Goal: Communication & Community: Answer question/provide support

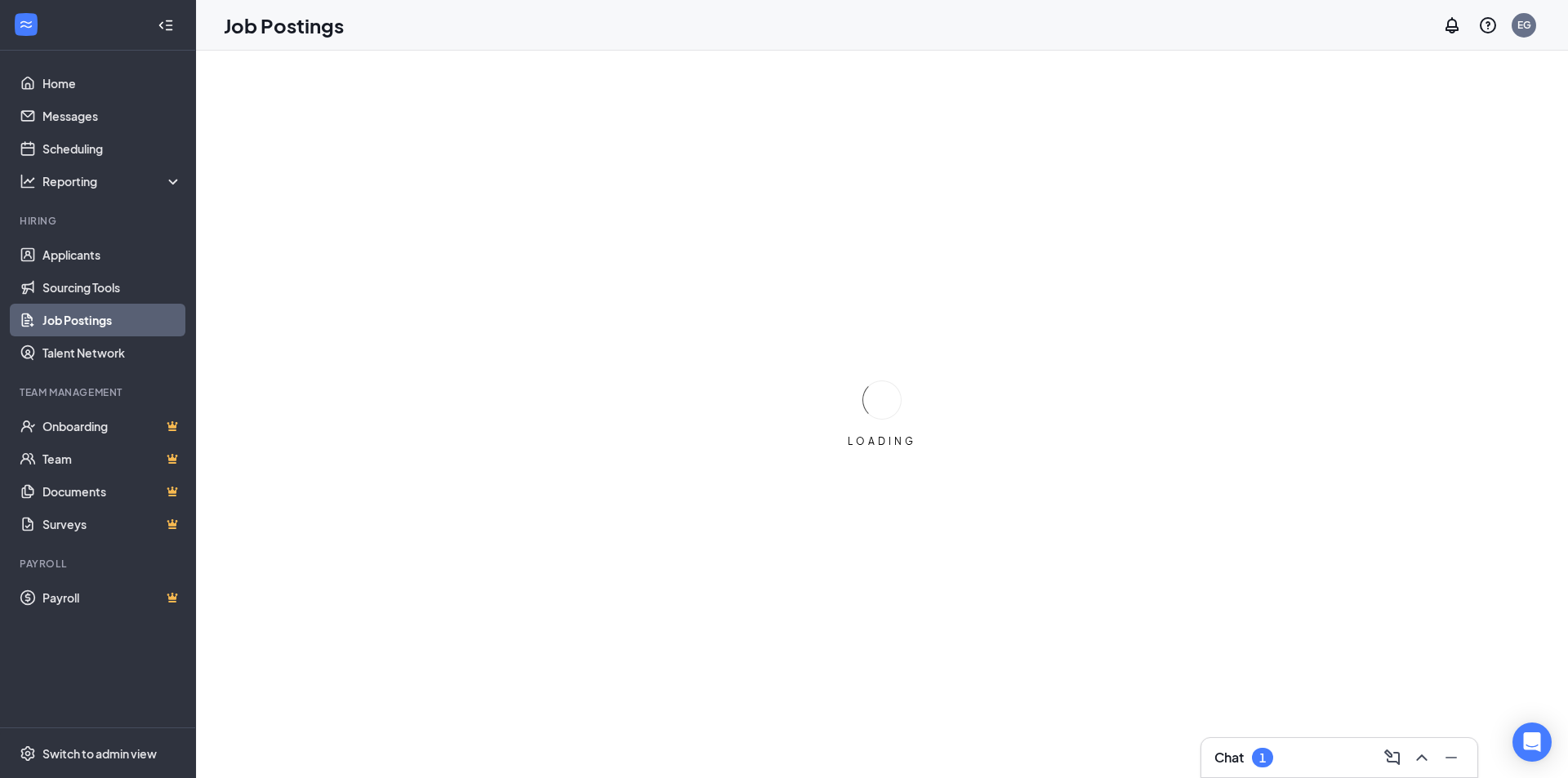
click at [1329, 759] on div "Chat 1" at bounding box center [1339, 757] width 250 height 26
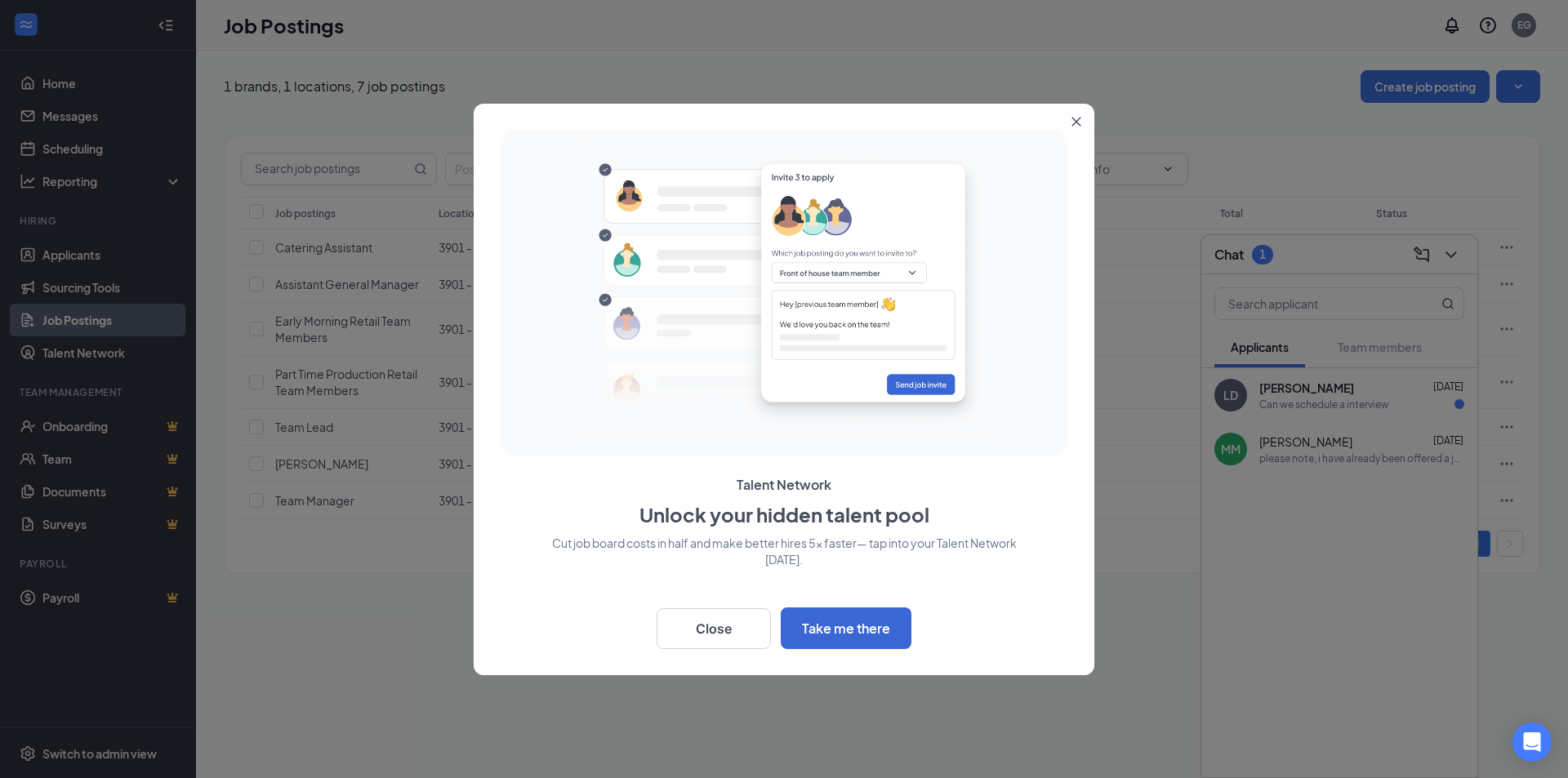
click at [1076, 114] on button "Close" at bounding box center [1080, 118] width 29 height 29
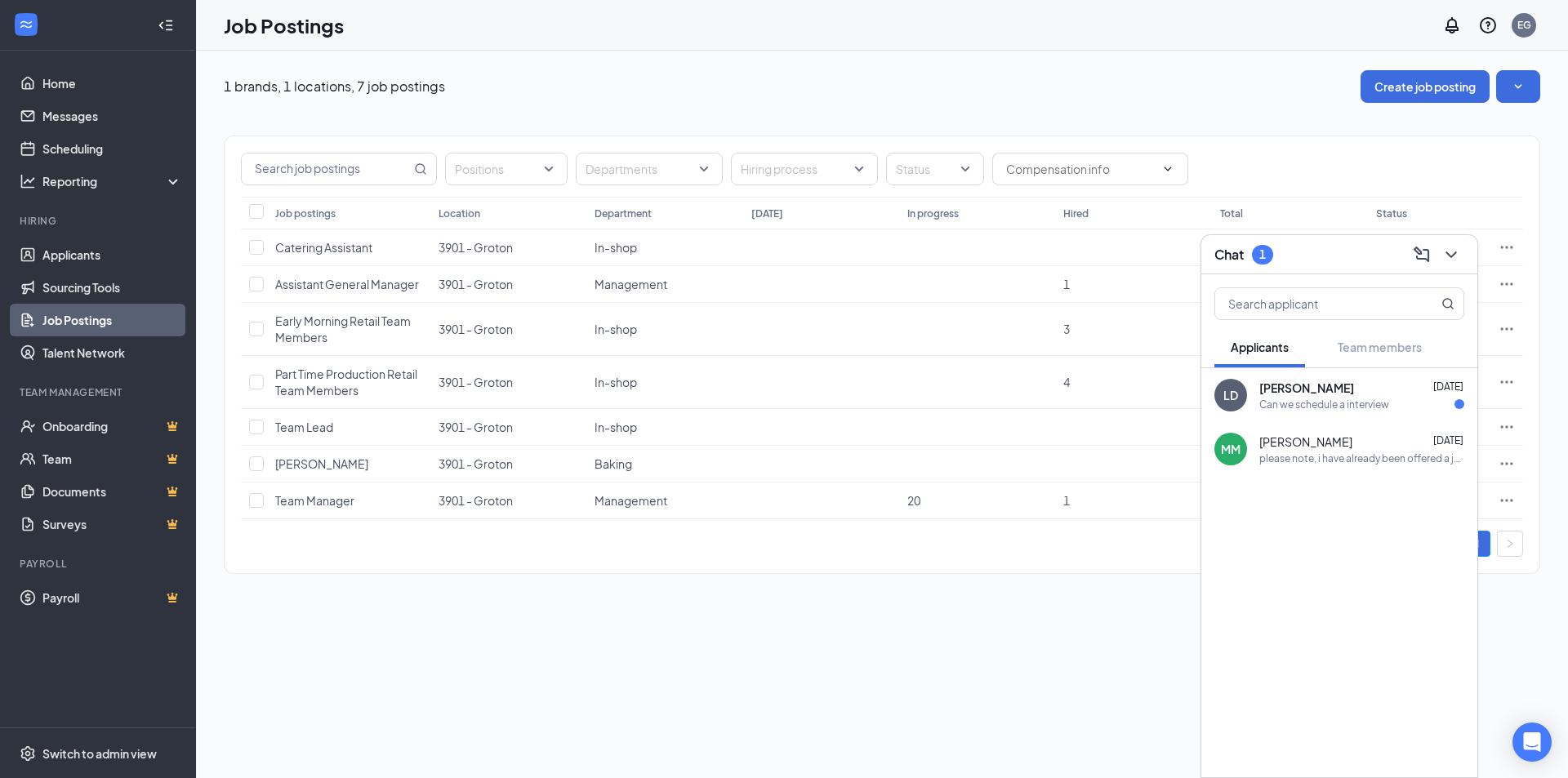
click at [1369, 401] on div "Can we schedule a interview" at bounding box center [1324, 404] width 130 height 14
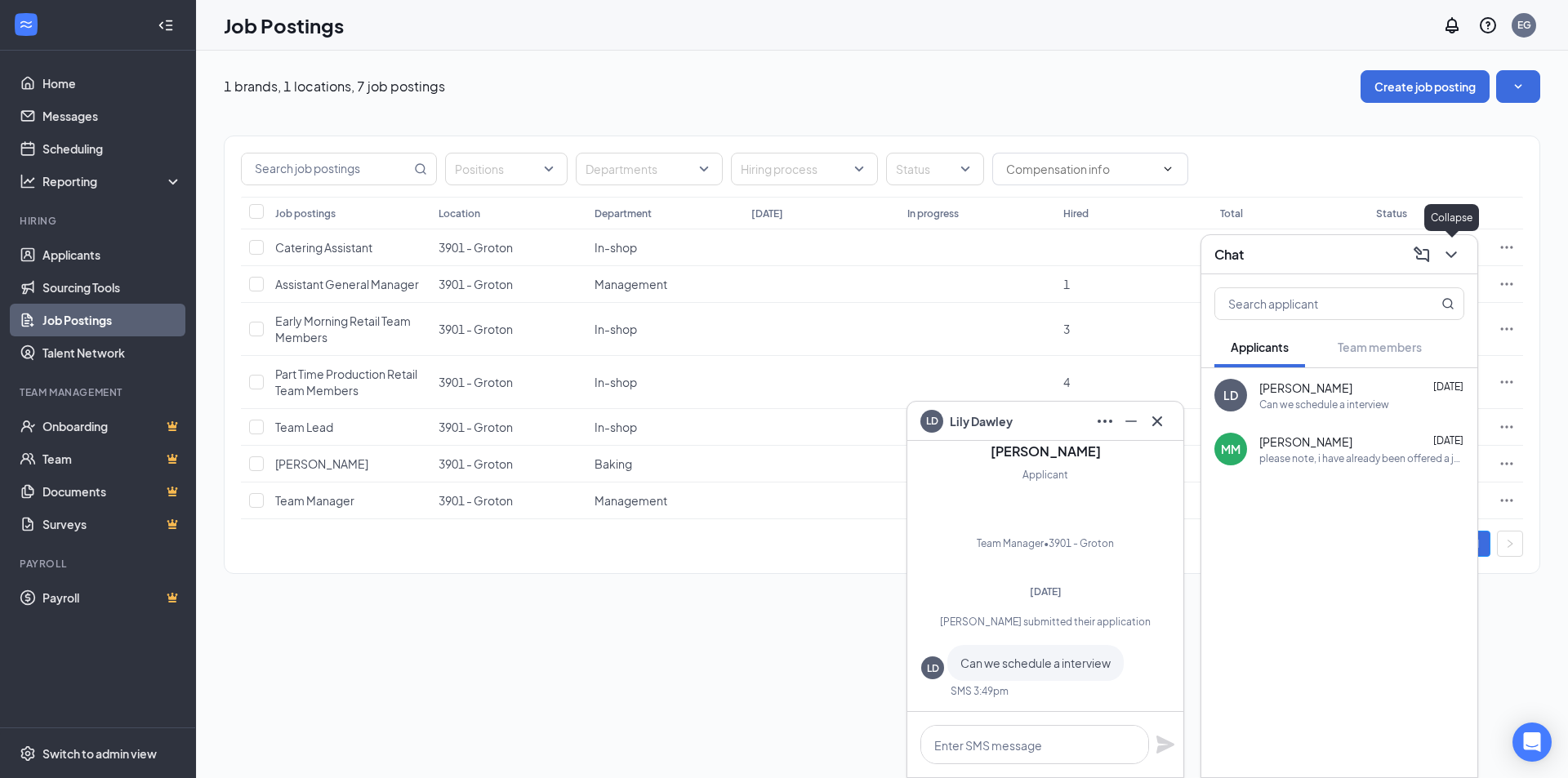
click at [1450, 261] on icon "ChevronDown" at bounding box center [1451, 255] width 19 height 19
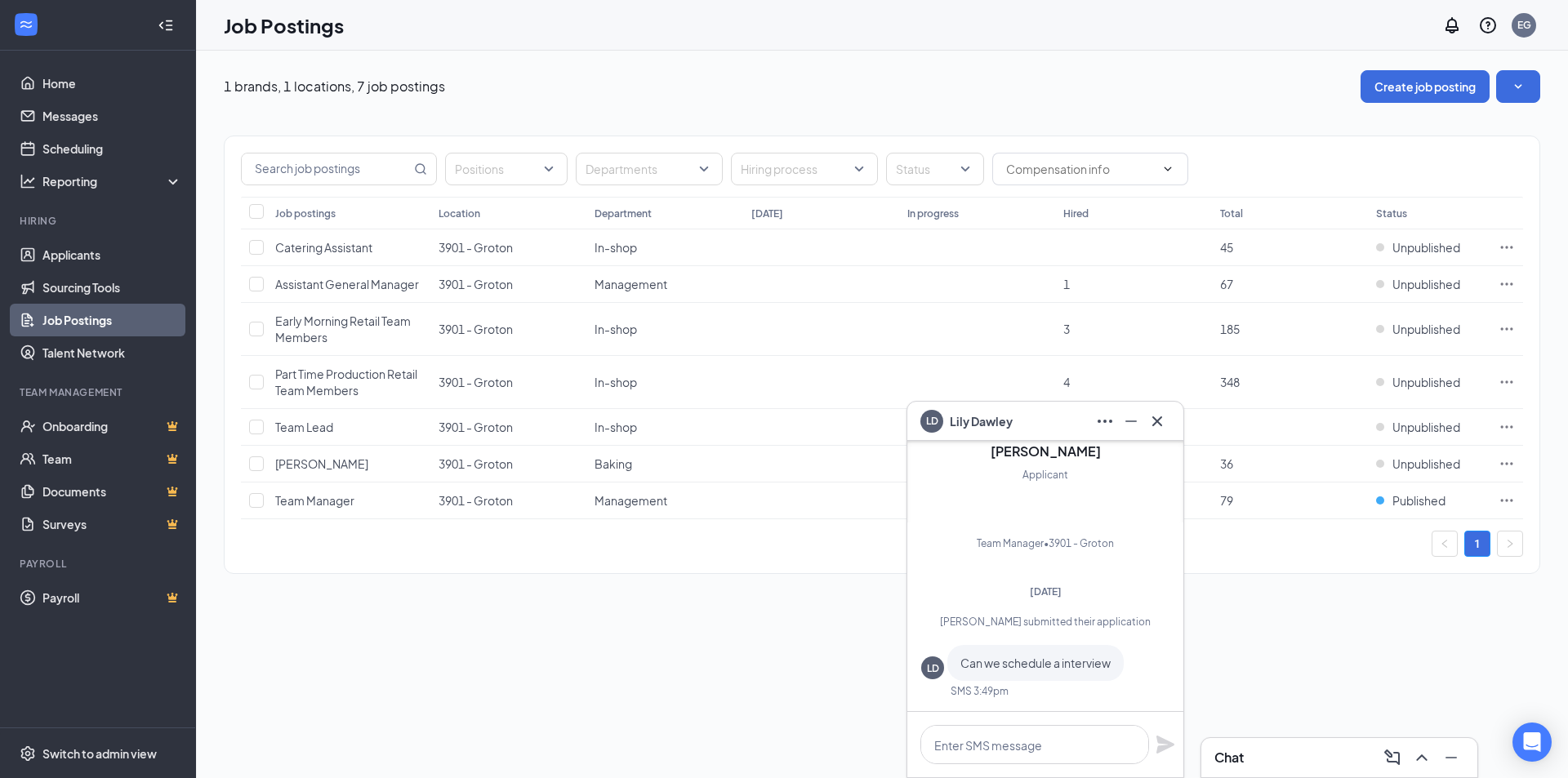
click at [1360, 607] on div "1 brands, 1 locations, 7 job postings Create job posting Positions Departments …" at bounding box center [882, 329] width 1372 height 559
click at [1160, 421] on icon "Cross" at bounding box center [1157, 421] width 19 height 19
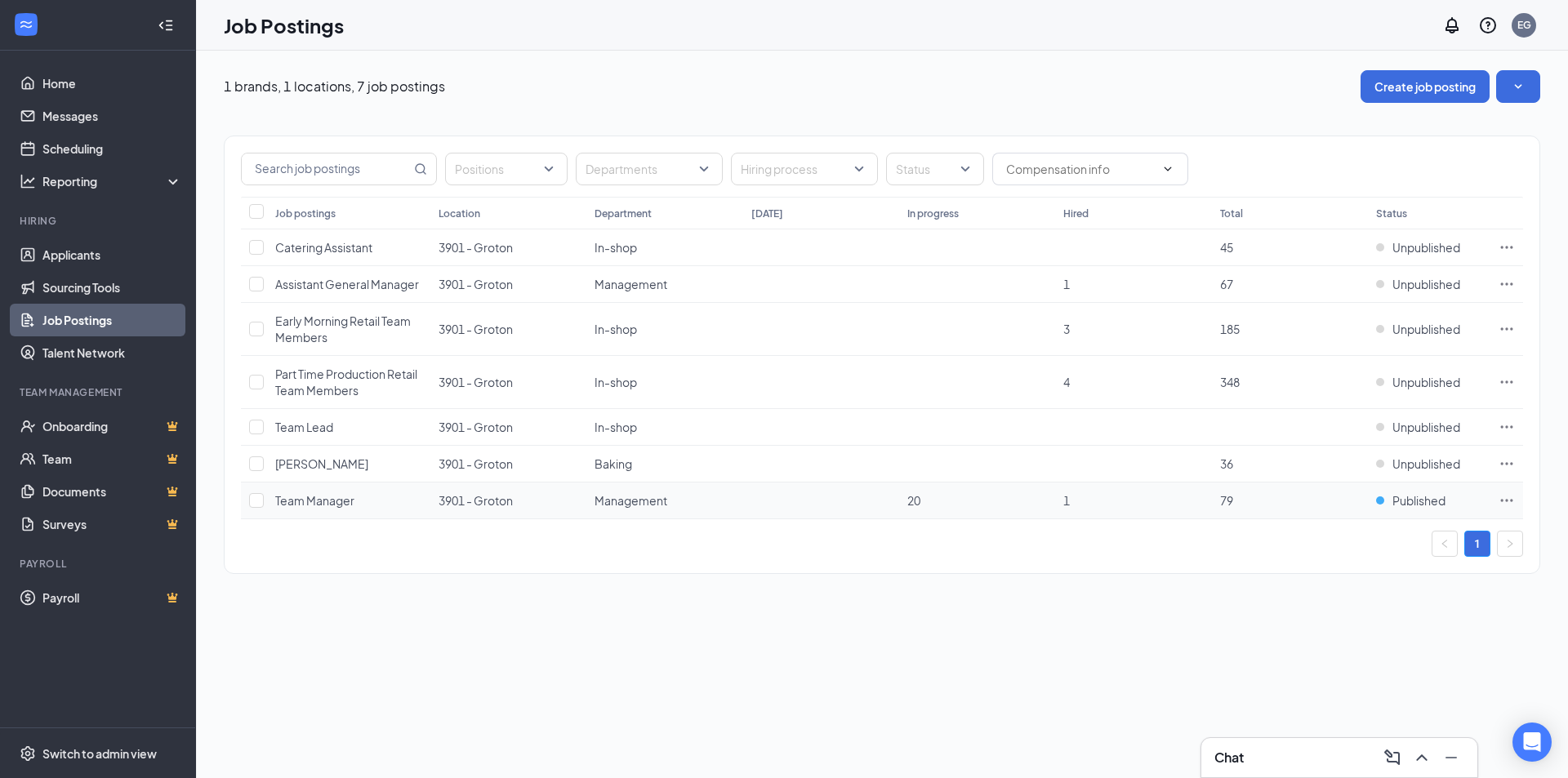
click at [1135, 505] on td "1" at bounding box center [1133, 501] width 156 height 37
click at [336, 505] on span "Team Manager" at bounding box center [315, 500] width 79 height 15
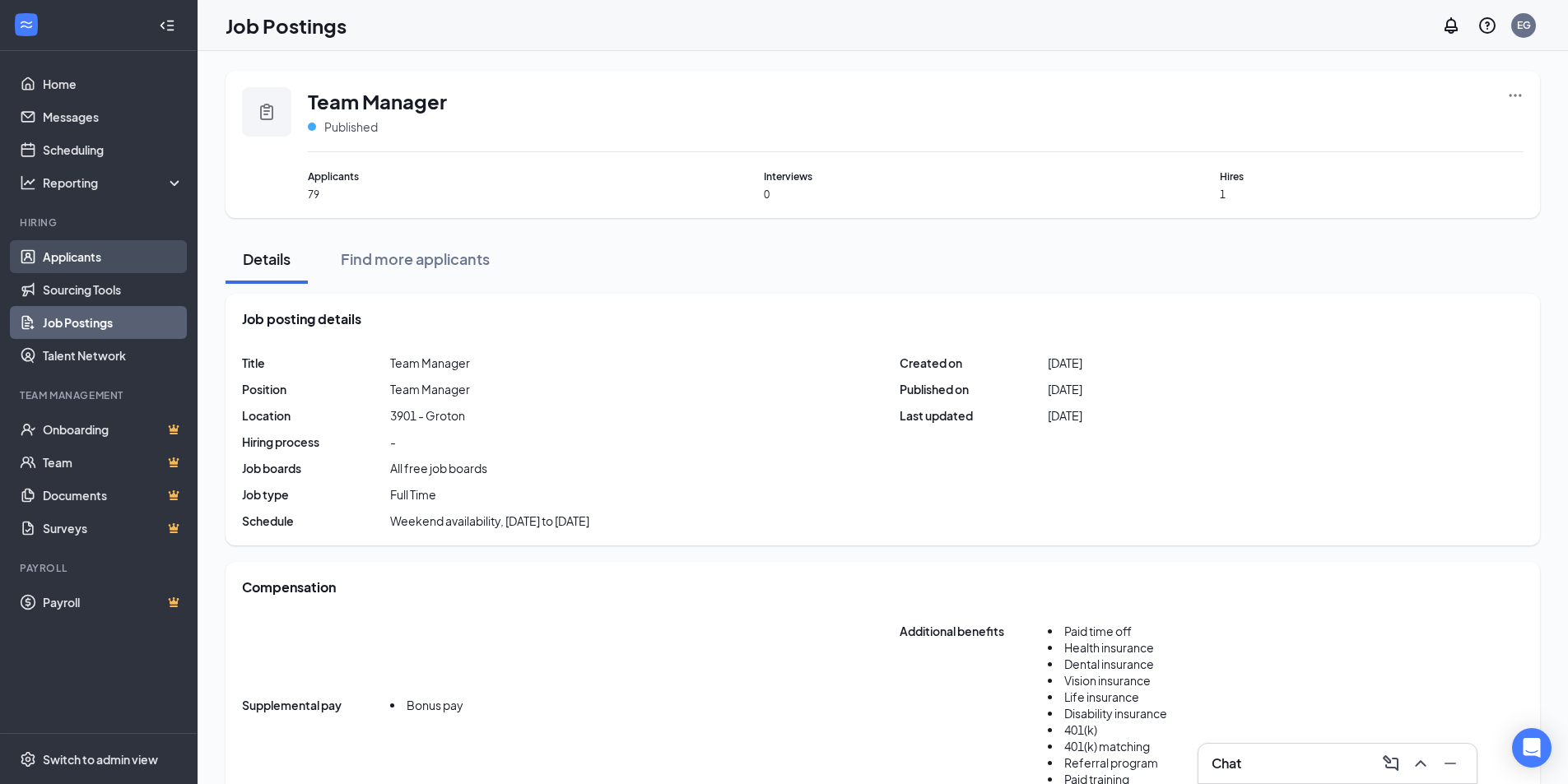
click at [92, 248] on link "Applicants" at bounding box center [113, 257] width 141 height 33
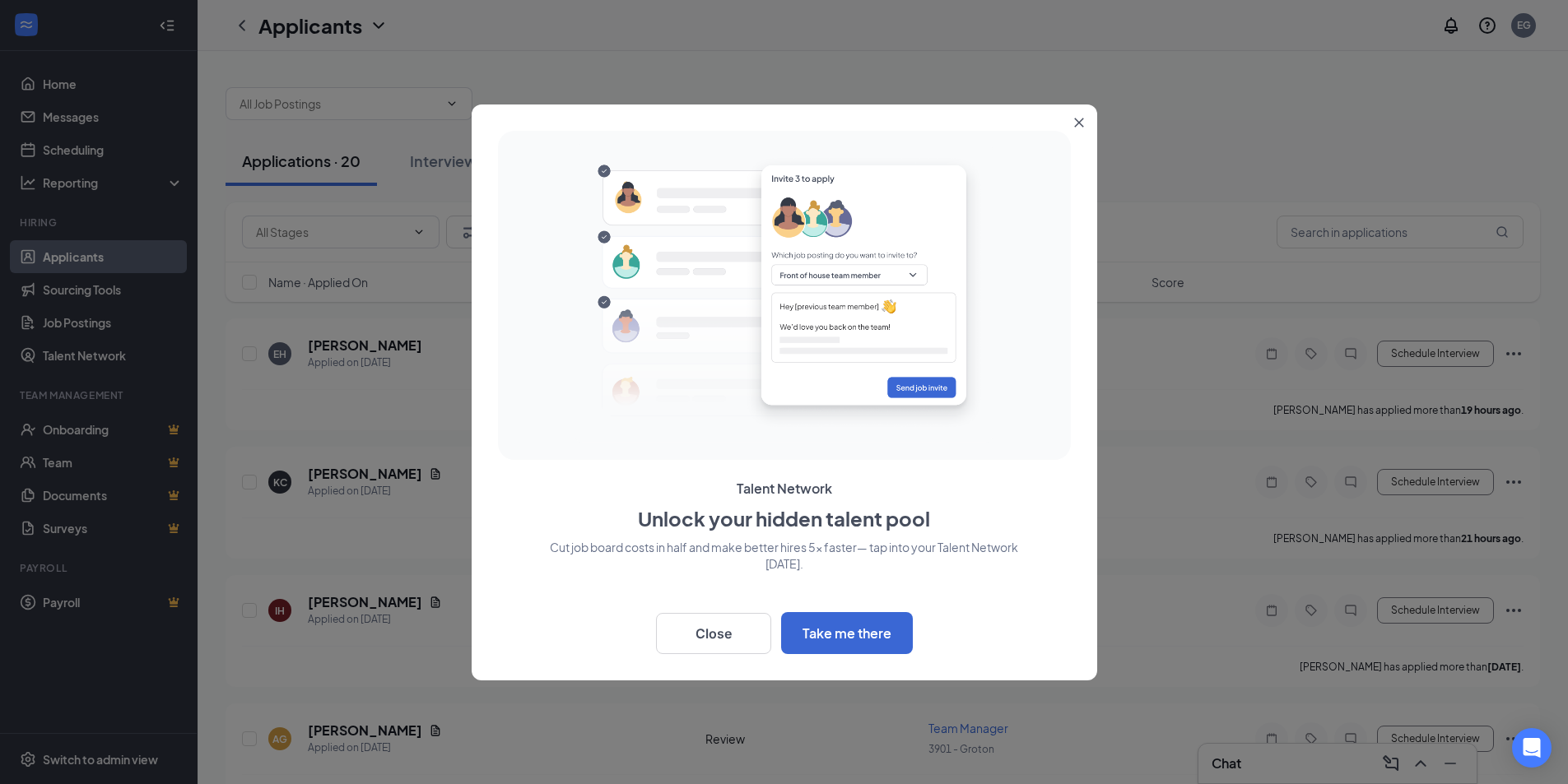
click at [1085, 123] on button "Close" at bounding box center [1082, 119] width 29 height 29
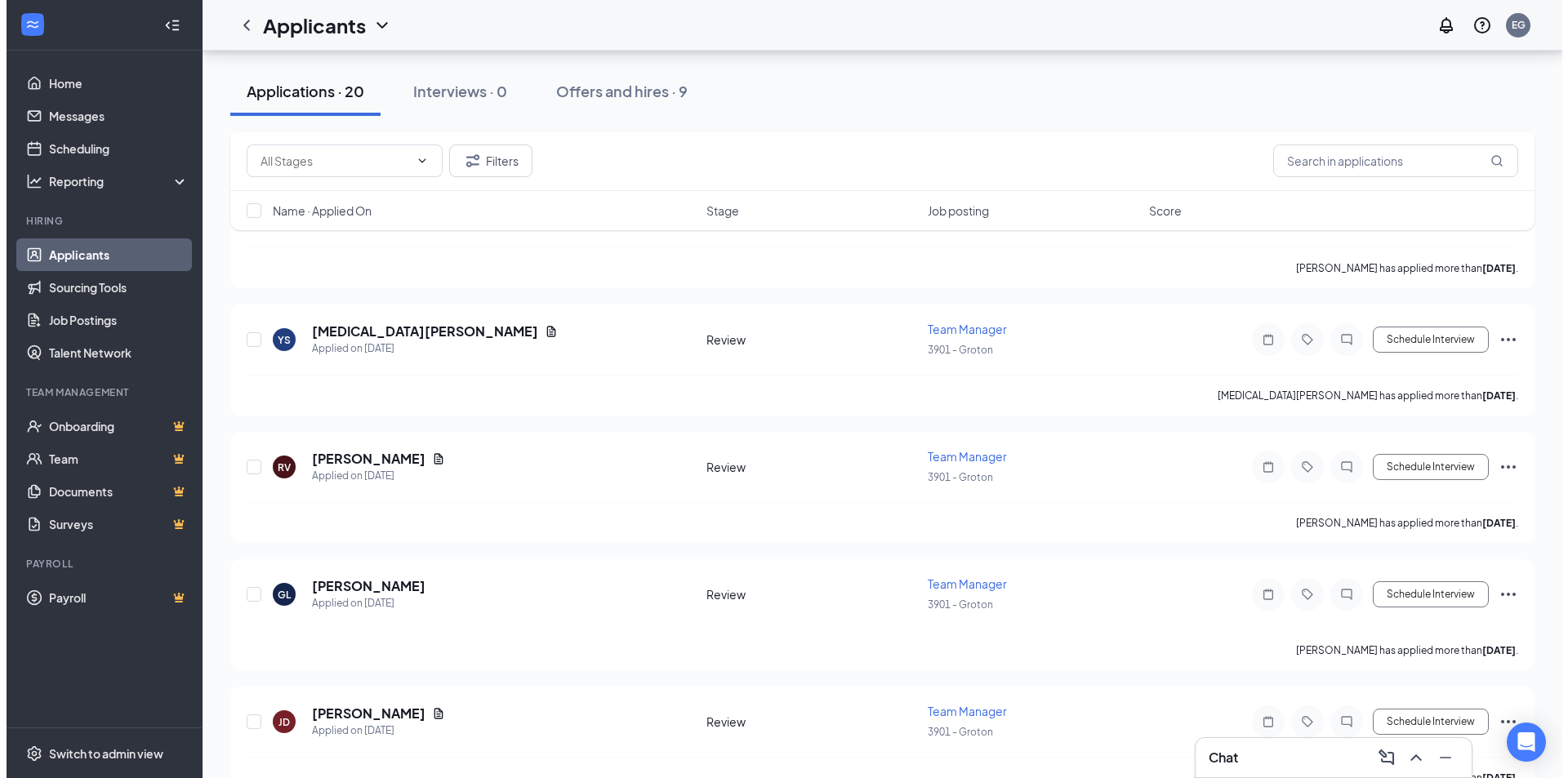
scroll to position [2088, 0]
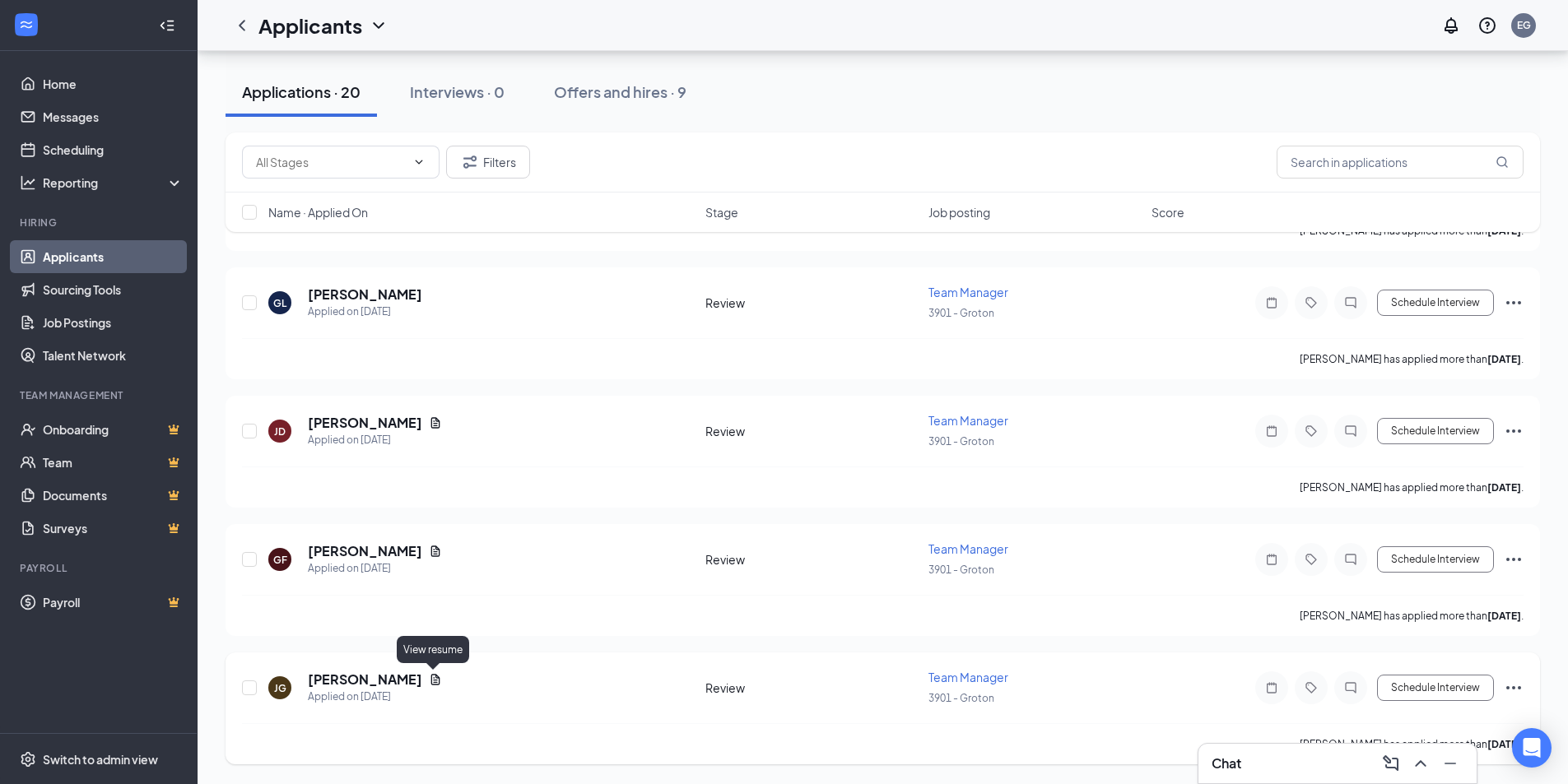
click at [432, 682] on icon "Document" at bounding box center [436, 679] width 9 height 11
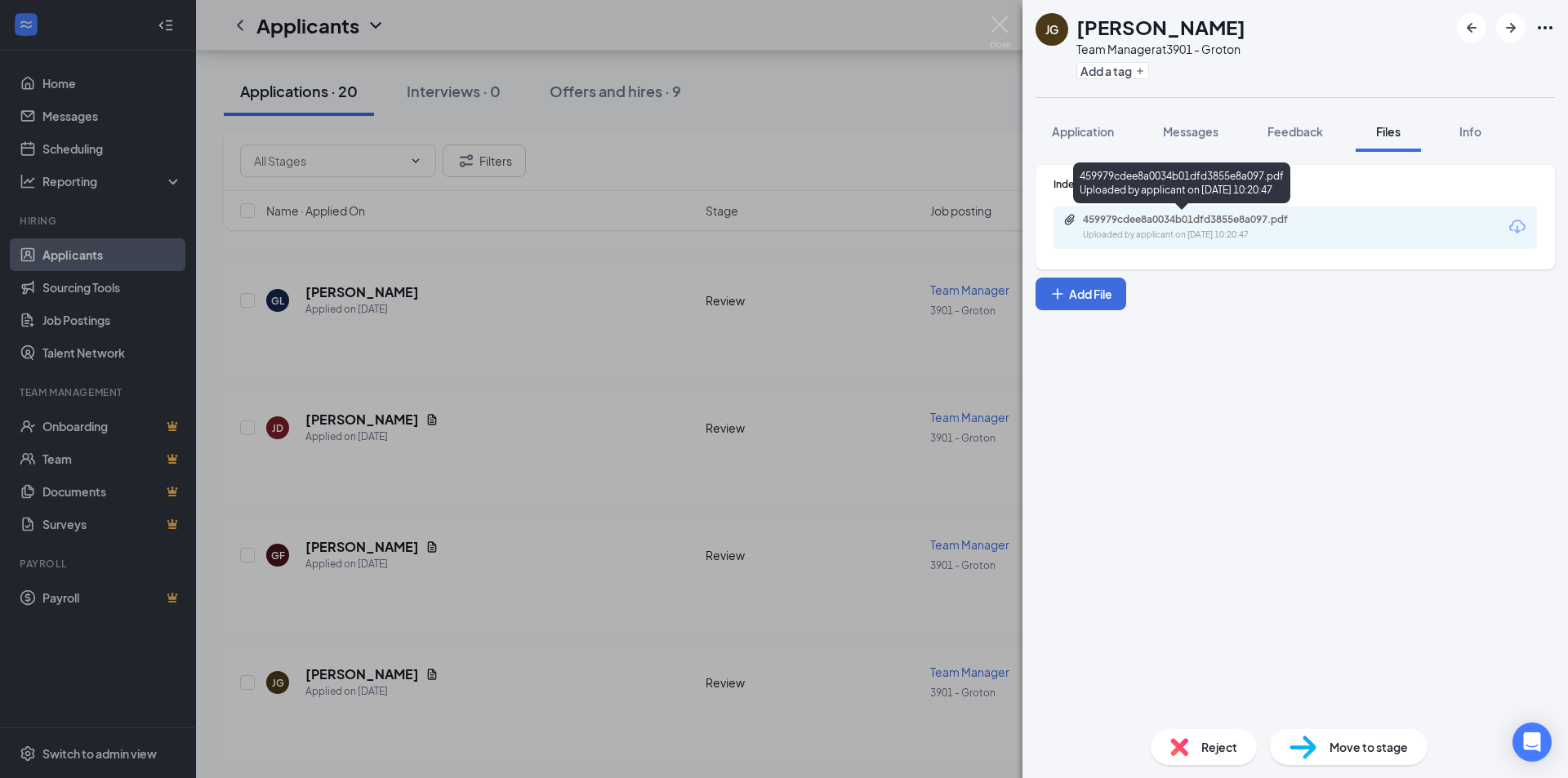
click at [1287, 234] on div "Uploaded by applicant on [DATE] 10:20:47" at bounding box center [1205, 234] width 245 height 13
click at [1222, 751] on span "Reject" at bounding box center [1218, 747] width 36 height 18
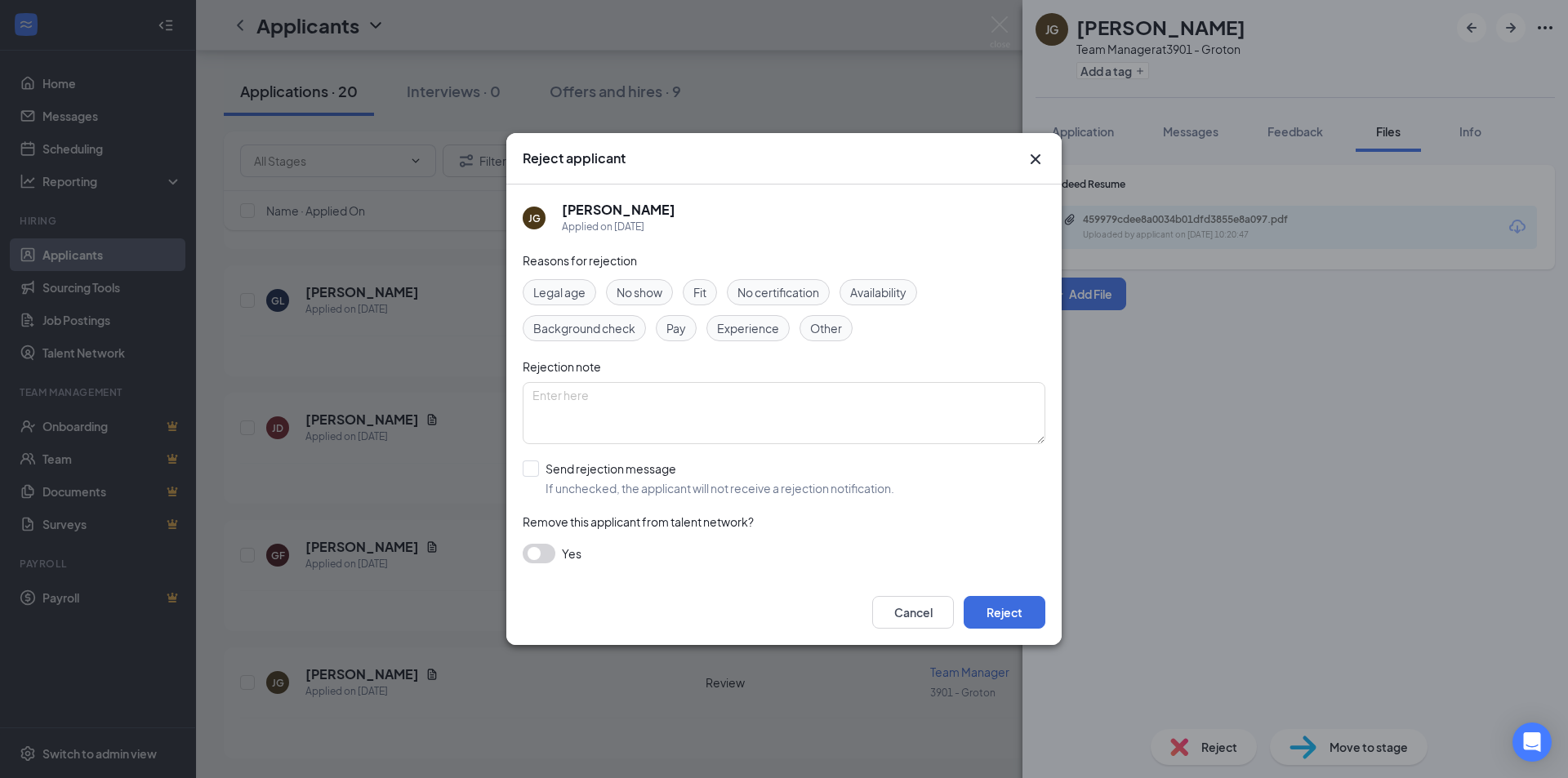
click at [766, 334] on span "Experience" at bounding box center [748, 327] width 62 height 18
click at [1018, 612] on button "Reject" at bounding box center [1004, 612] width 81 height 33
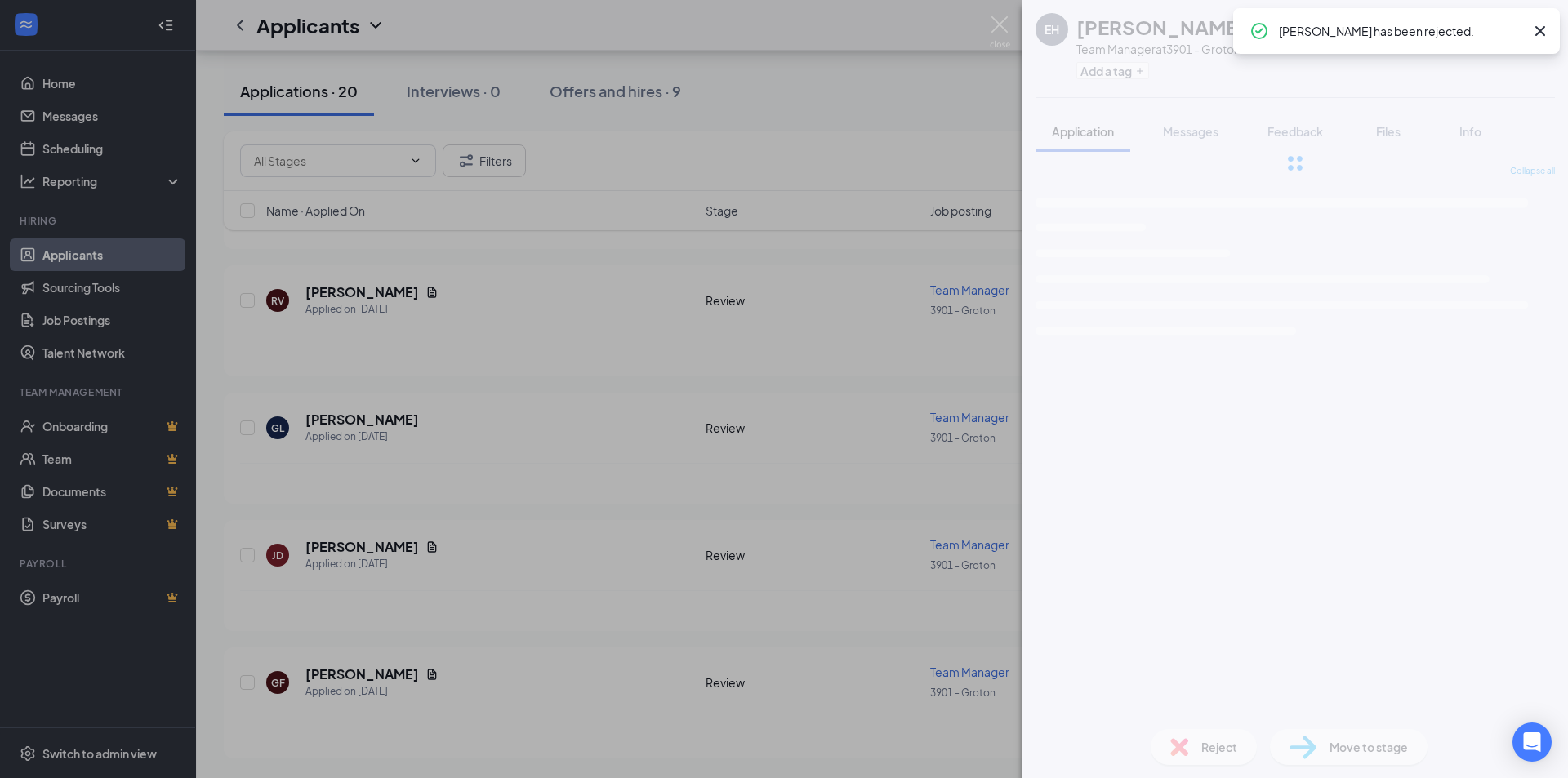
scroll to position [1961, 0]
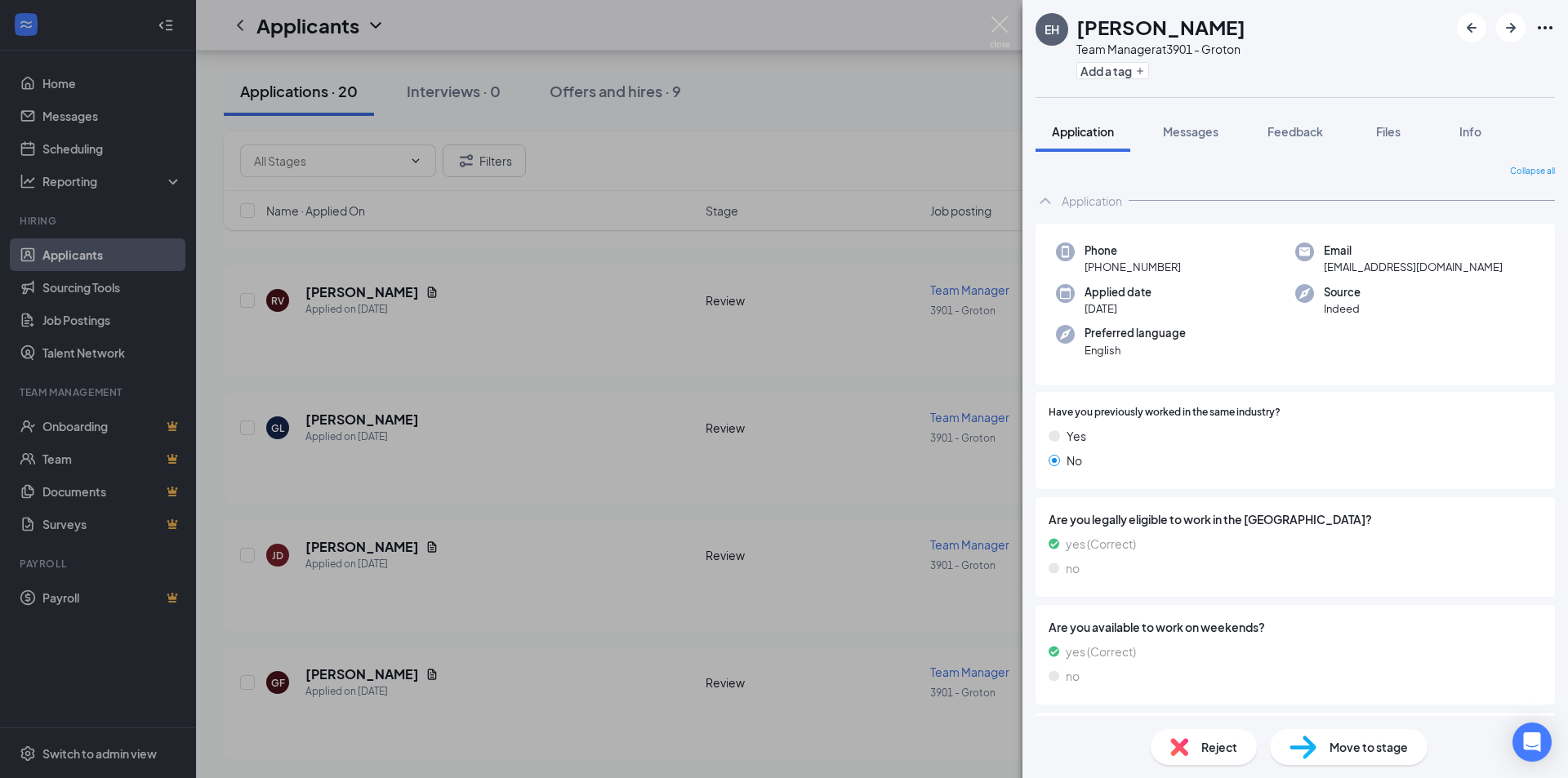
click at [548, 511] on div "EH [PERSON_NAME] Team Manager at 3901 - Groton Add a tag Application Messages F…" at bounding box center [784, 389] width 1568 height 778
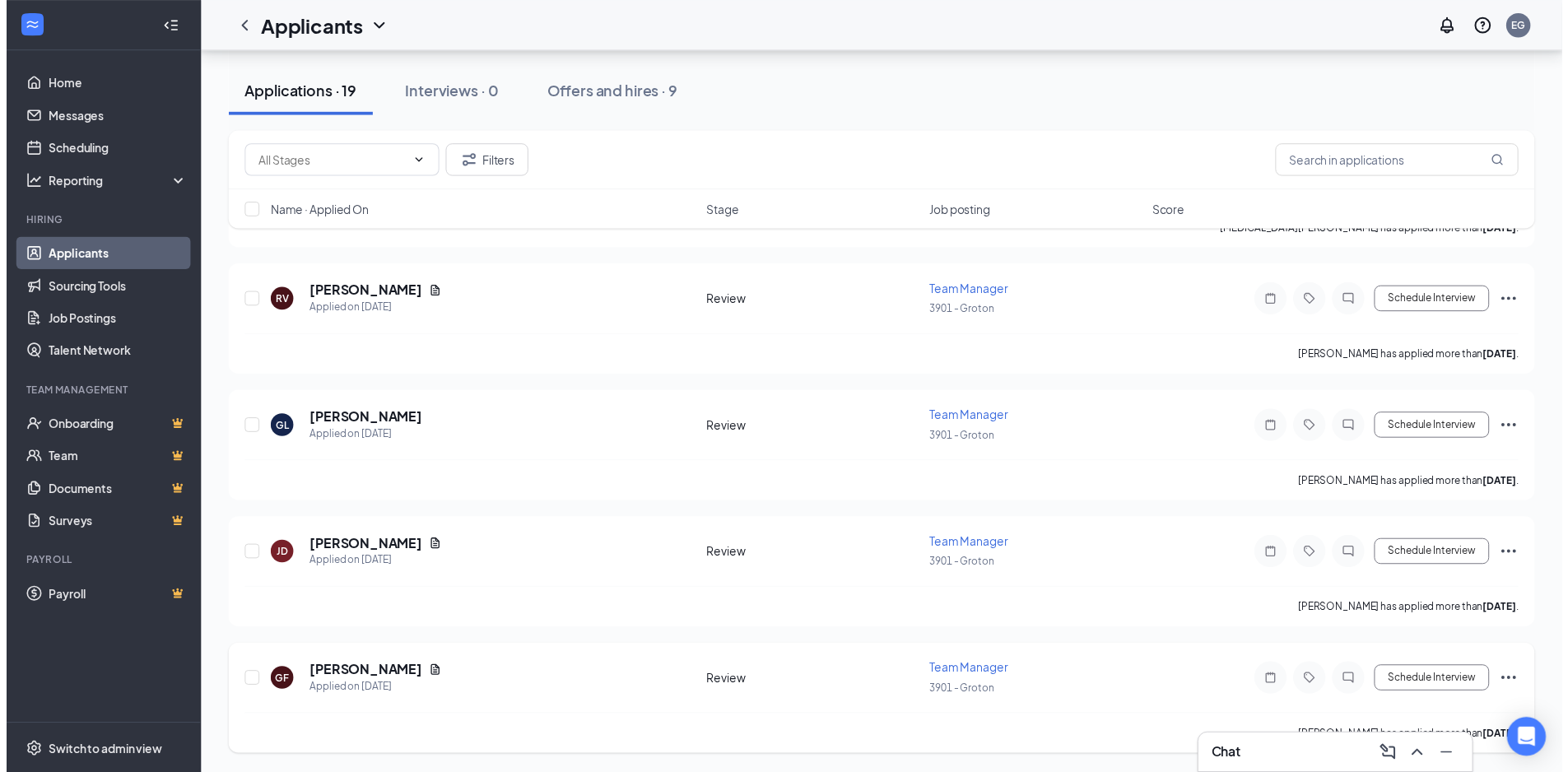
scroll to position [1990, 0]
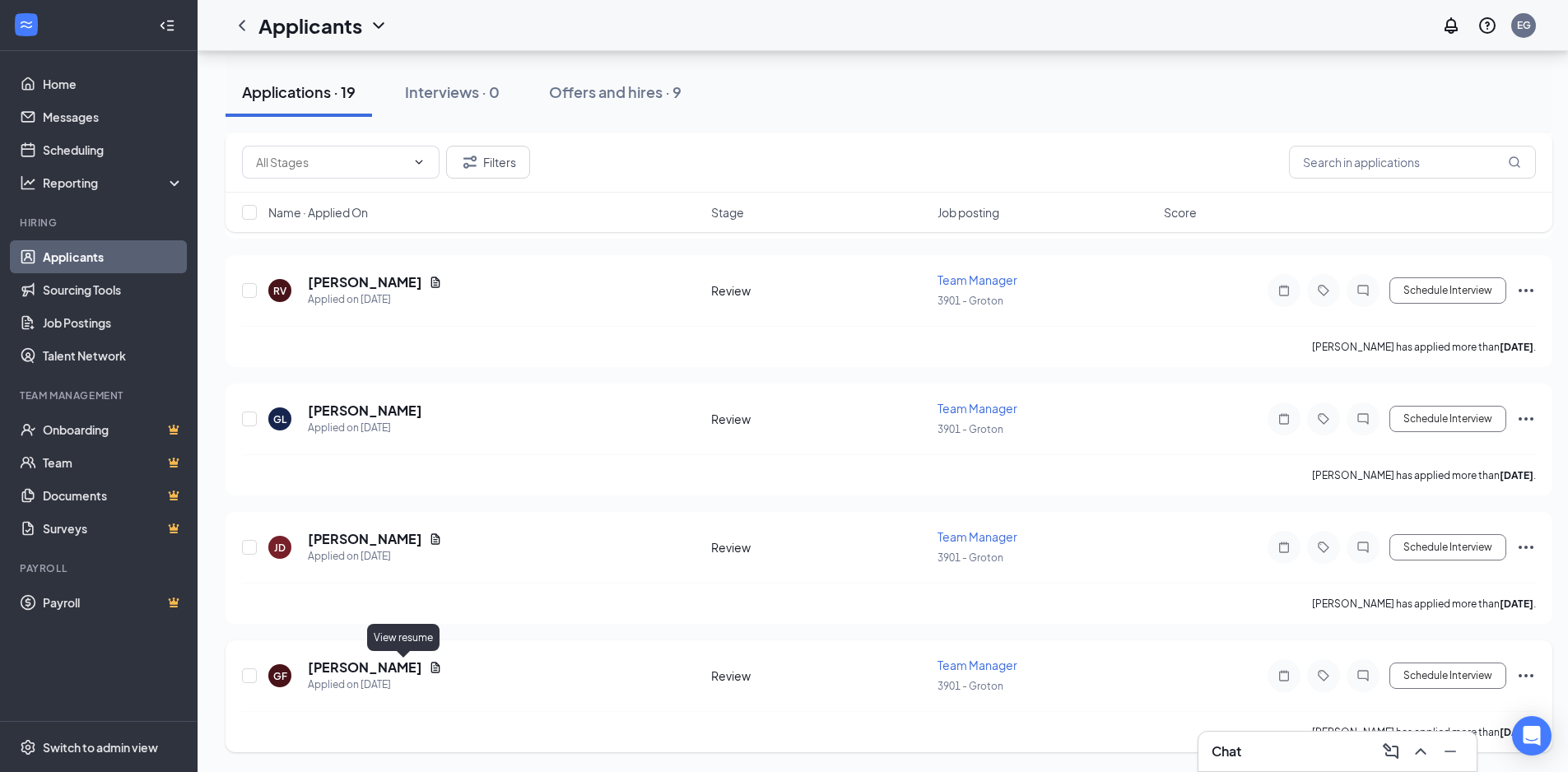
click at [432, 665] on icon "Document" at bounding box center [436, 666] width 9 height 11
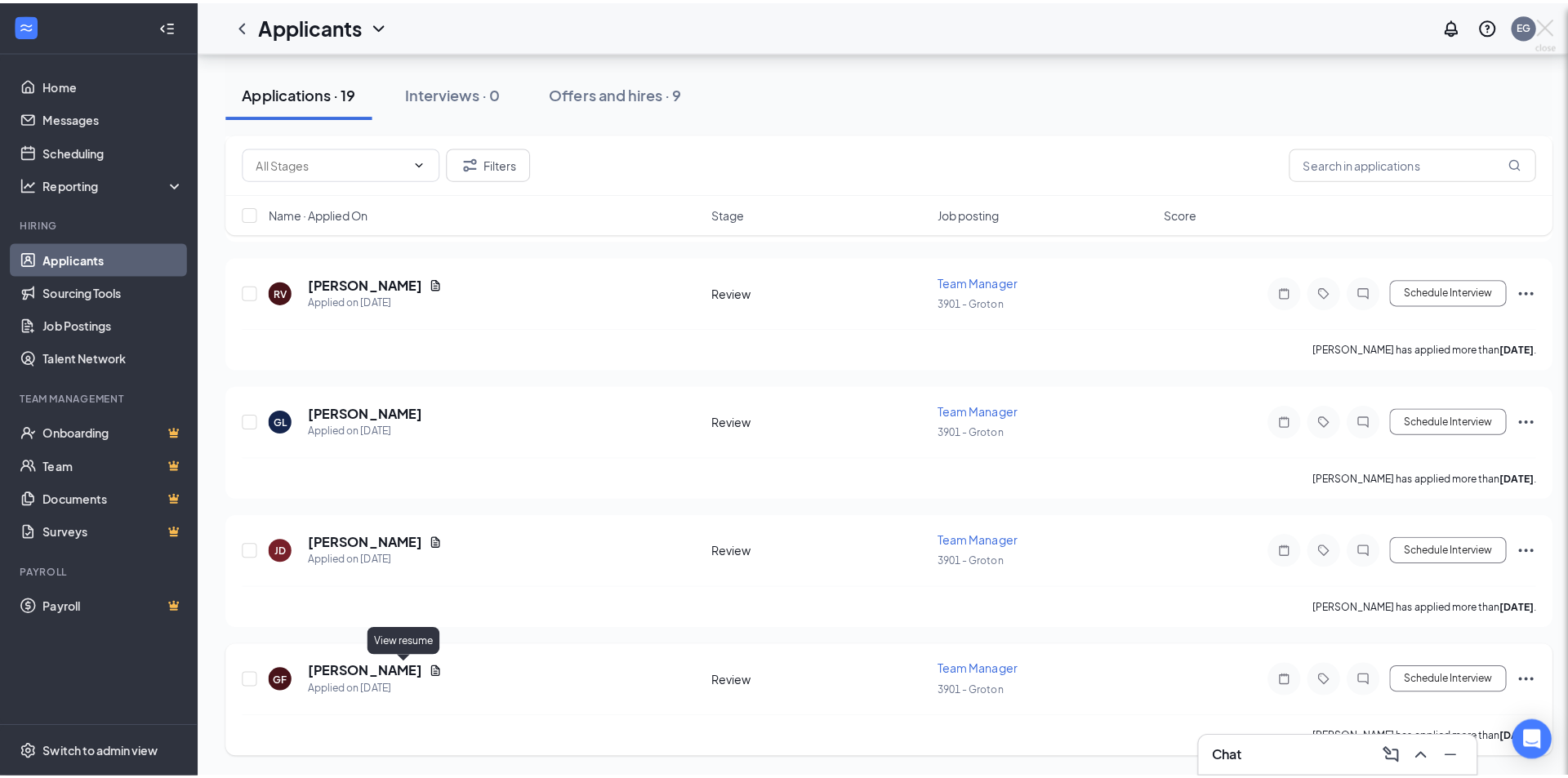
scroll to position [1961, 0]
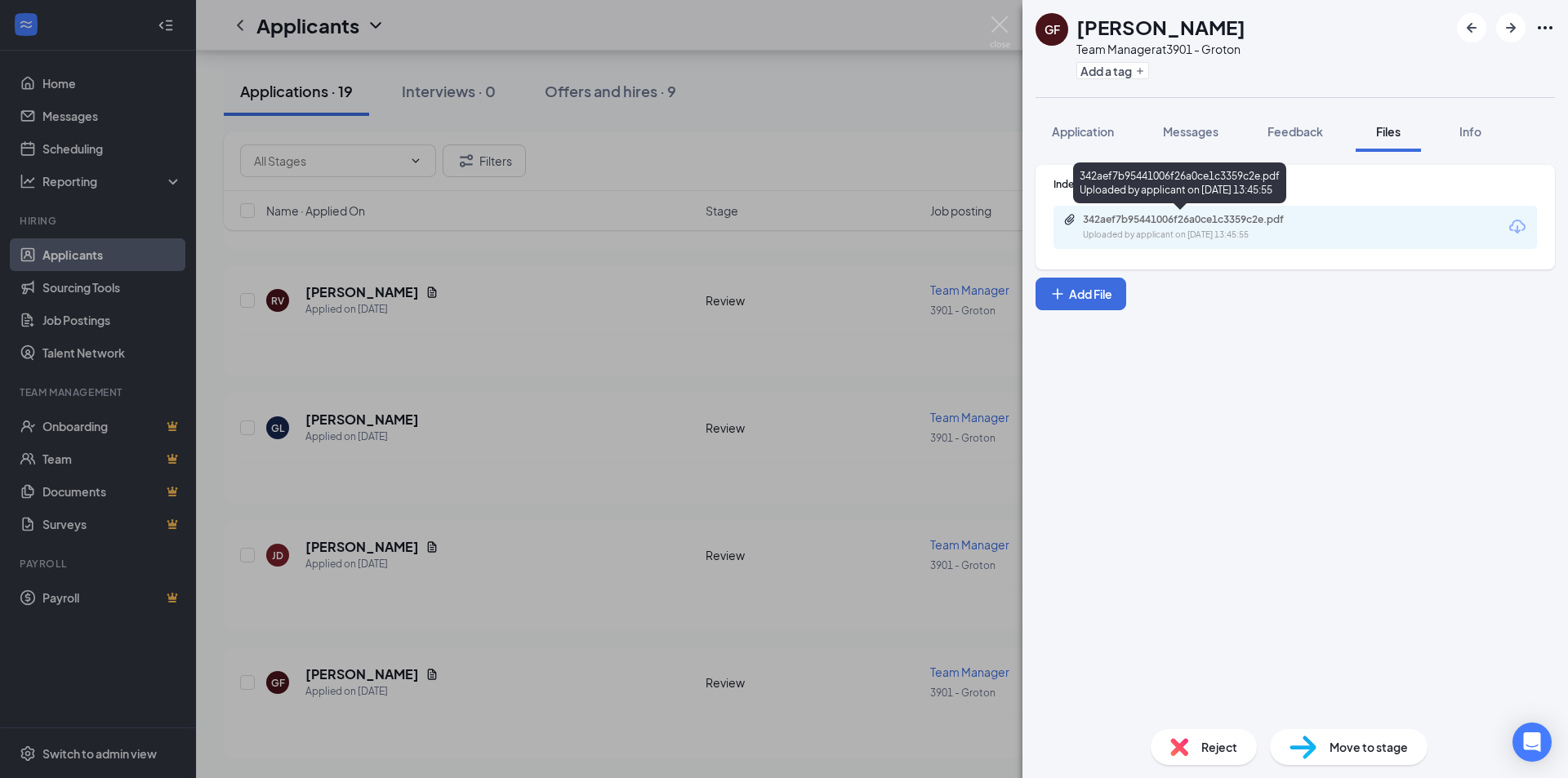
click at [1315, 226] on div "342aef7b95441006f26a0ce1c3359c2e.pdf Uploaded by applicant on [DATE] 13:45:55" at bounding box center [1195, 227] width 265 height 28
click at [749, 637] on div "GF [PERSON_NAME] Team Manager at 3901 - Groton Add a tag Application Messages F…" at bounding box center [784, 389] width 1568 height 778
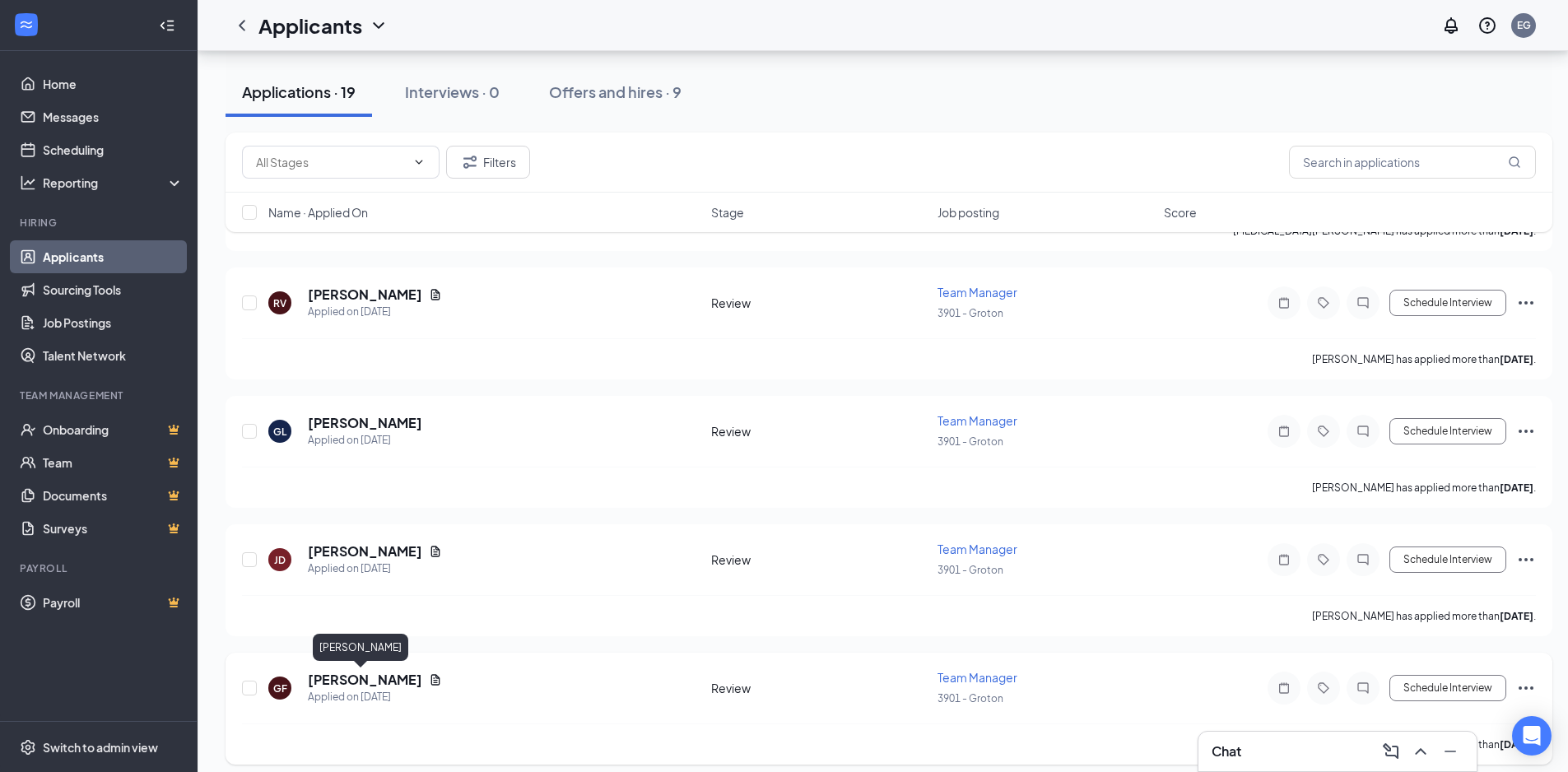
click at [359, 686] on h5 "[PERSON_NAME]" at bounding box center [364, 680] width 114 height 19
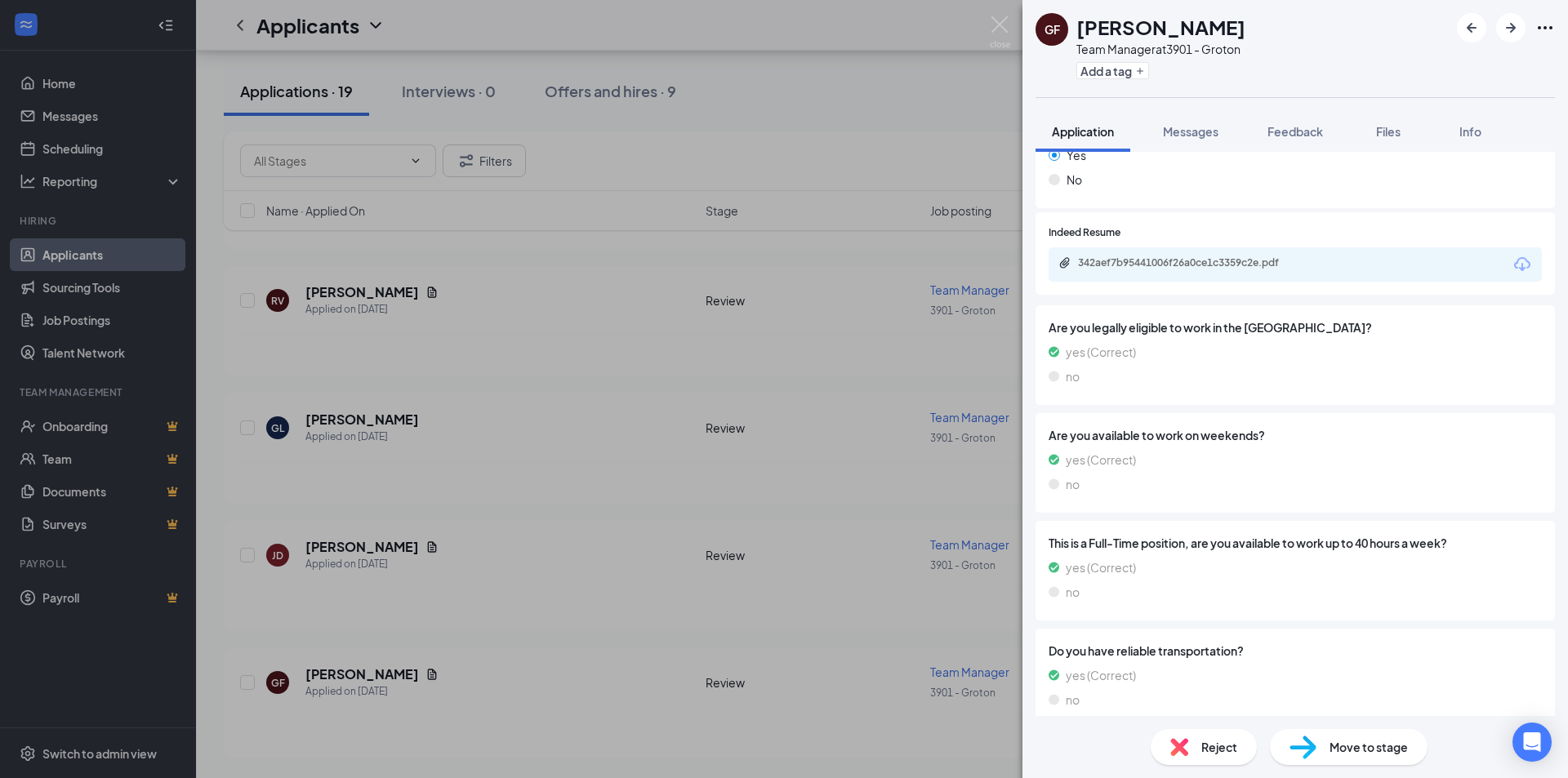
scroll to position [343, 0]
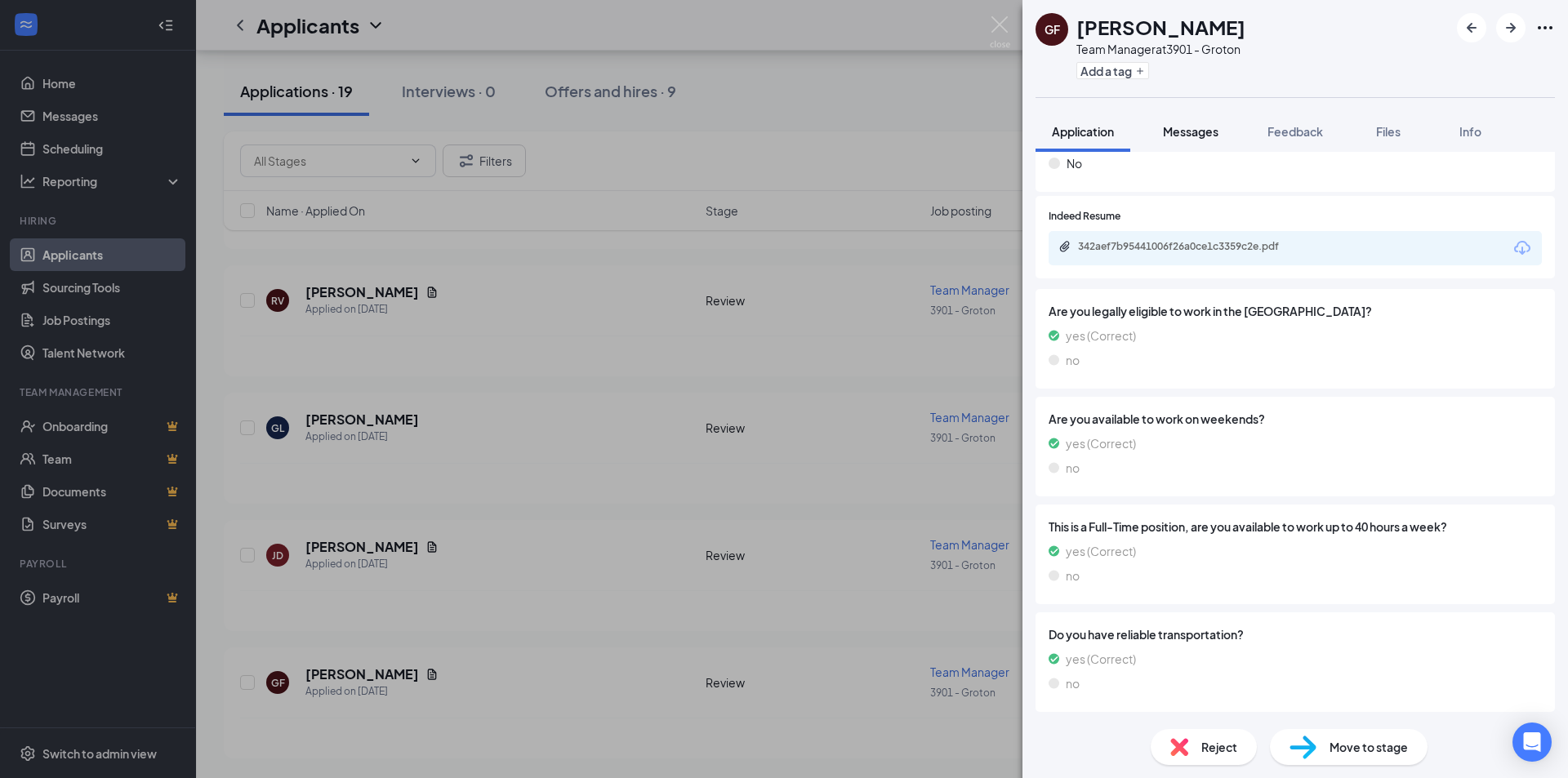
click at [1194, 139] on div "Messages" at bounding box center [1190, 131] width 55 height 16
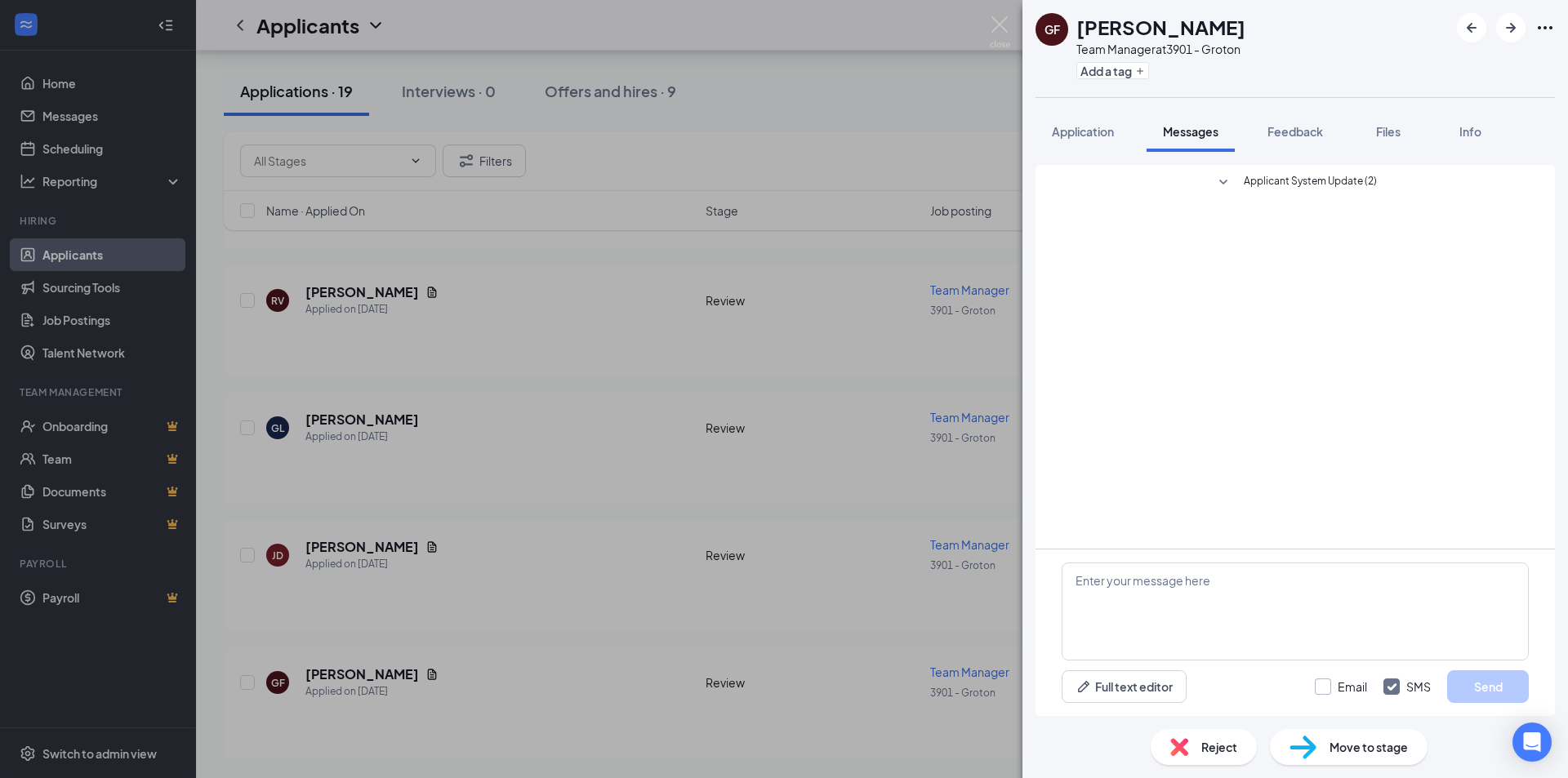
click at [1325, 685] on input "Email" at bounding box center [1341, 686] width 52 height 16
checkbox input "true"
click at [1120, 583] on textarea at bounding box center [1295, 611] width 467 height 98
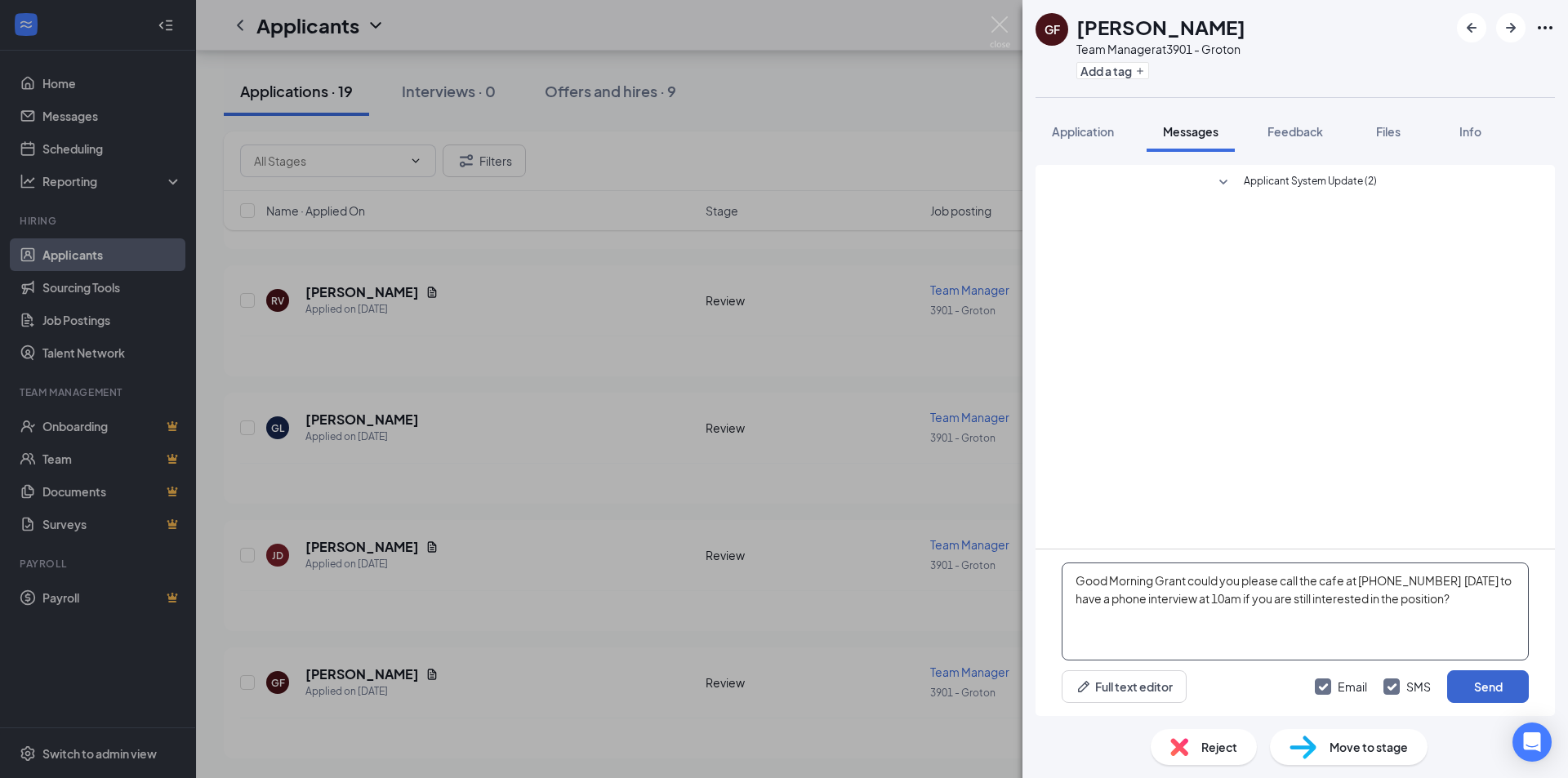
type textarea "Good Morning Grant could you please call the cafe at [PHONE_NUMBER] [DATE] to h…"
click at [1481, 696] on button "Send" at bounding box center [1488, 687] width 81 height 33
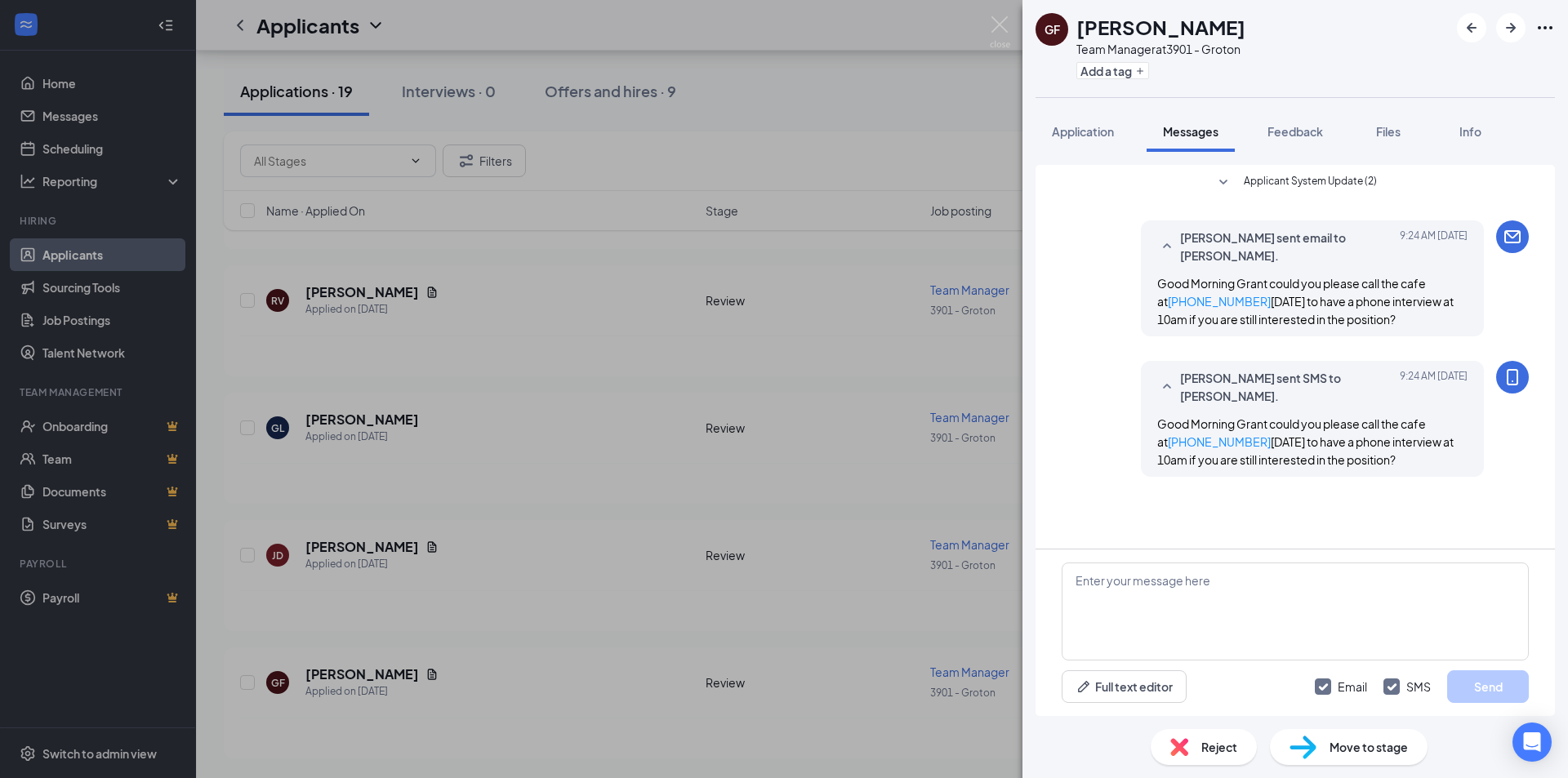
click at [537, 700] on div "GF [PERSON_NAME] Team Manager at 3901 - Groton Add a tag Application Messages F…" at bounding box center [784, 389] width 1568 height 778
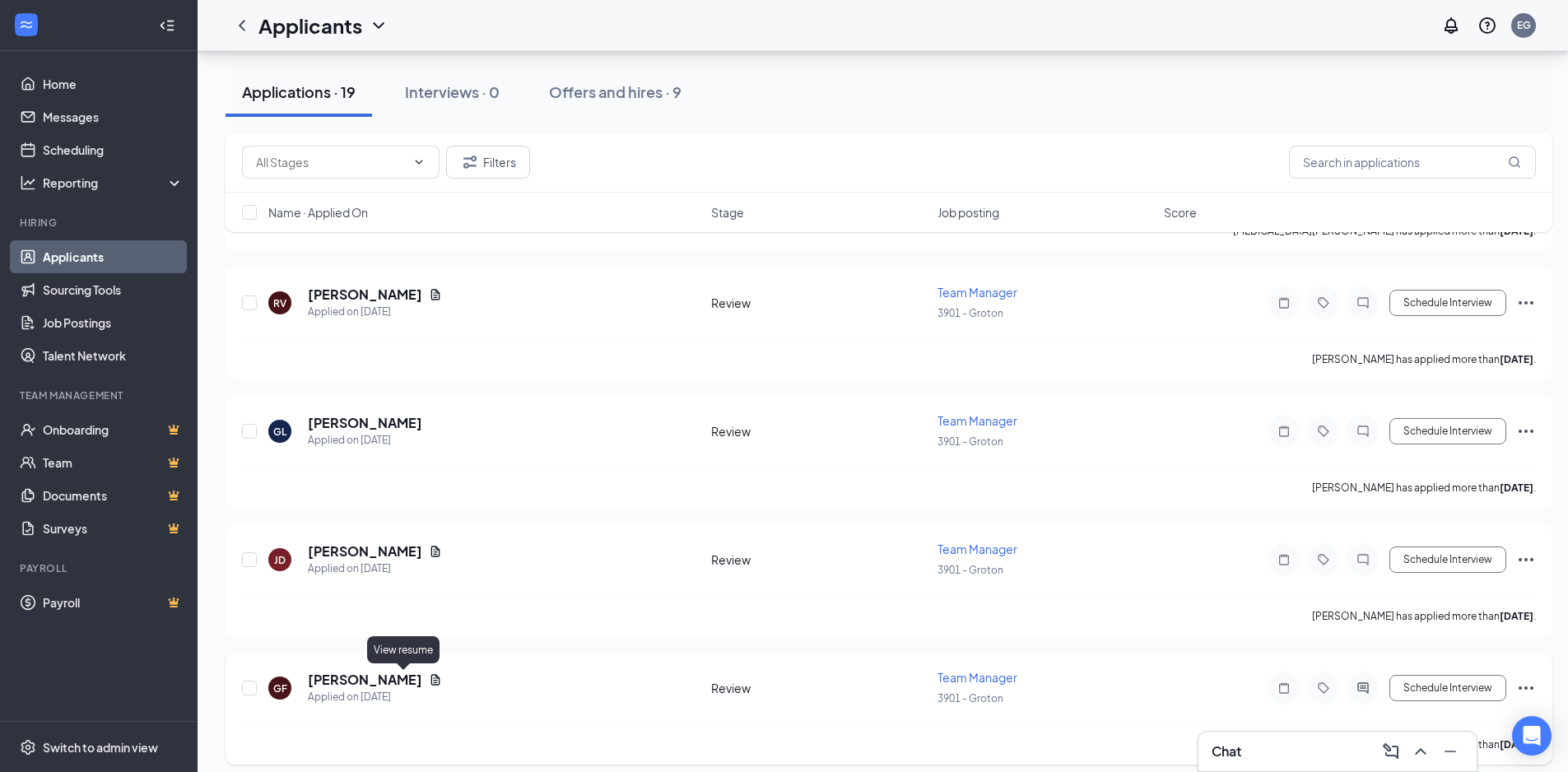
click at [432, 678] on icon "Document" at bounding box center [436, 679] width 9 height 11
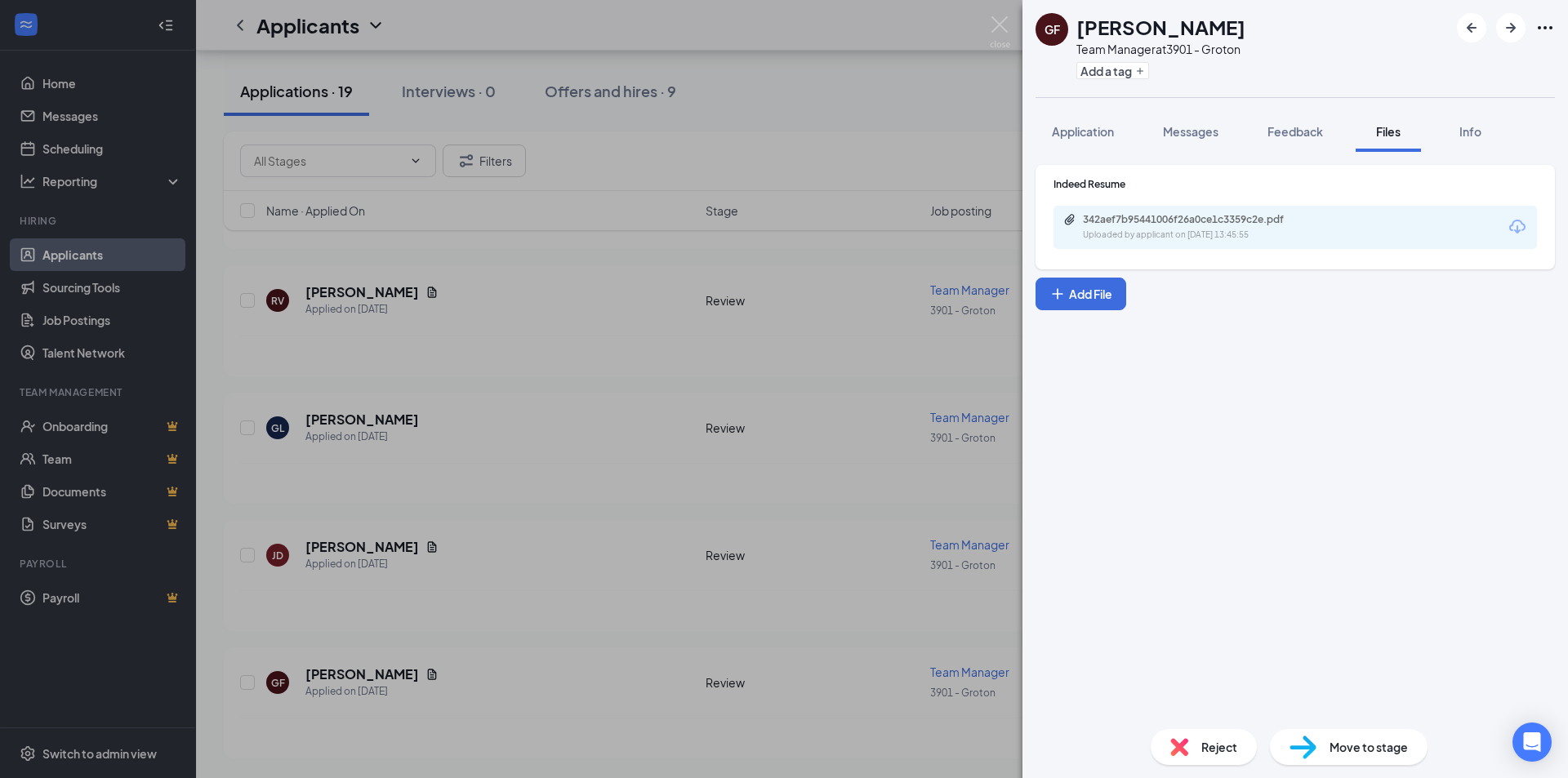
click at [1339, 228] on div "342aef7b95441006f26a0ce1c3359c2e.pdf Uploaded by applicant on [DATE] 13:45:55" at bounding box center [1295, 227] width 484 height 44
click at [1252, 229] on div "Uploaded by applicant on [DATE] 13:45:55" at bounding box center [1205, 234] width 245 height 13
click at [561, 522] on div "GF [PERSON_NAME] Team Manager at 3901 - Groton Add a tag Application Messages F…" at bounding box center [784, 389] width 1568 height 778
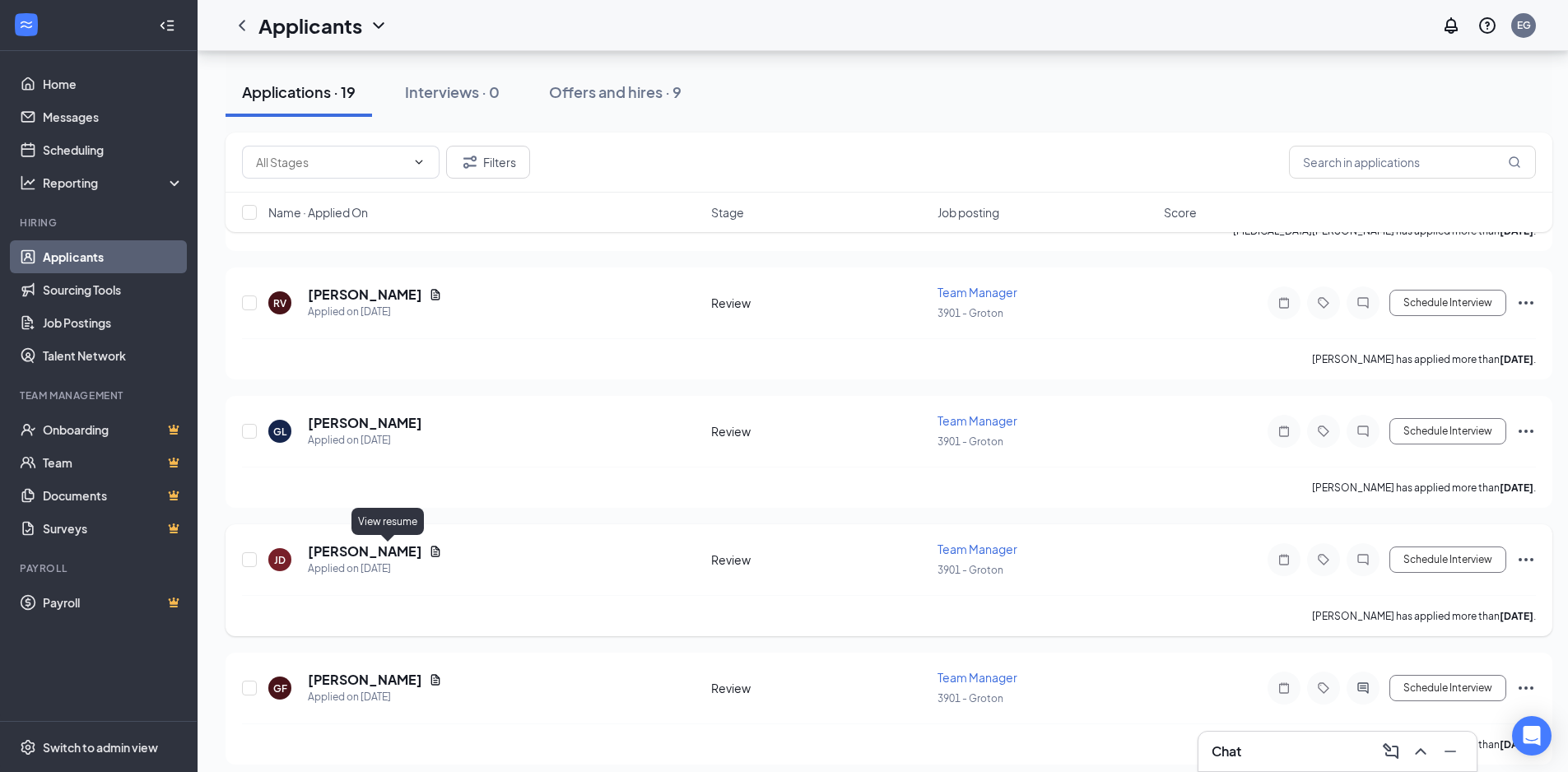
click at [432, 550] on icon "Document" at bounding box center [436, 551] width 9 height 11
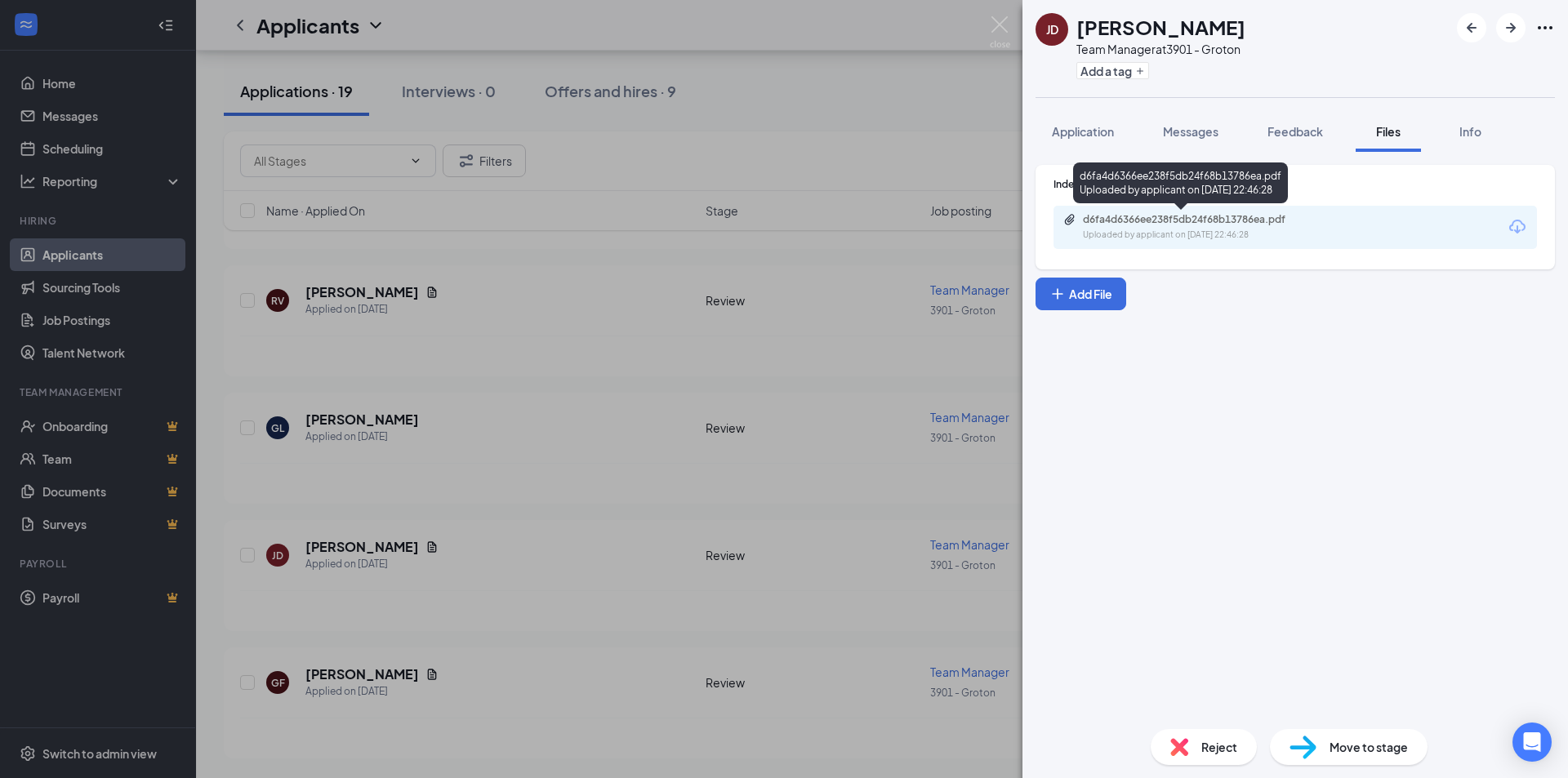
click at [1254, 228] on div "d6fa4d6366ee238f5db24f68b13786ea.pdf Uploaded by applicant on [DATE] 22:46:28" at bounding box center [1195, 227] width 265 height 28
click at [1179, 133] on span "Messages" at bounding box center [1190, 131] width 55 height 15
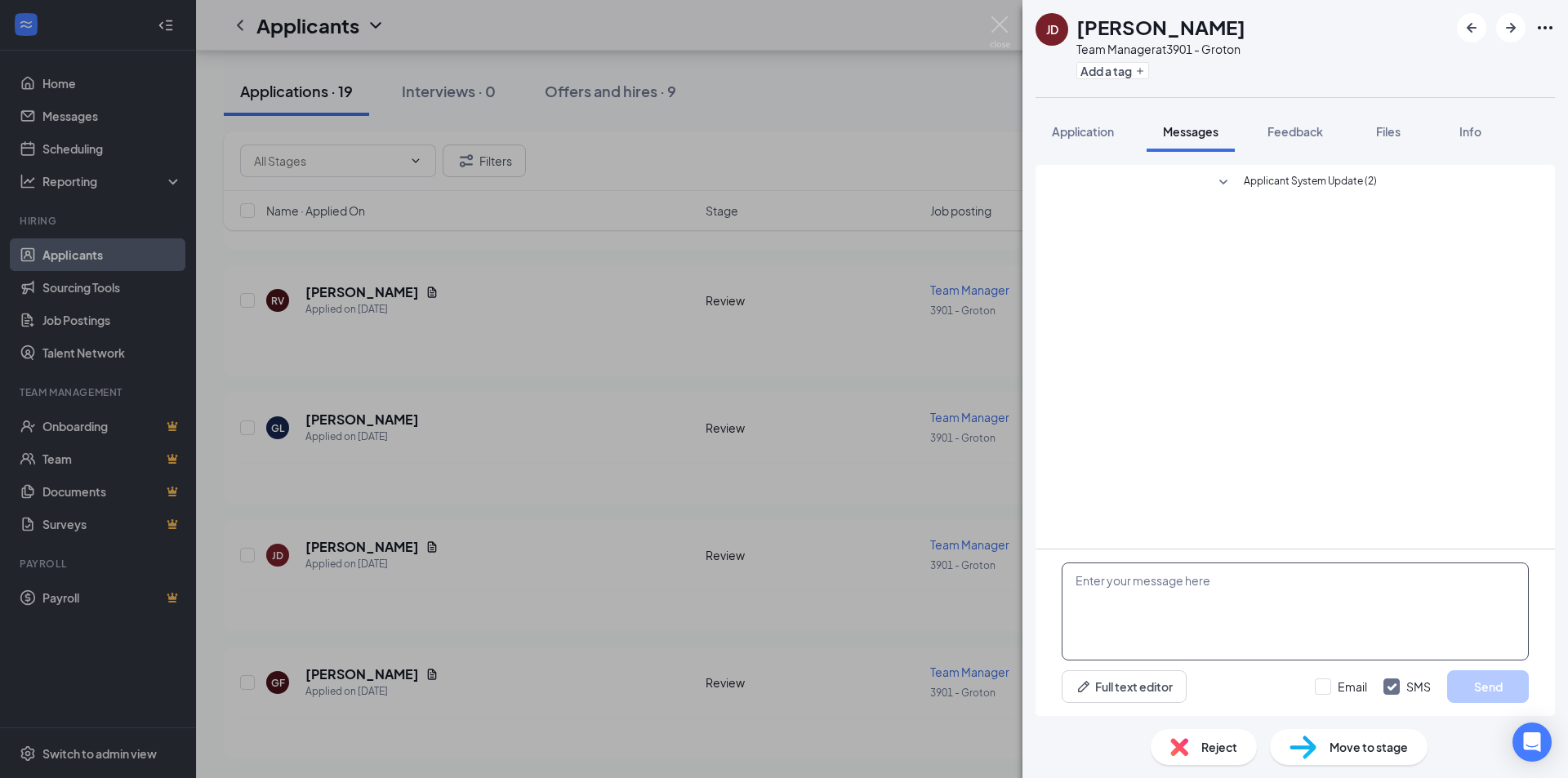
click at [1175, 583] on textarea at bounding box center [1295, 611] width 467 height 98
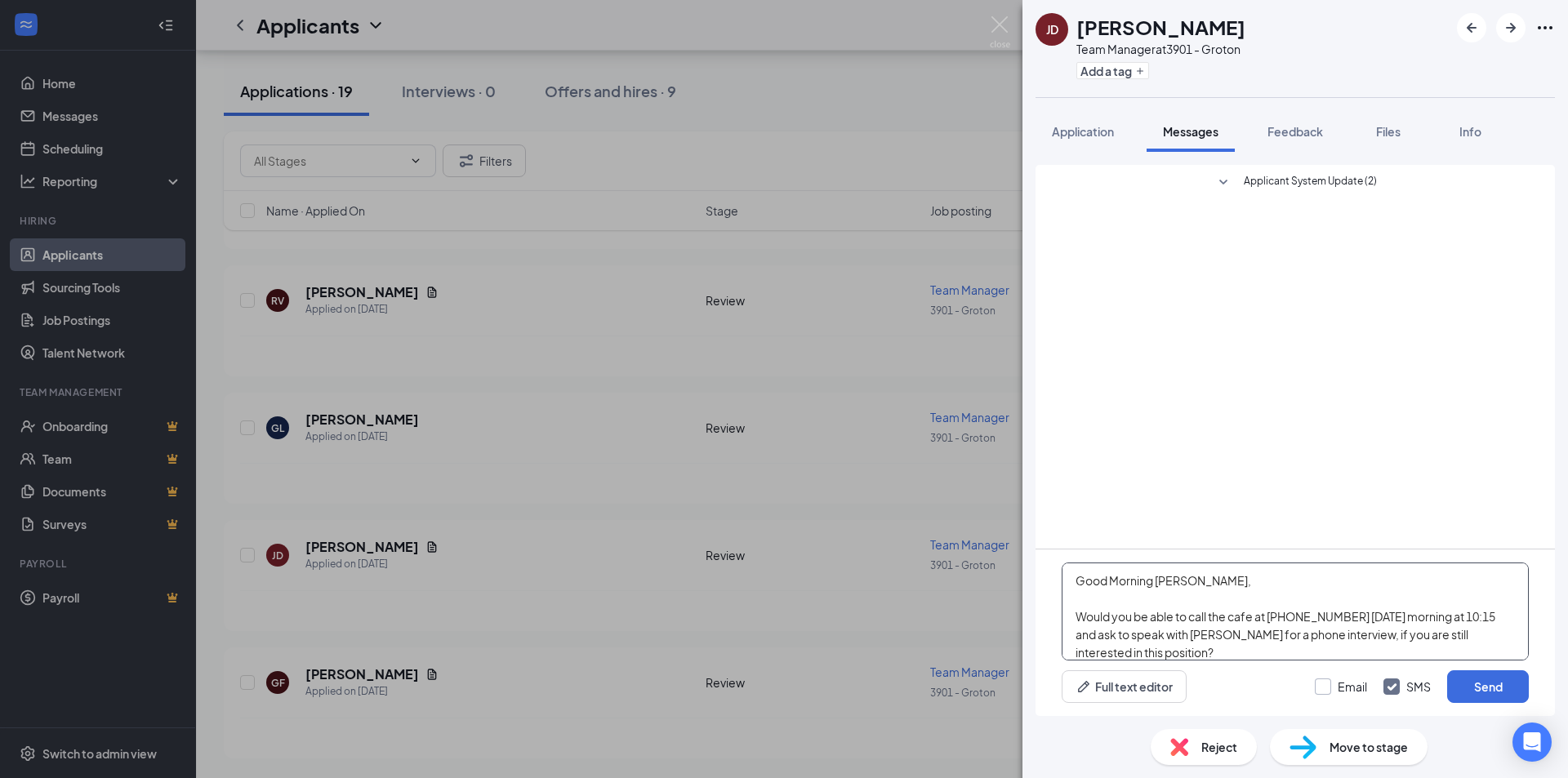
type textarea "Good Morning [PERSON_NAME], Would you be able to call the cafe at [PHONE_NUMBER…"
click at [1321, 687] on input "Email" at bounding box center [1341, 686] width 52 height 16
checkbox input "true"
click at [1476, 692] on button "Send" at bounding box center [1488, 687] width 81 height 33
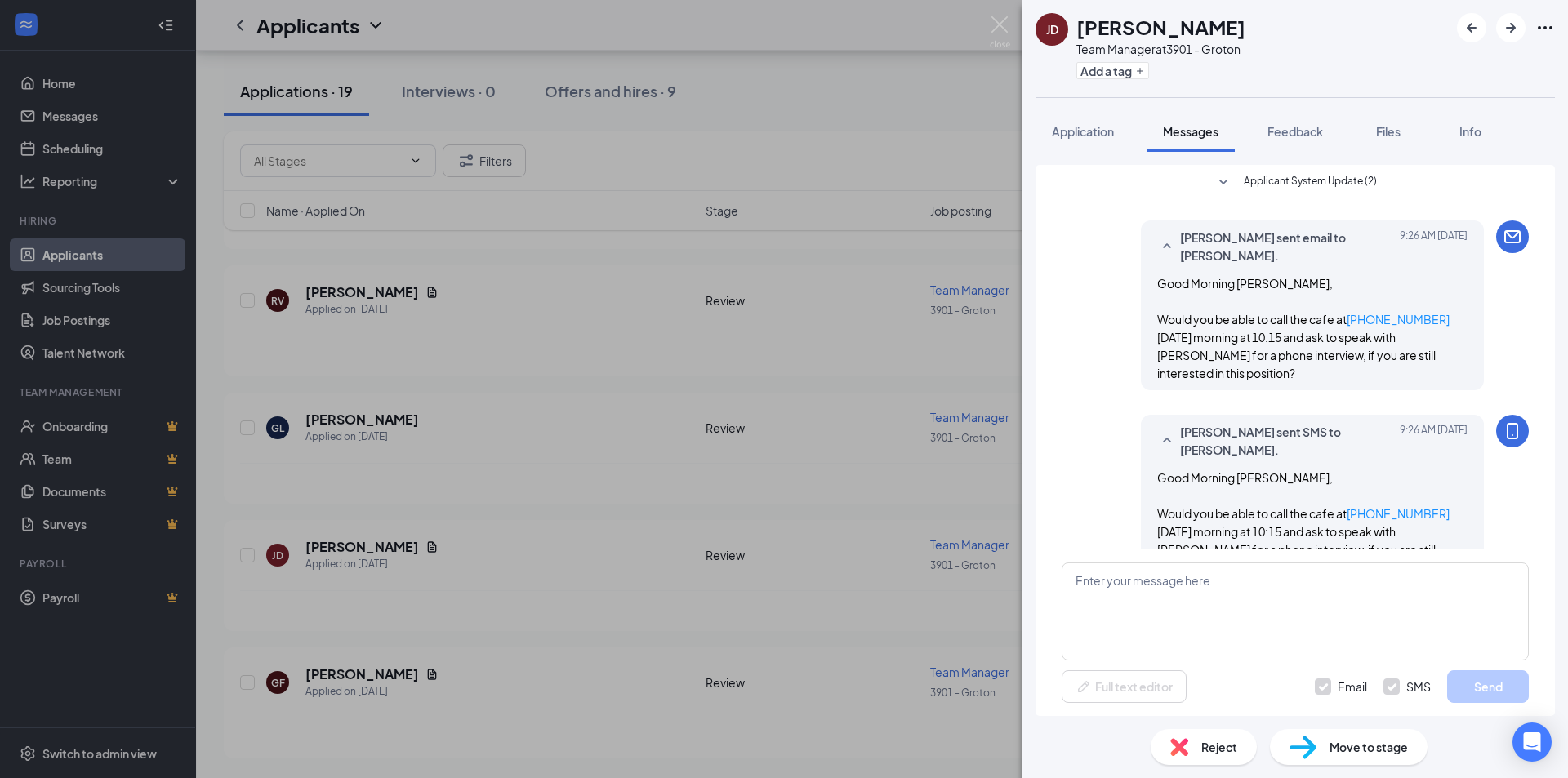
scroll to position [19, 0]
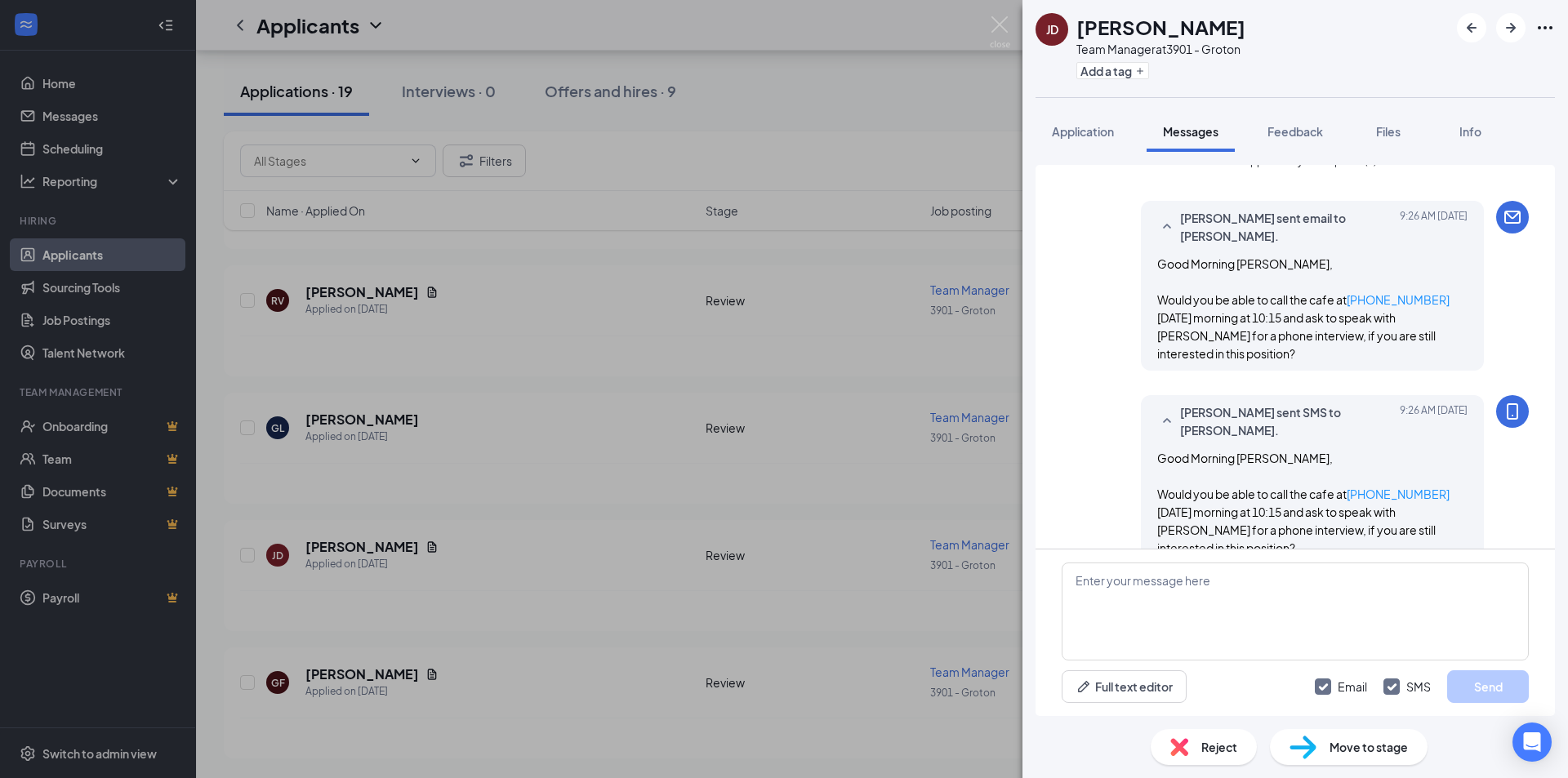
click at [831, 509] on div "[PERSON_NAME] Team Manager at 3901 - Groton Add a tag Application Messages Feed…" at bounding box center [784, 389] width 1568 height 778
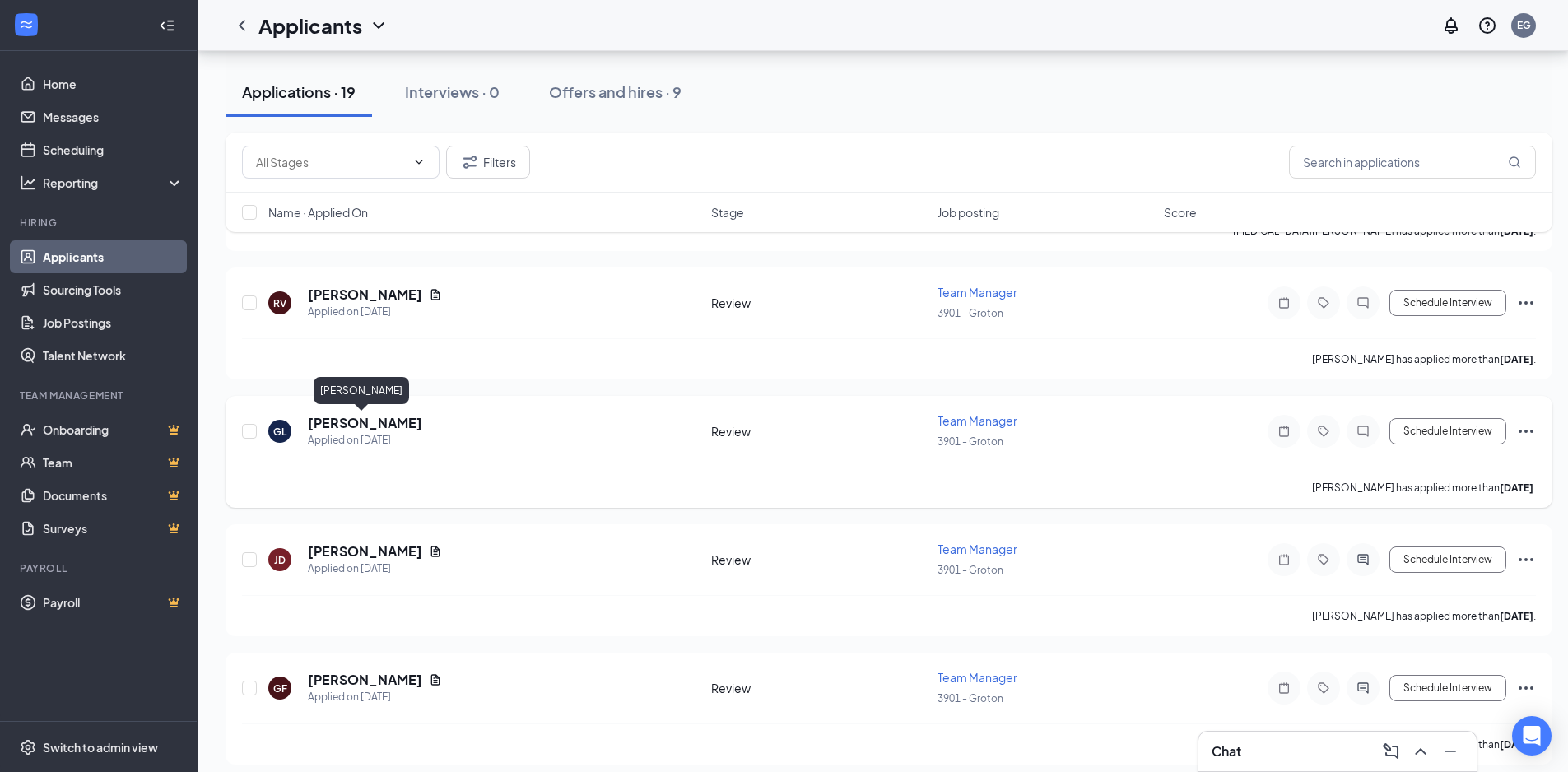
click at [388, 426] on h5 "[PERSON_NAME]" at bounding box center [364, 423] width 114 height 19
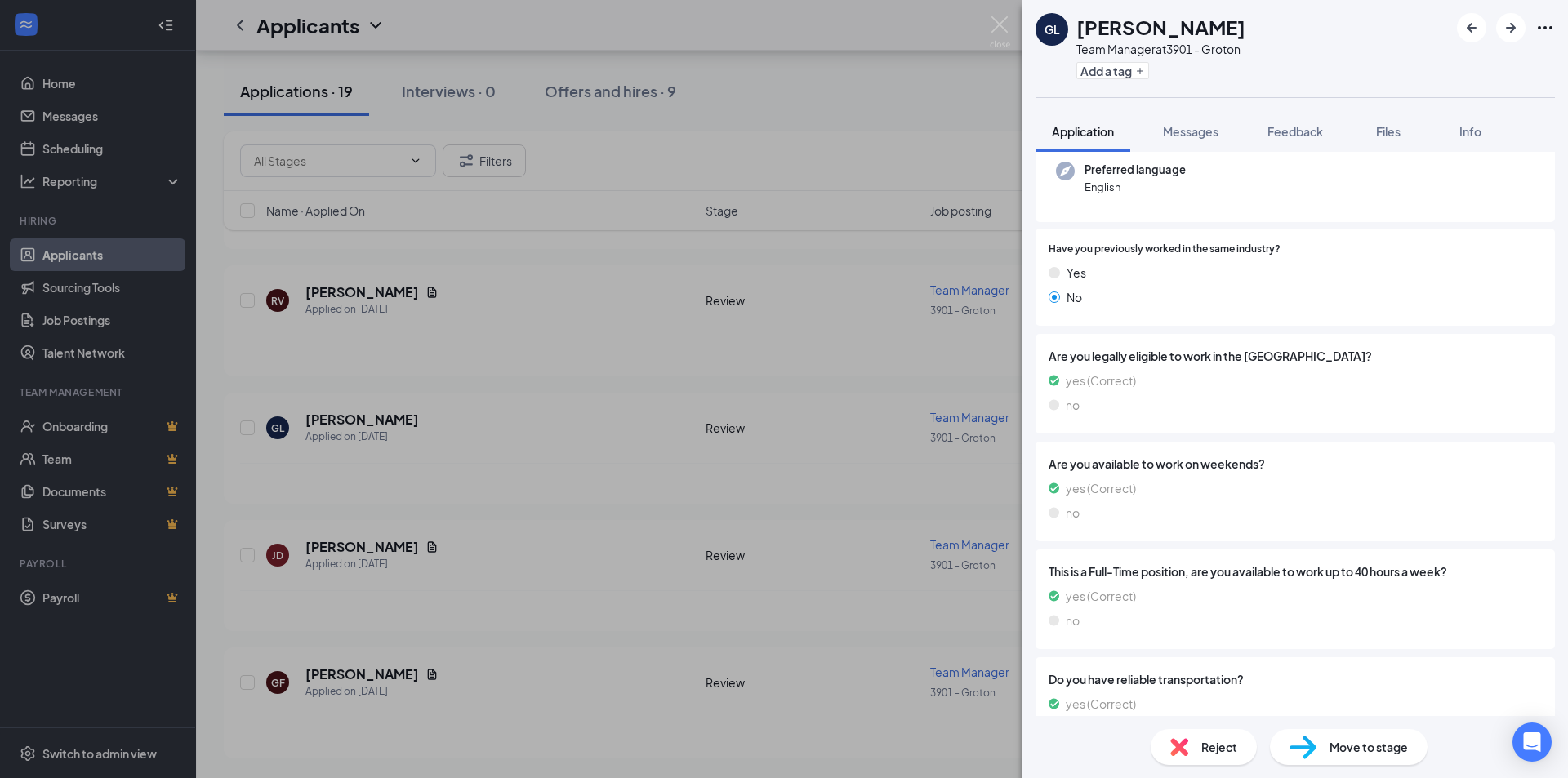
scroll to position [208, 0]
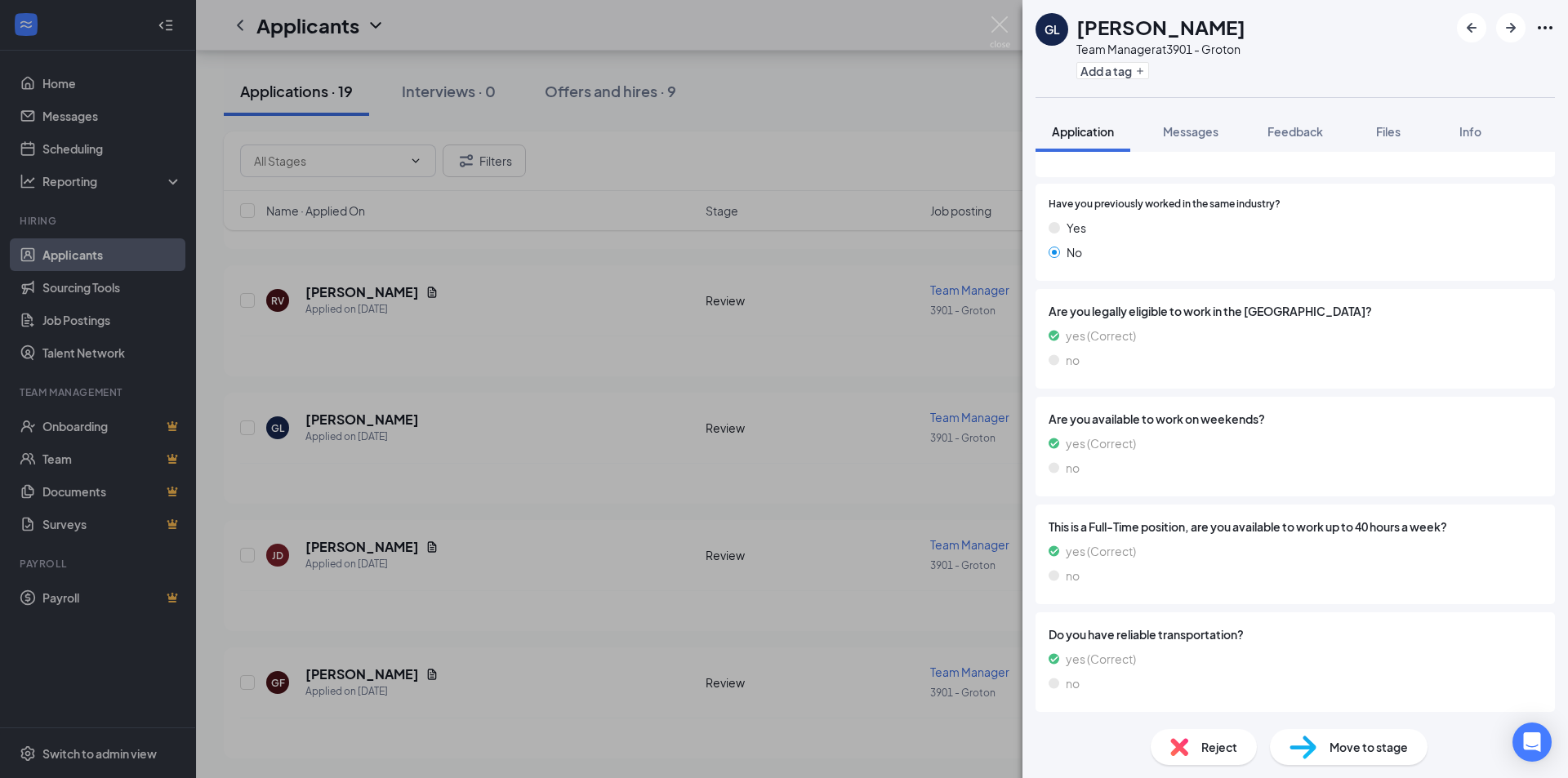
click at [802, 506] on div "GL [PERSON_NAME] Team Manager at 3901 - Groton Add a tag Application Messages F…" at bounding box center [784, 389] width 1568 height 778
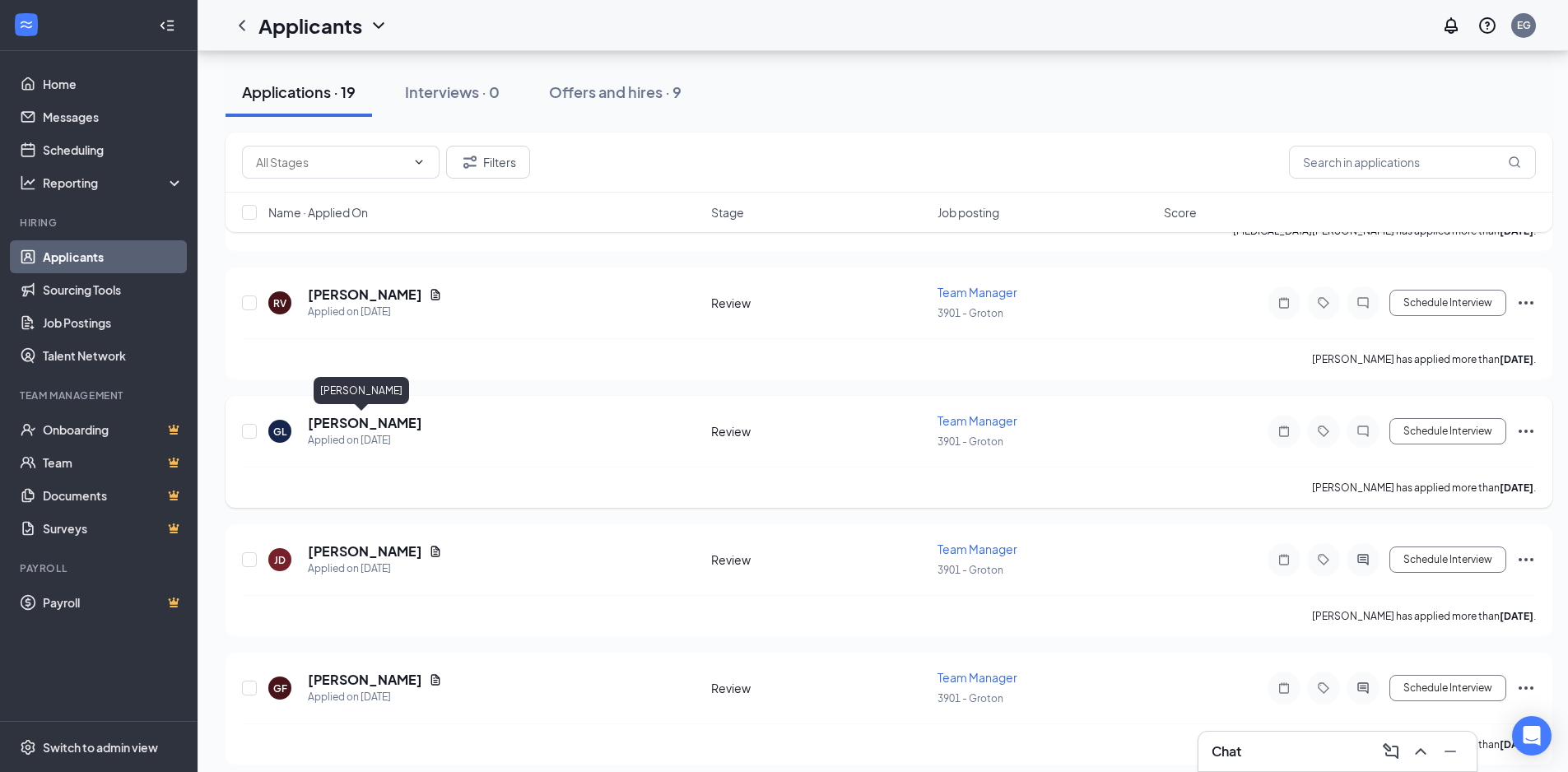
click at [382, 426] on h5 "[PERSON_NAME]" at bounding box center [364, 423] width 114 height 19
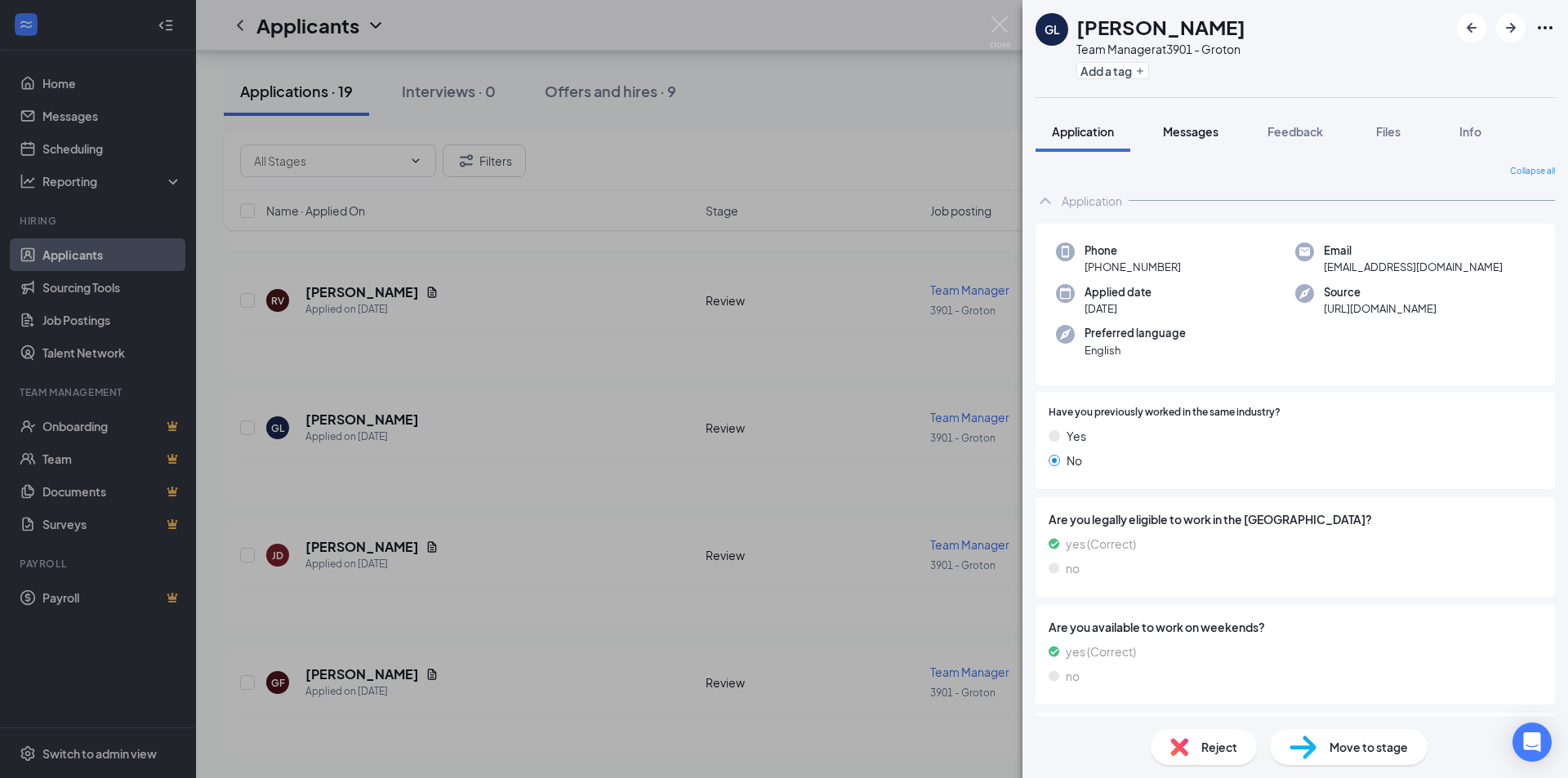
click at [1211, 142] on button "Messages" at bounding box center [1190, 132] width 88 height 41
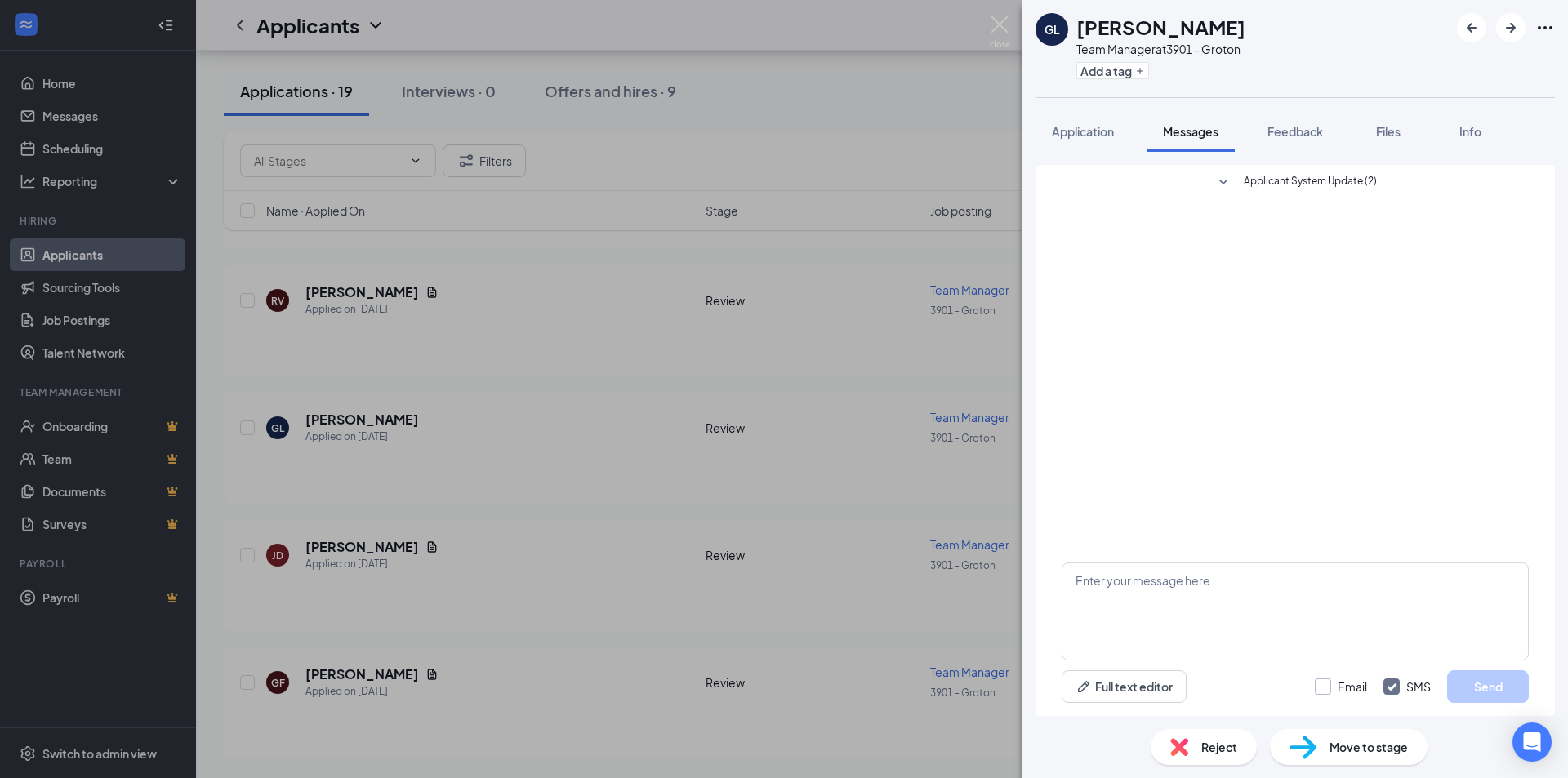
click at [1324, 687] on input "Email" at bounding box center [1341, 686] width 52 height 16
checkbox input "true"
click at [1238, 590] on textarea at bounding box center [1295, 611] width 467 height 98
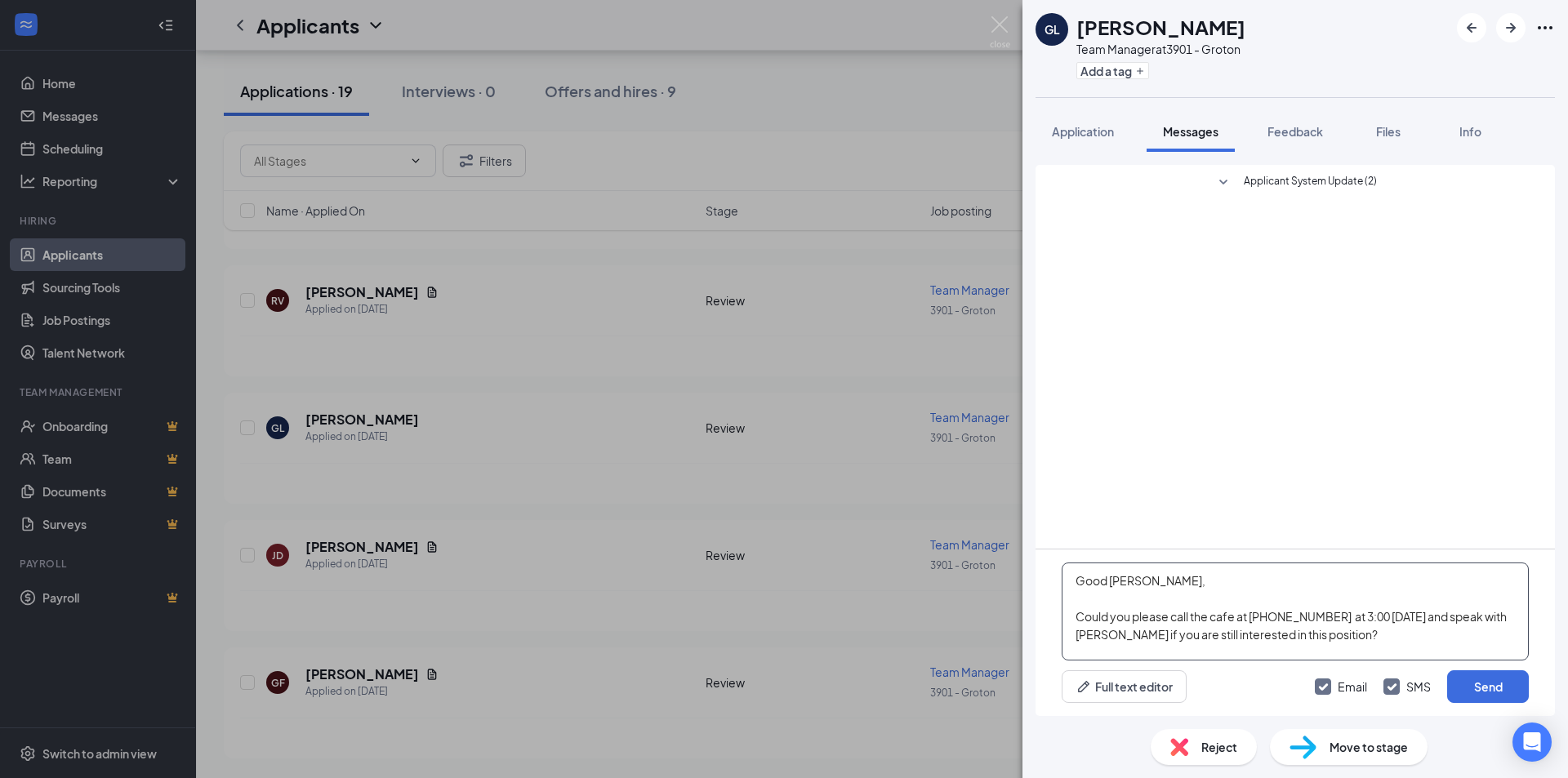
click at [1141, 583] on textarea "Good [PERSON_NAME], Could you please call the cafe at [PHONE_NUMBER] at 3:00 [D…" at bounding box center [1295, 611] width 467 height 98
type textarea "Good Morning [PERSON_NAME], Could you please call the cafe at [PHONE_NUMBER] at…"
click at [1268, 682] on div "Full text editor Email SMS Send" at bounding box center [1295, 687] width 467 height 33
click at [1483, 695] on button "Send" at bounding box center [1488, 687] width 81 height 33
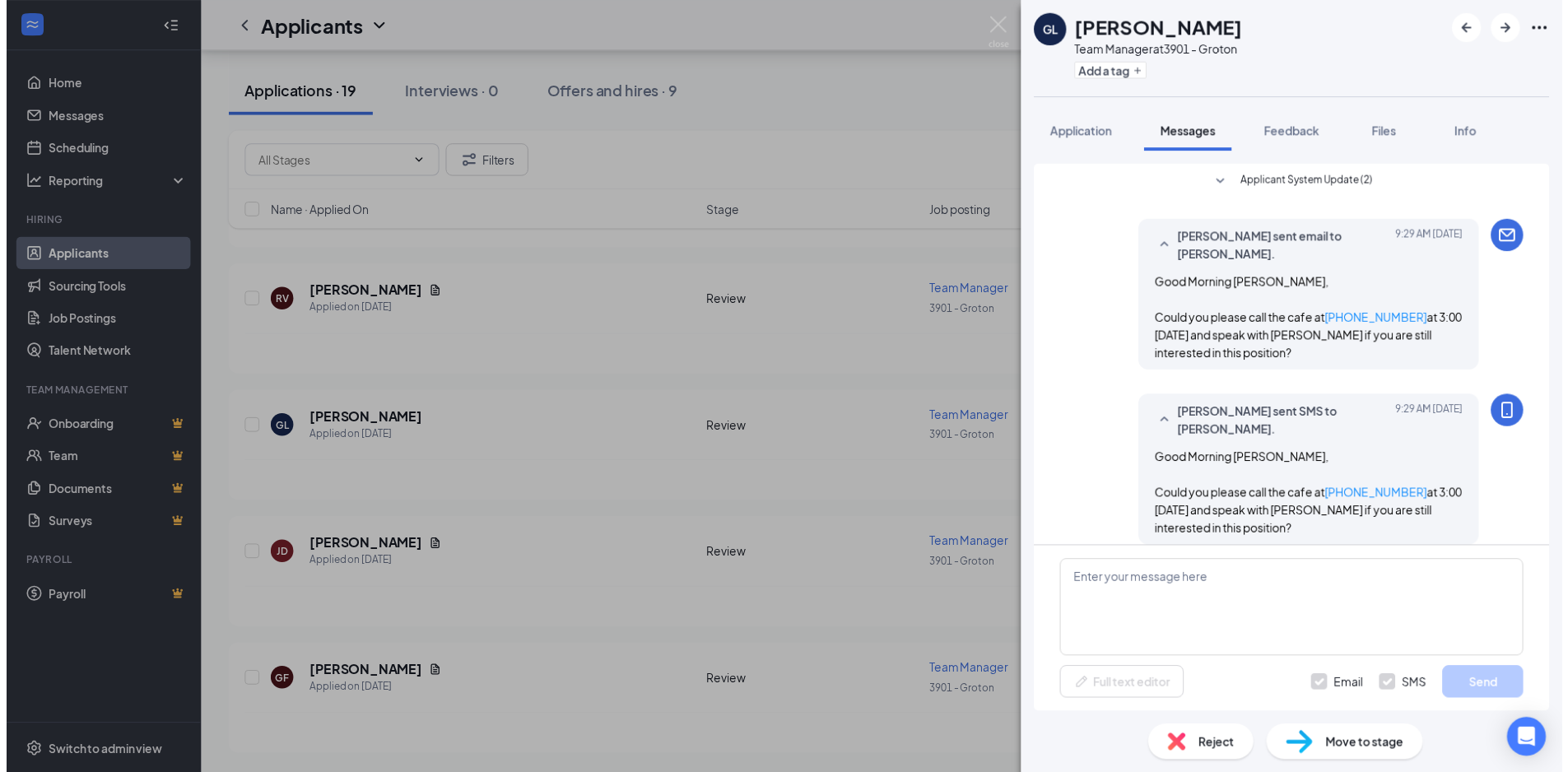
scroll to position [17, 0]
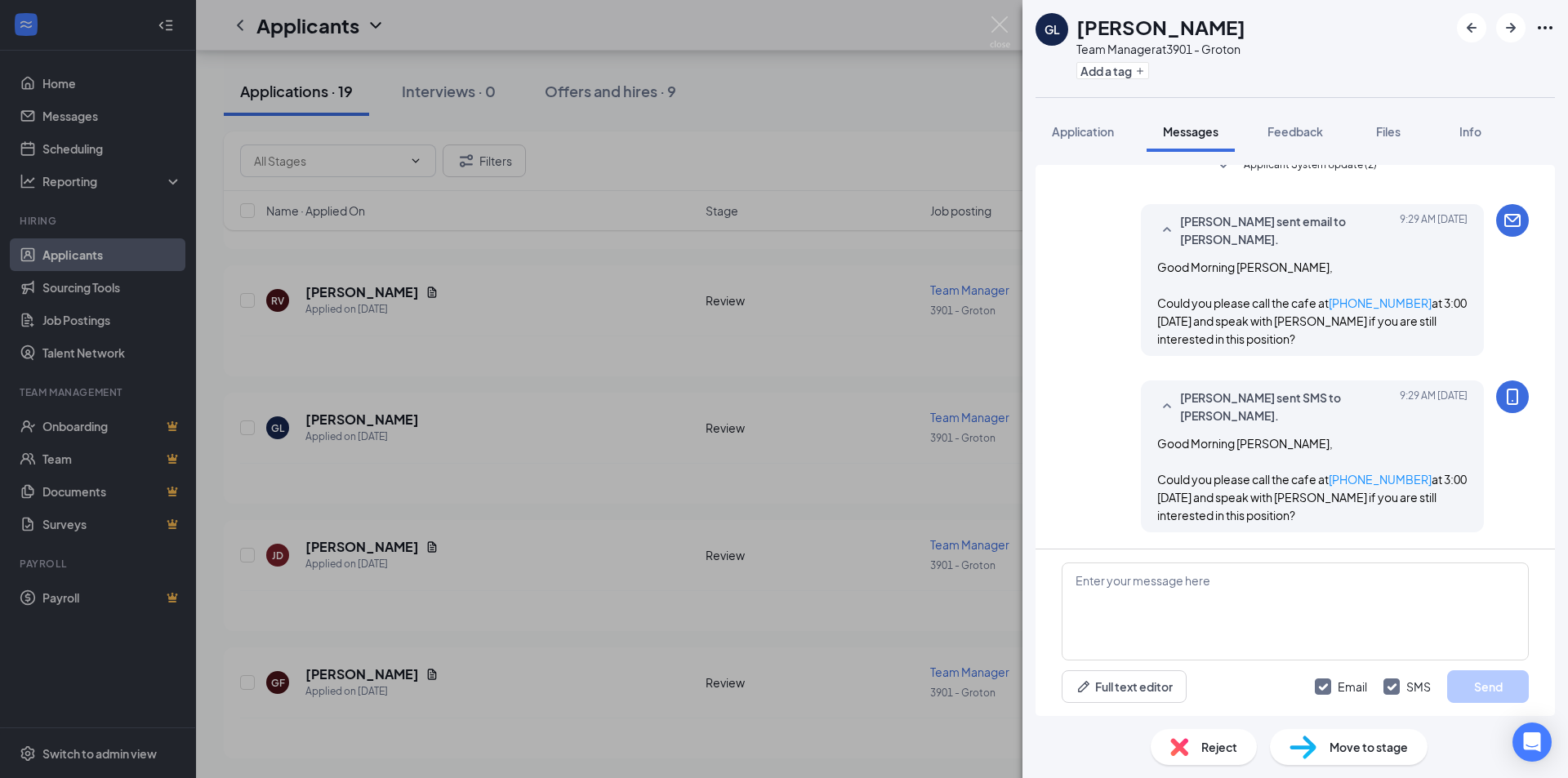
click at [642, 504] on div "GL [PERSON_NAME] Team Manager at 3901 - Groton Add a tag Application Messages F…" at bounding box center [784, 389] width 1568 height 778
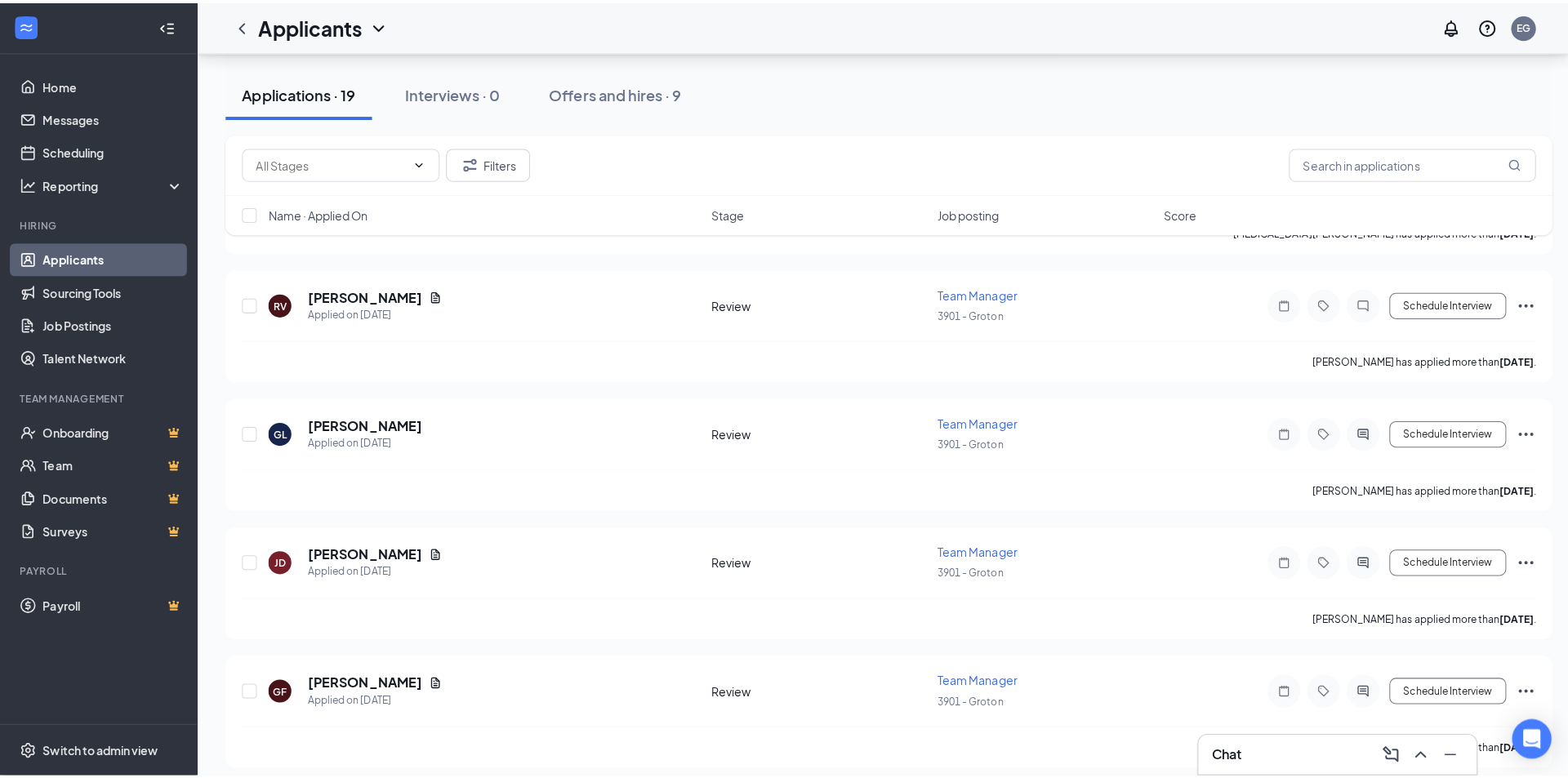
scroll to position [1797, 0]
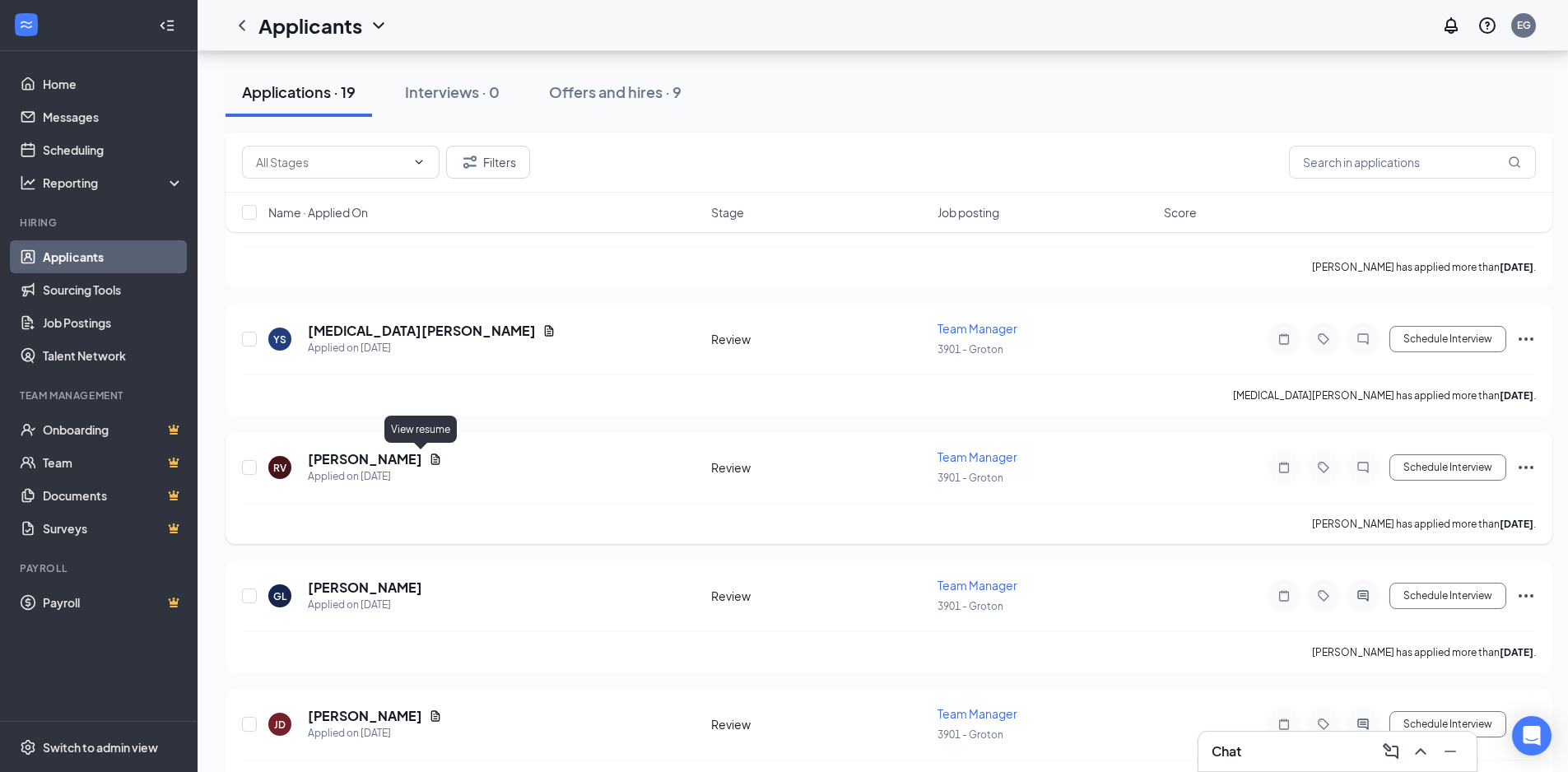
click at [429, 458] on icon "Document" at bounding box center [435, 458] width 13 height 13
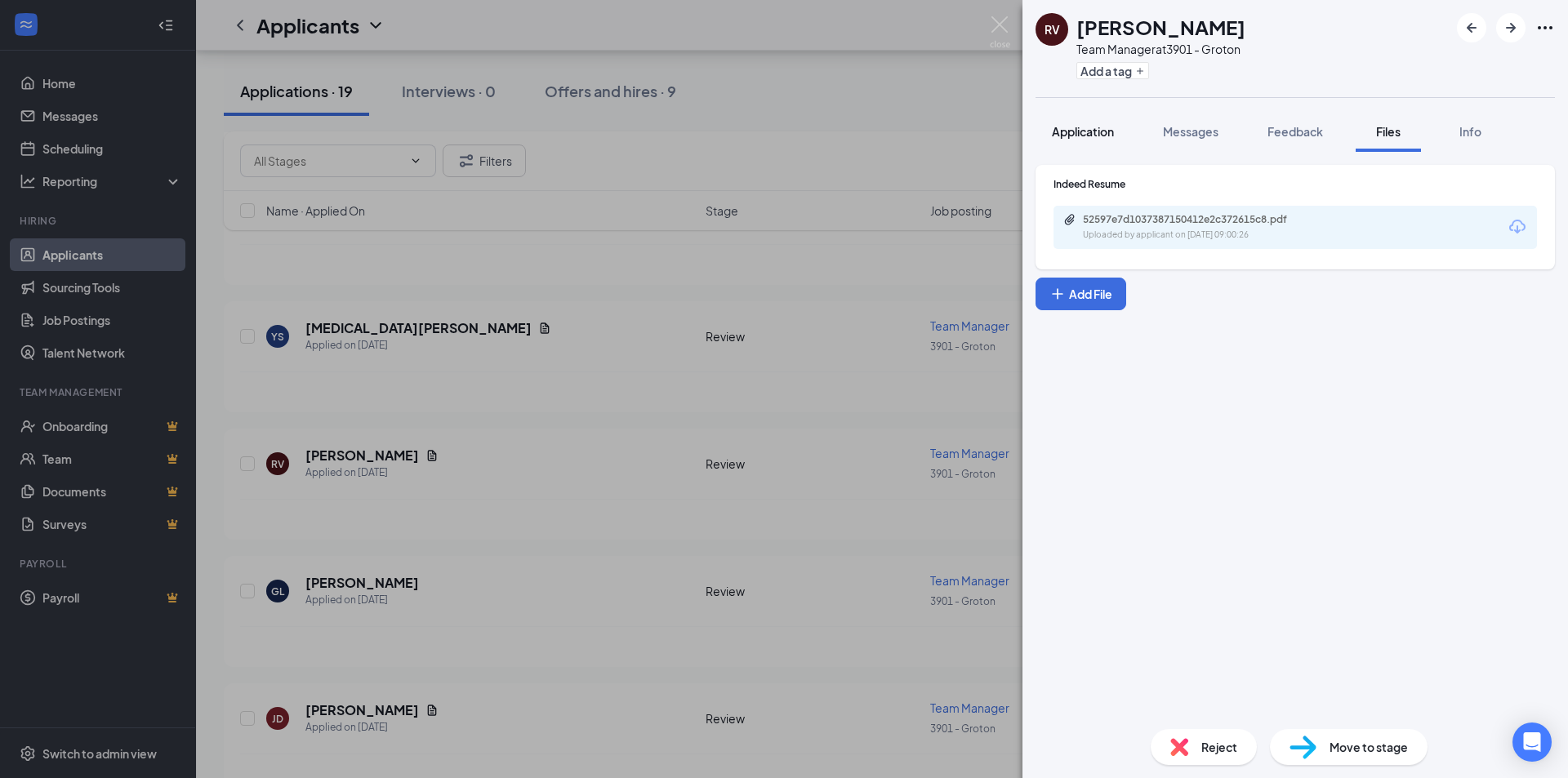
click at [1094, 131] on span "Application" at bounding box center [1082, 131] width 62 height 15
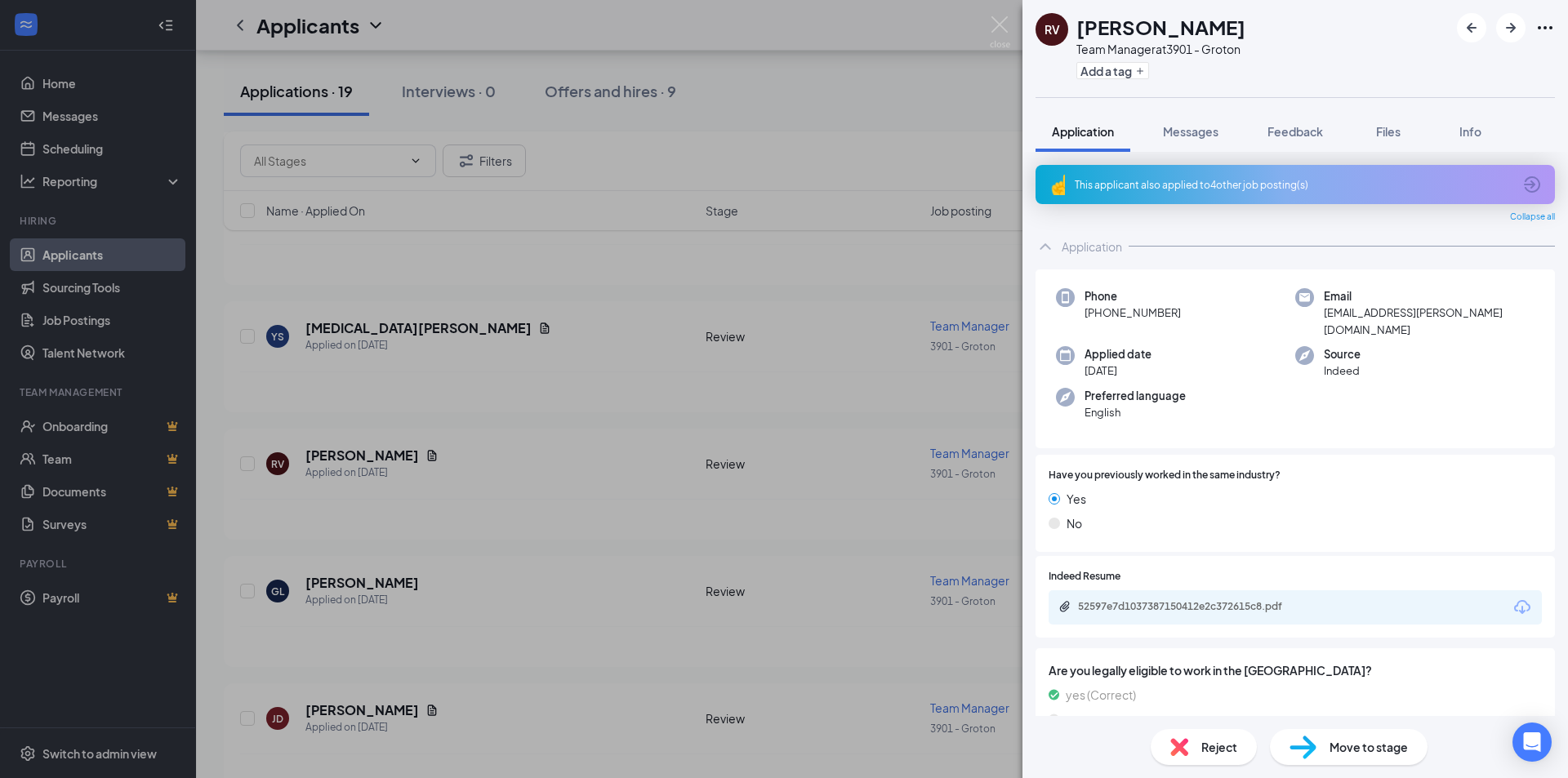
click at [1310, 189] on div "This applicant also applied to 4 other job posting(s)" at bounding box center [1294, 185] width 438 height 14
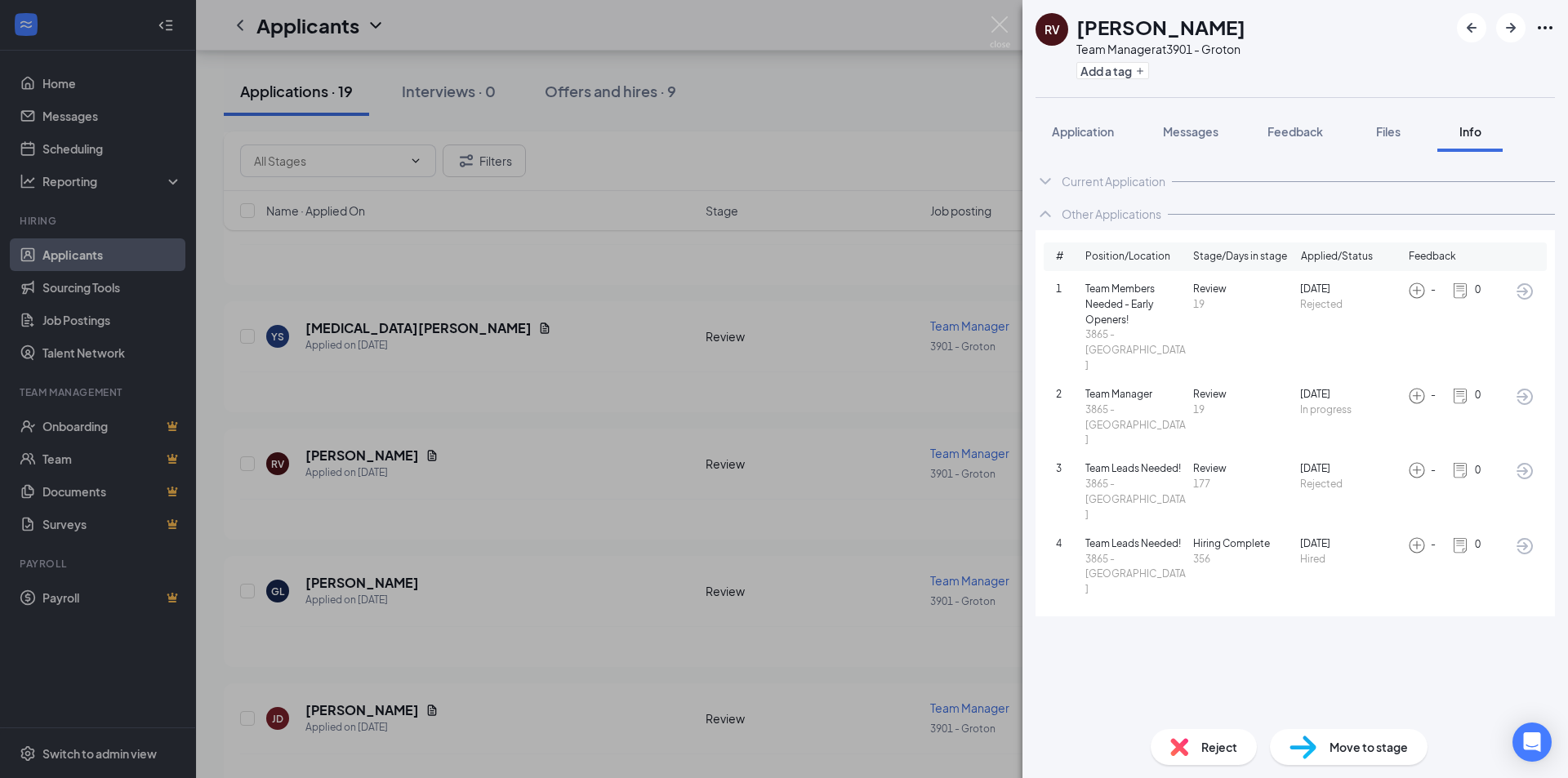
click at [1047, 214] on icon "ChevronUp" at bounding box center [1045, 213] width 11 height 7
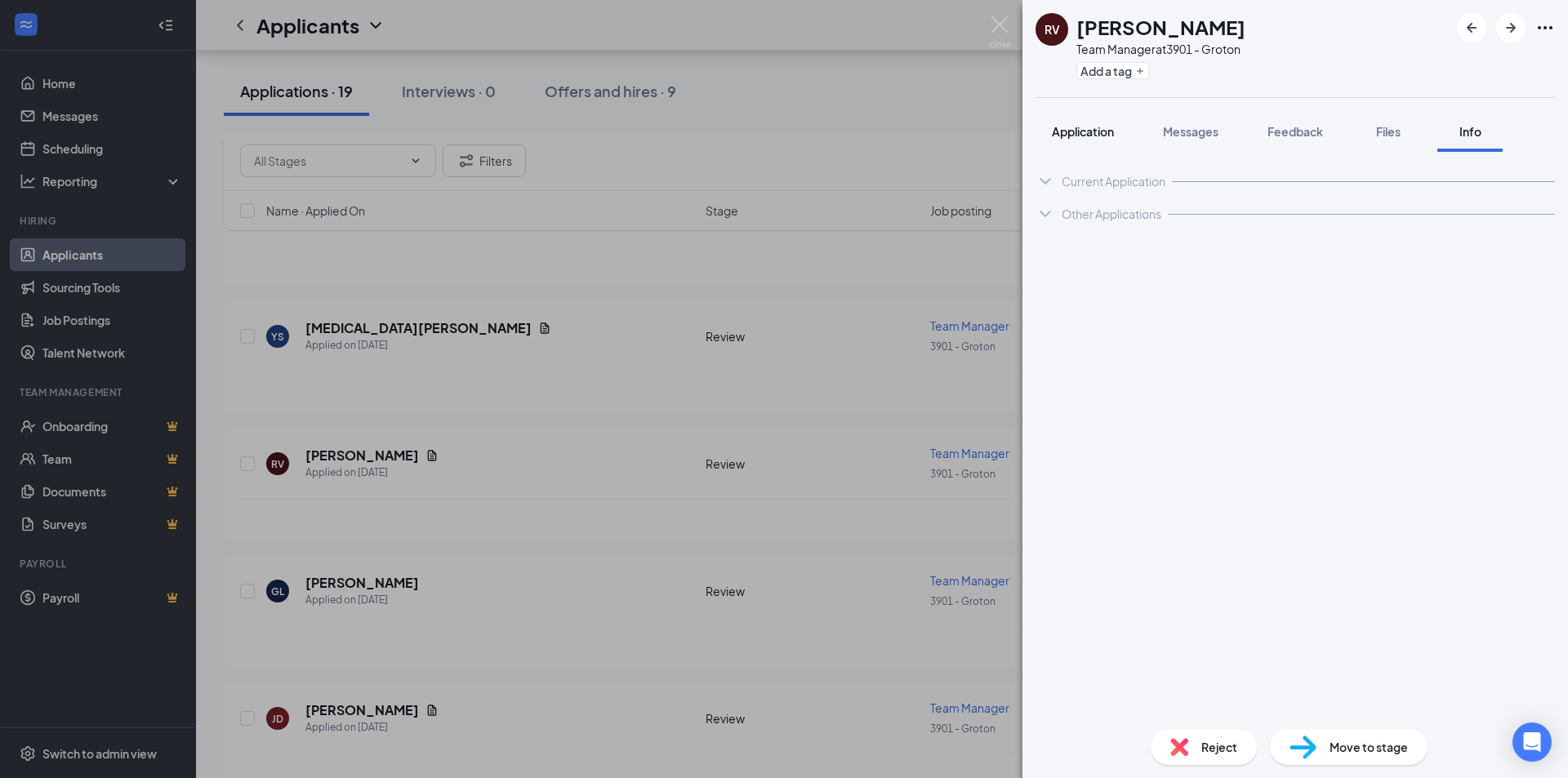
click at [1097, 140] on button "Application" at bounding box center [1082, 132] width 95 height 41
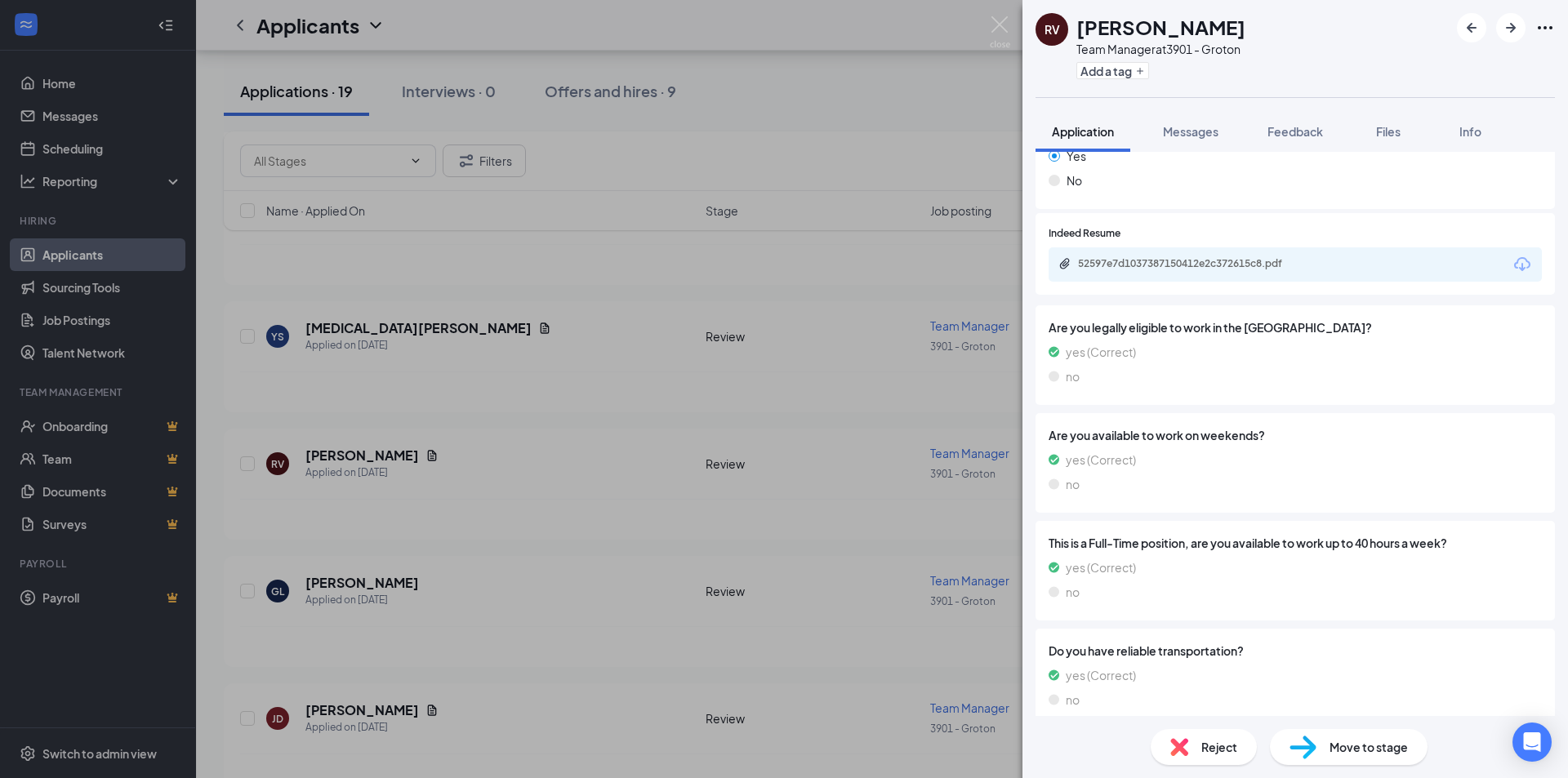
scroll to position [262, 0]
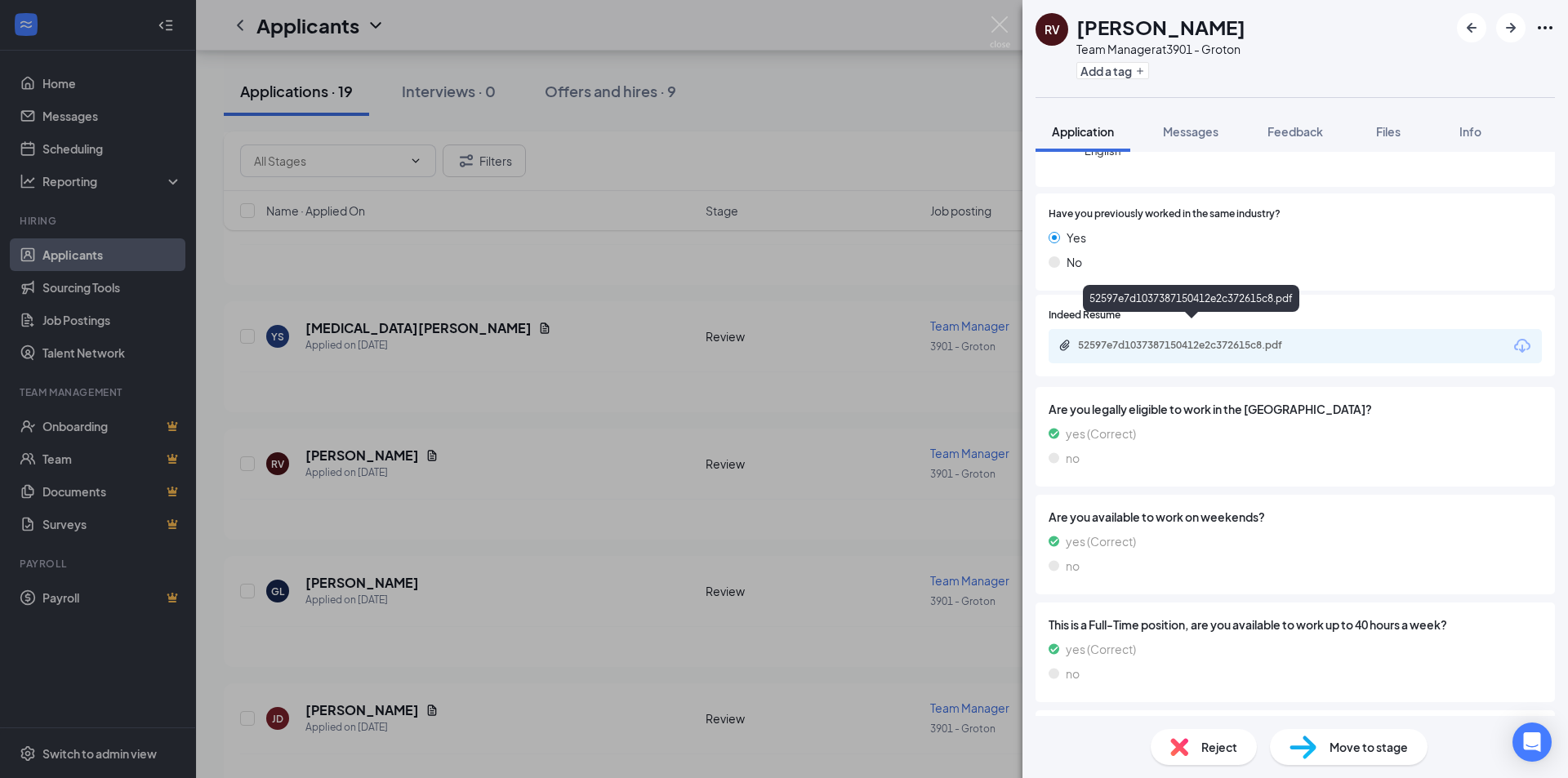
click at [1306, 339] on div "52597e7d1037387150412e2c372615c8.pdf" at bounding box center [1190, 345] width 265 height 13
click at [951, 387] on div "RV [PERSON_NAME] Team Manager at 3901 - Groton Add a tag Application Messages F…" at bounding box center [784, 389] width 1568 height 778
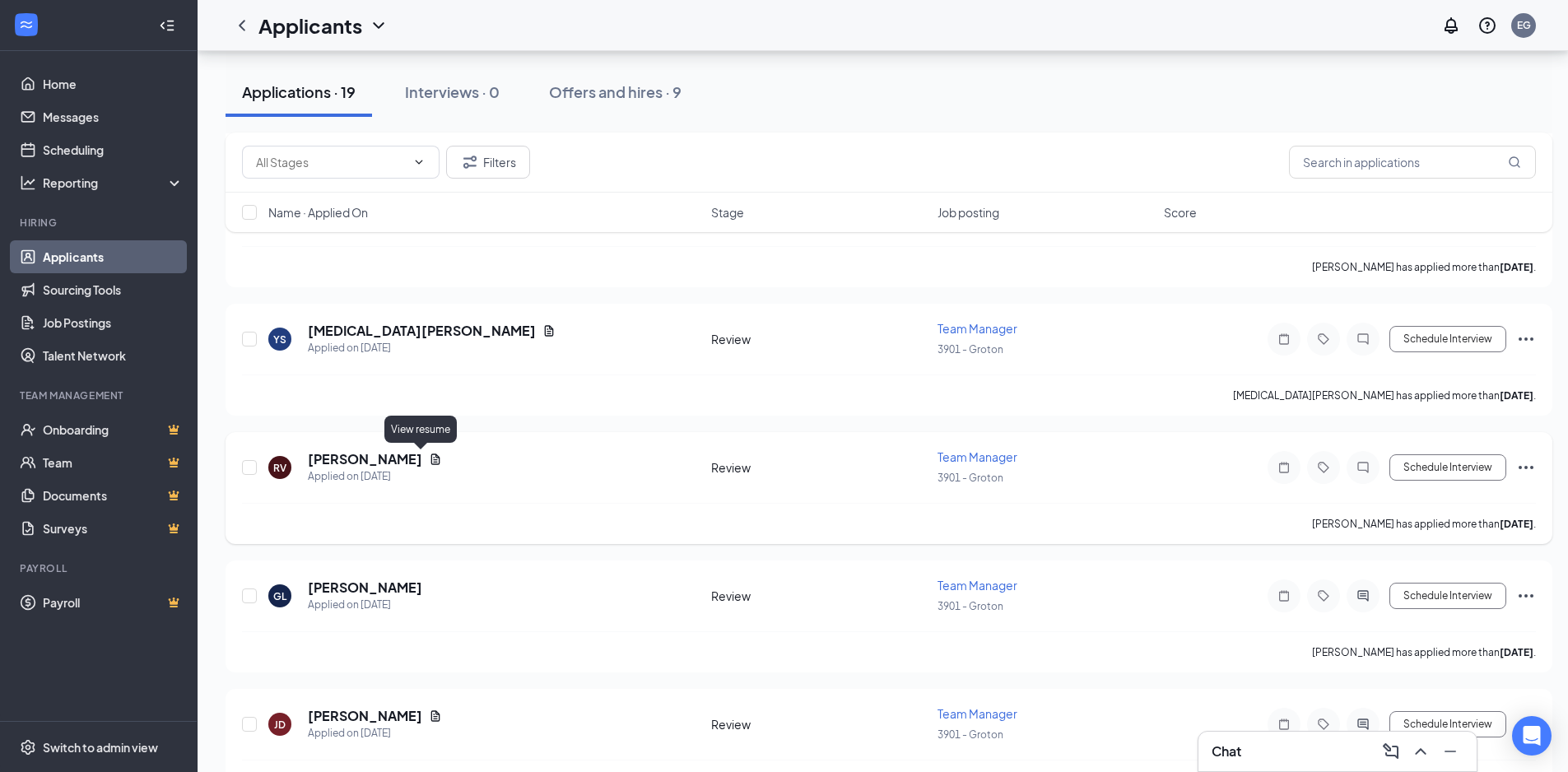
click at [429, 459] on icon "Document" at bounding box center [435, 458] width 13 height 13
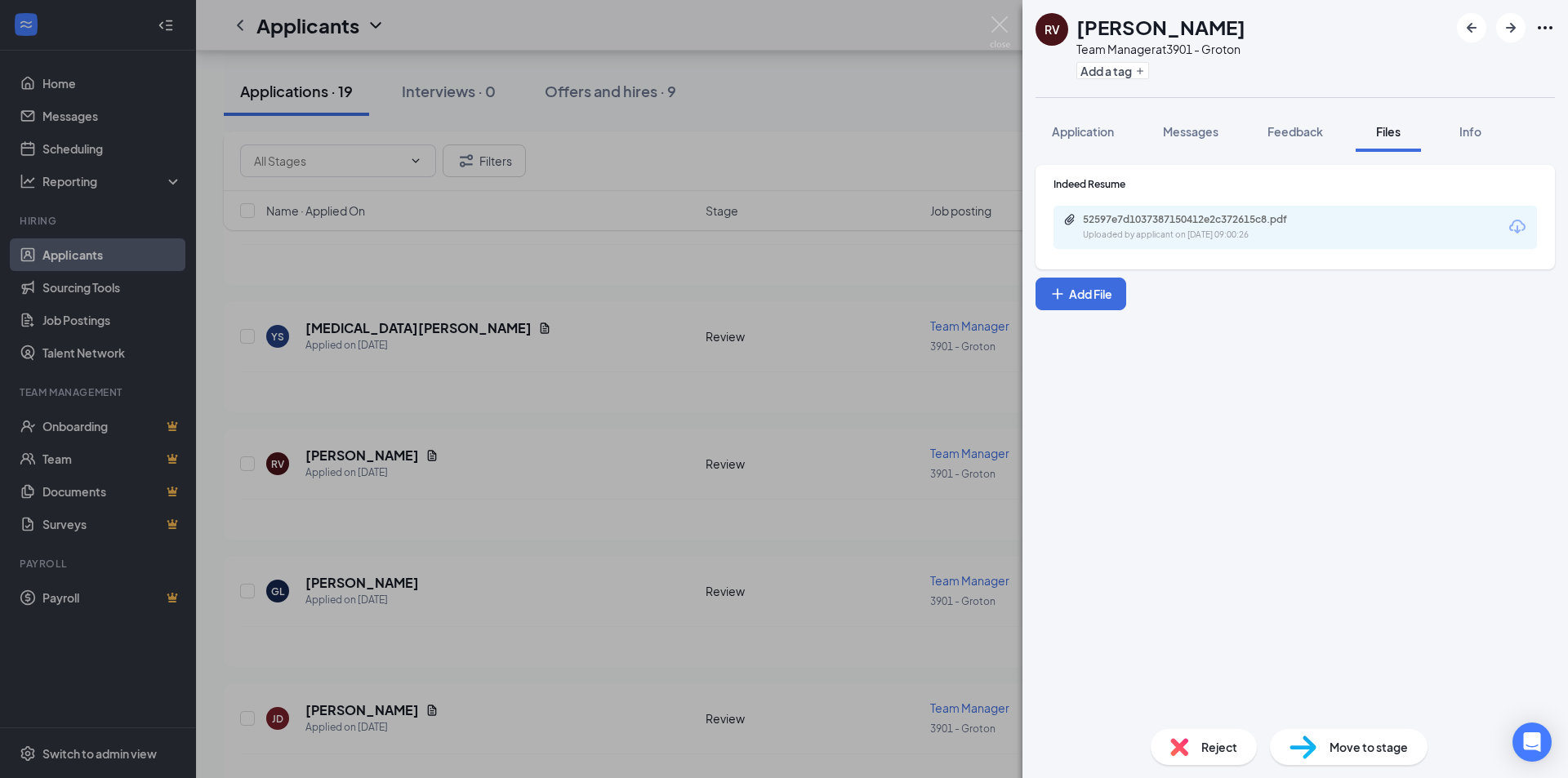
click at [1196, 749] on div "Reject" at bounding box center [1204, 746] width 107 height 36
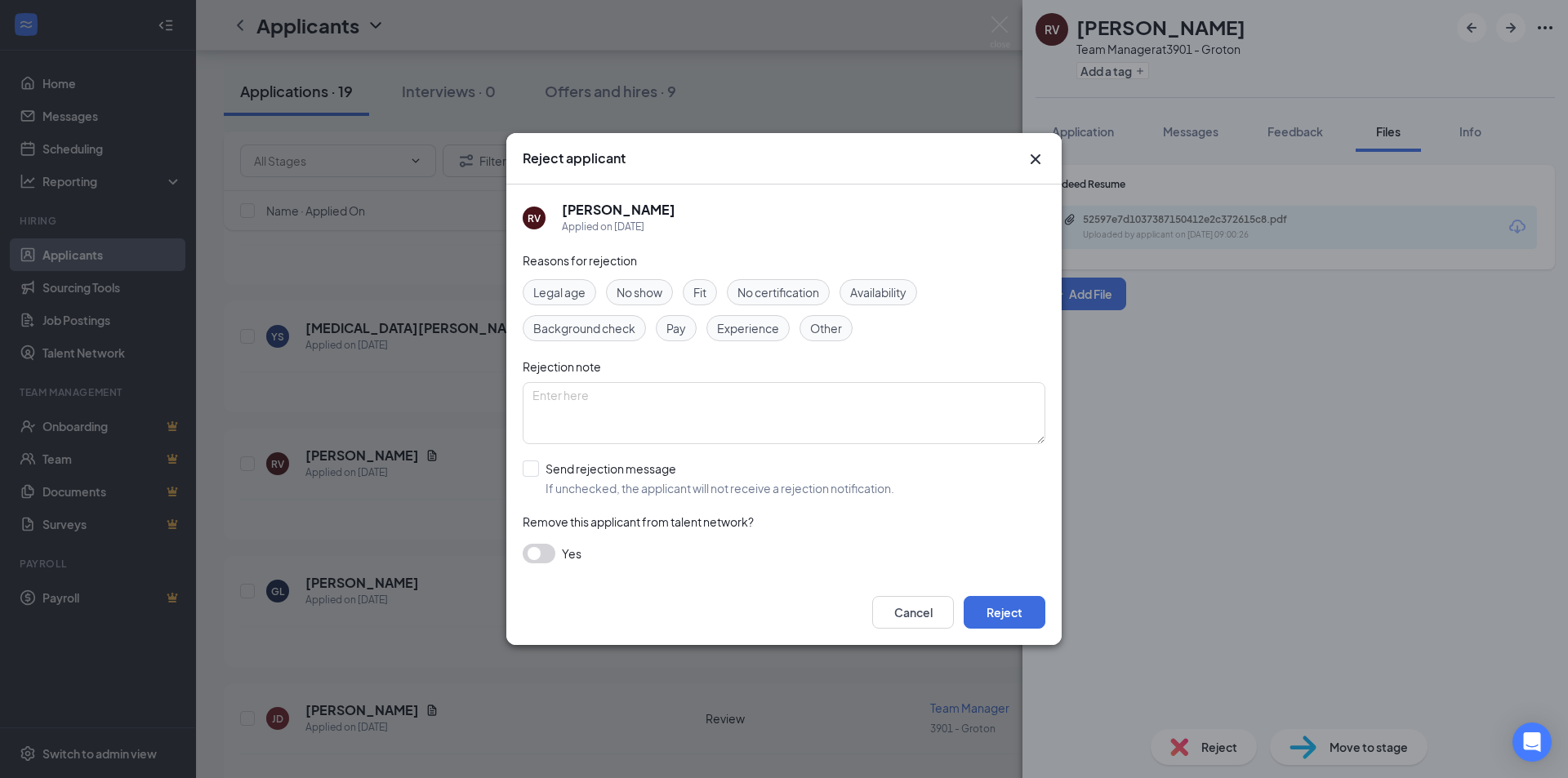
click at [831, 334] on span "Other" at bounding box center [826, 327] width 32 height 18
click at [1015, 603] on button "Reject" at bounding box center [1004, 612] width 81 height 33
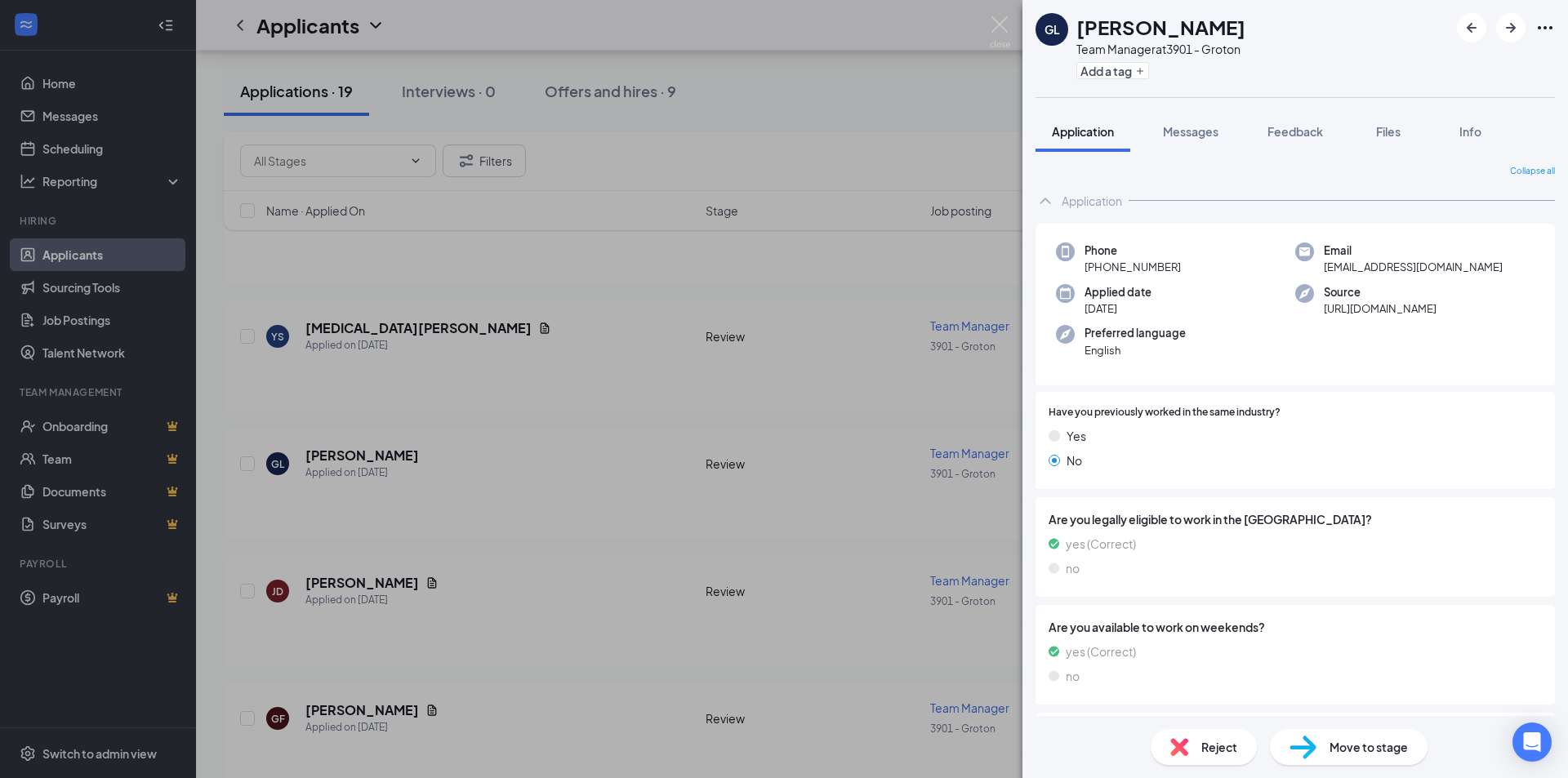
click at [560, 437] on div "GL [PERSON_NAME] Team Manager at 3901 - Groton Add a tag Application Messages F…" at bounding box center [784, 389] width 1568 height 778
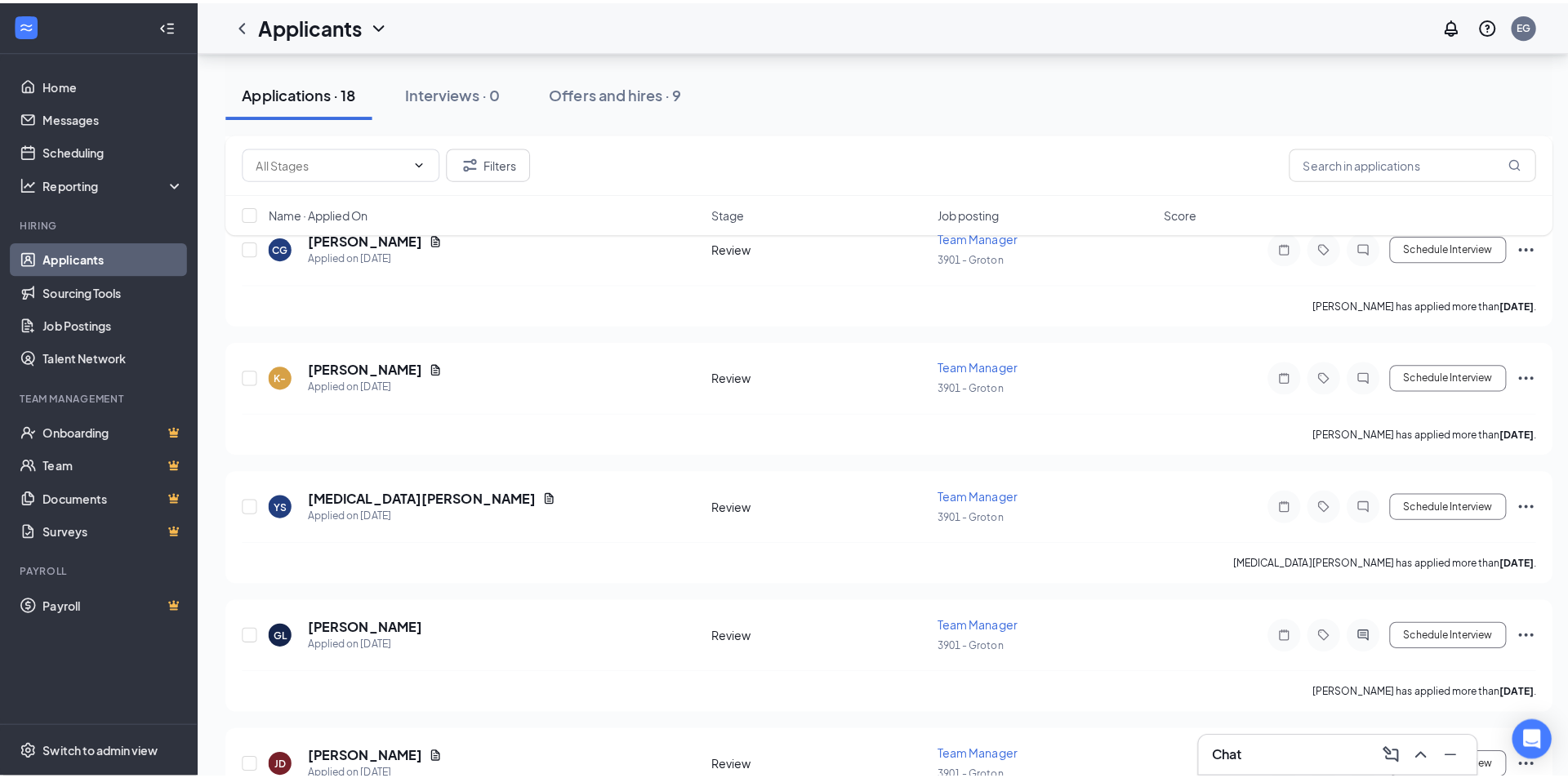
scroll to position [1716, 0]
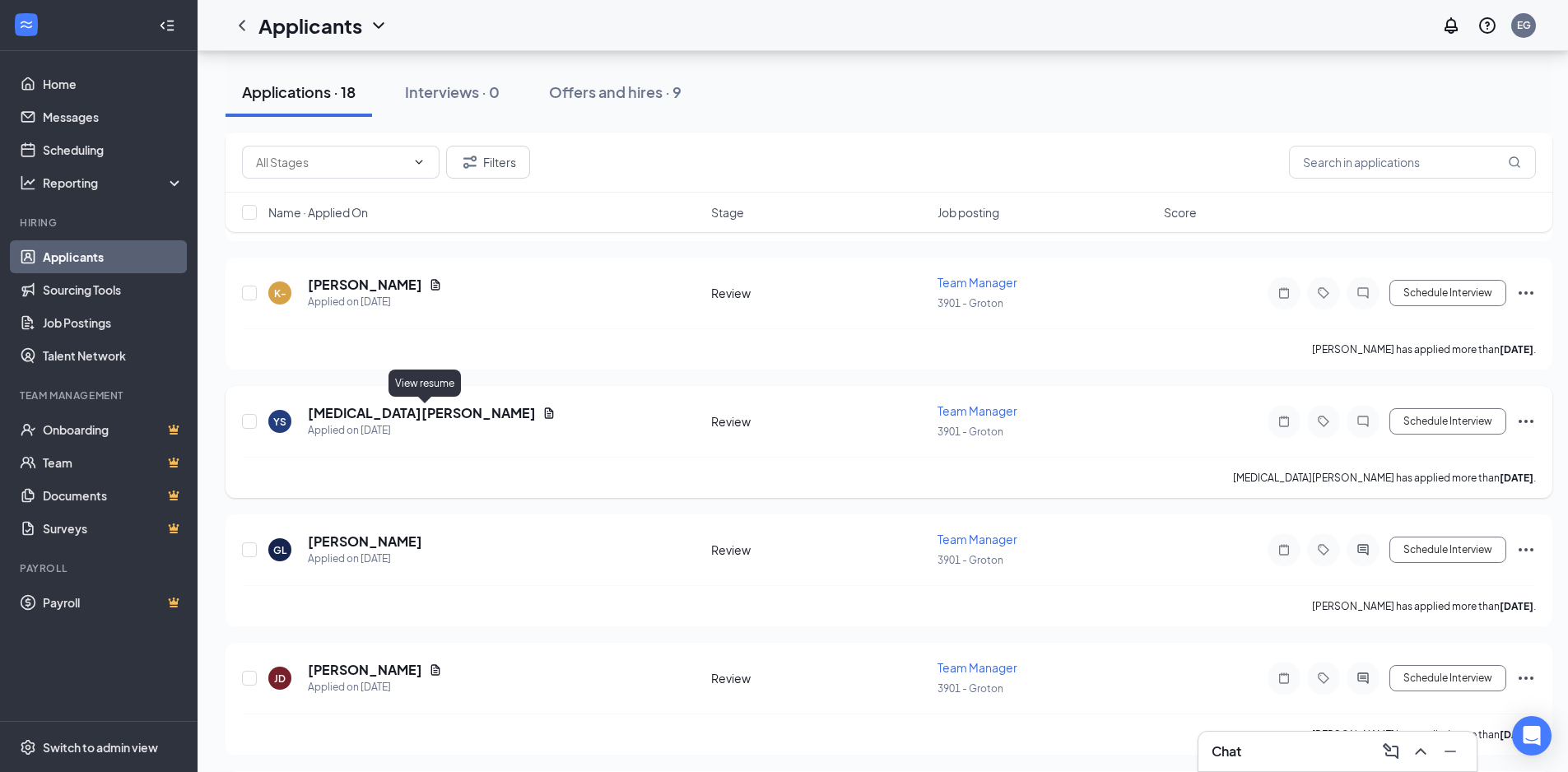
click at [542, 410] on icon "Document" at bounding box center [548, 412] width 13 height 13
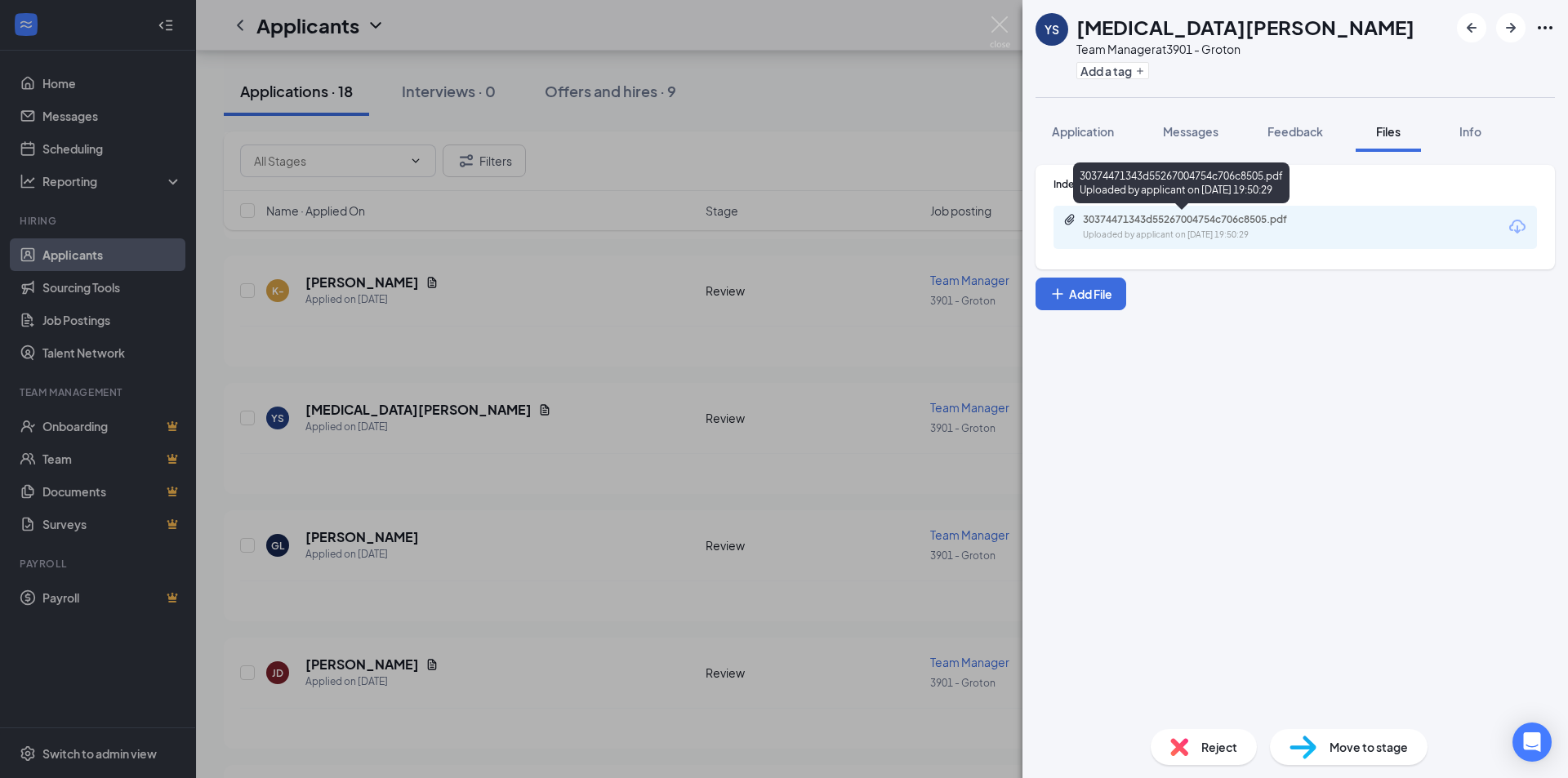
click at [1306, 233] on div "Uploaded by applicant on [DATE] 19:50:29" at bounding box center [1205, 234] width 245 height 13
click at [496, 367] on div "YS [MEDICAL_DATA][PERSON_NAME] Team Manager at 3901 - Groton Add a tag Applicat…" at bounding box center [784, 389] width 1568 height 778
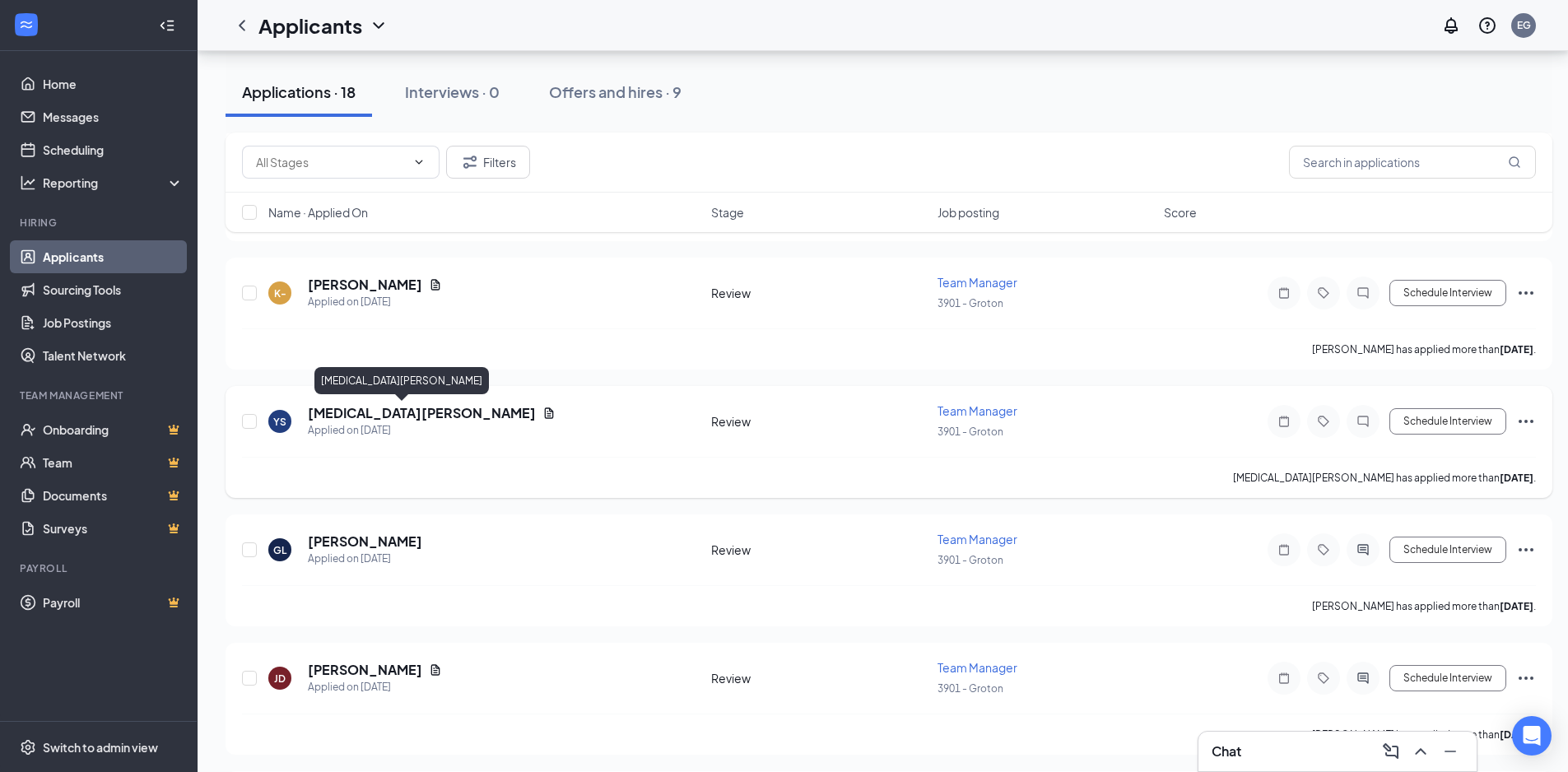
click at [399, 417] on h5 "[MEDICAL_DATA][PERSON_NAME]" at bounding box center [421, 413] width 228 height 19
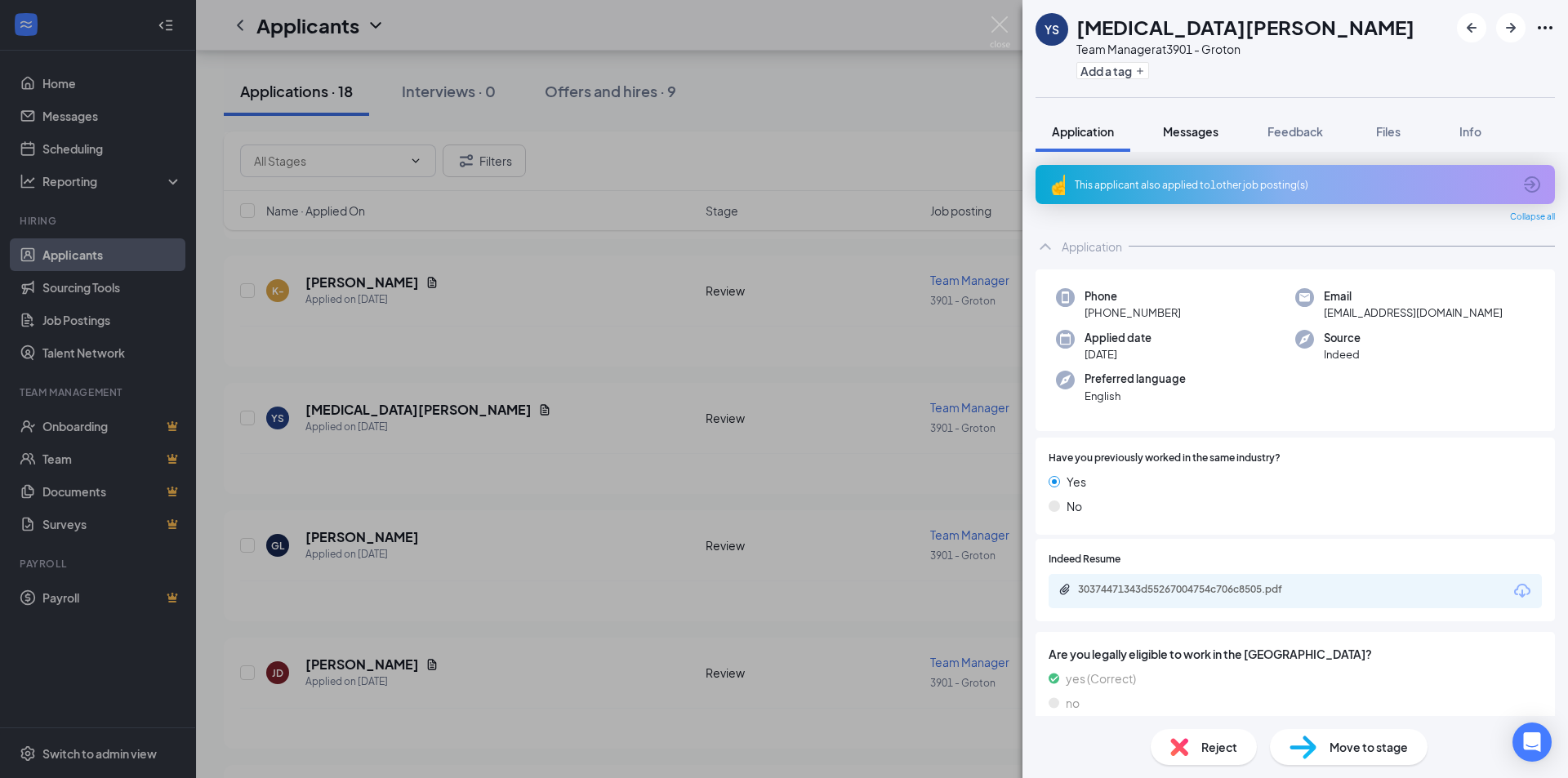
click at [1181, 133] on span "Messages" at bounding box center [1190, 131] width 55 height 15
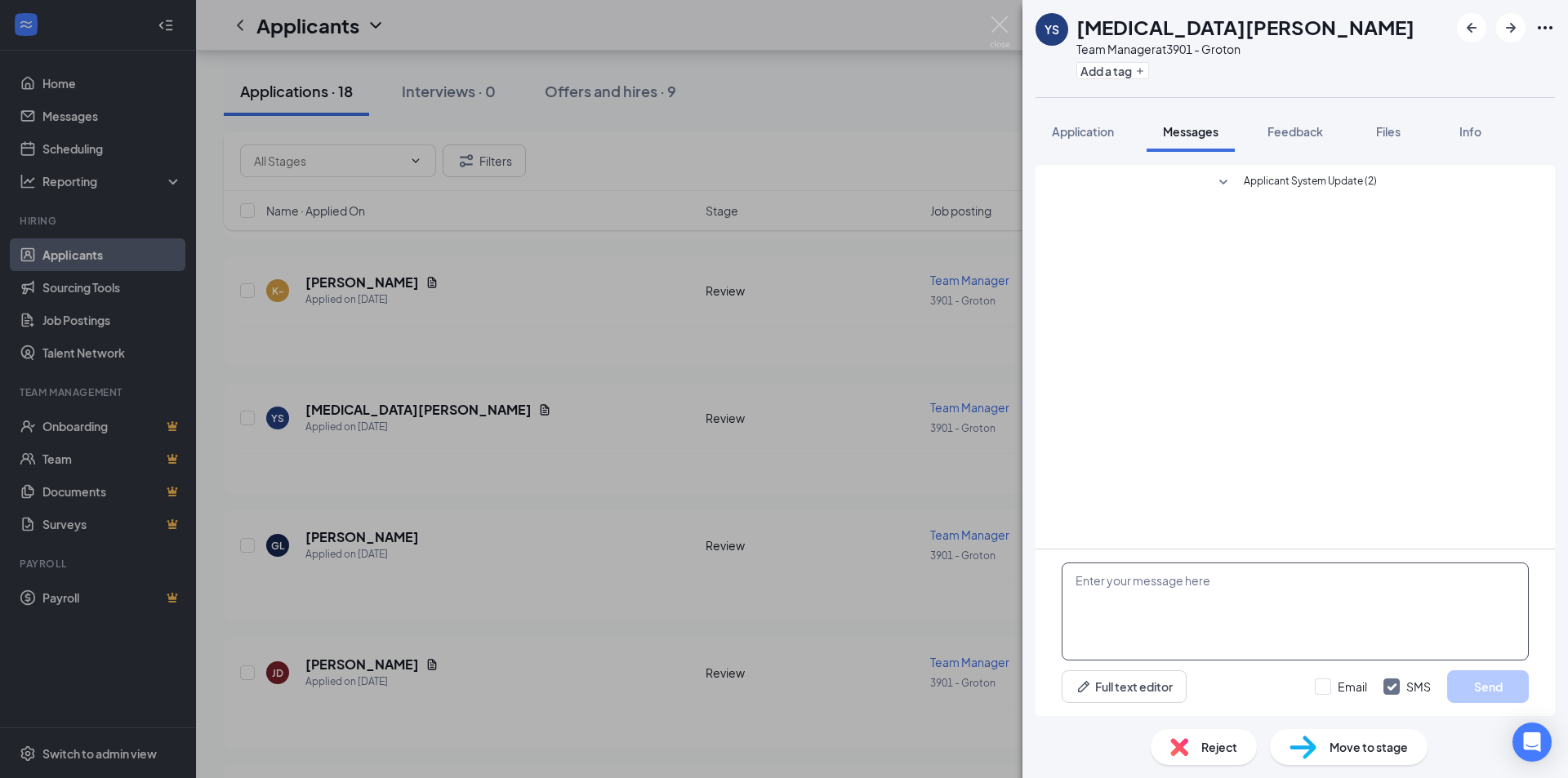
click at [1227, 590] on textarea at bounding box center [1295, 611] width 467 height 98
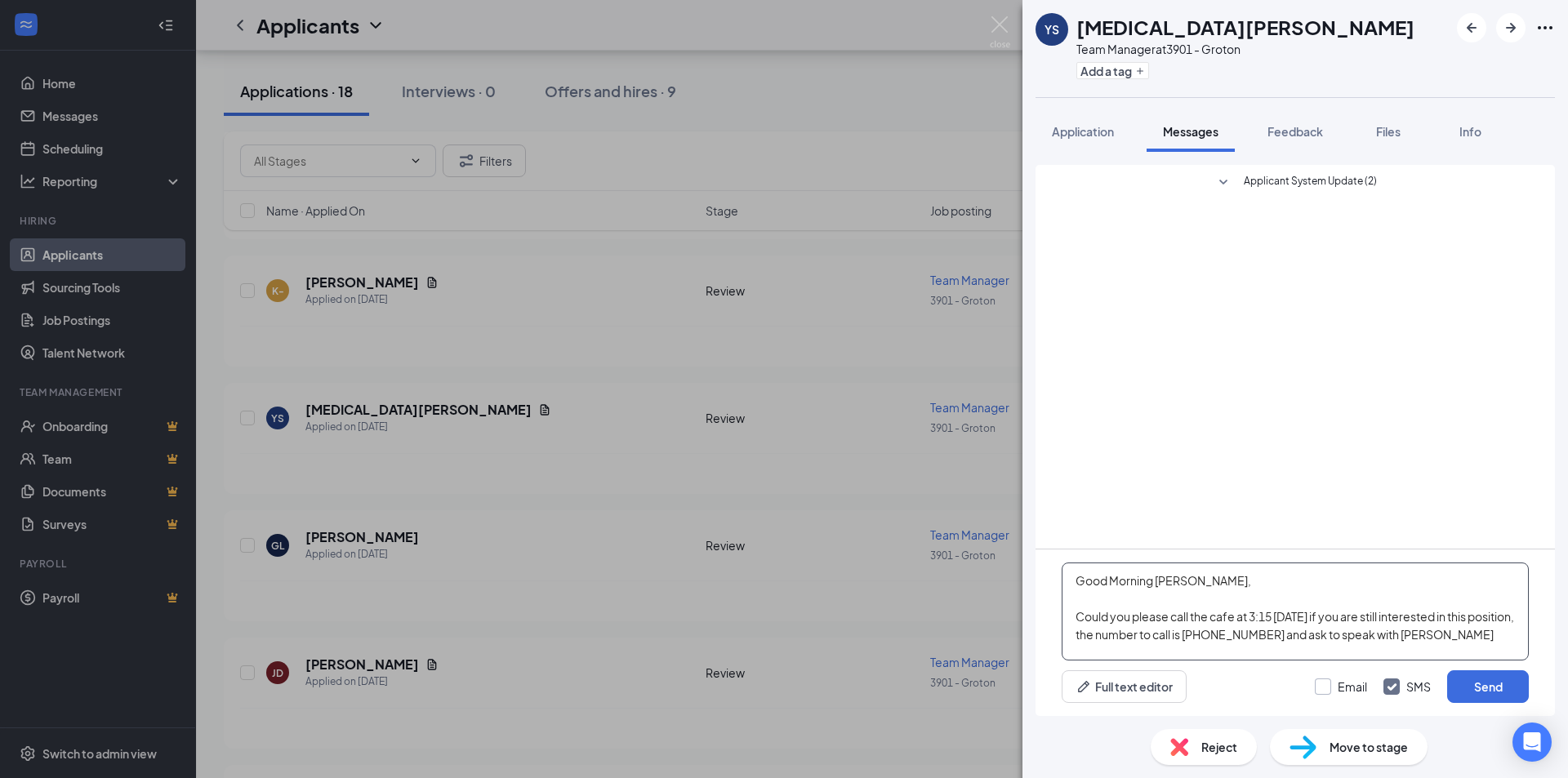
type textarea "Good Morning [PERSON_NAME], Could you please call the cafe at 3:15 [DATE] if yo…"
click at [1320, 690] on input "Email" at bounding box center [1341, 686] width 52 height 16
checkbox input "true"
click at [1516, 689] on button "Send" at bounding box center [1488, 687] width 81 height 33
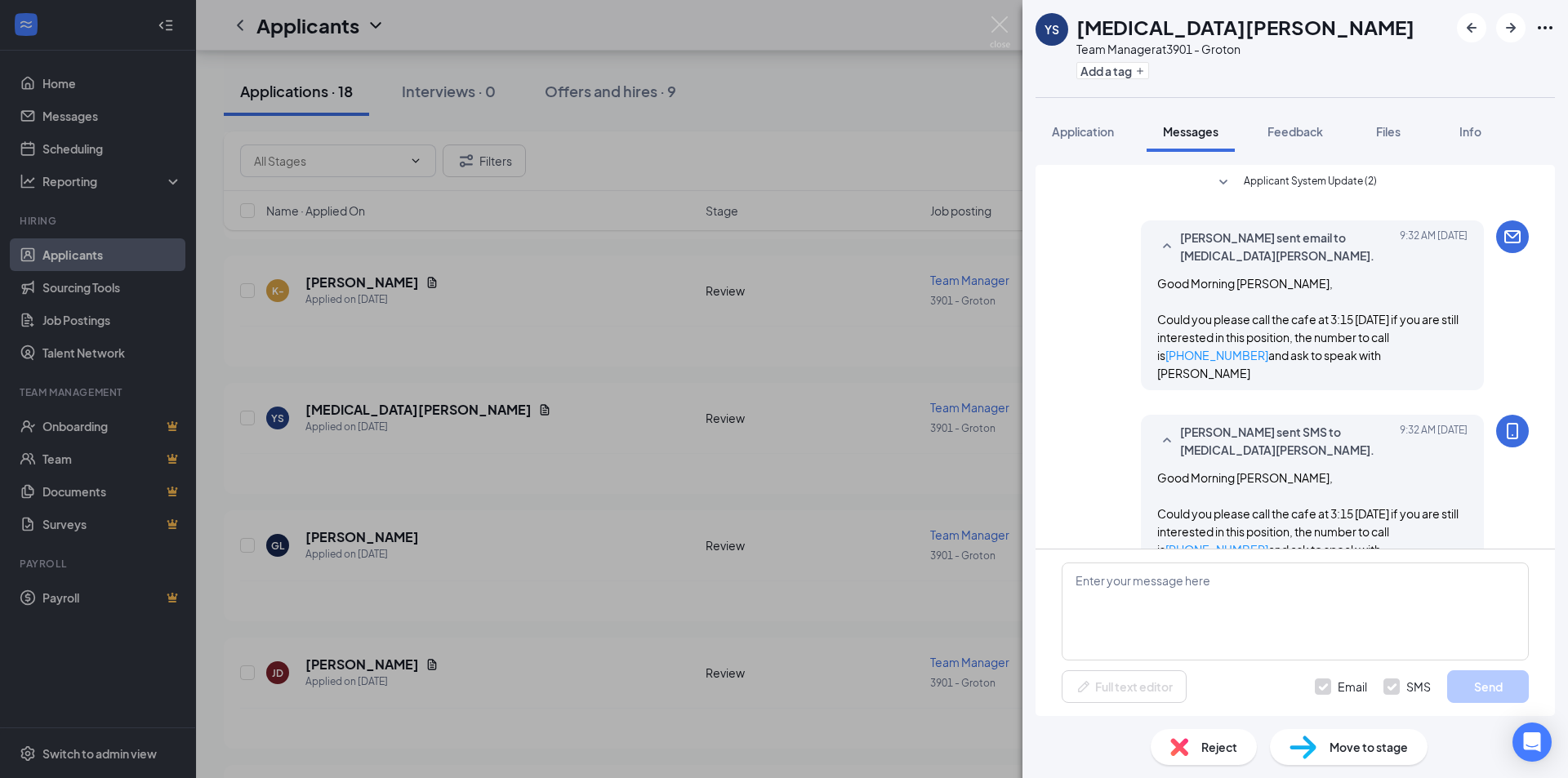
scroll to position [16, 0]
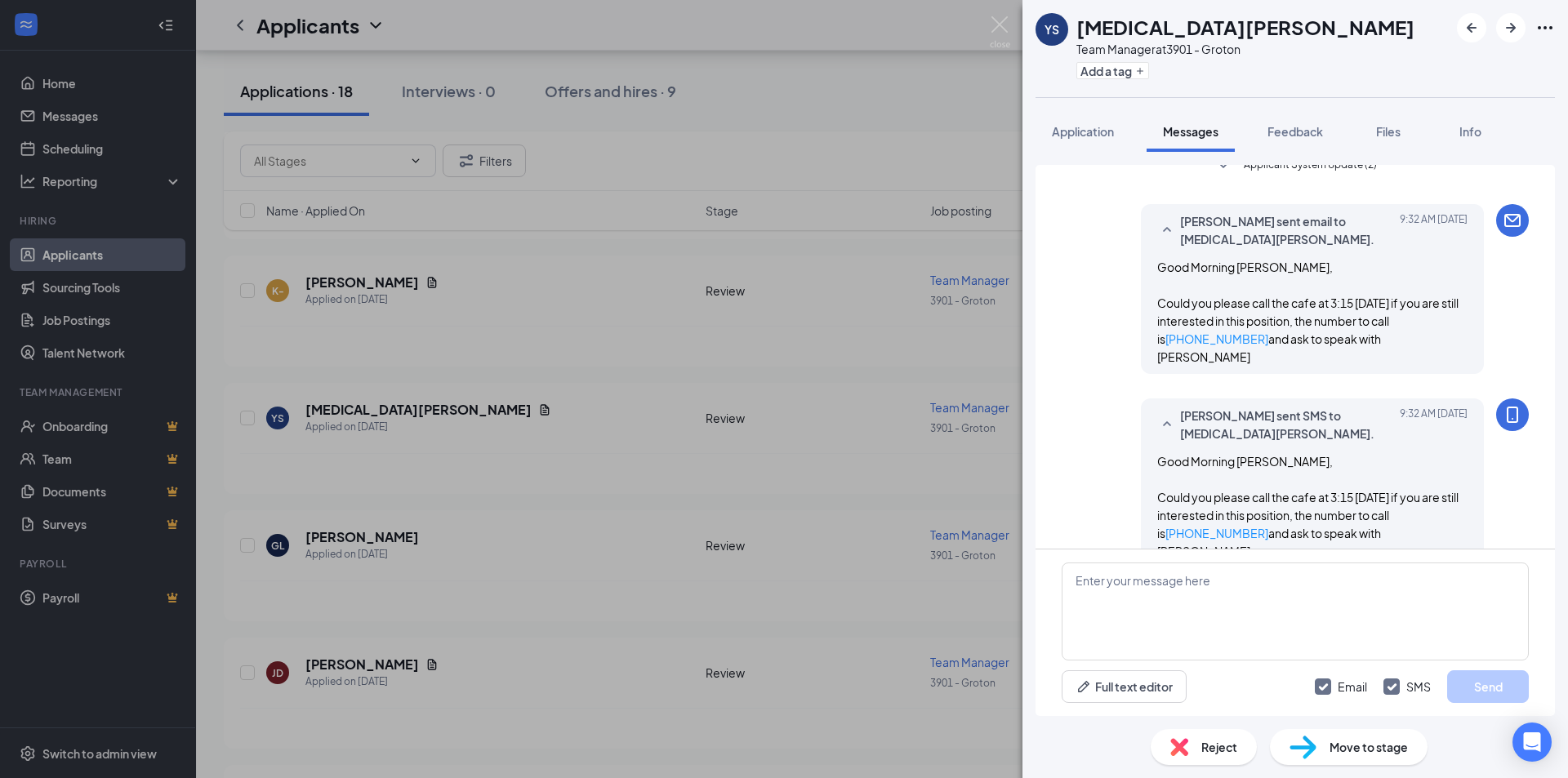
click at [537, 371] on div "YS [MEDICAL_DATA][PERSON_NAME] Team Manager at 3901 - Groton Add a tag Applicat…" at bounding box center [784, 389] width 1568 height 778
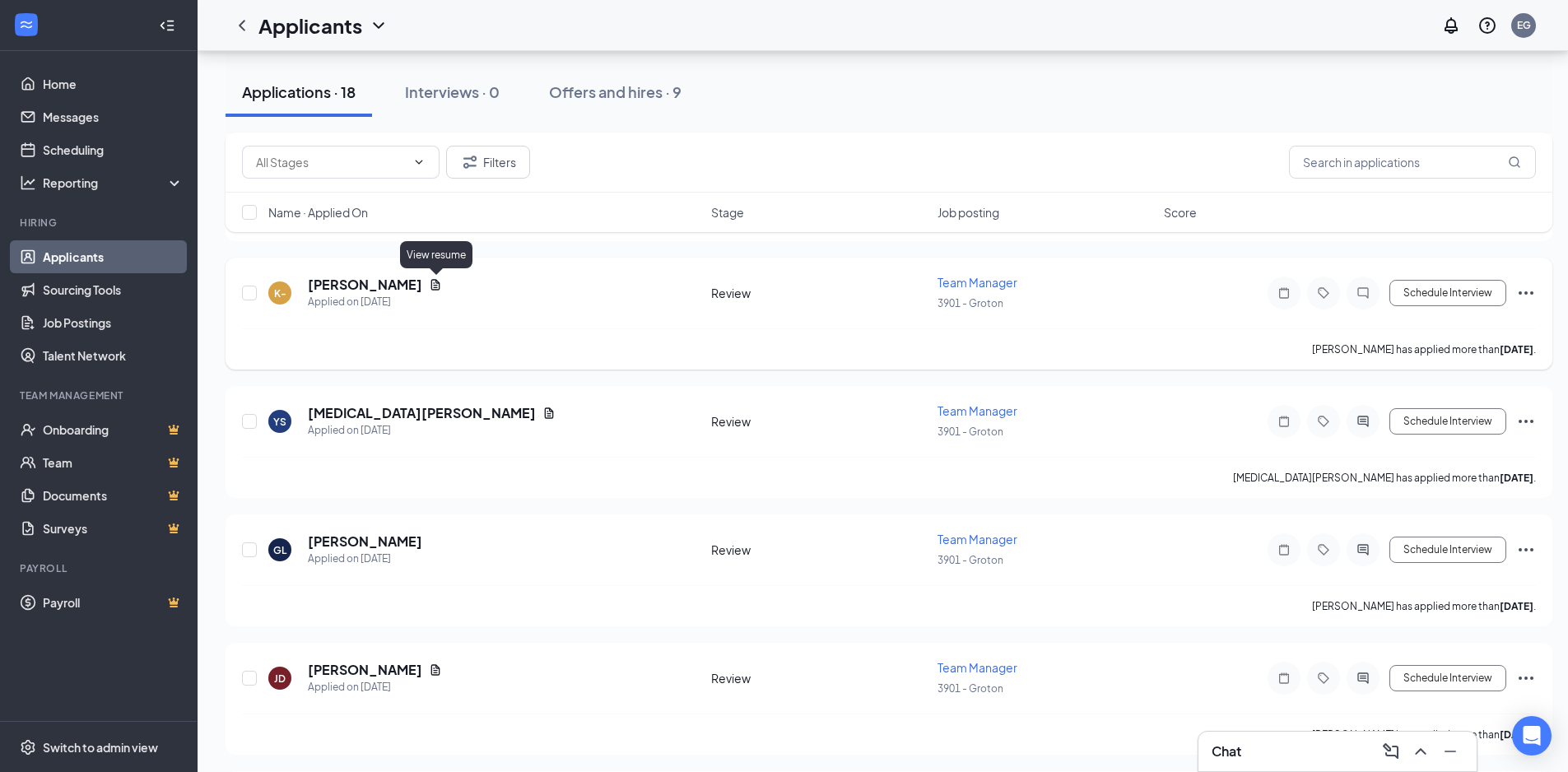
click at [437, 282] on icon "Document" at bounding box center [436, 284] width 9 height 11
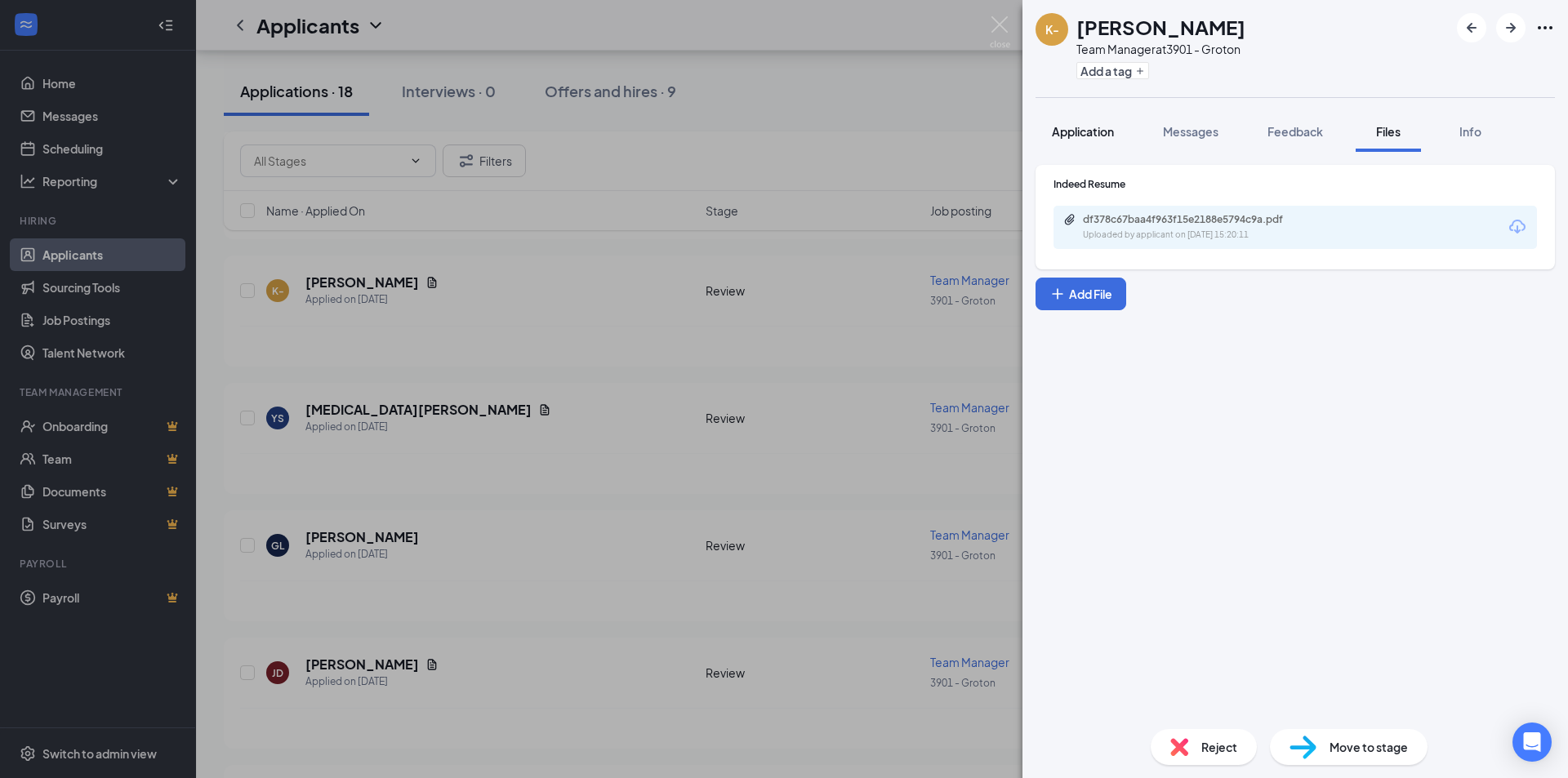
click at [1067, 132] on span "Application" at bounding box center [1082, 131] width 62 height 15
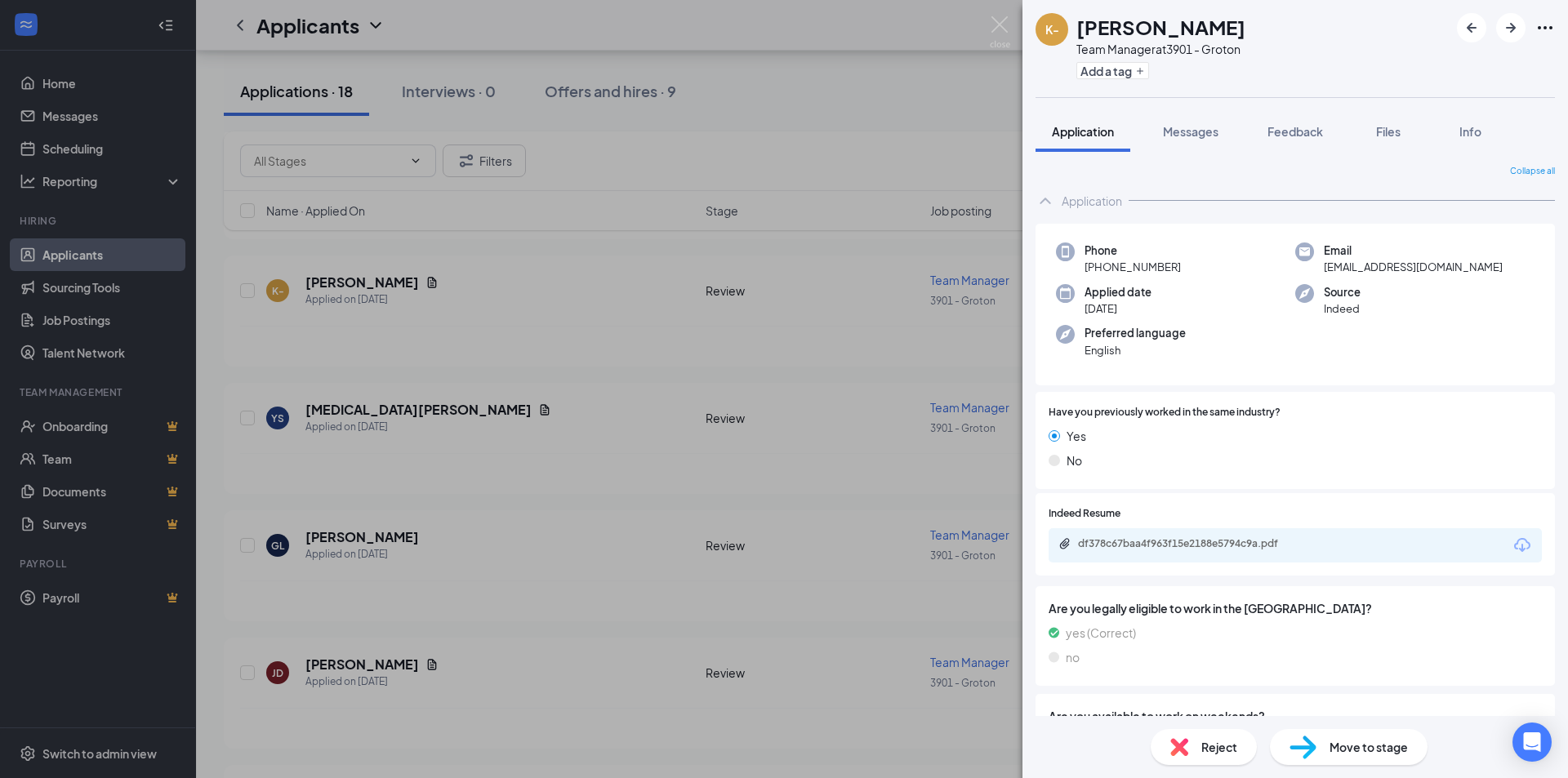
scroll to position [164, 0]
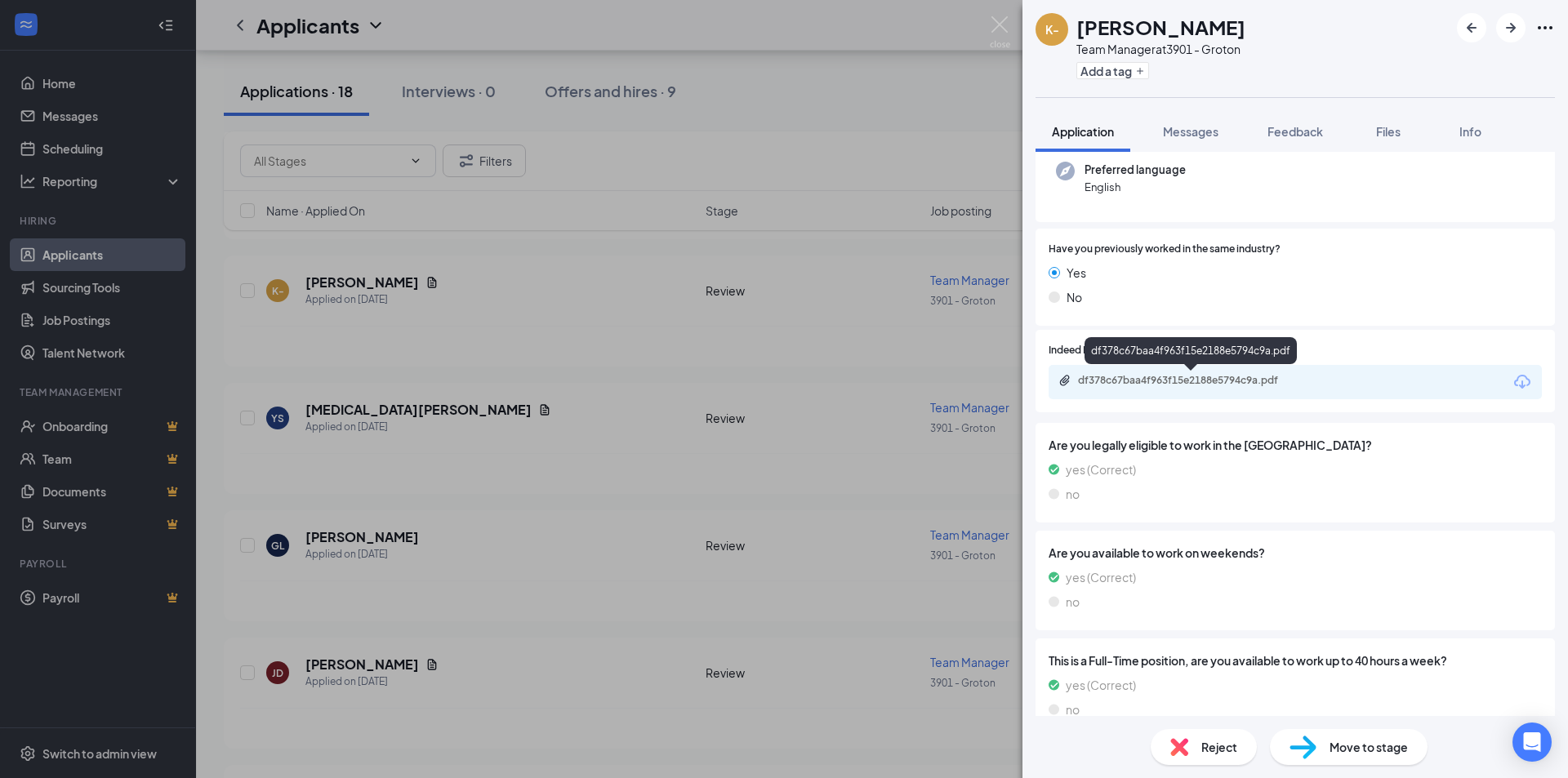
click at [1175, 379] on div "df378c67baa4f963f15e2188e5794c9a.pdf" at bounding box center [1192, 380] width 229 height 13
click at [1180, 141] on button "Messages" at bounding box center [1190, 132] width 88 height 41
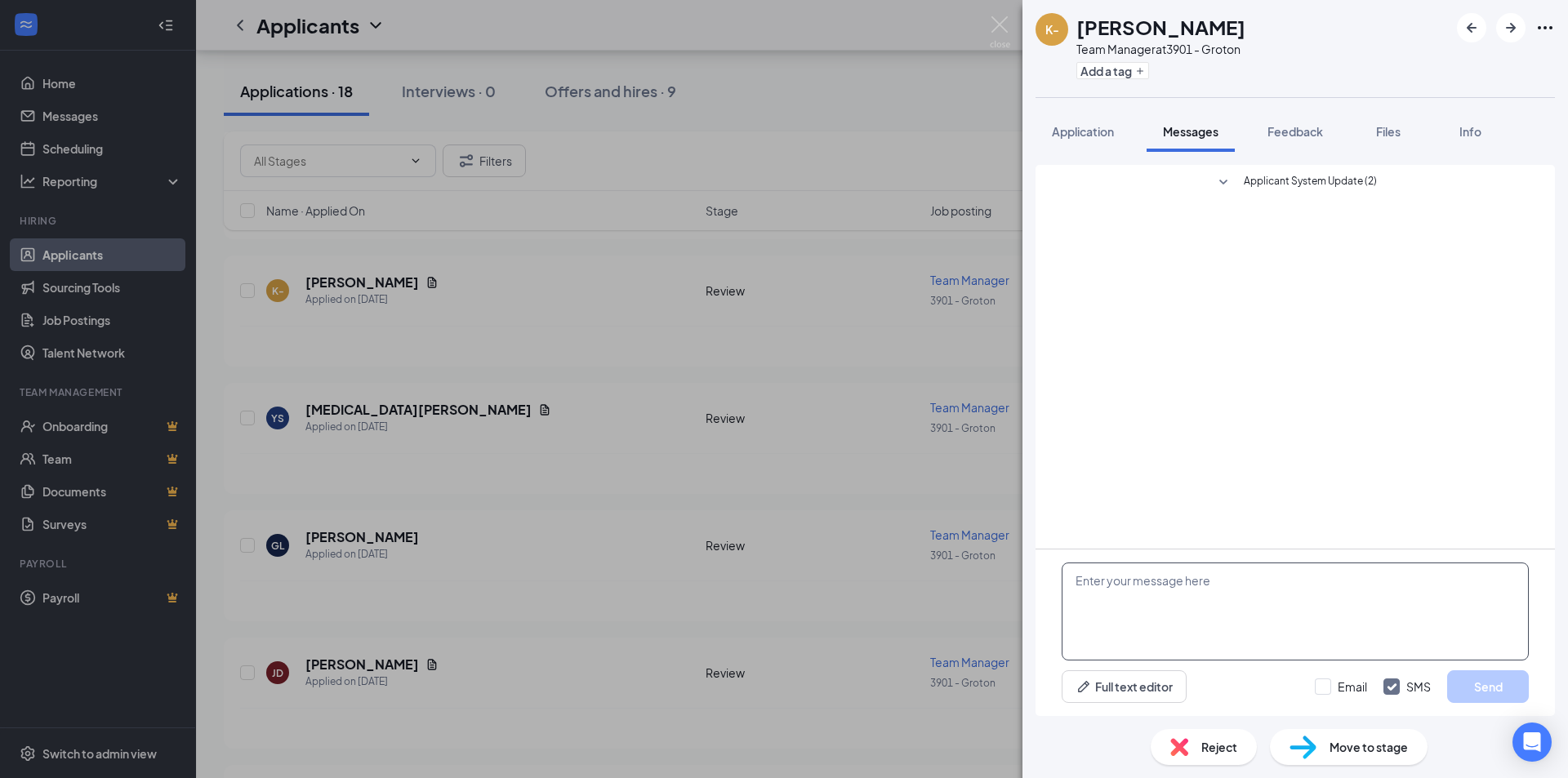
click at [1159, 588] on textarea at bounding box center [1295, 611] width 467 height 98
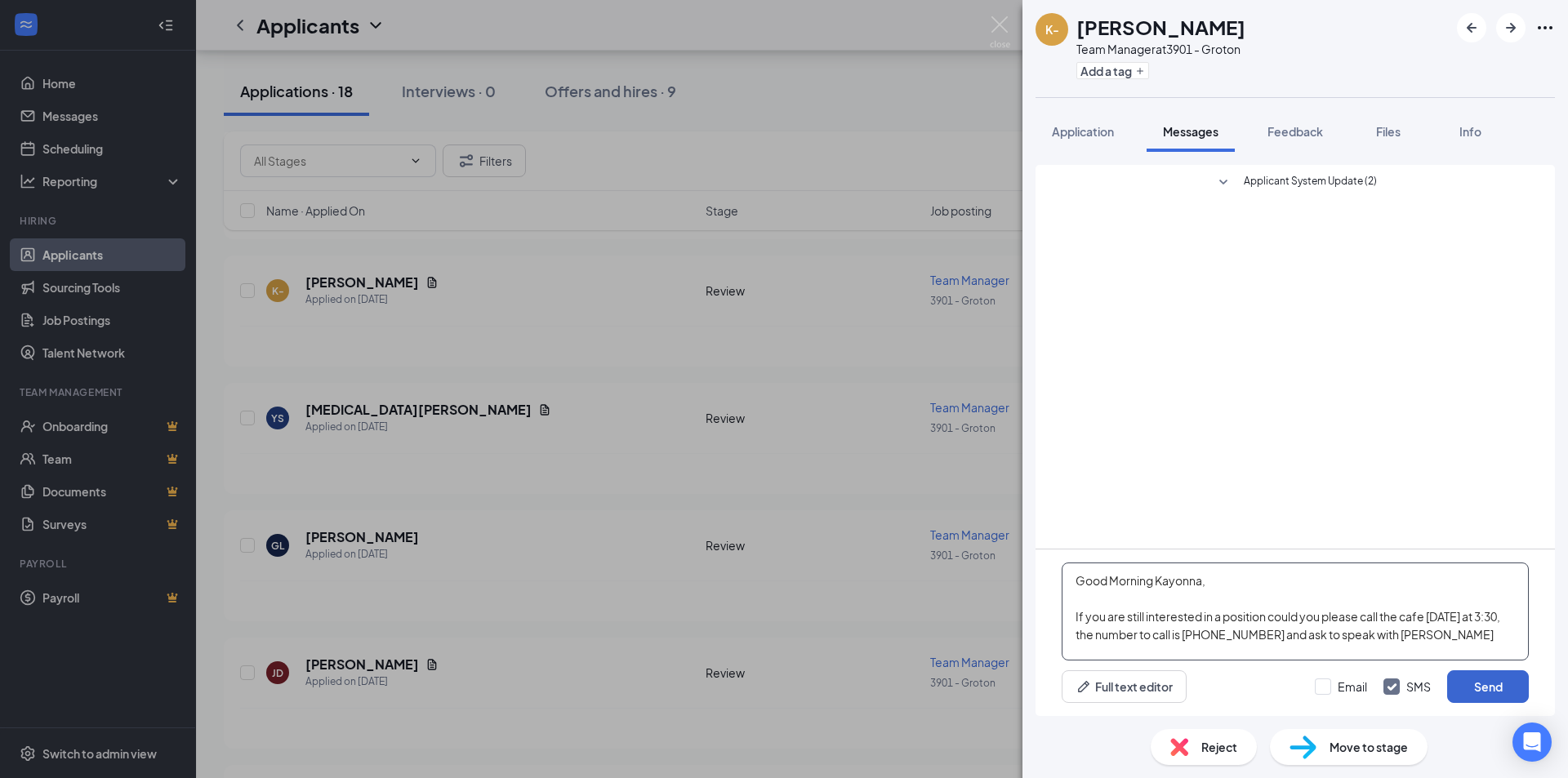
type textarea "Good Morning Kayonna, If you are still interested in a position could you pleas…"
click at [1501, 694] on button "Send" at bounding box center [1488, 687] width 81 height 33
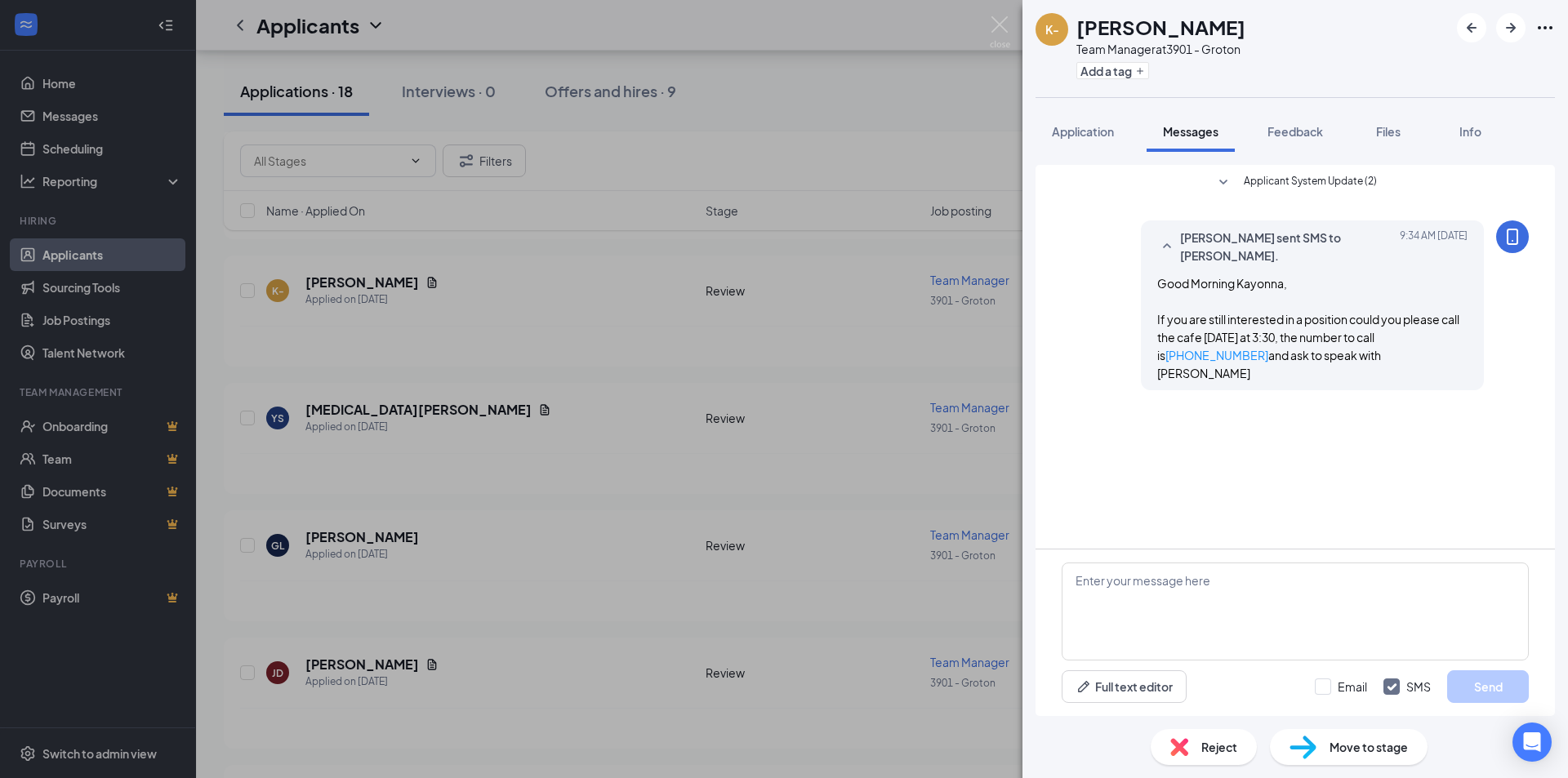
click at [870, 374] on div "K- [PERSON_NAME] Team Manager at 3901 - Groton Add a tag Application Messages F…" at bounding box center [784, 389] width 1568 height 778
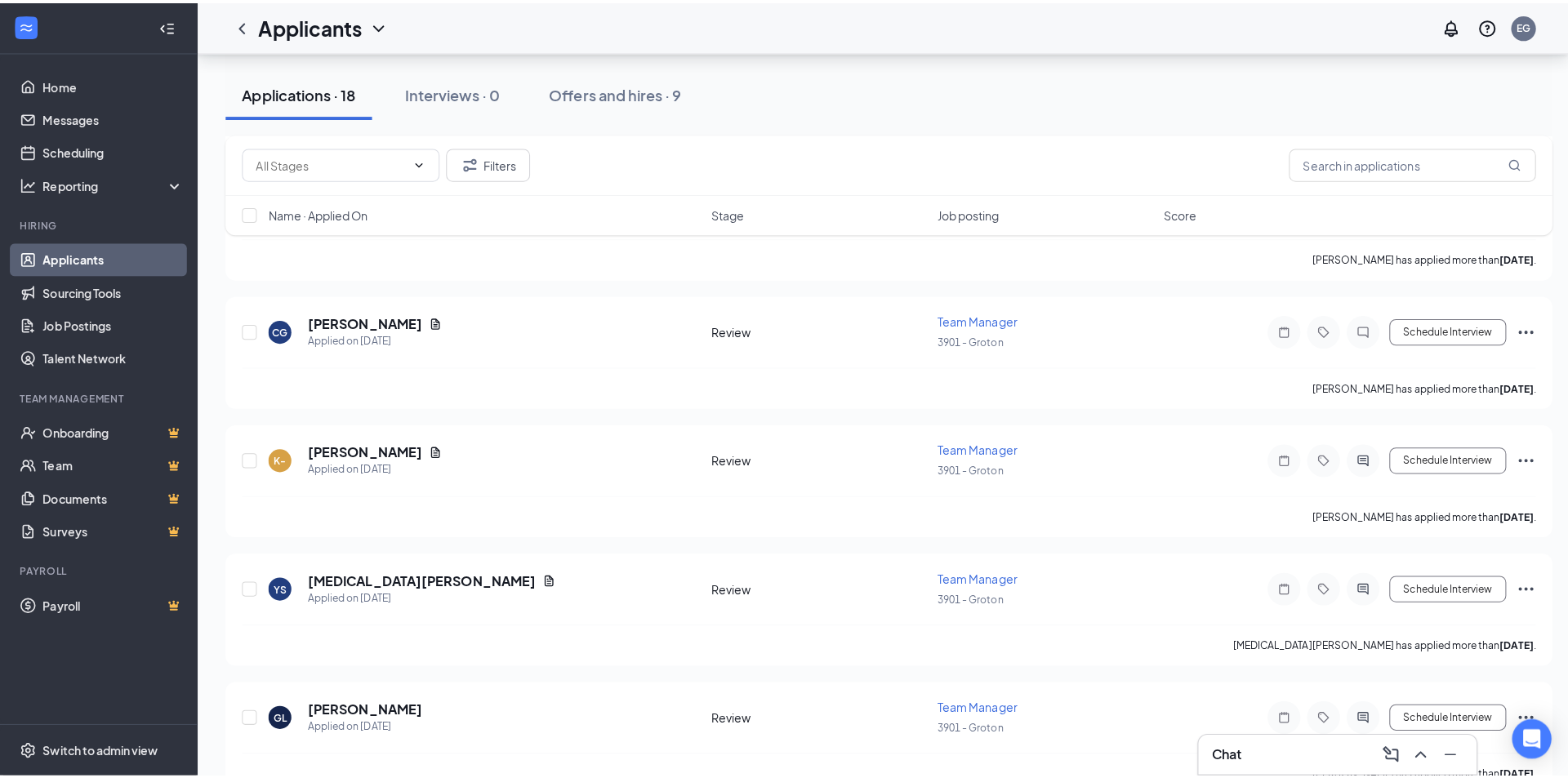
scroll to position [1471, 0]
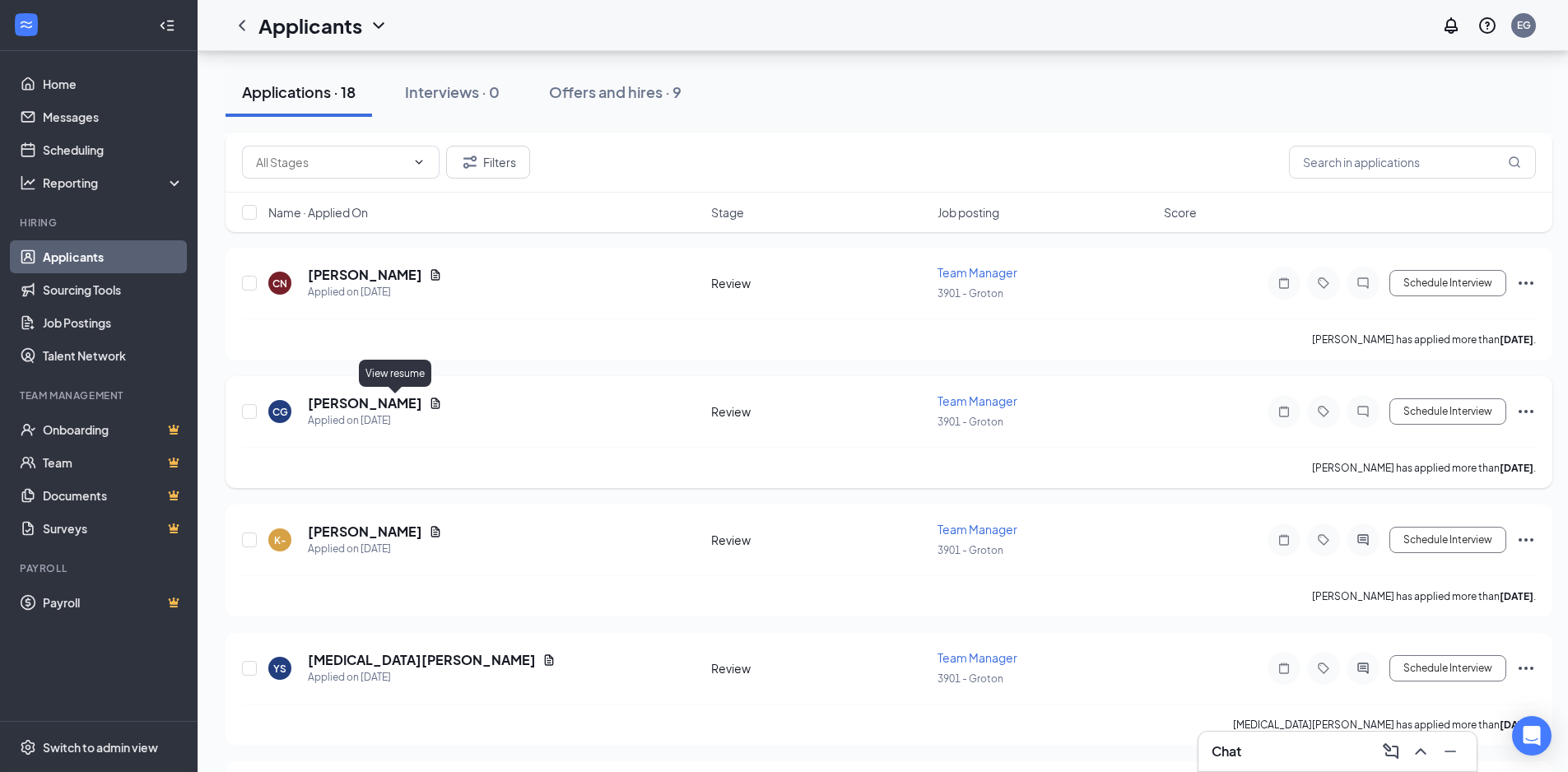
click at [432, 405] on icon "Document" at bounding box center [436, 403] width 9 height 11
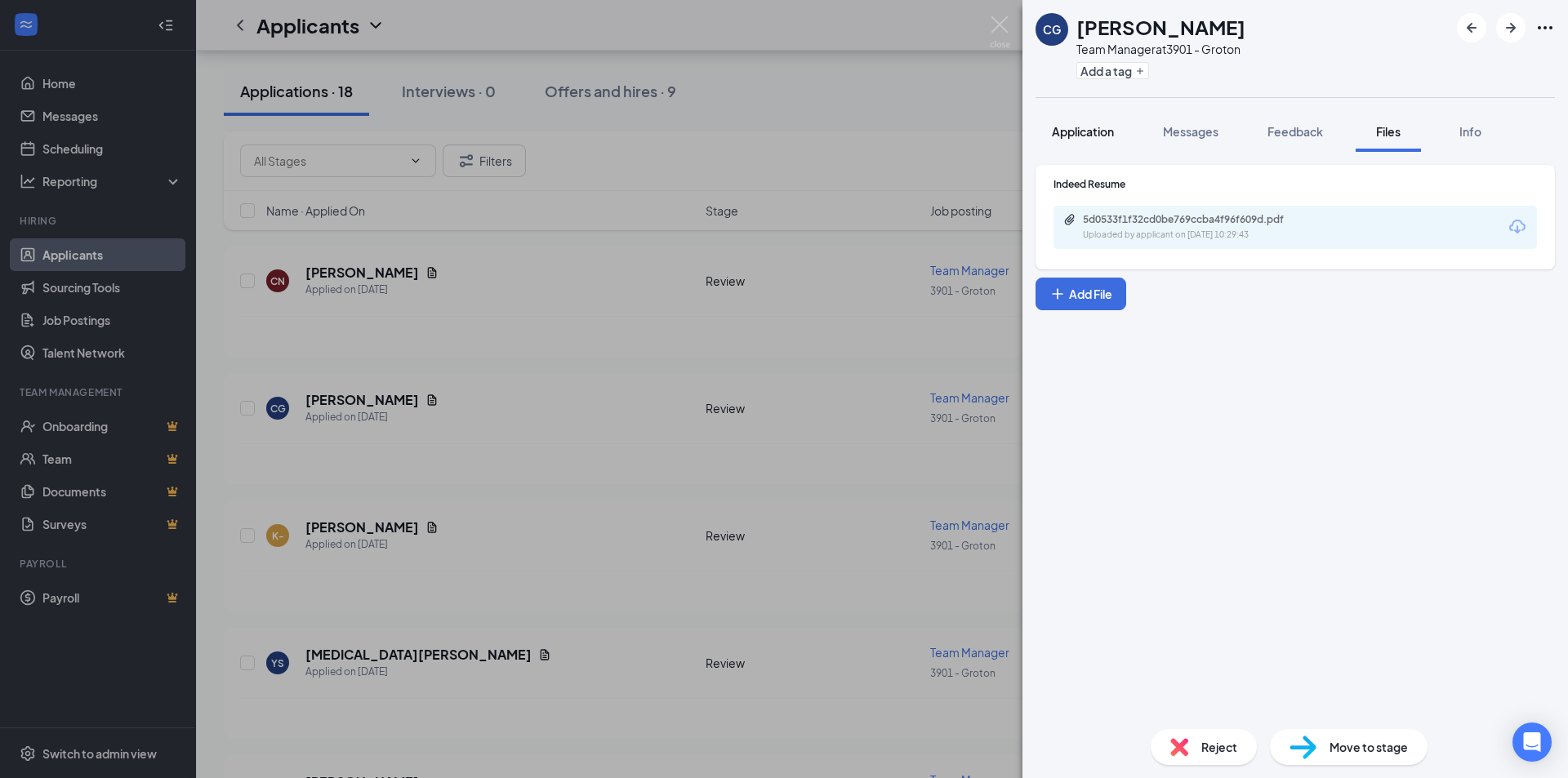
click at [1080, 148] on button "Application" at bounding box center [1082, 132] width 95 height 41
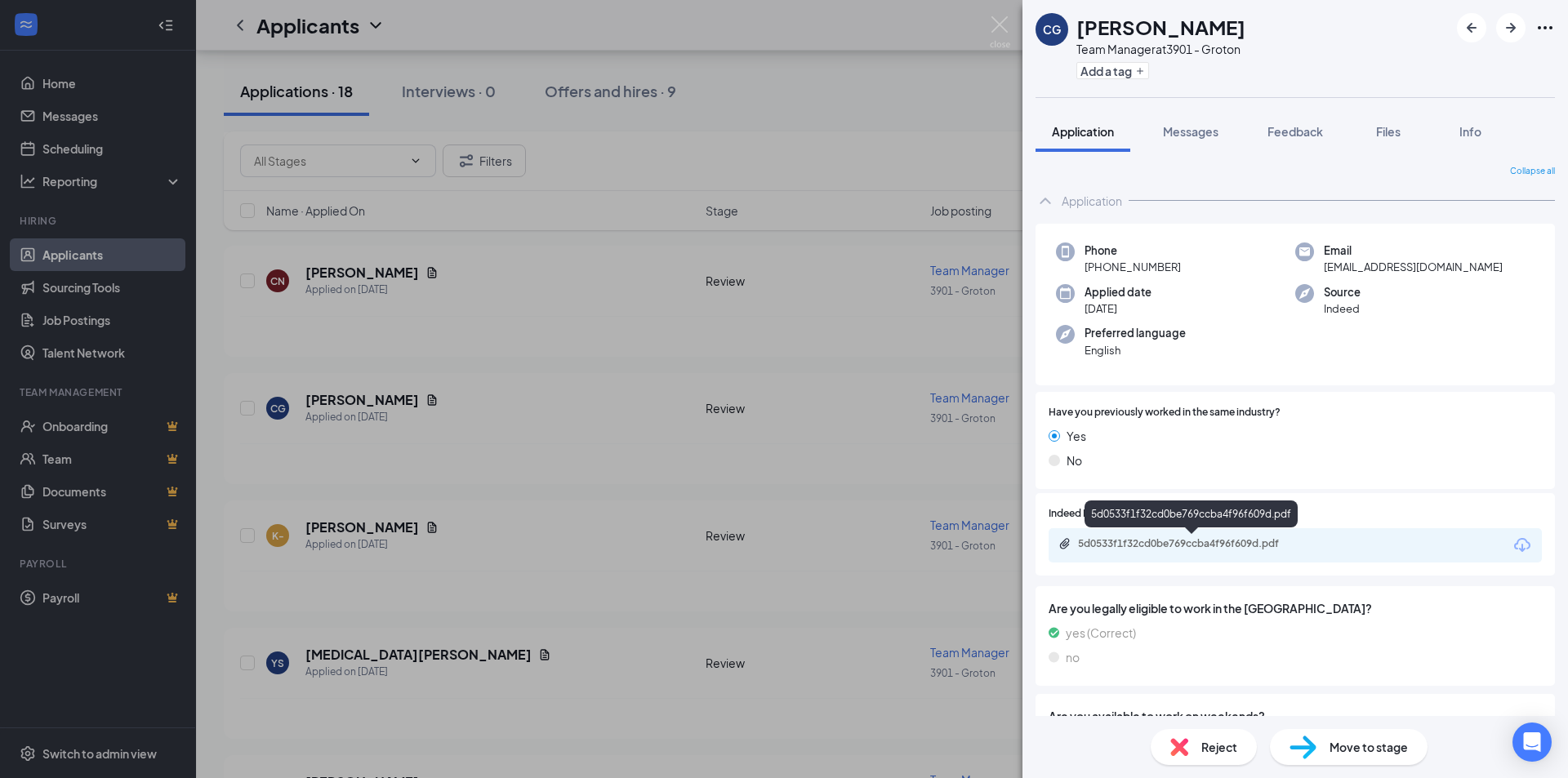
click at [1288, 545] on div "5d0533f1f32cd0be769ccba4f96f609d.pdf" at bounding box center [1192, 543] width 229 height 13
click at [595, 365] on div "CG [PERSON_NAME] Team Manager at 3901 - Groton Add a tag Application Messages F…" at bounding box center [784, 389] width 1568 height 778
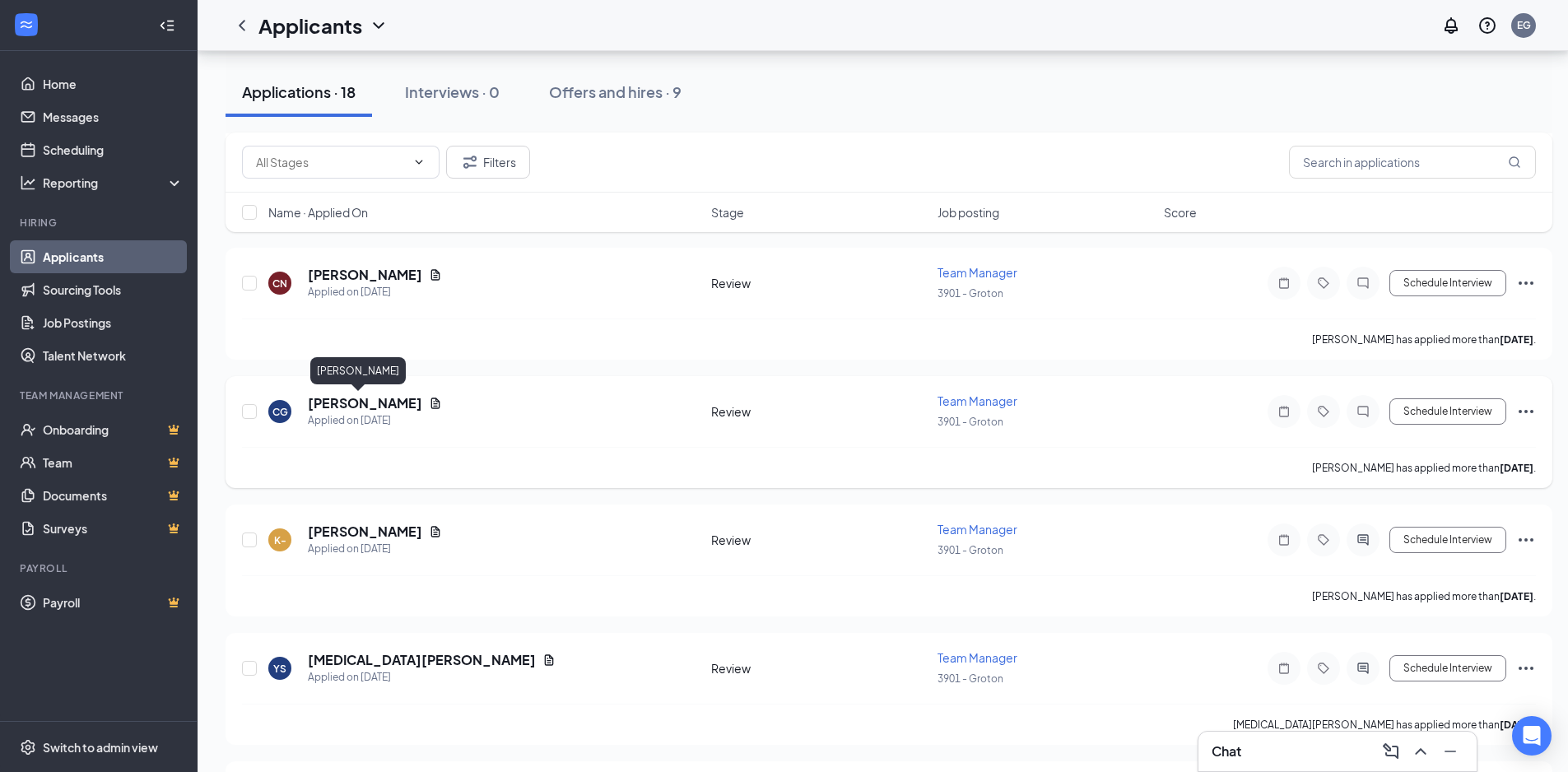
click at [335, 401] on h5 "[PERSON_NAME]" at bounding box center [364, 404] width 114 height 19
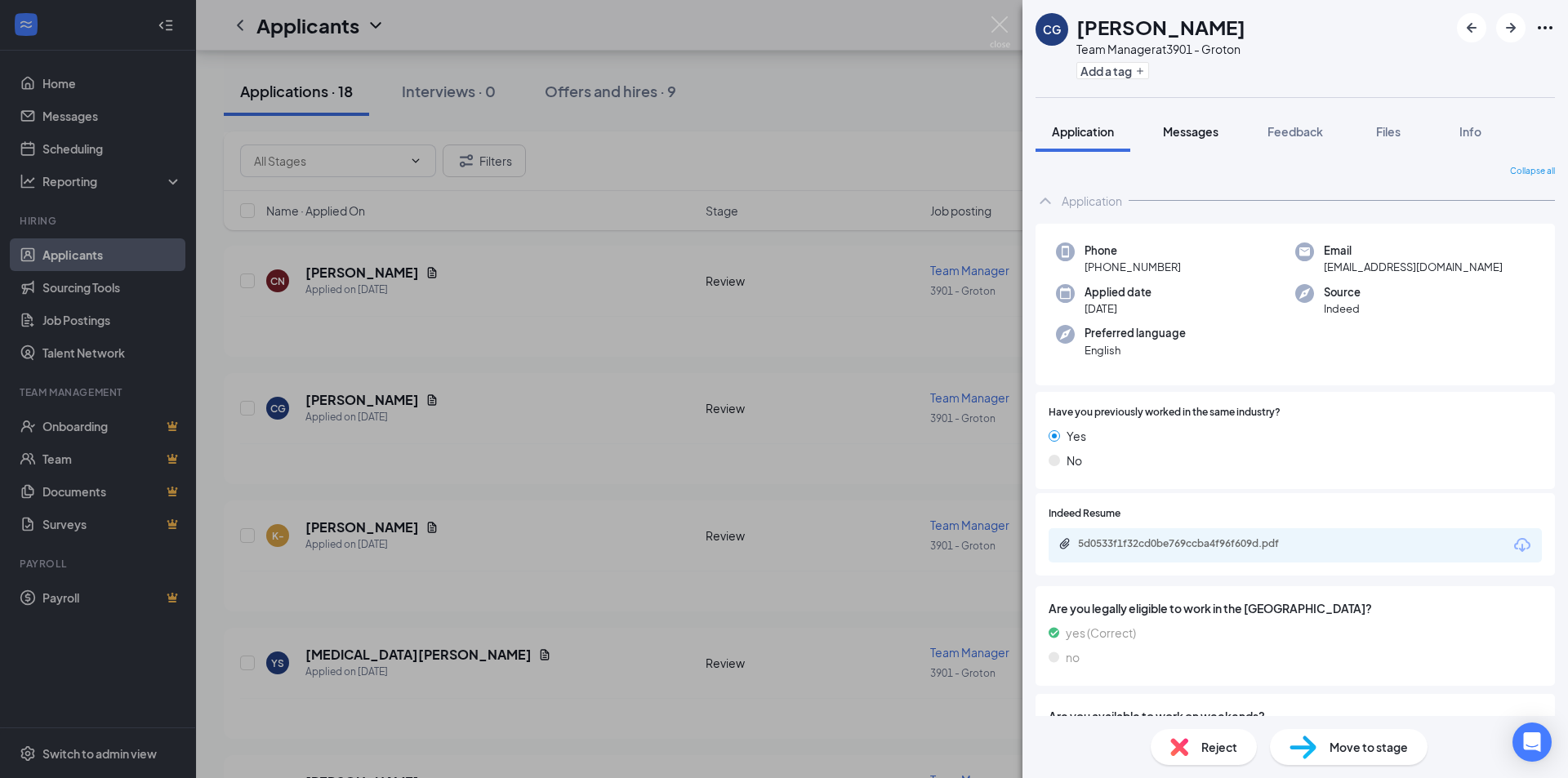
click at [1174, 142] on button "Messages" at bounding box center [1190, 132] width 88 height 41
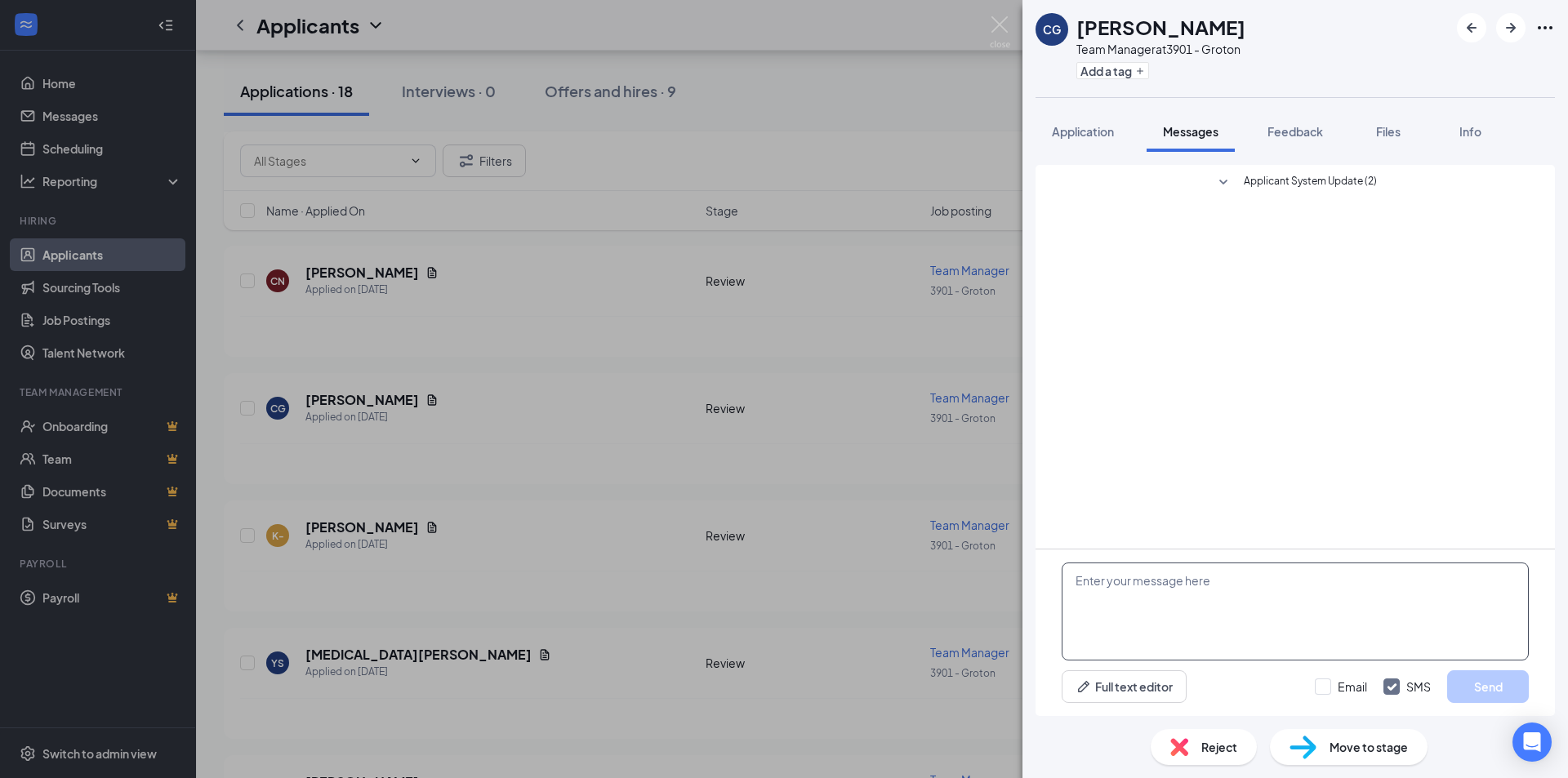
click at [1181, 592] on textarea at bounding box center [1295, 611] width 467 height 98
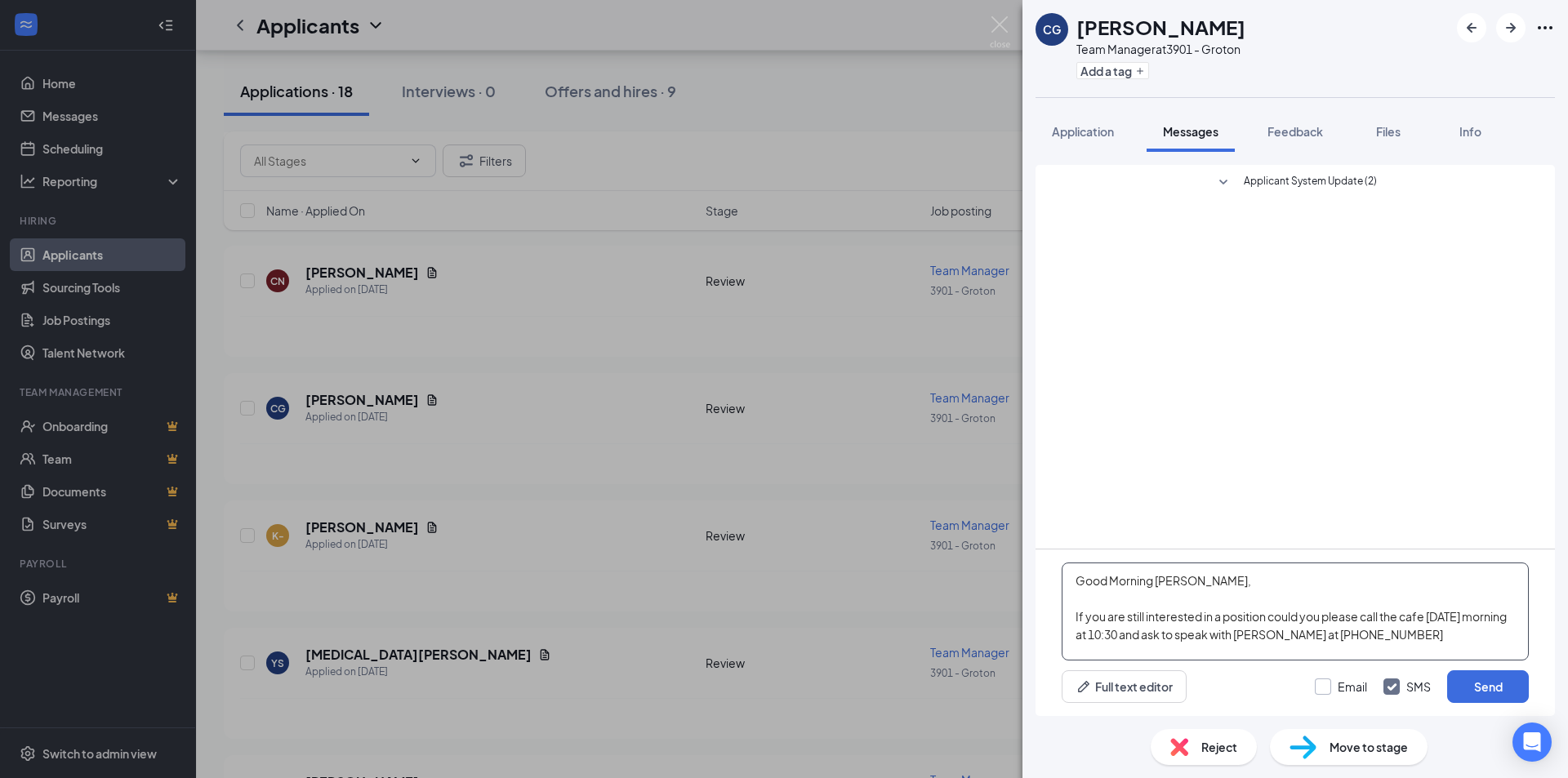
type textarea "Good Morning [PERSON_NAME], If you are still interested in a position could you…"
click at [1325, 691] on input "Email" at bounding box center [1341, 686] width 52 height 16
checkbox input "true"
click at [1496, 684] on button "Send" at bounding box center [1488, 687] width 81 height 33
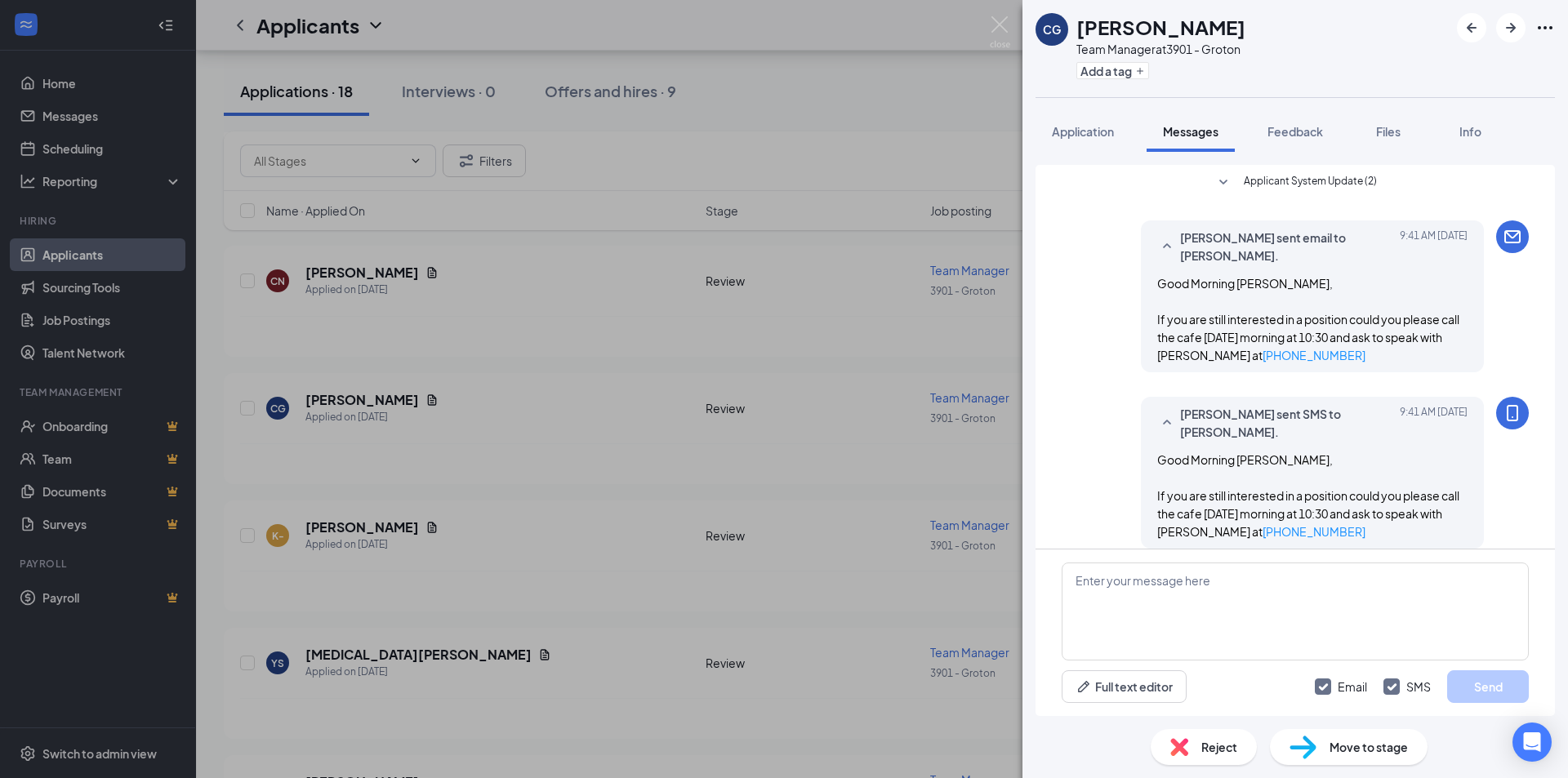
scroll to position [16, 0]
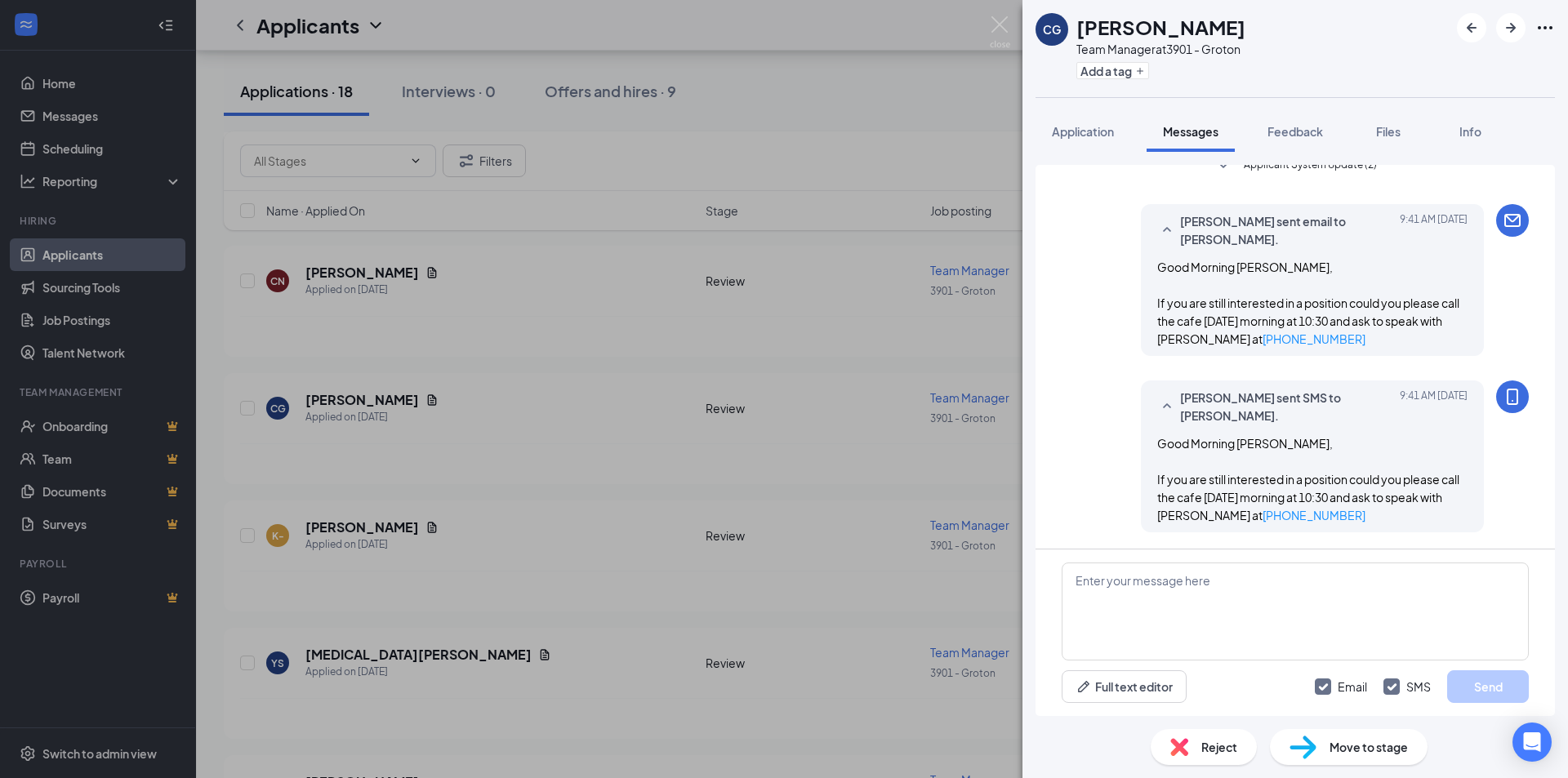
click at [512, 365] on div "CG [PERSON_NAME] Team Manager at 3901 - Groton Add a tag Application Messages F…" at bounding box center [784, 389] width 1568 height 778
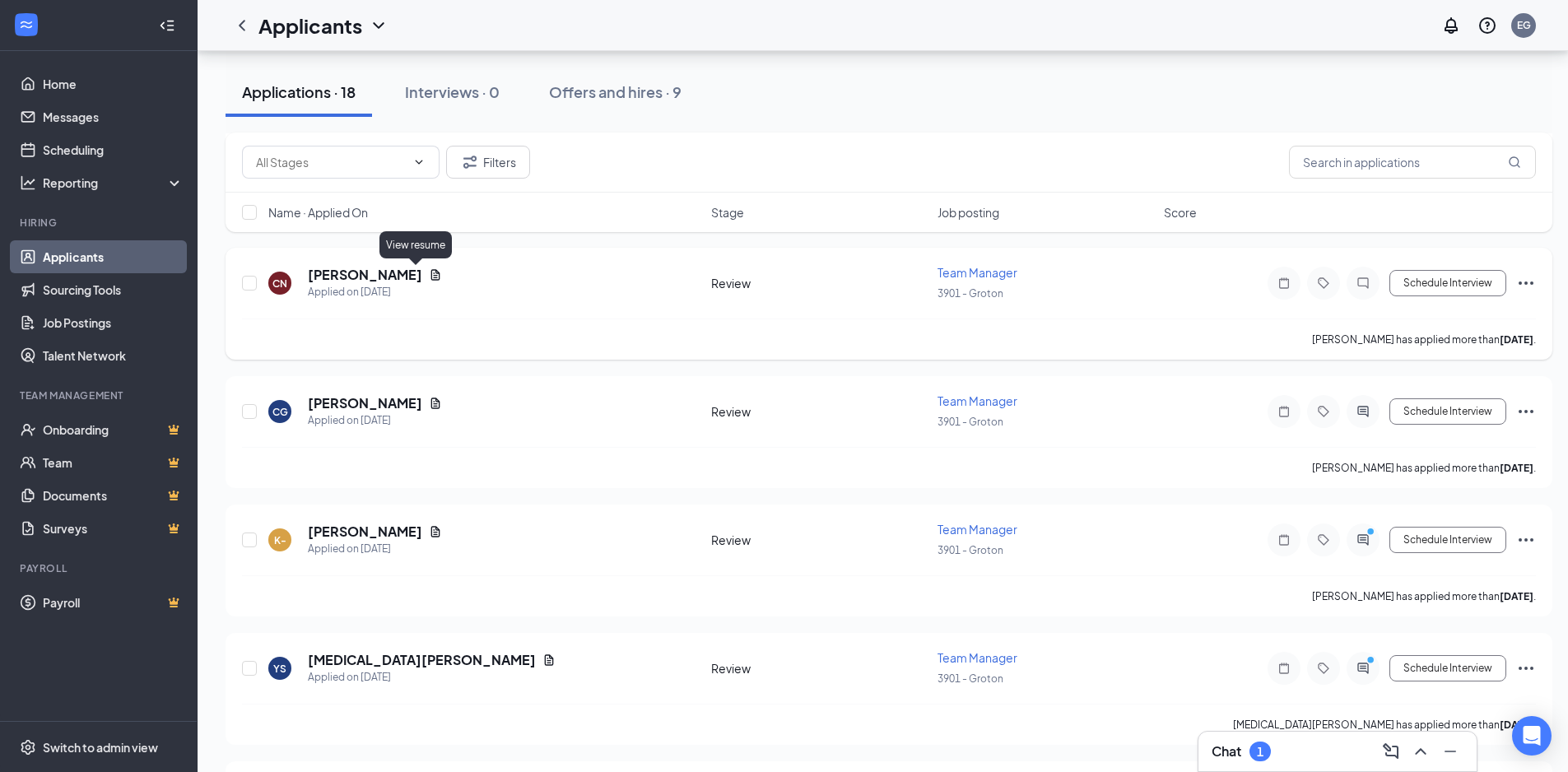
click at [429, 279] on icon "Document" at bounding box center [435, 275] width 13 height 13
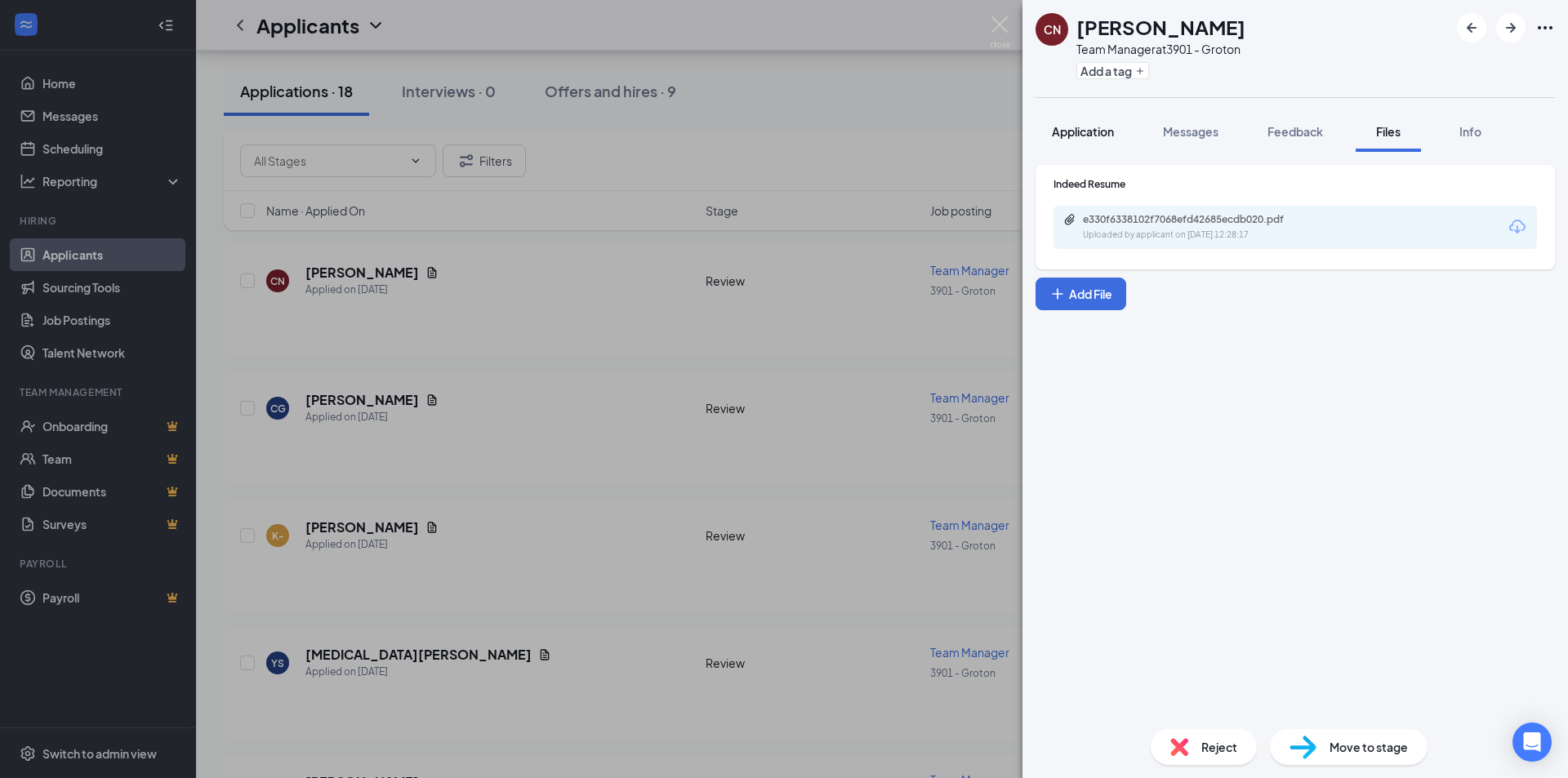
click at [1111, 141] on button "Application" at bounding box center [1082, 132] width 95 height 41
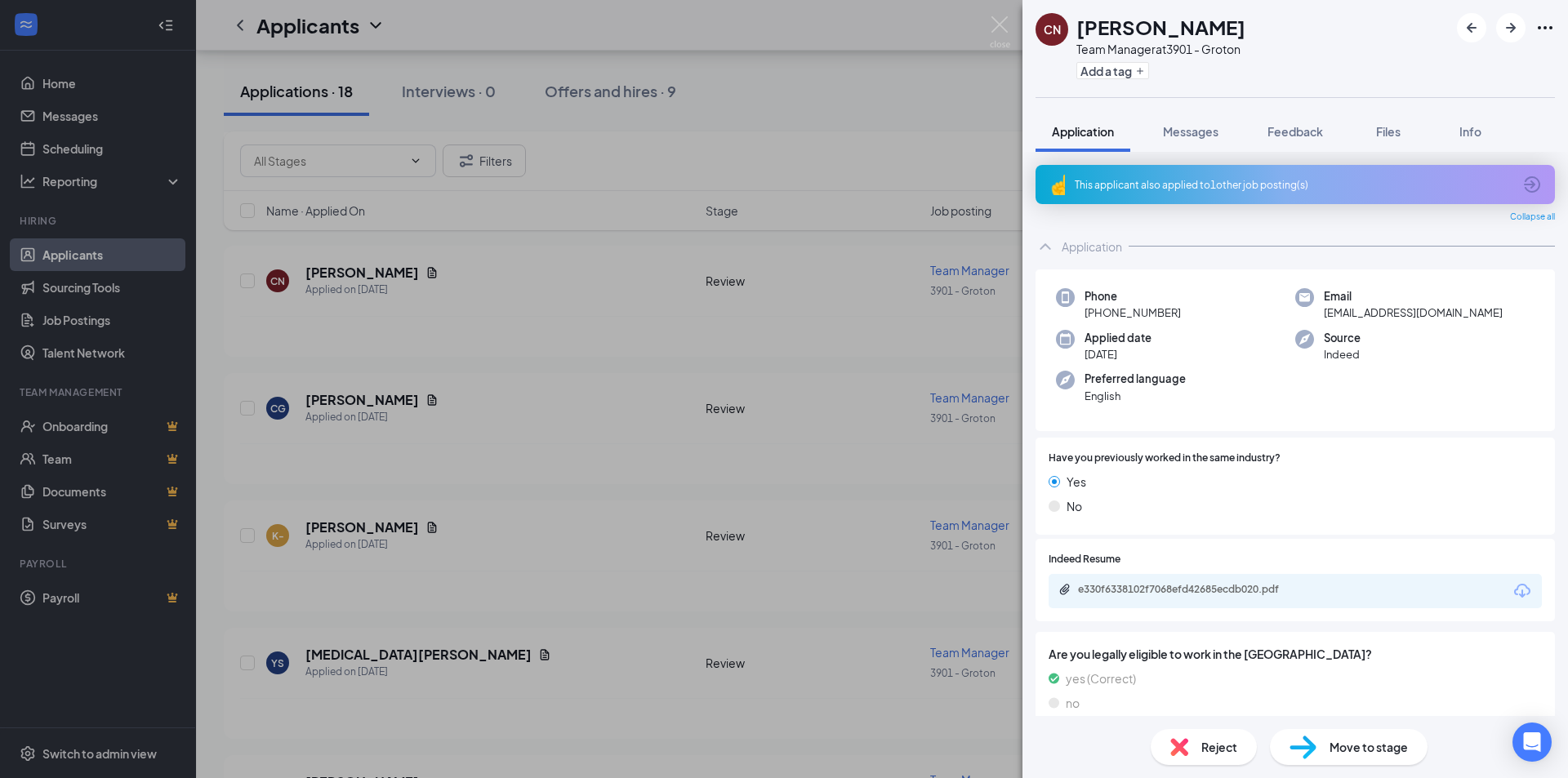
click at [1281, 179] on div "This applicant also applied to 1 other job posting(s)" at bounding box center [1294, 185] width 438 height 14
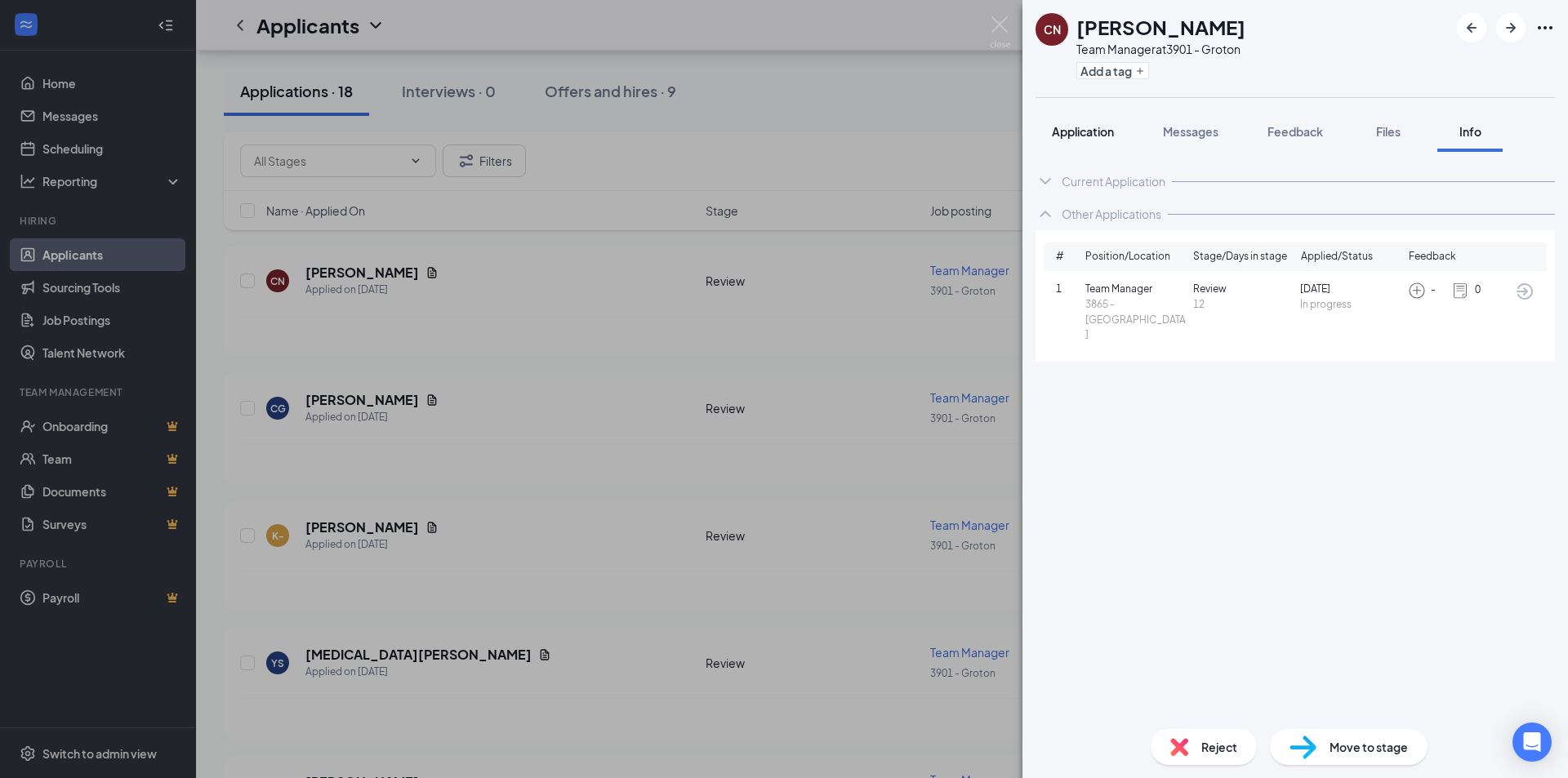
click at [1093, 134] on span "Application" at bounding box center [1082, 131] width 62 height 15
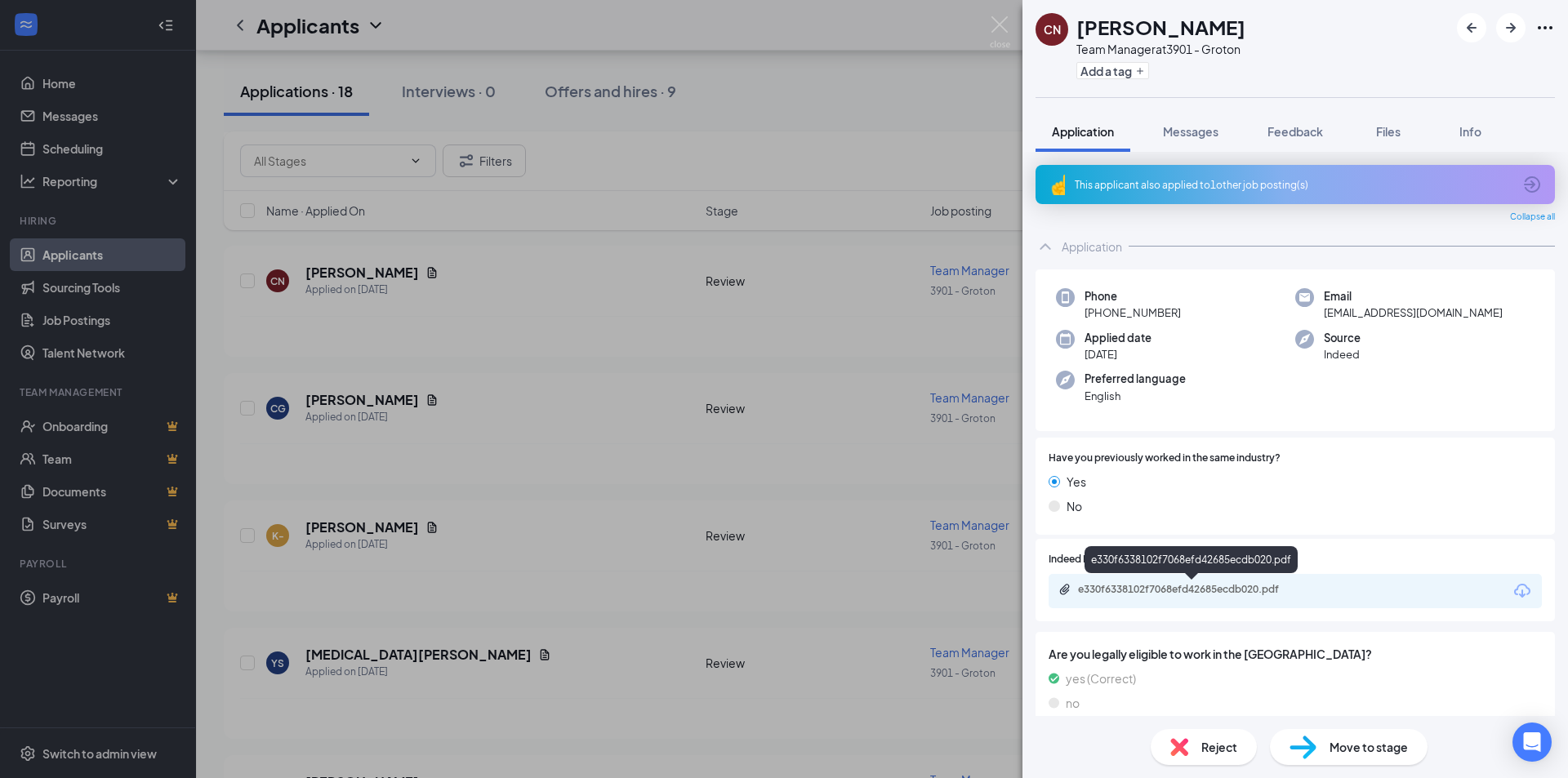
click at [1251, 596] on div "e330f6338102f7068efd42685ecdb020.pdf" at bounding box center [1192, 589] width 229 height 13
click at [1193, 135] on span "Messages" at bounding box center [1190, 131] width 55 height 15
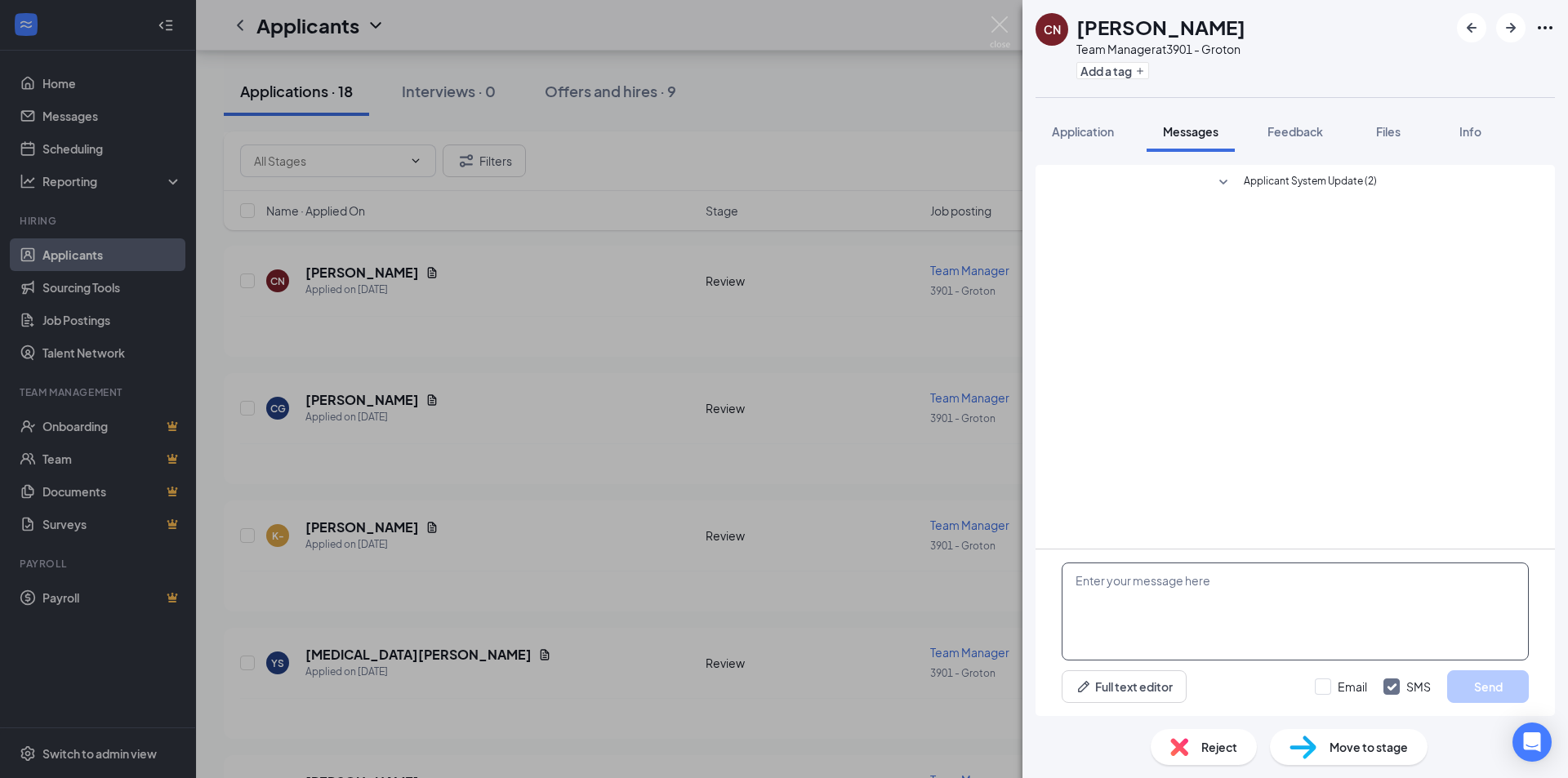
click at [1128, 588] on textarea at bounding box center [1295, 611] width 467 height 98
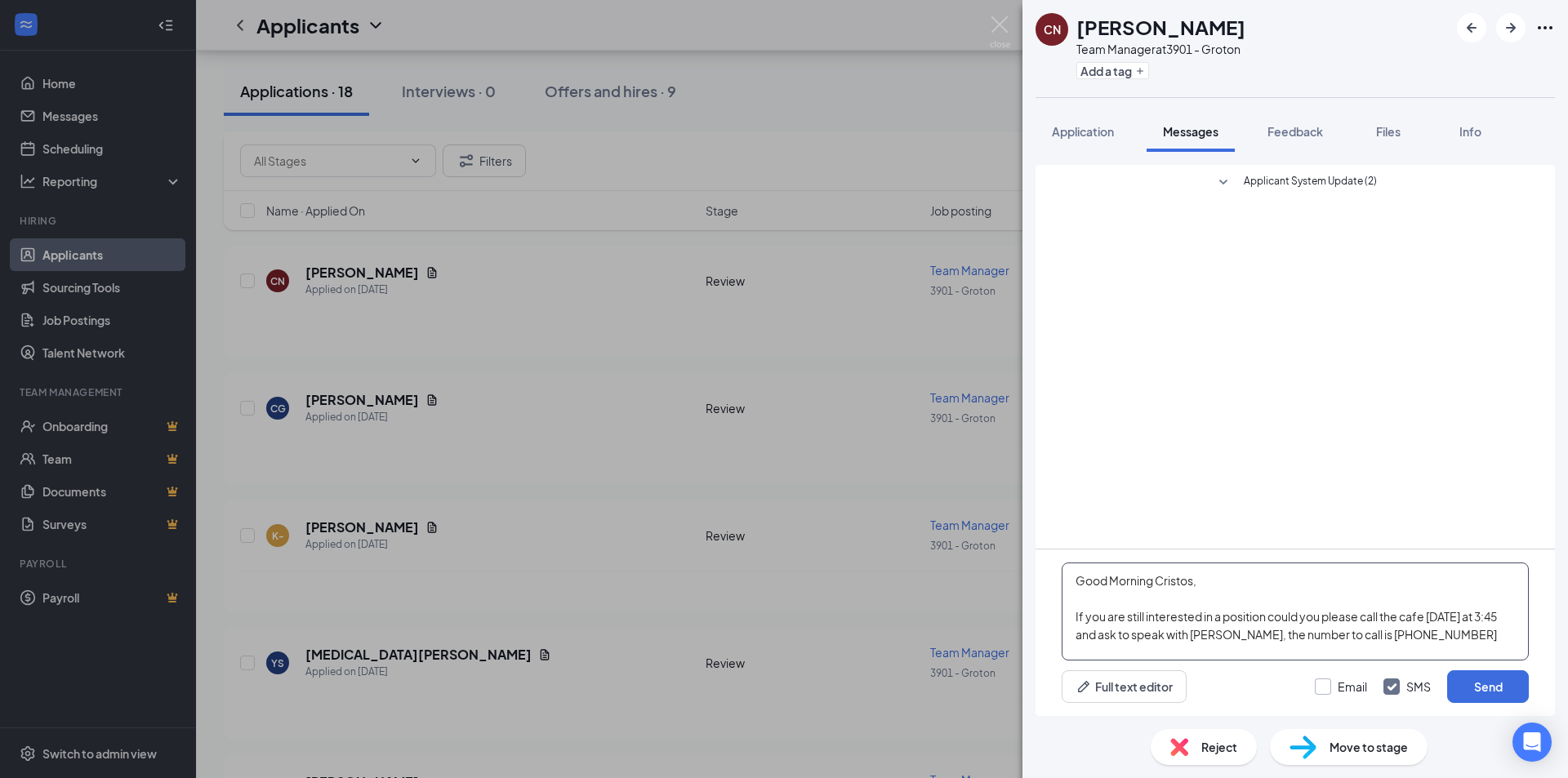
type textarea "Good Morning Cristos, If you are still interested in a position could you pleas…"
click at [1323, 687] on input "Email" at bounding box center [1341, 686] width 52 height 16
checkbox input "true"
click at [1163, 579] on textarea "Good Morning Cristos, If you are still interested in a position could you pleas…" at bounding box center [1295, 611] width 467 height 98
type textarea "Good Morning Christos, If you are still interested in a position could you plea…"
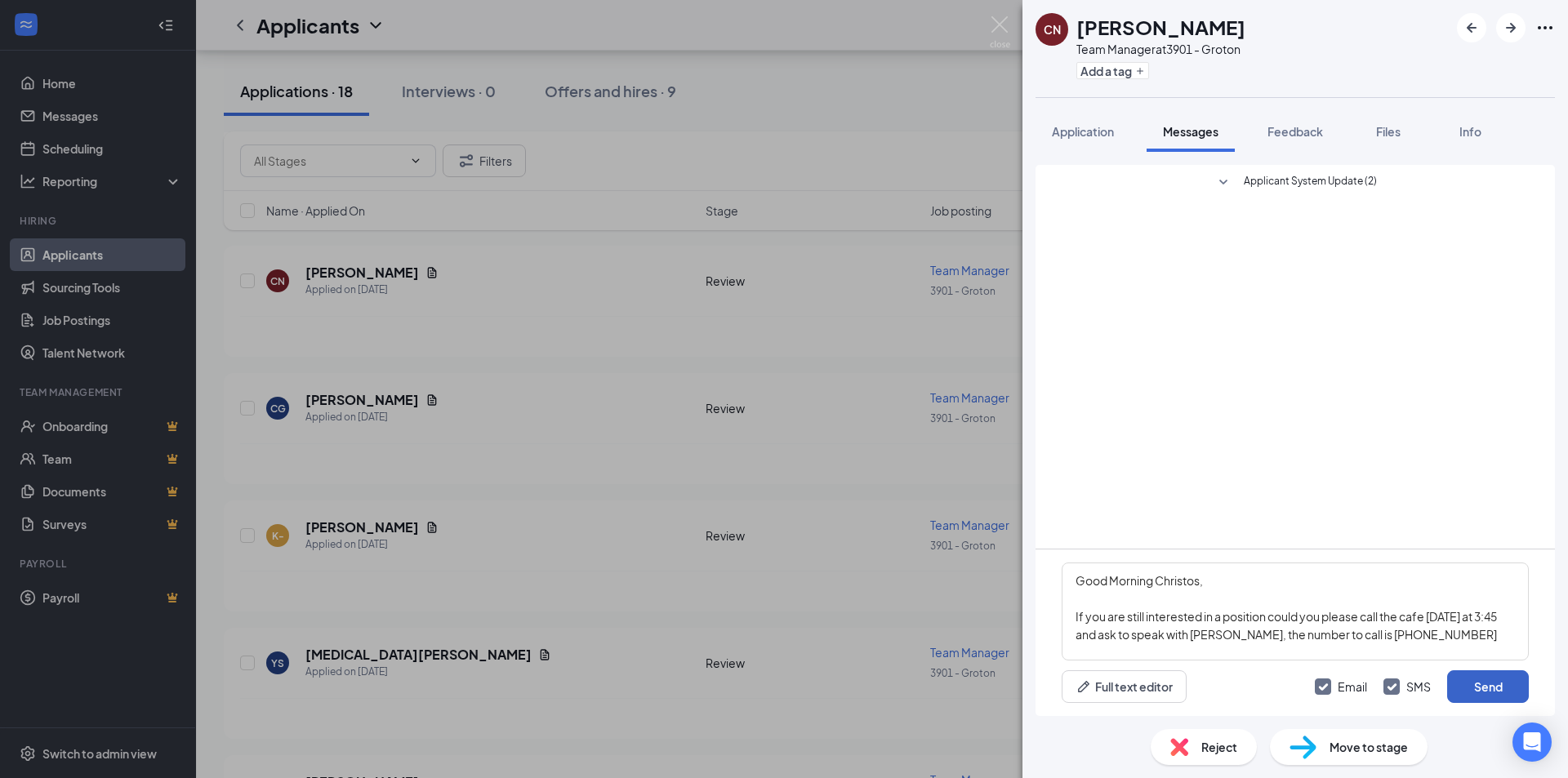
click at [1473, 693] on button "Send" at bounding box center [1488, 687] width 81 height 33
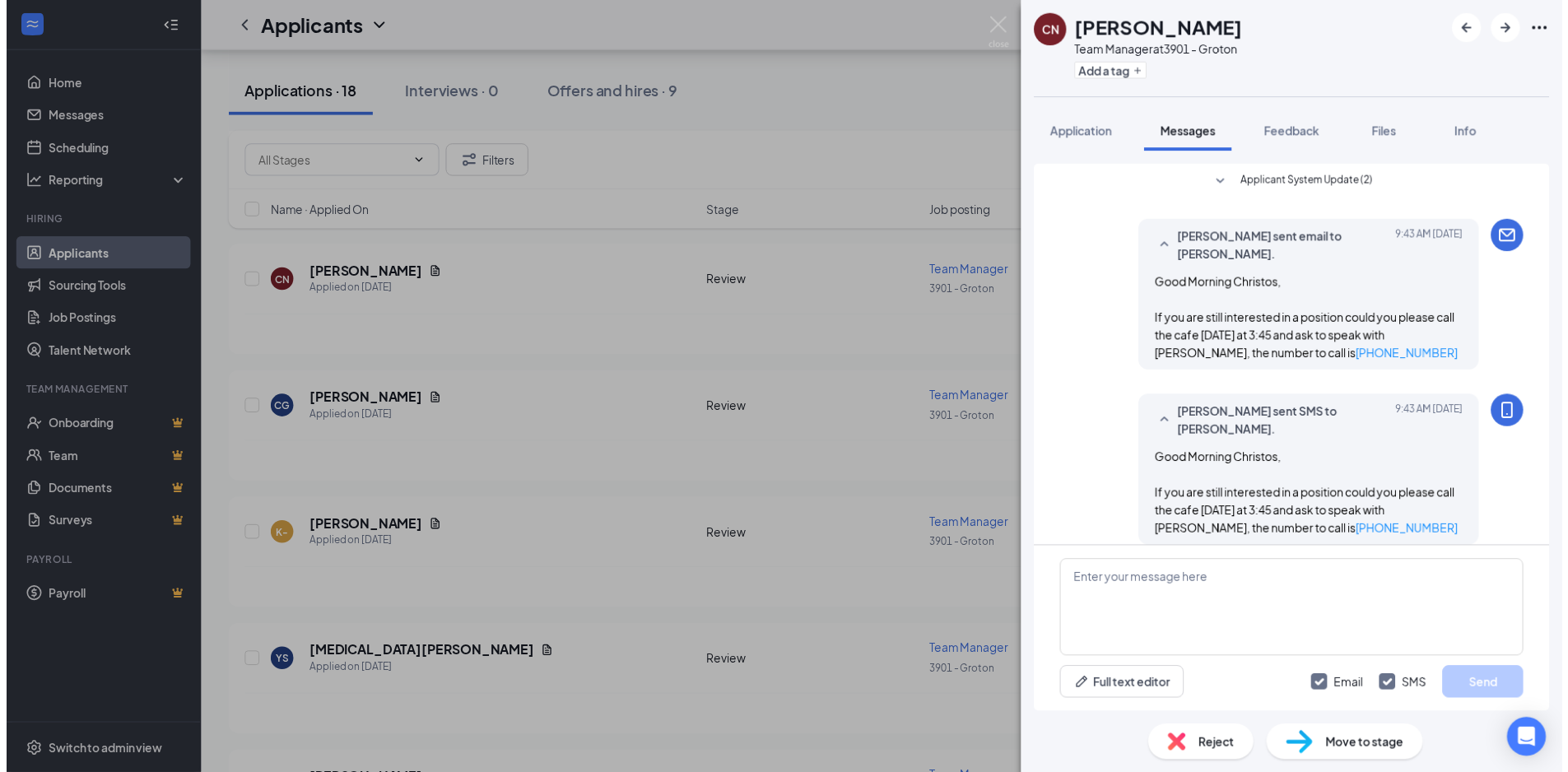
scroll to position [17, 0]
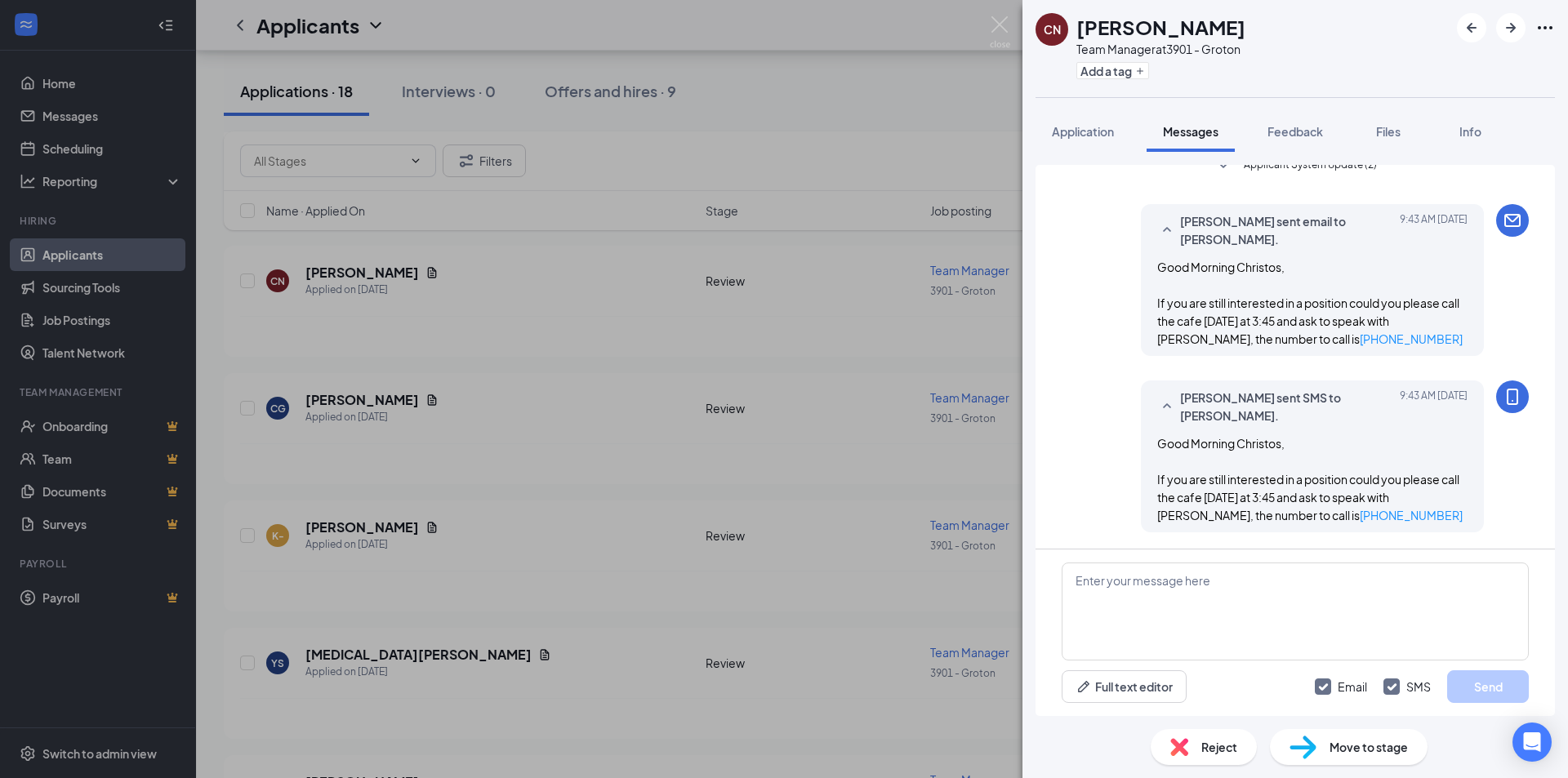
click at [570, 371] on div "CN [PERSON_NAME] Team Manager at 3901 - Groton Add a tag Application Messages F…" at bounding box center [784, 389] width 1568 height 778
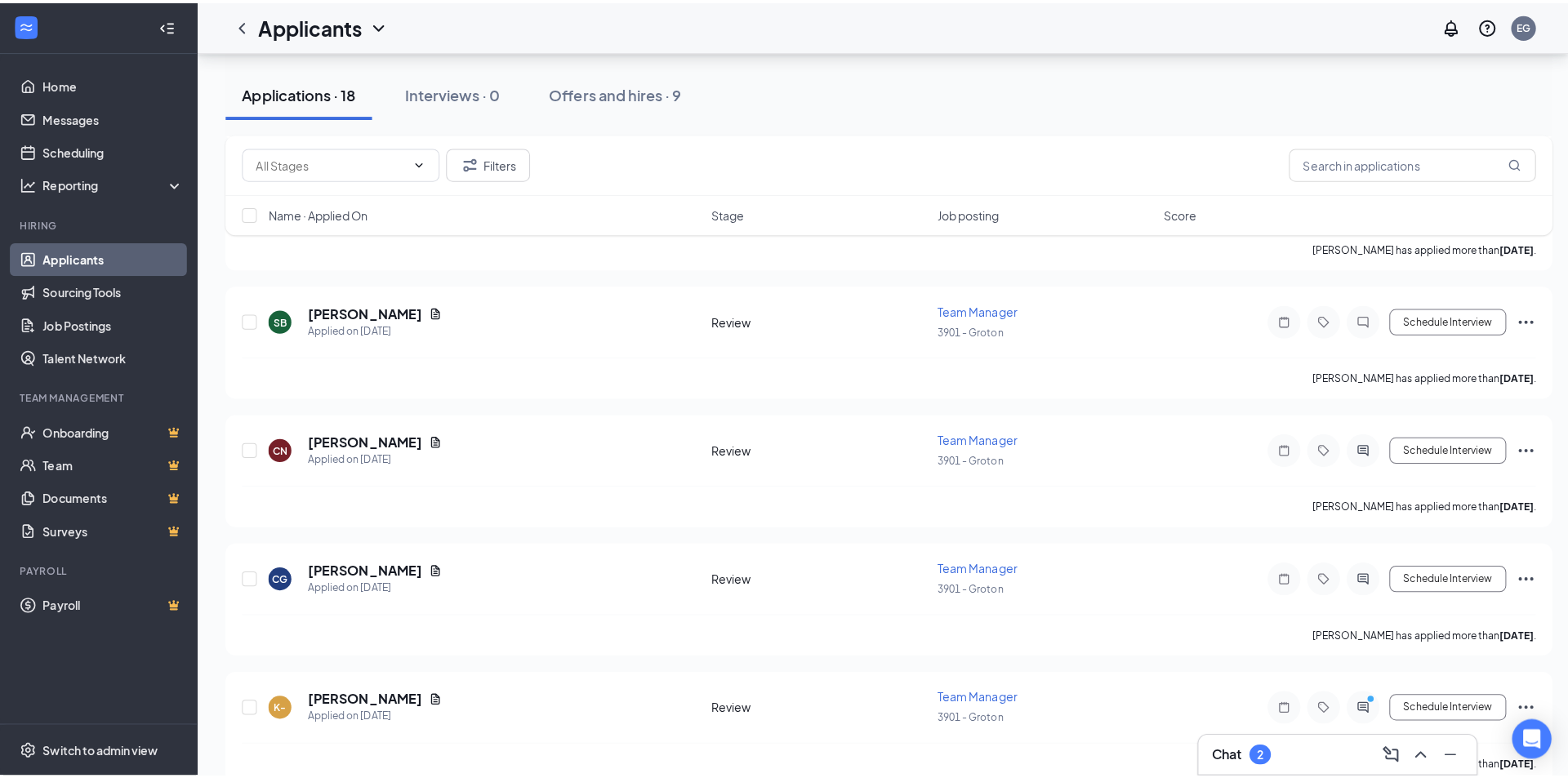
scroll to position [1227, 0]
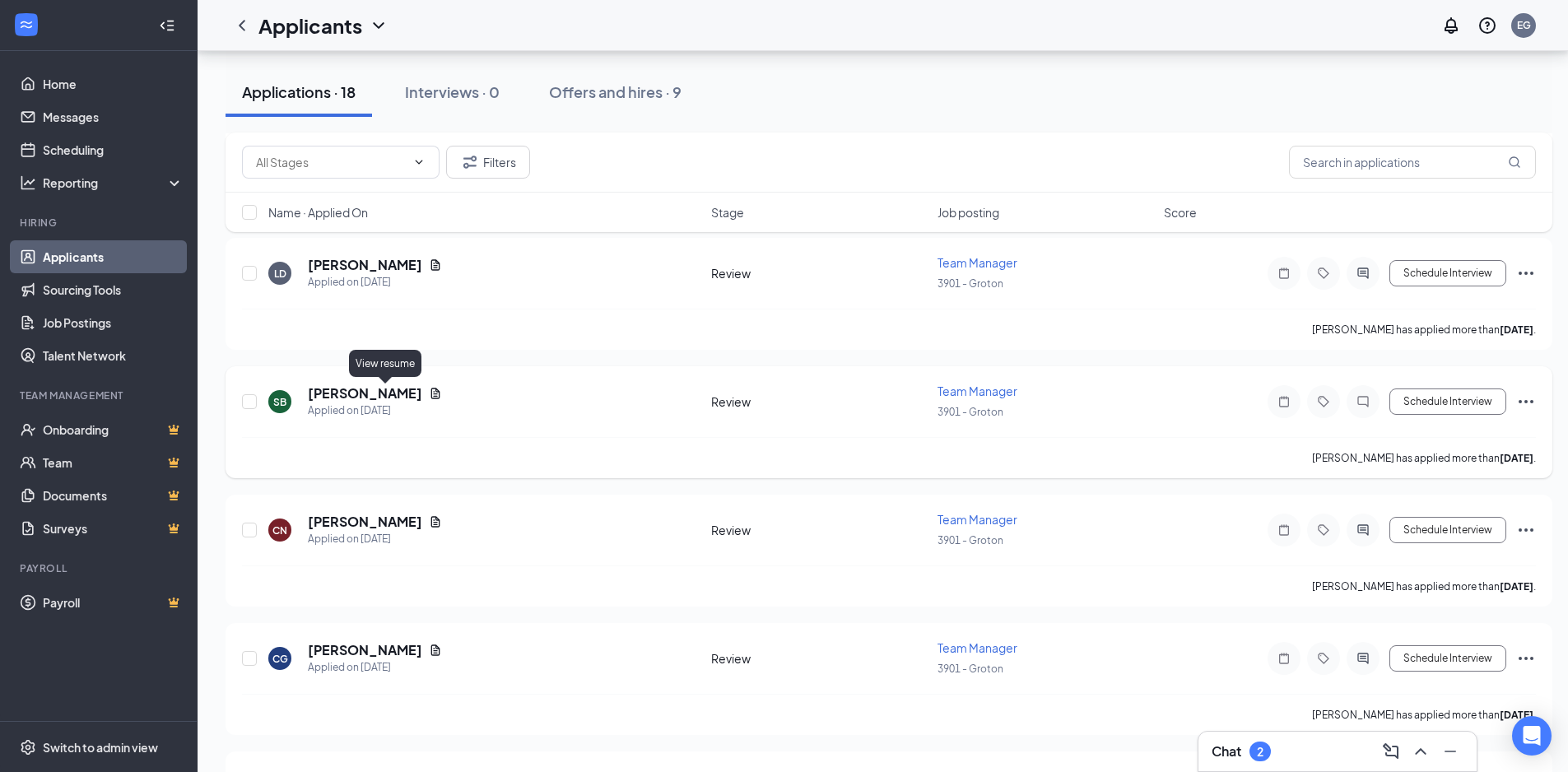
click at [432, 398] on icon "Document" at bounding box center [436, 393] width 9 height 11
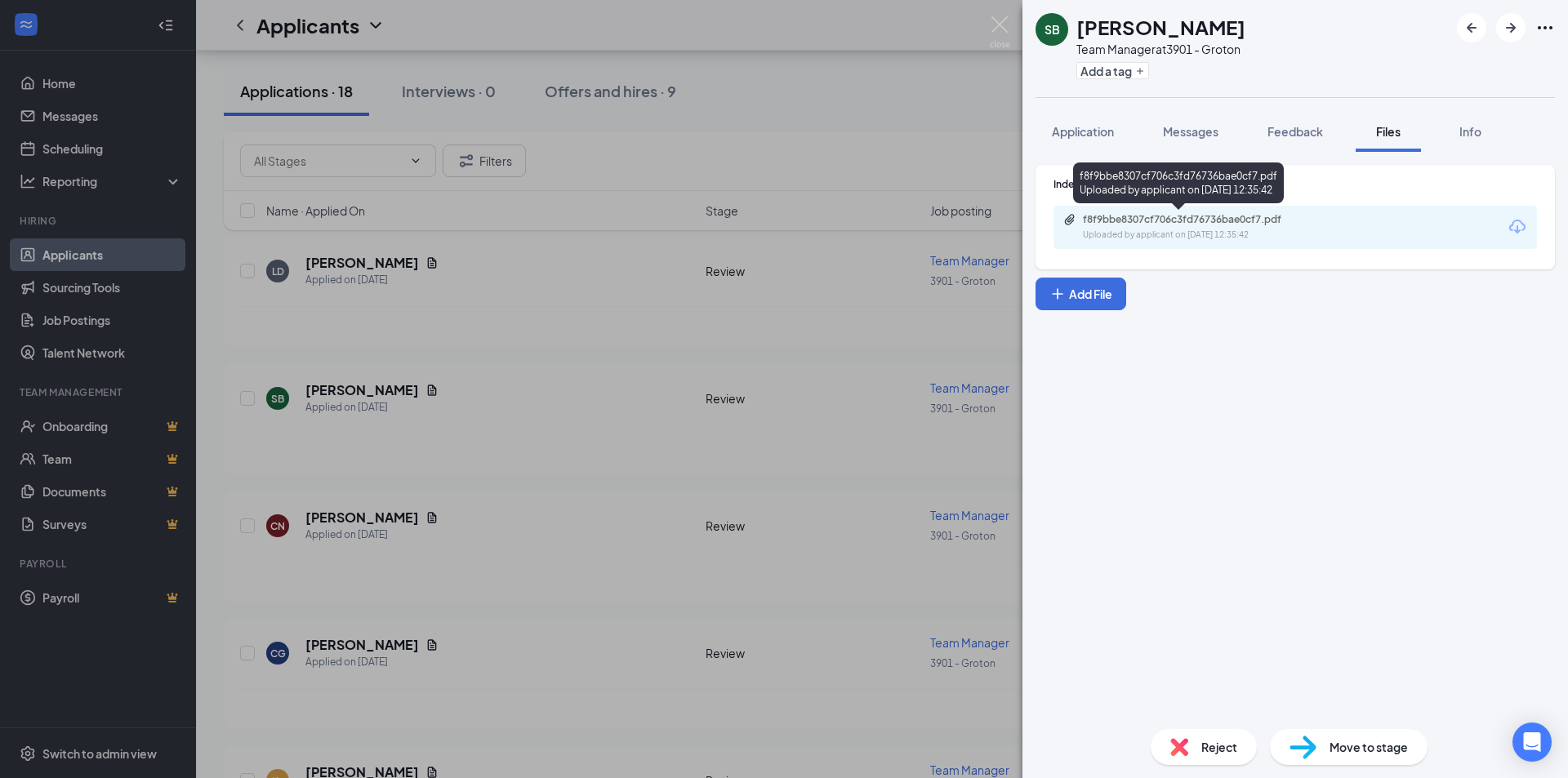
click at [1311, 225] on div "f8f9bbe8307cf706c3fd76736bae0cf7.pdf" at bounding box center [1195, 219] width 265 height 13
click at [1196, 136] on span "Messages" at bounding box center [1190, 131] width 55 height 15
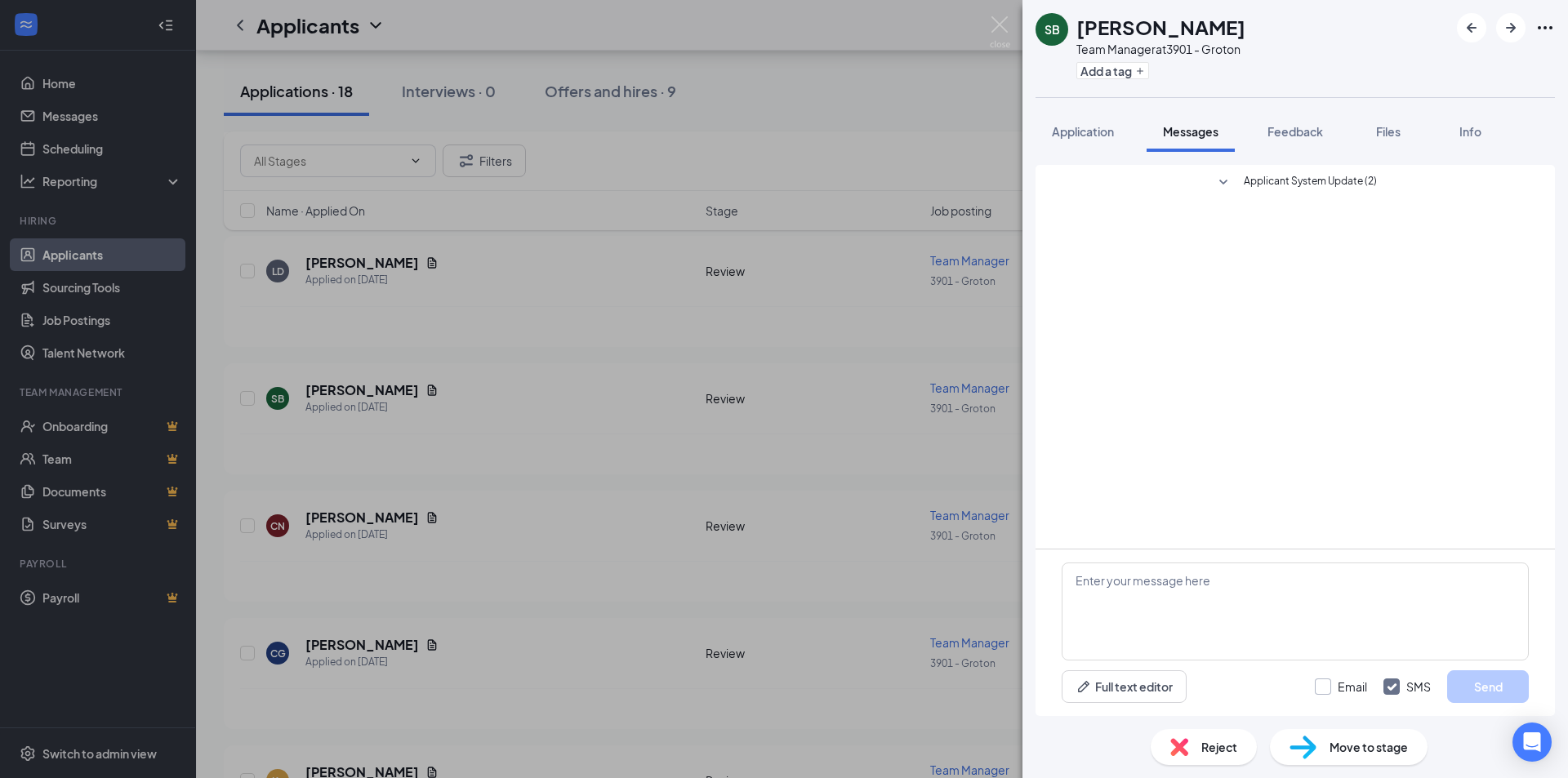
click at [1323, 685] on input "Email" at bounding box center [1341, 686] width 52 height 16
checkbox input "true"
click at [1206, 578] on textarea at bounding box center [1295, 611] width 467 height 98
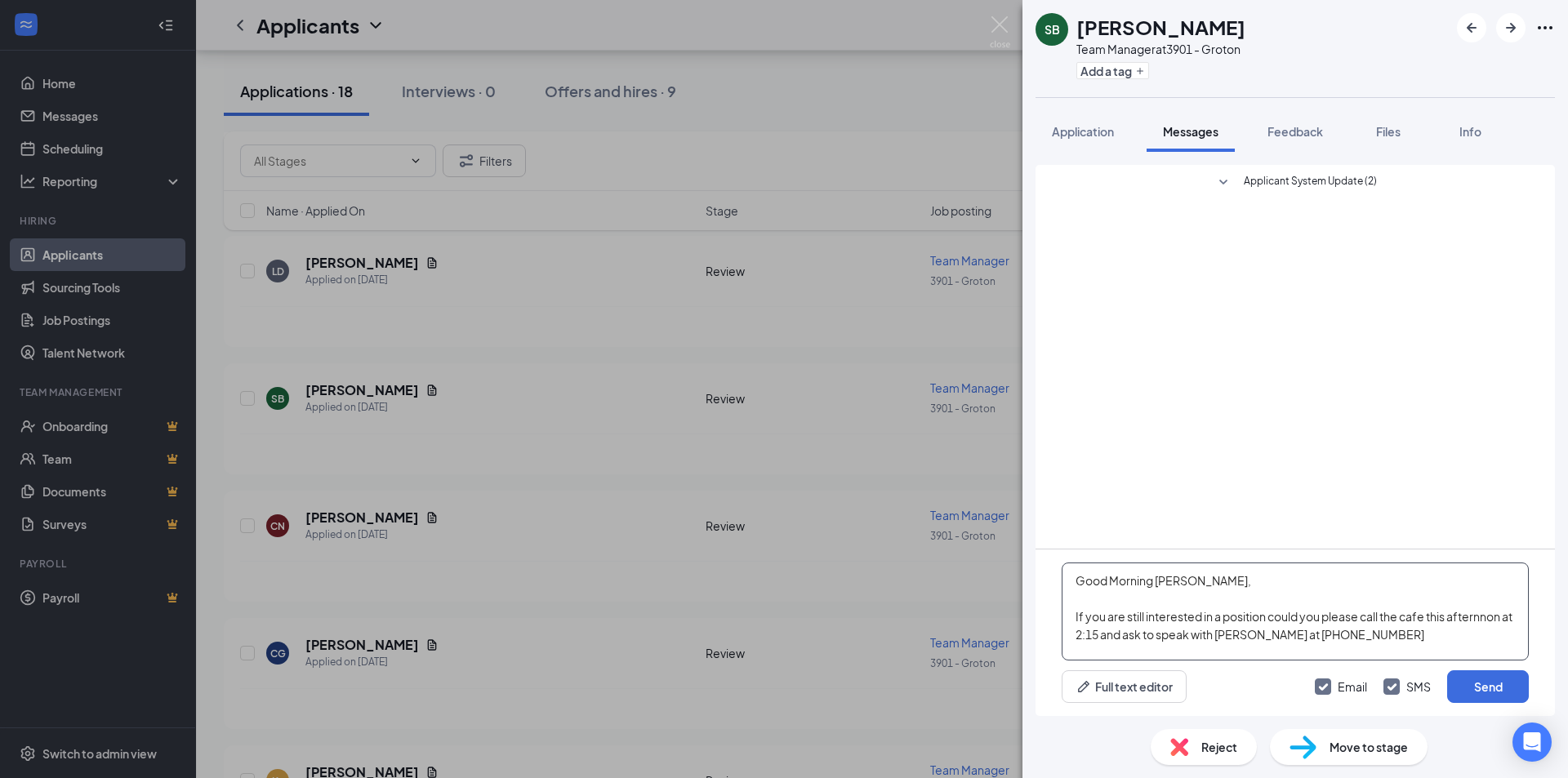
click at [1486, 615] on textarea "Good Morning [PERSON_NAME], If you are still interested in a position could you…" at bounding box center [1295, 611] width 467 height 98
click at [1479, 620] on textarea "Good Morning [PERSON_NAME], If you are still interested in a position could you…" at bounding box center [1295, 611] width 467 height 98
type textarea "Good Morning [PERSON_NAME], If you are still interested in a position could you…"
click at [1506, 694] on button "Send" at bounding box center [1488, 687] width 81 height 33
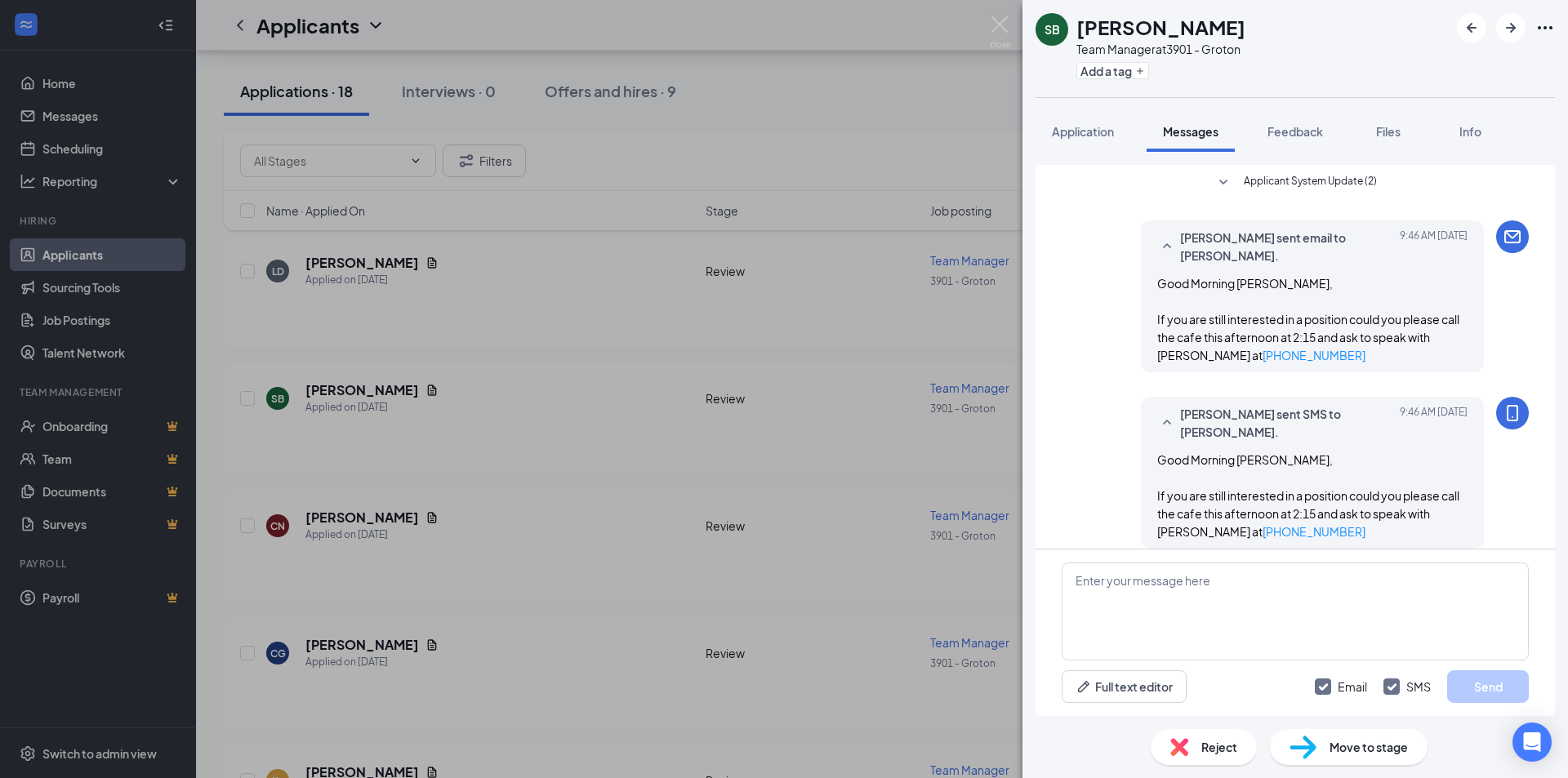
click at [579, 484] on div "SB [PERSON_NAME] Team Manager at 3901 - Groton Add a tag Application Messages F…" at bounding box center [784, 389] width 1568 height 778
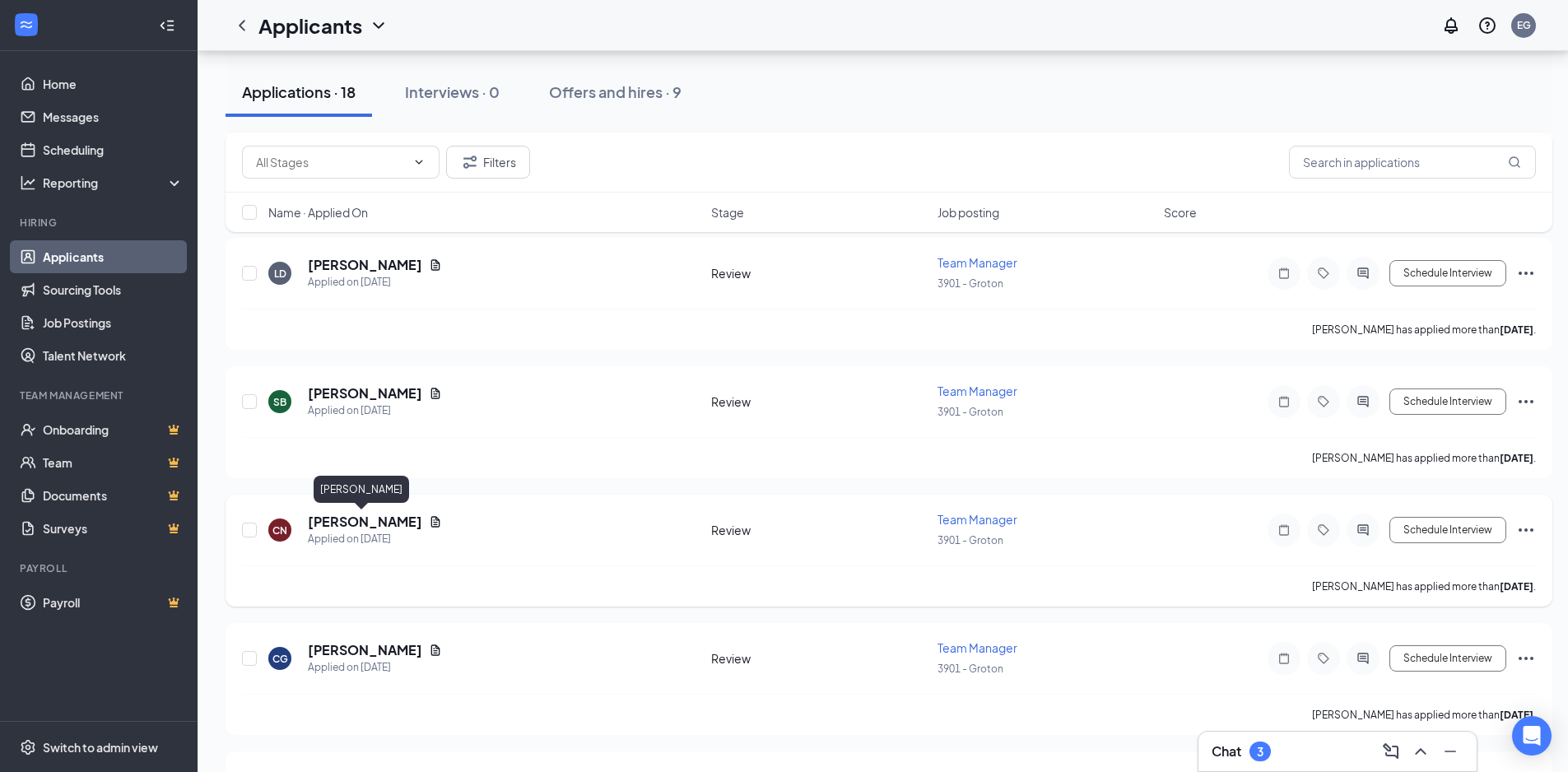
click at [358, 521] on h5 "[PERSON_NAME]" at bounding box center [364, 522] width 114 height 19
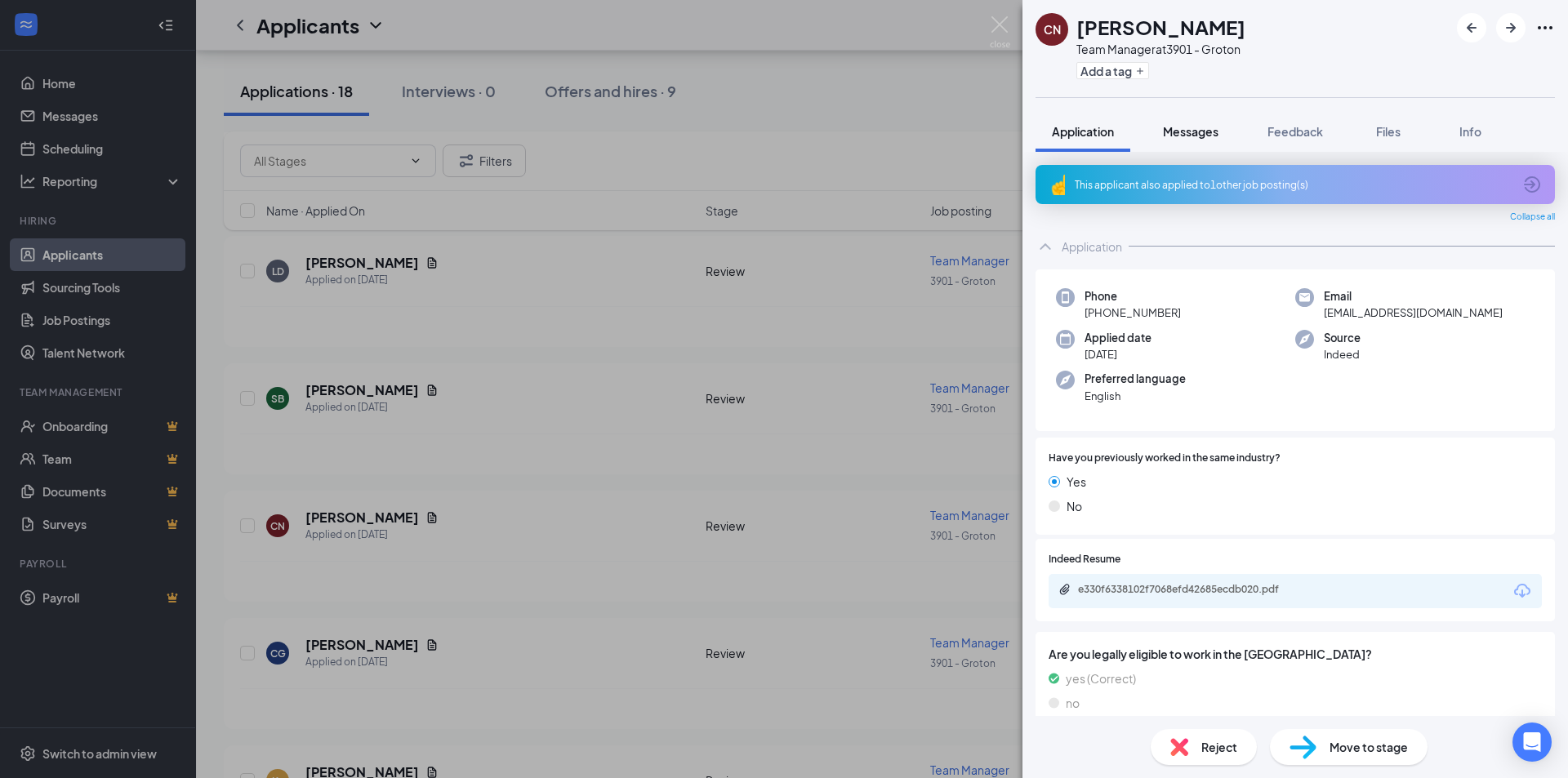
click at [1189, 134] on span "Messages" at bounding box center [1190, 131] width 55 height 15
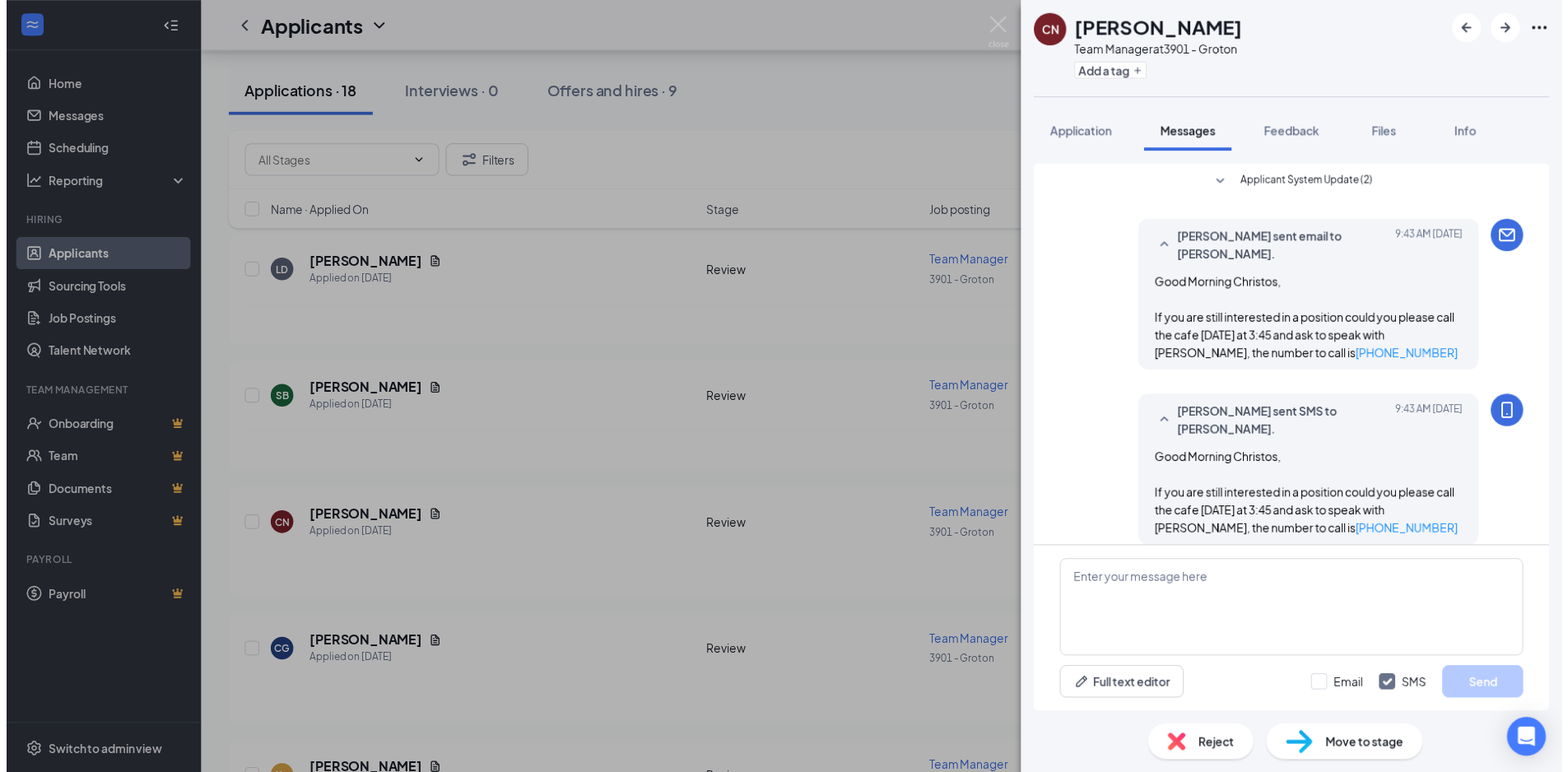
scroll to position [17, 0]
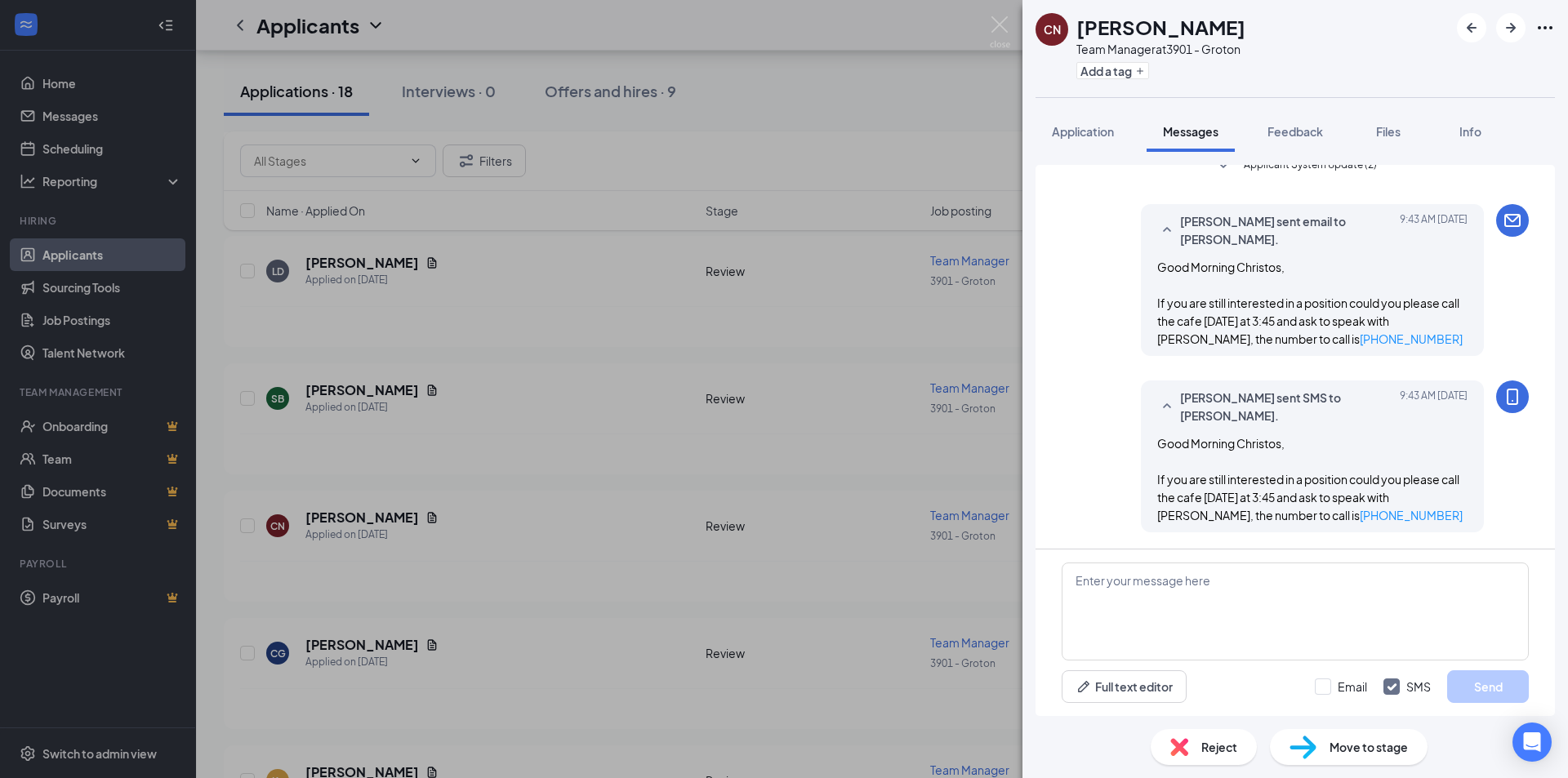
click at [915, 108] on div "CN [PERSON_NAME] Team Manager at 3901 - Groton Add a tag Application Messages F…" at bounding box center [784, 389] width 1568 height 778
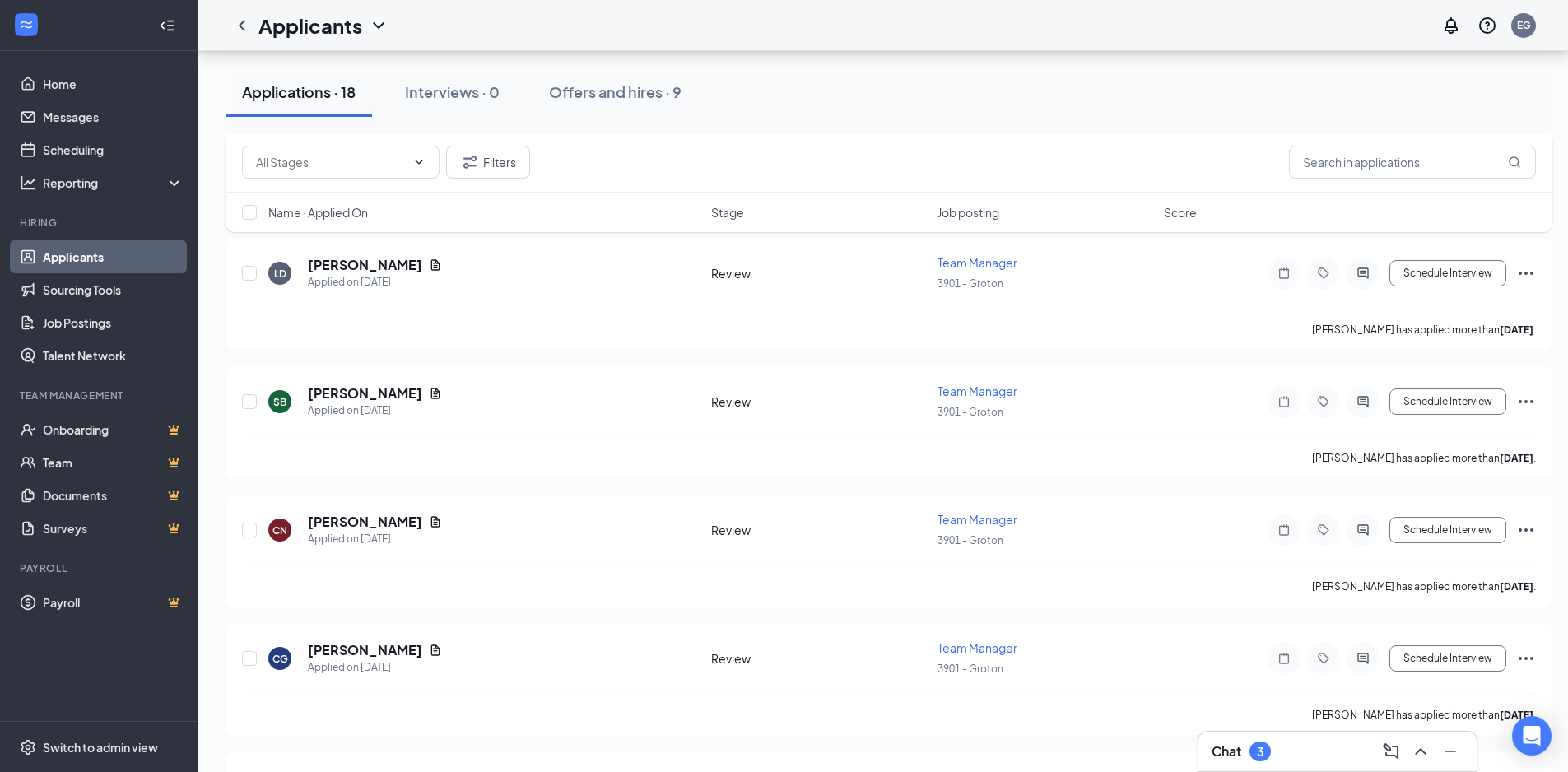
click at [1316, 748] on div "Chat 3" at bounding box center [1337, 751] width 252 height 26
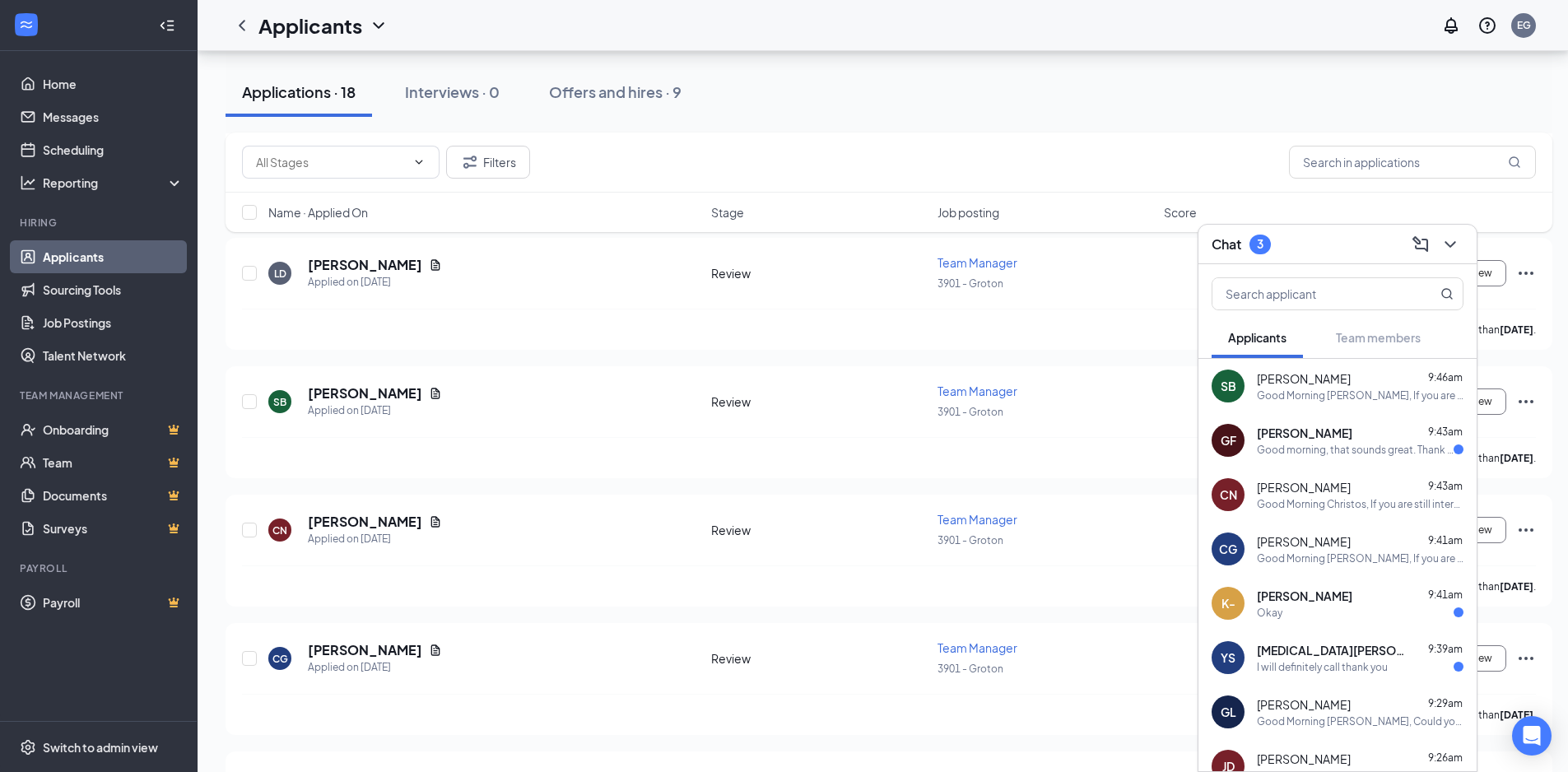
click at [1362, 659] on div "[MEDICAL_DATA][PERSON_NAME] 9:39am I will definitely call thank you" at bounding box center [1360, 658] width 206 height 32
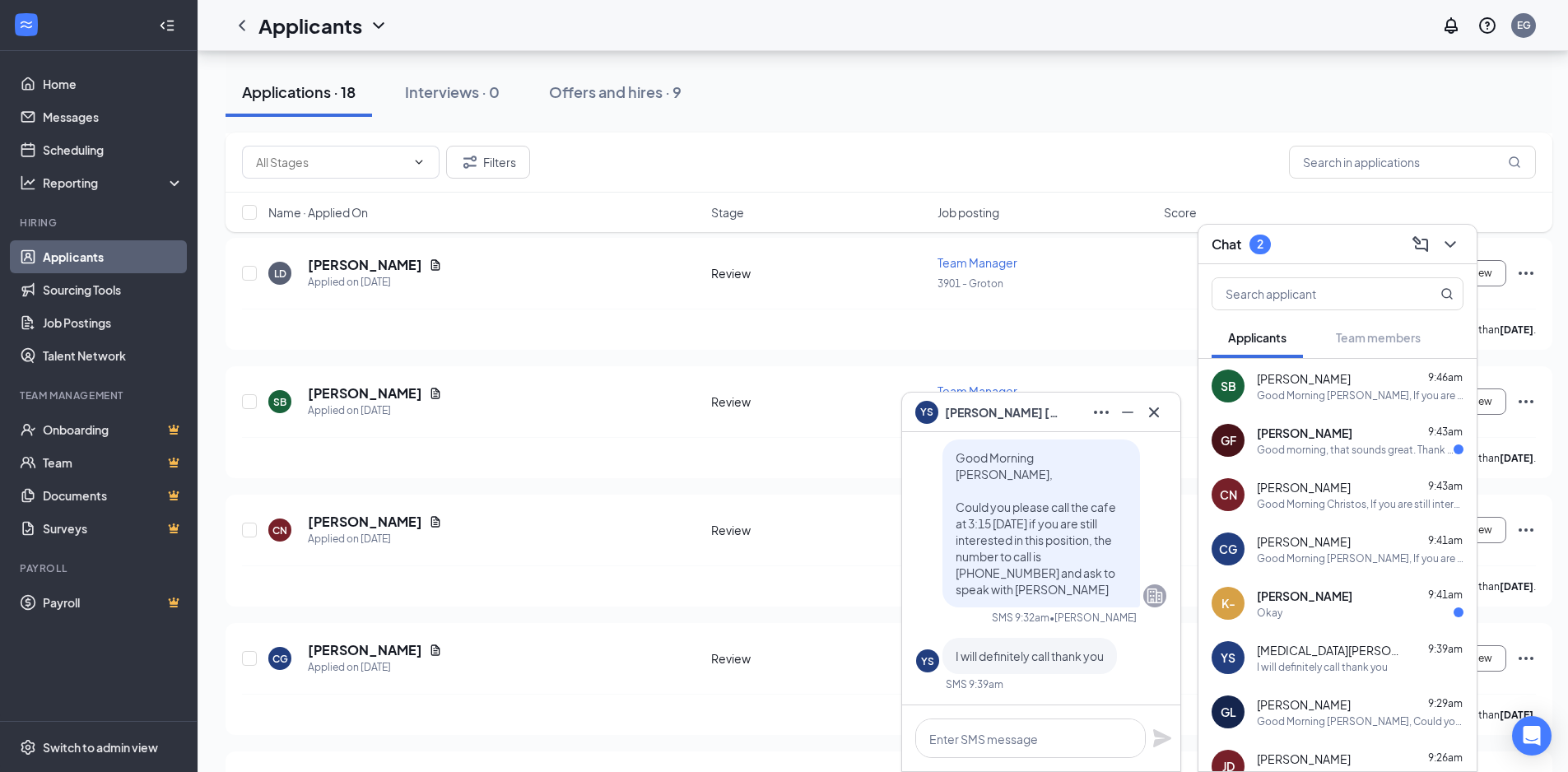
click at [1368, 620] on div "K- [PERSON_NAME] 9:41am Okay" at bounding box center [1337, 604] width 278 height 55
click at [1371, 460] on div "GF [PERSON_NAME] 9:43am Good morning, that sounds great. Thank you!" at bounding box center [1337, 441] width 278 height 55
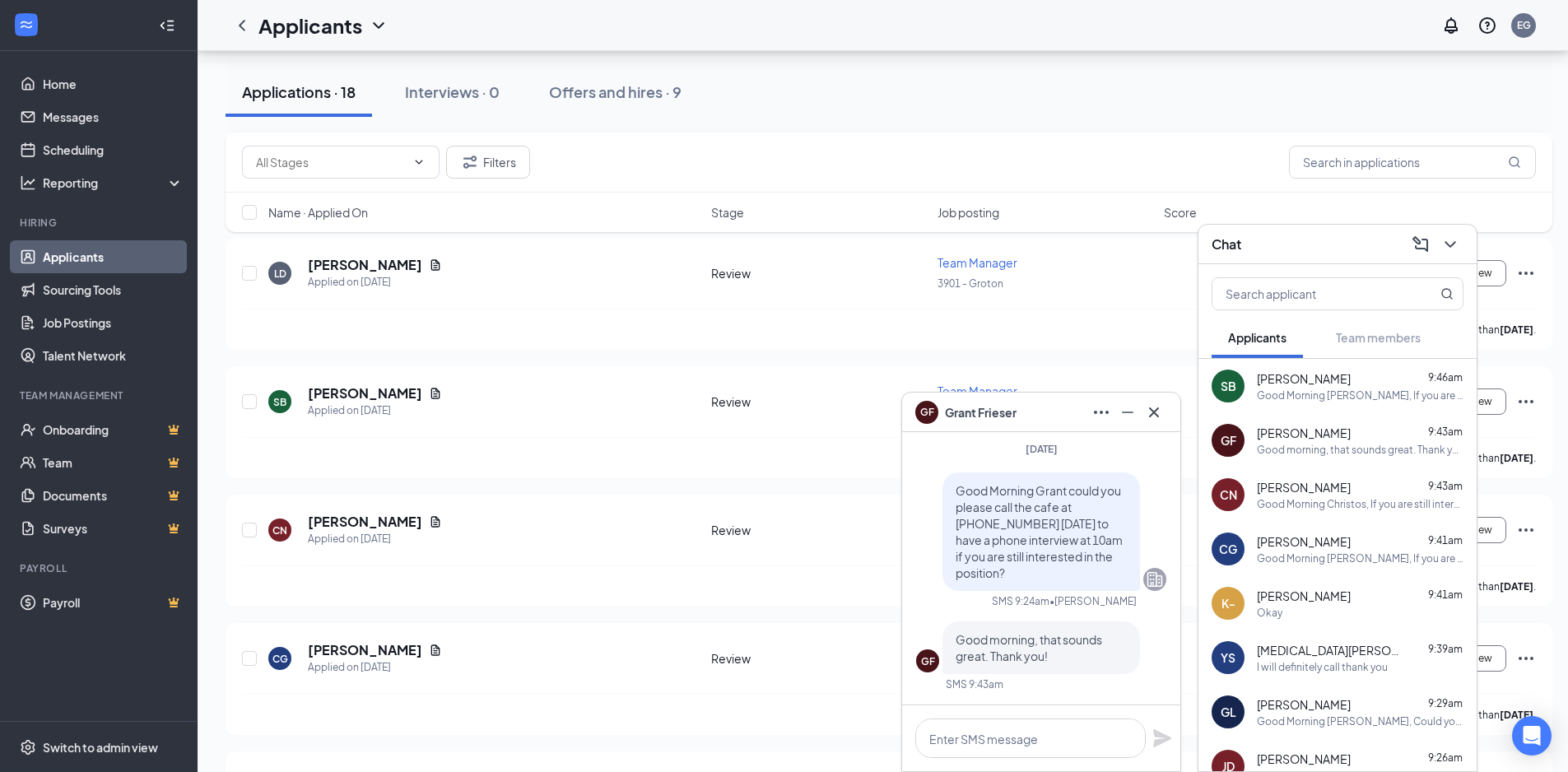
click at [830, 361] on div "EH [PERSON_NAME] Applied on [DATE] Review Team Manager 3901 - Groton Schedule I…" at bounding box center [889, 230] width 1327 height 2295
click at [1164, 412] on icon "Cross" at bounding box center [1154, 412] width 20 height 20
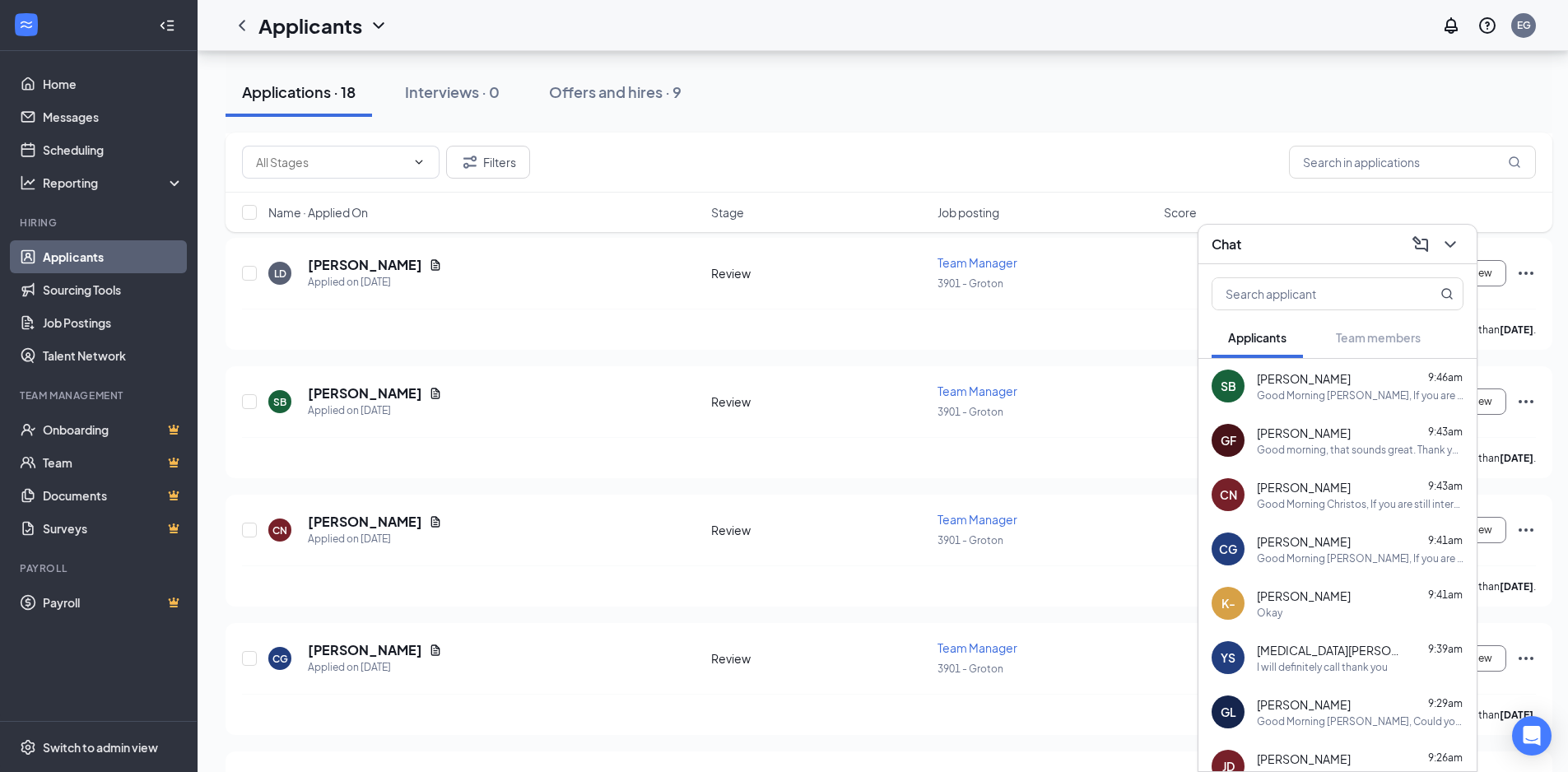
click at [1345, 393] on div "Good Morning [PERSON_NAME], If you are still interested in a position could you…" at bounding box center [1360, 396] width 206 height 14
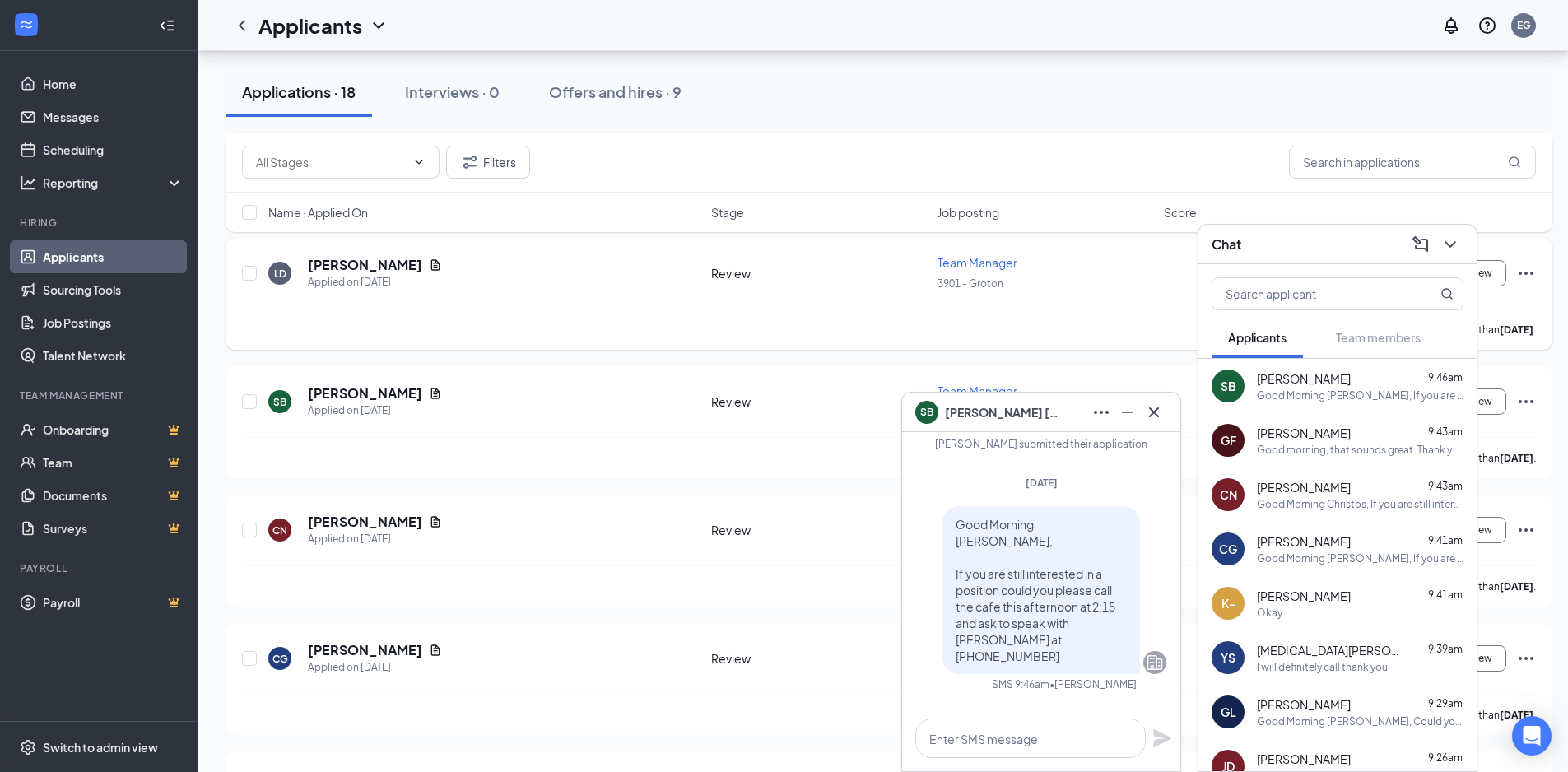
click at [1101, 264] on div "Team Manager" at bounding box center [1046, 262] width 217 height 17
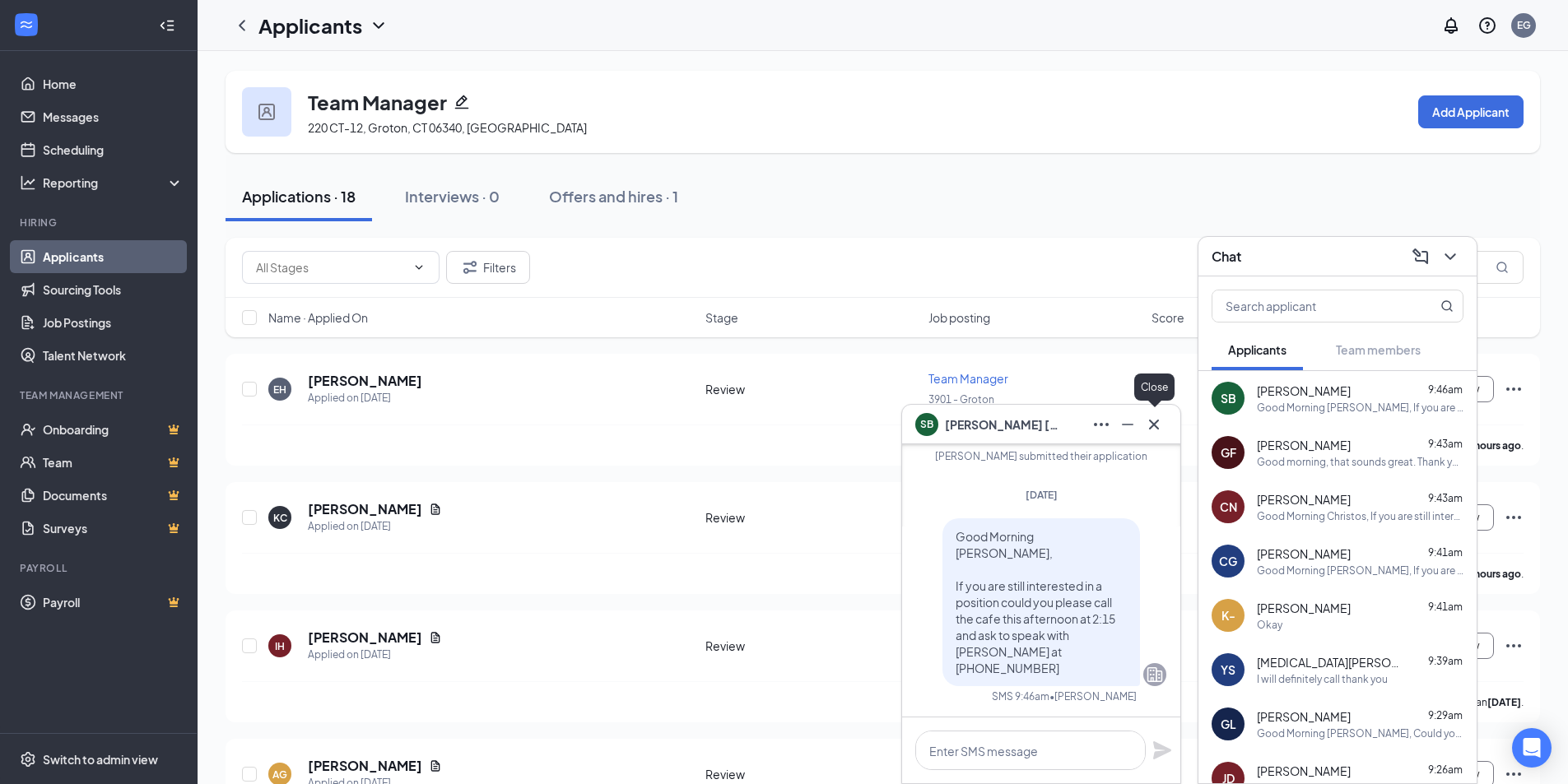
click at [1160, 426] on icon "Cross" at bounding box center [1154, 425] width 20 height 20
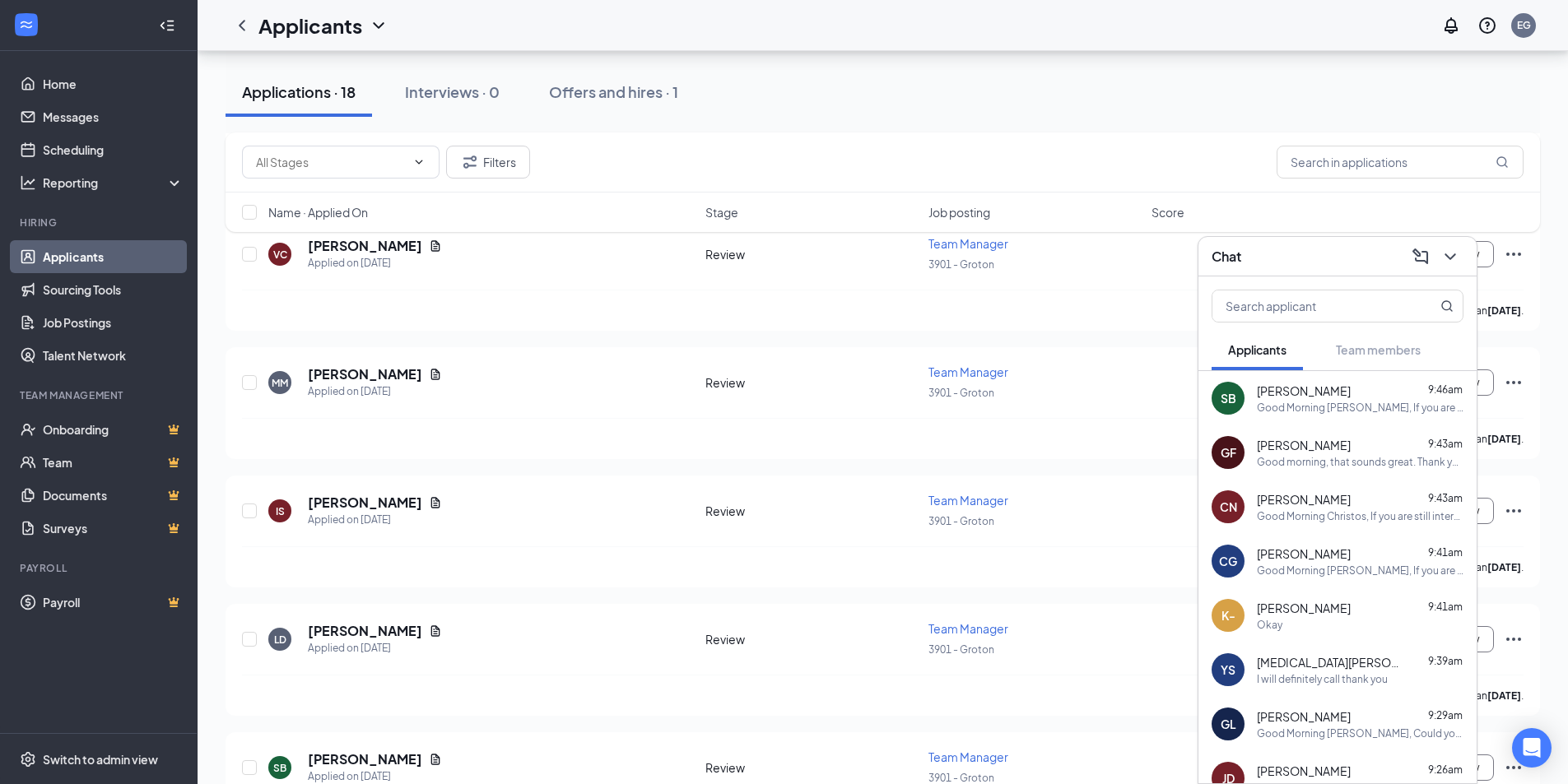
scroll to position [987, 0]
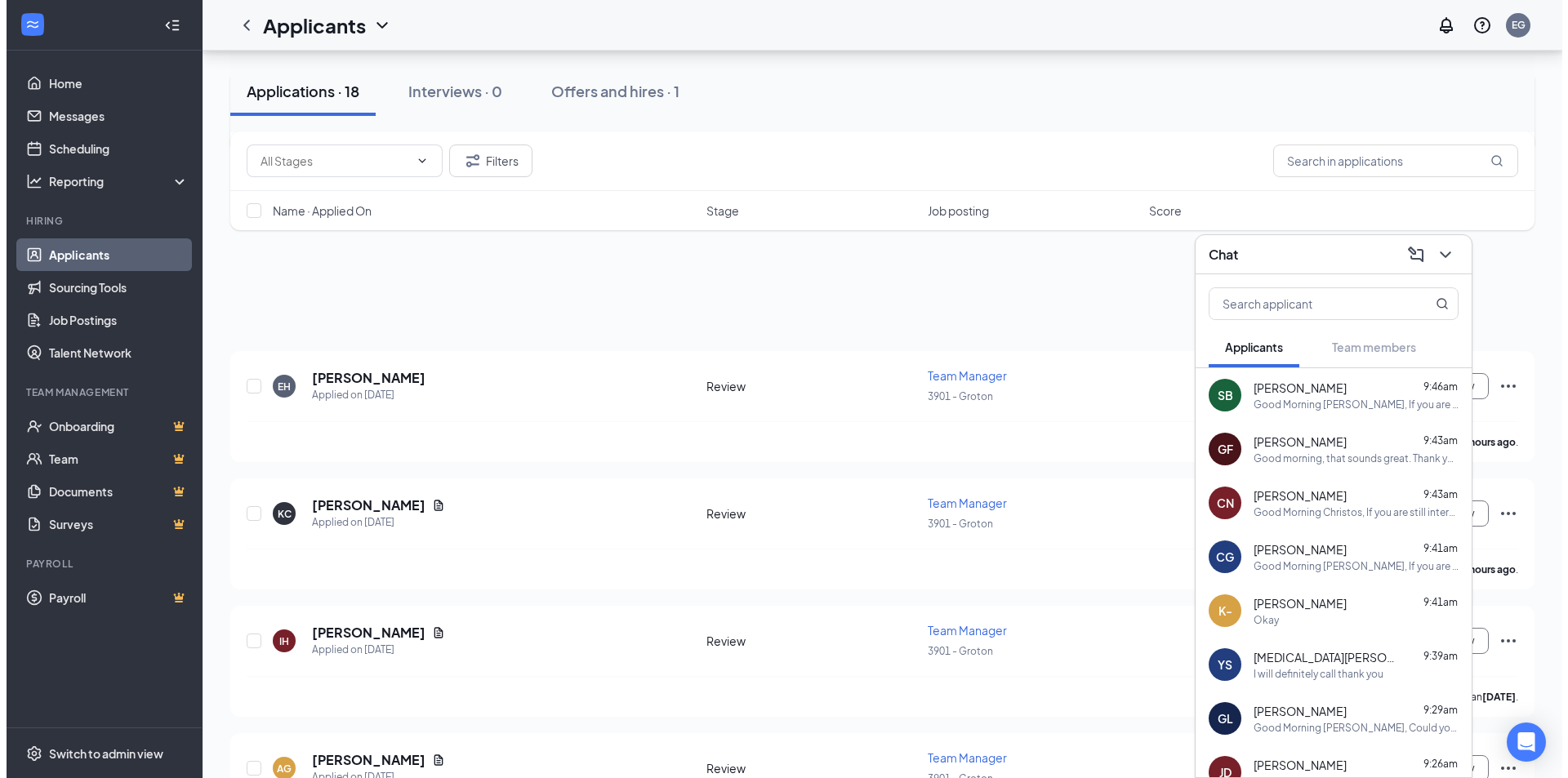
scroll to position [980, 0]
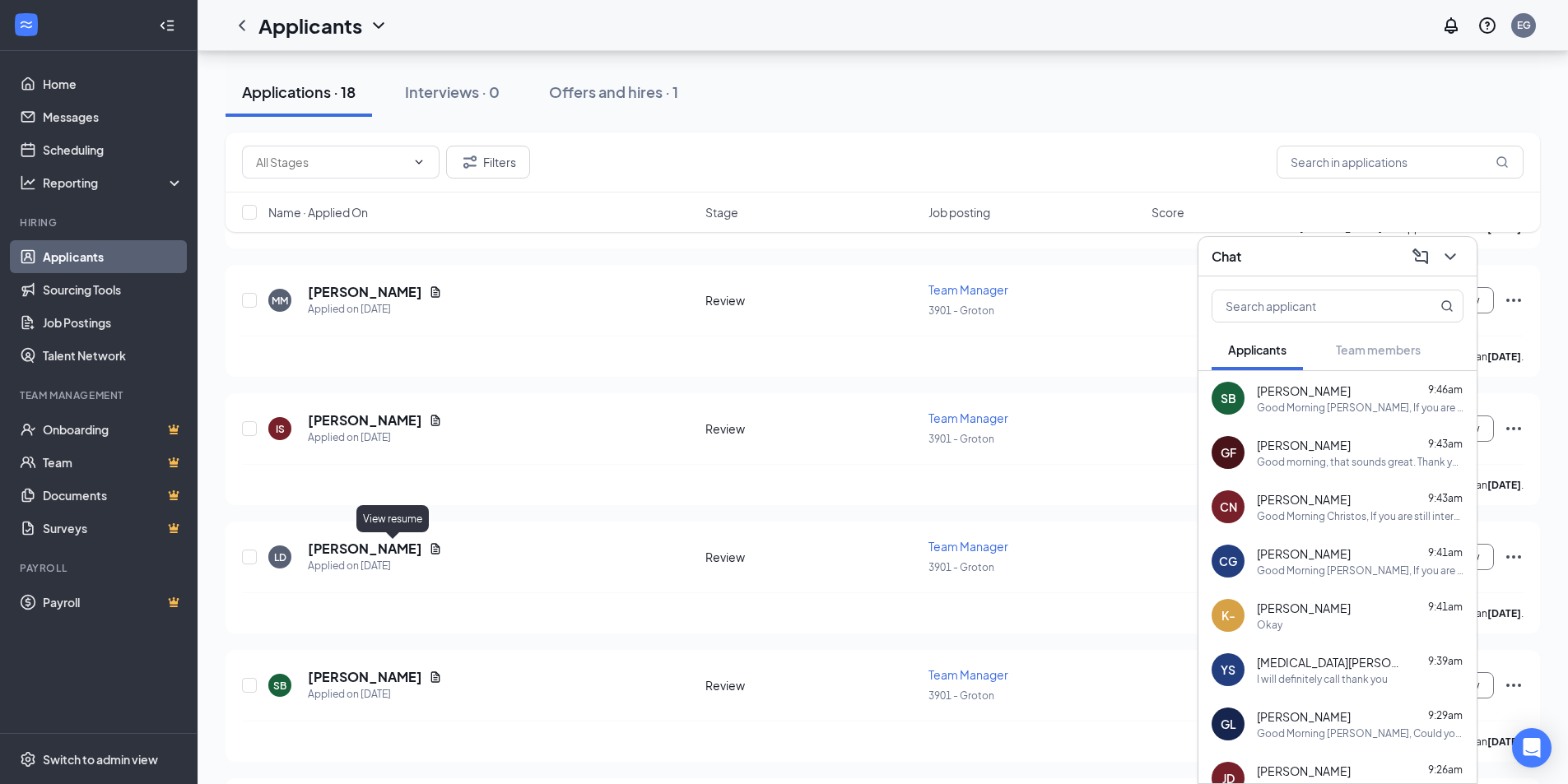
click at [429, 553] on icon "Document" at bounding box center [435, 548] width 13 height 13
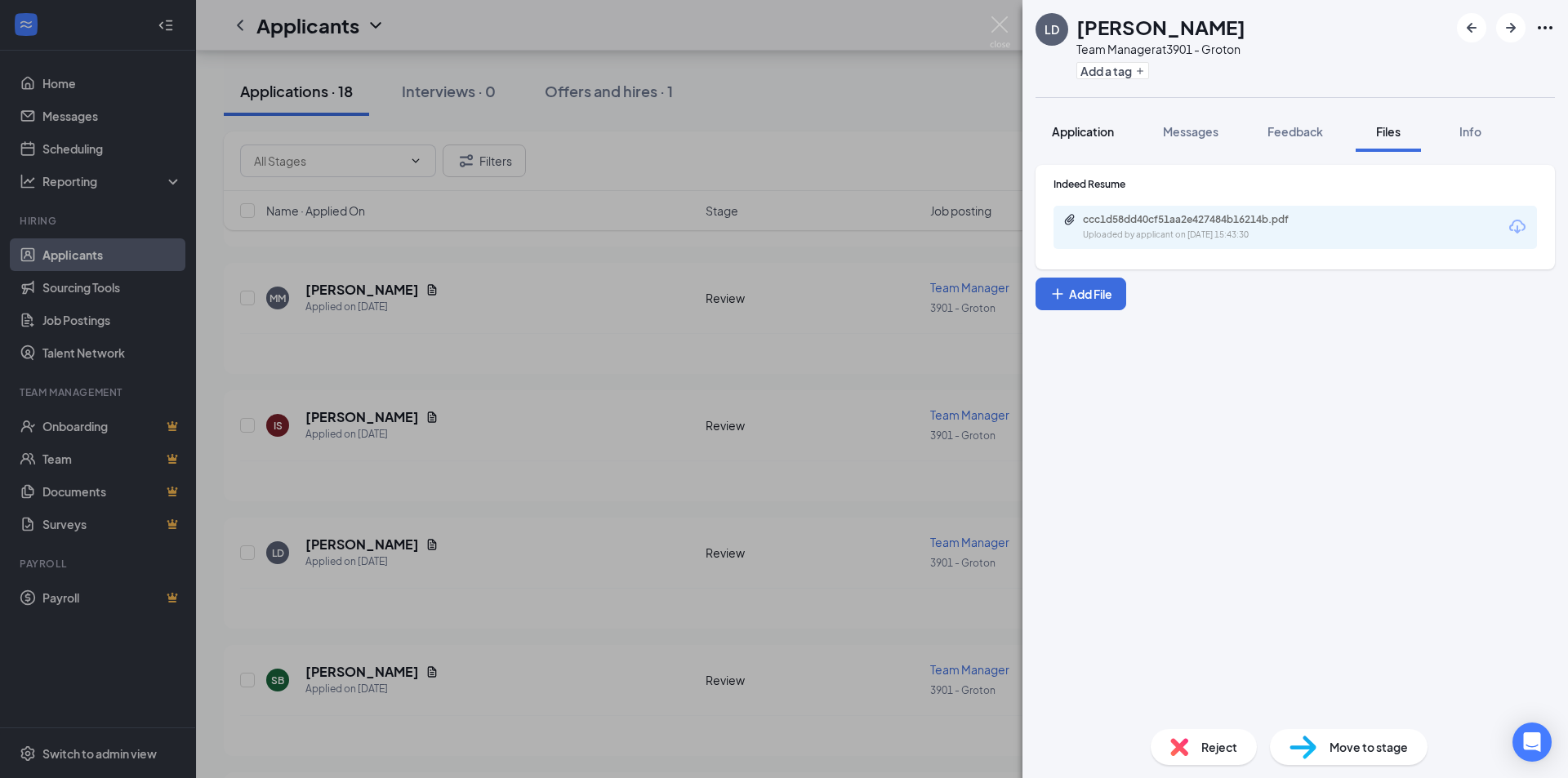
click at [1084, 149] on button "Application" at bounding box center [1082, 132] width 95 height 41
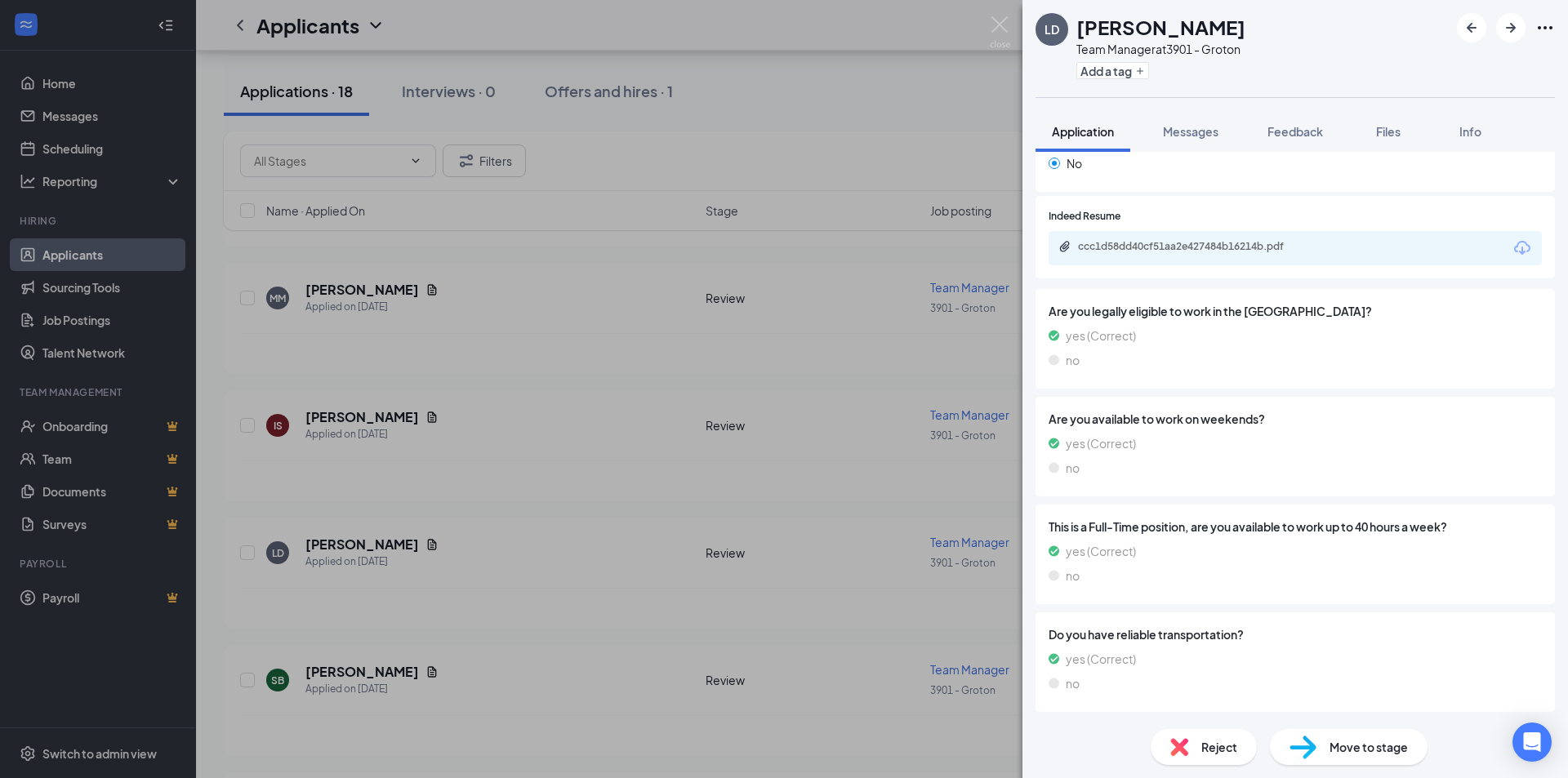
scroll to position [98, 0]
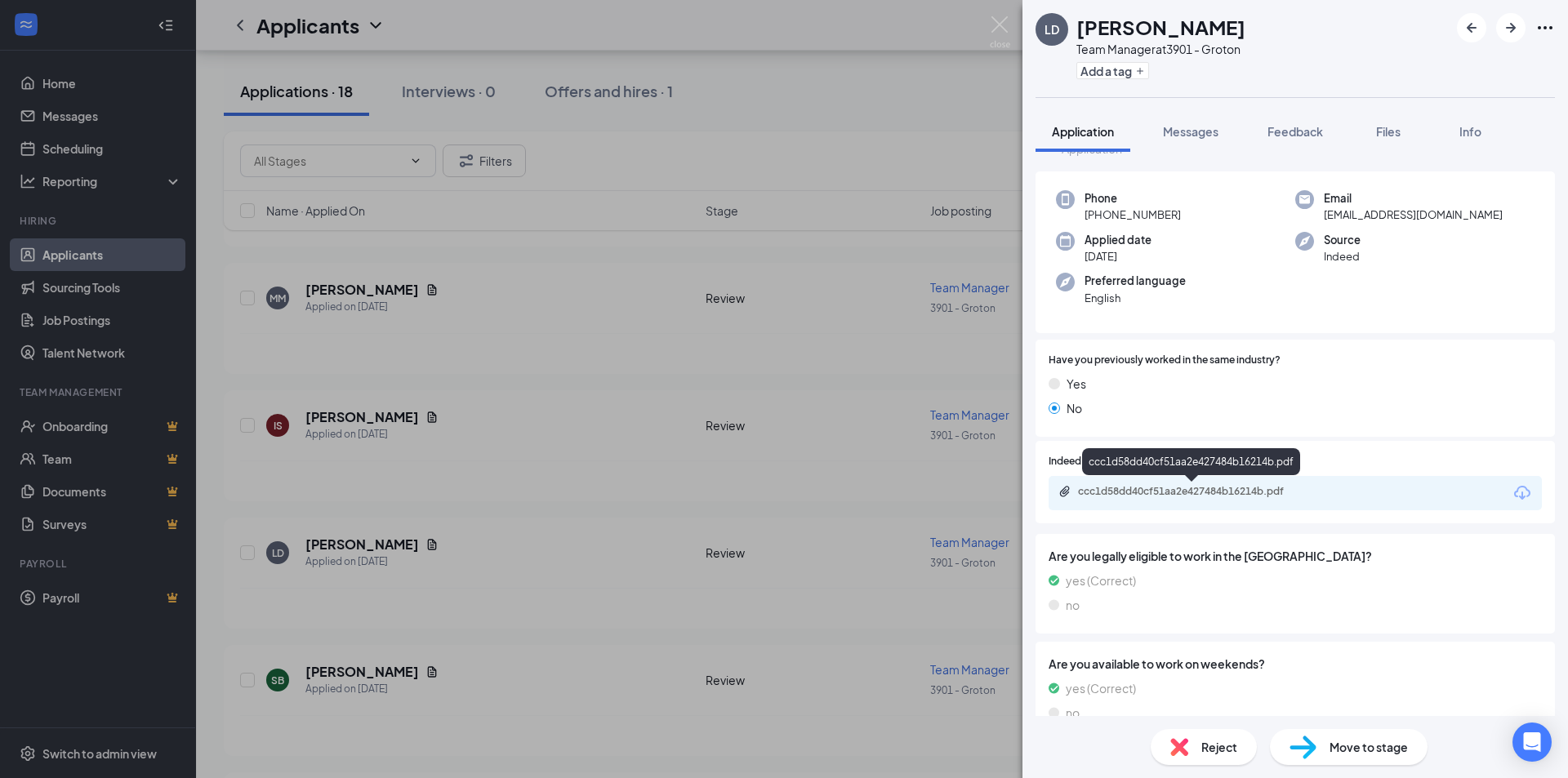
click at [1277, 489] on div "ccc1d58dd40cf51aa2e427484b16214b.pdf" at bounding box center [1192, 490] width 229 height 13
click at [1182, 128] on span "Messages" at bounding box center [1190, 131] width 55 height 15
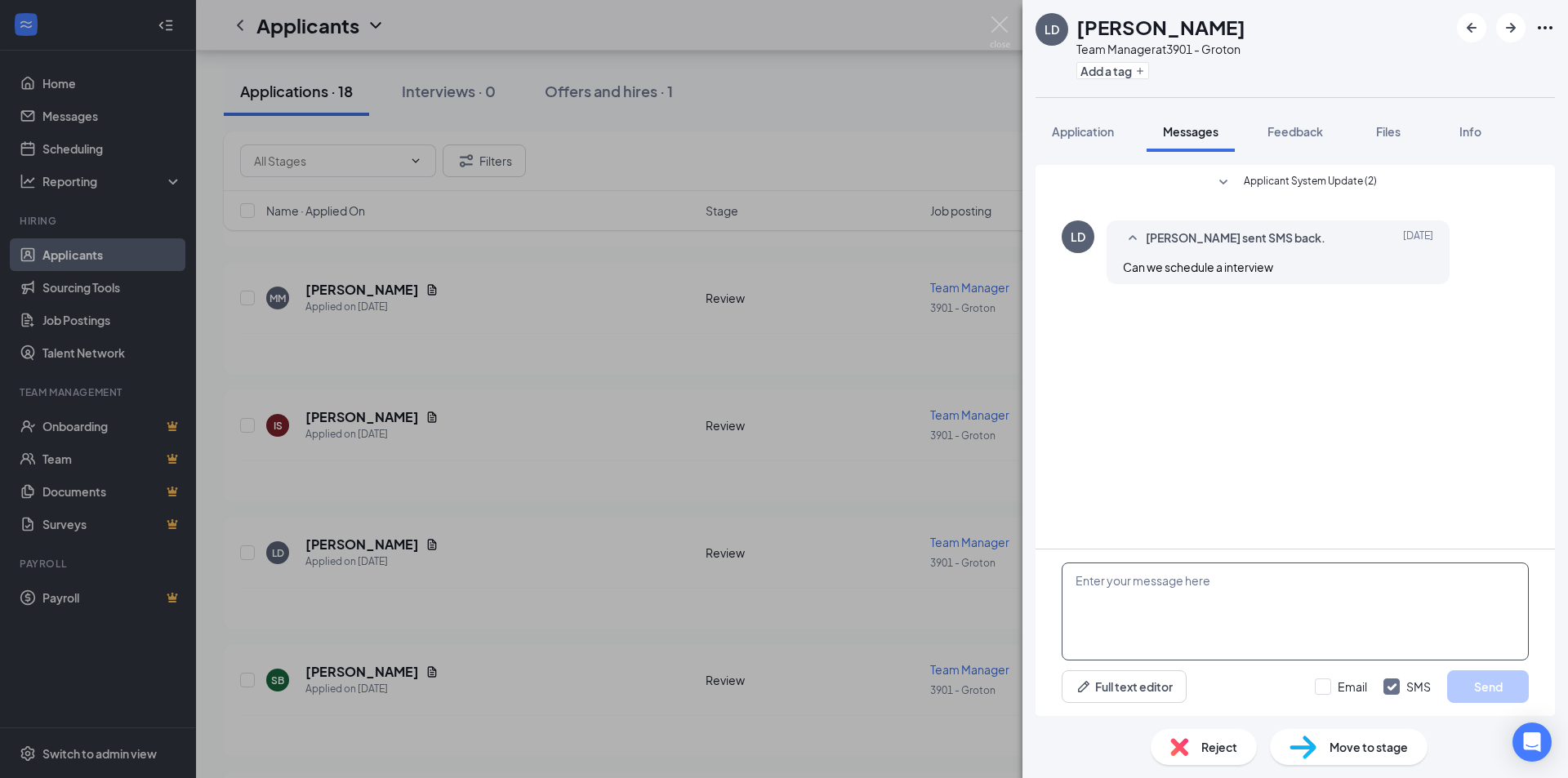
click at [1200, 588] on textarea at bounding box center [1295, 611] width 467 height 98
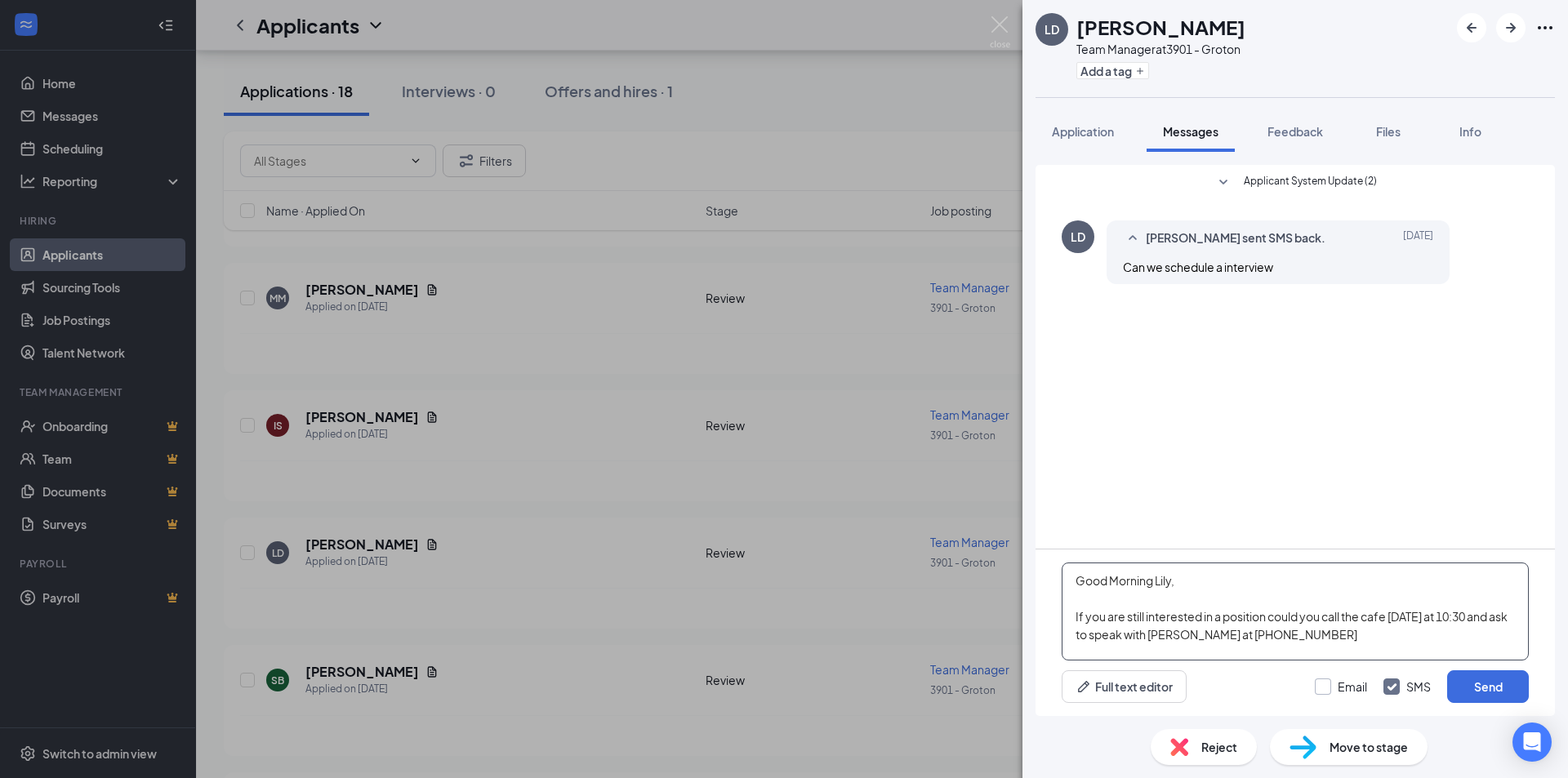
type textarea "Good Morning Lily, If you are still interested in a position could you call the…"
click at [1320, 689] on input "Email" at bounding box center [1341, 686] width 52 height 16
checkbox input "true"
click at [1489, 688] on button "Send" at bounding box center [1488, 687] width 81 height 33
click at [449, 510] on div "LD Lily Dawley Team Manager at 3901 - Groton Add a tag Application Messages Fee…" at bounding box center [784, 389] width 1568 height 778
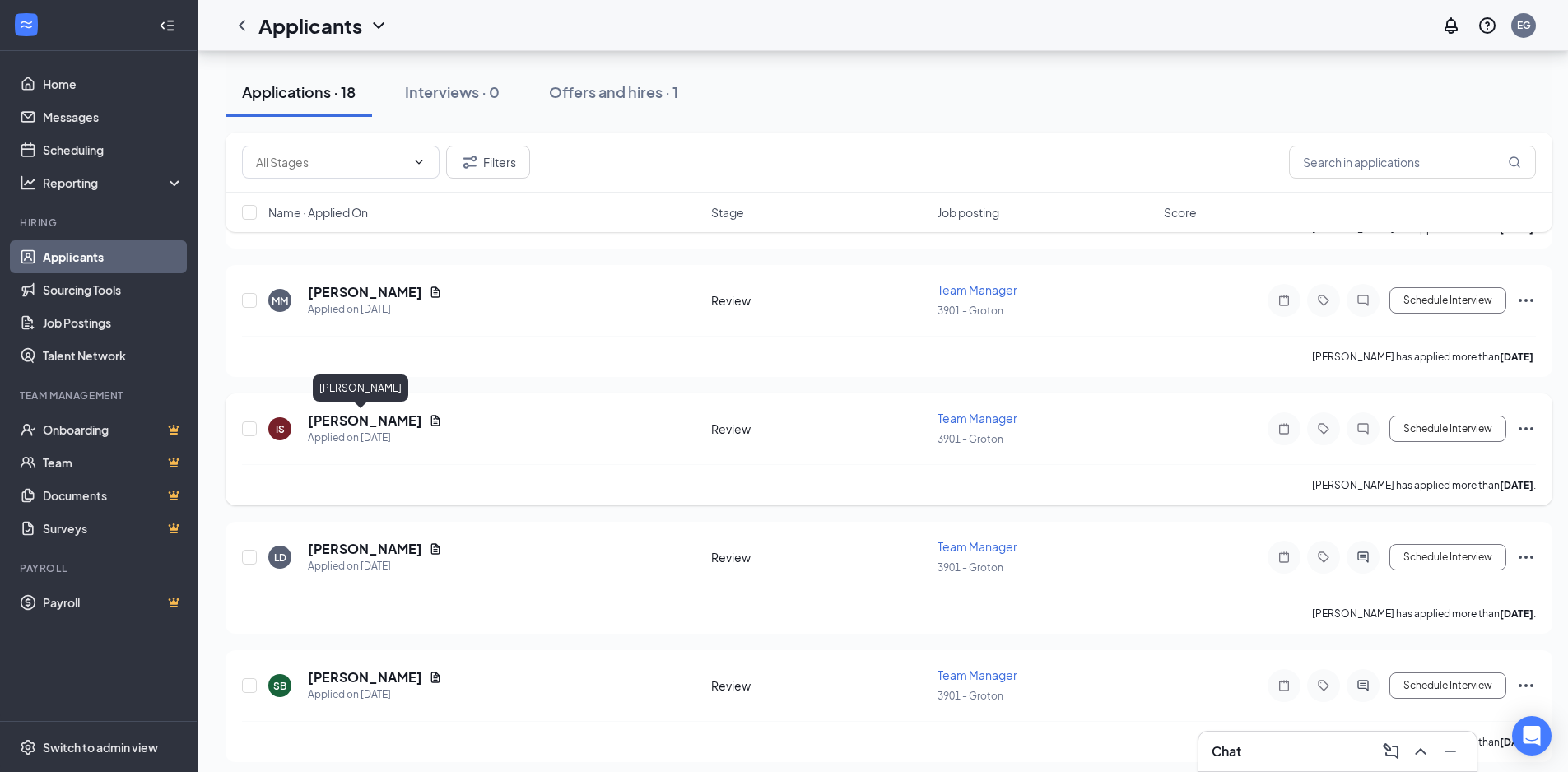
click at [374, 424] on h5 "[PERSON_NAME]" at bounding box center [364, 420] width 114 height 19
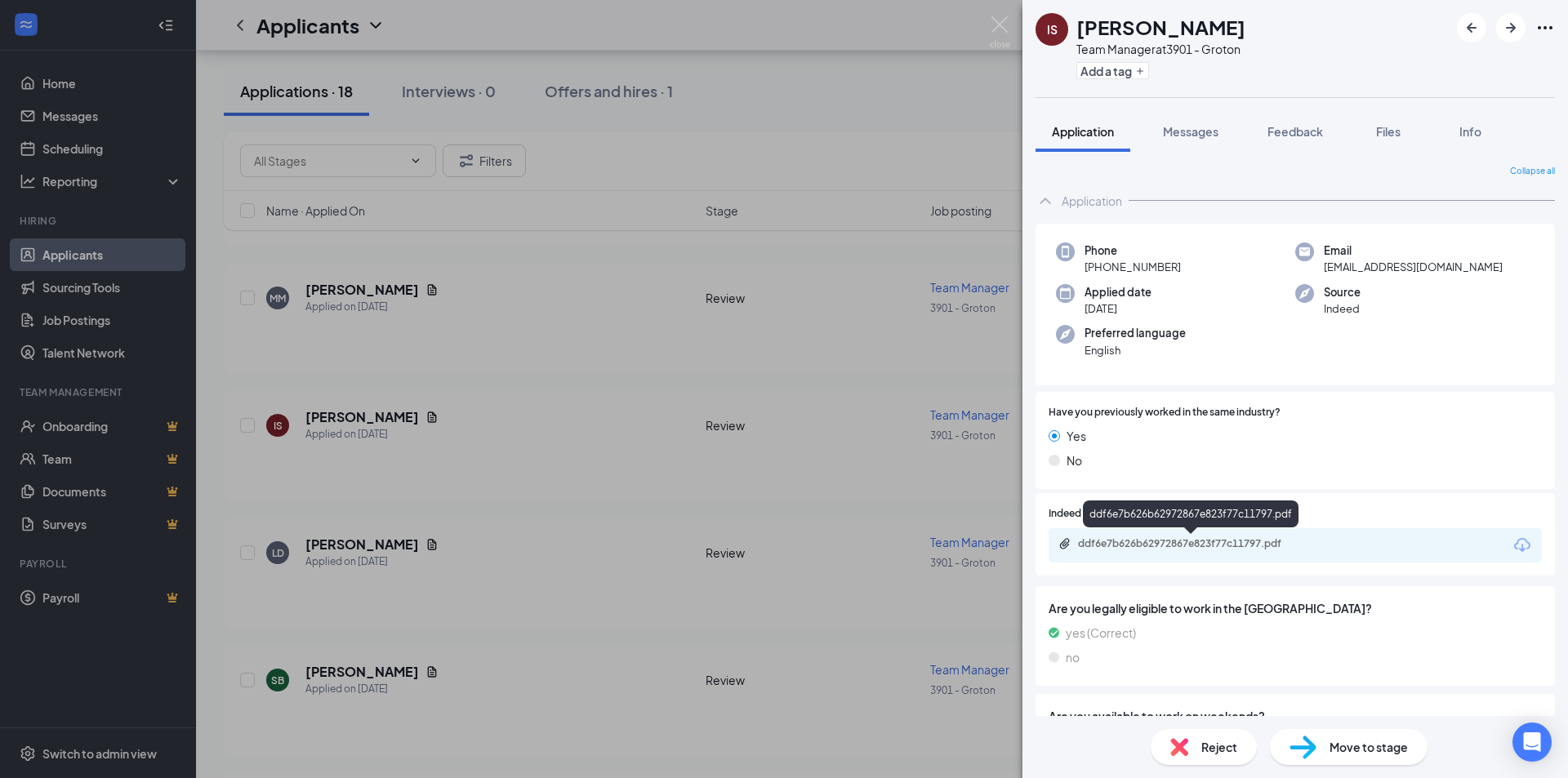
click at [1262, 550] on div "ddf6e7b626b62972867e823f77c11797.pdf" at bounding box center [1192, 543] width 229 height 13
click at [1197, 760] on div "Reject" at bounding box center [1204, 746] width 107 height 36
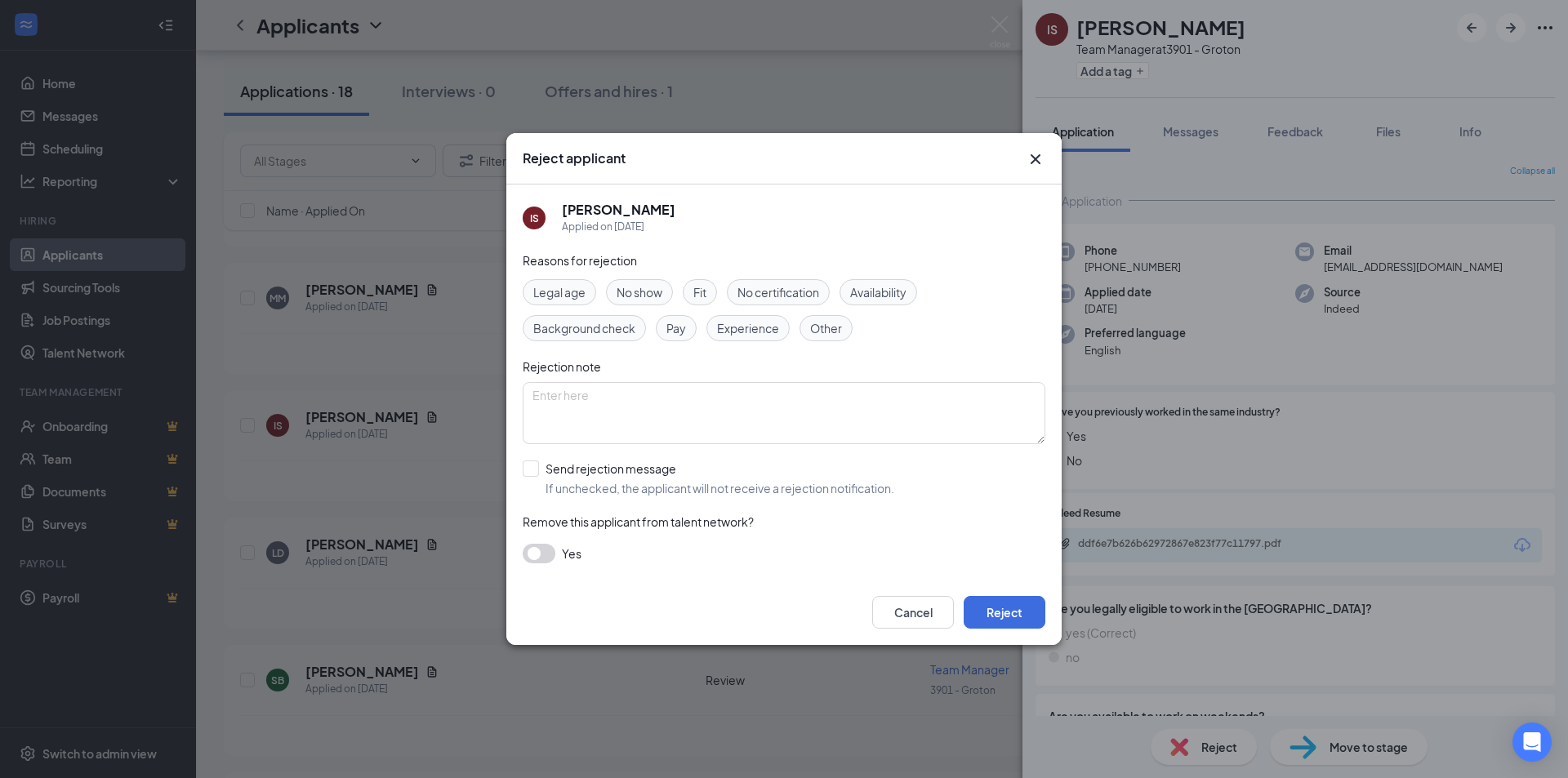
click at [735, 334] on span "Experience" at bounding box center [748, 327] width 62 height 18
click at [1019, 620] on button "Reject" at bounding box center [1004, 612] width 81 height 33
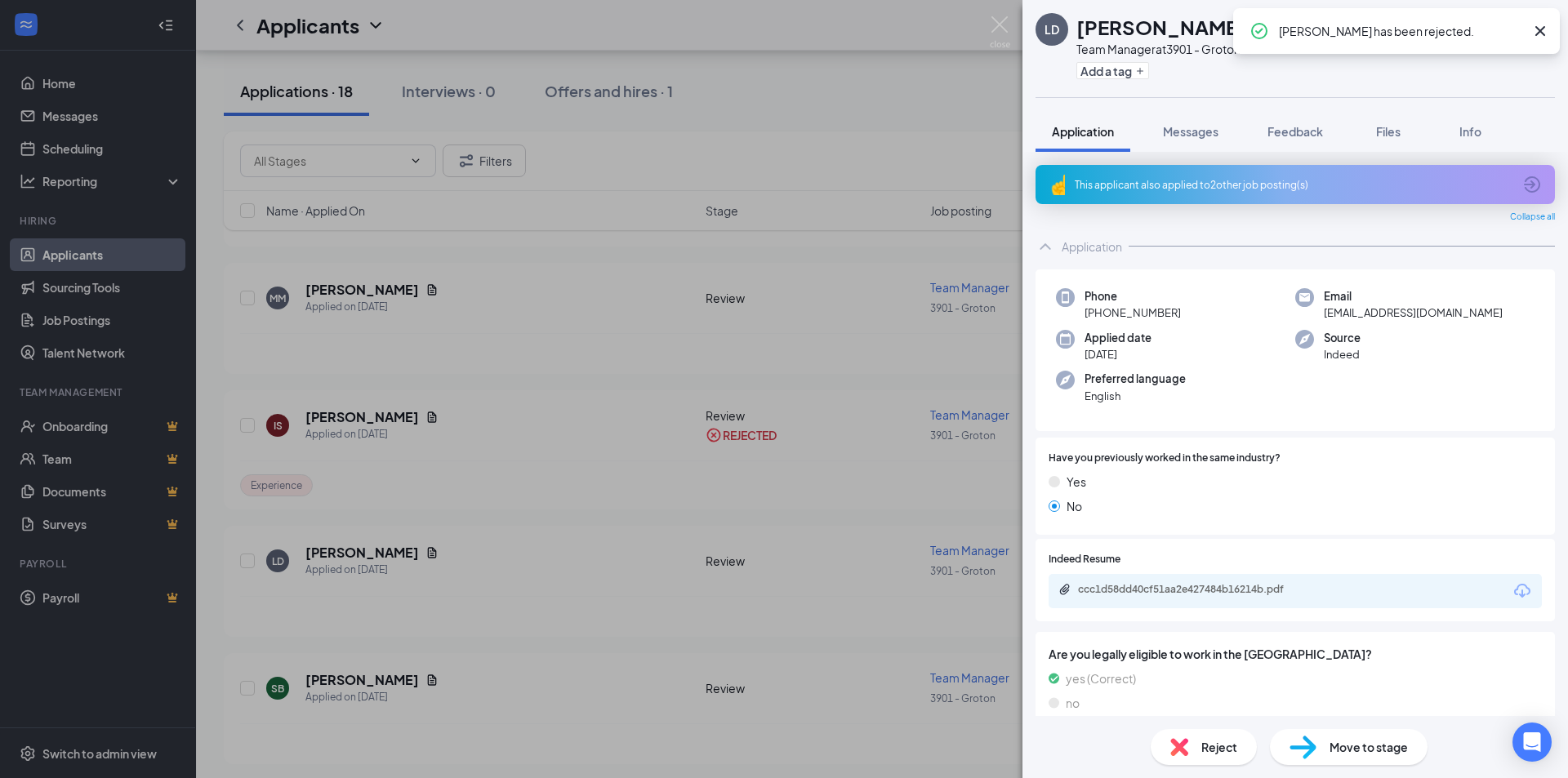
click at [628, 381] on div "LD Lily Dawley Team Manager at 3901 - Groton Add a tag Application Messages Fee…" at bounding box center [784, 389] width 1568 height 778
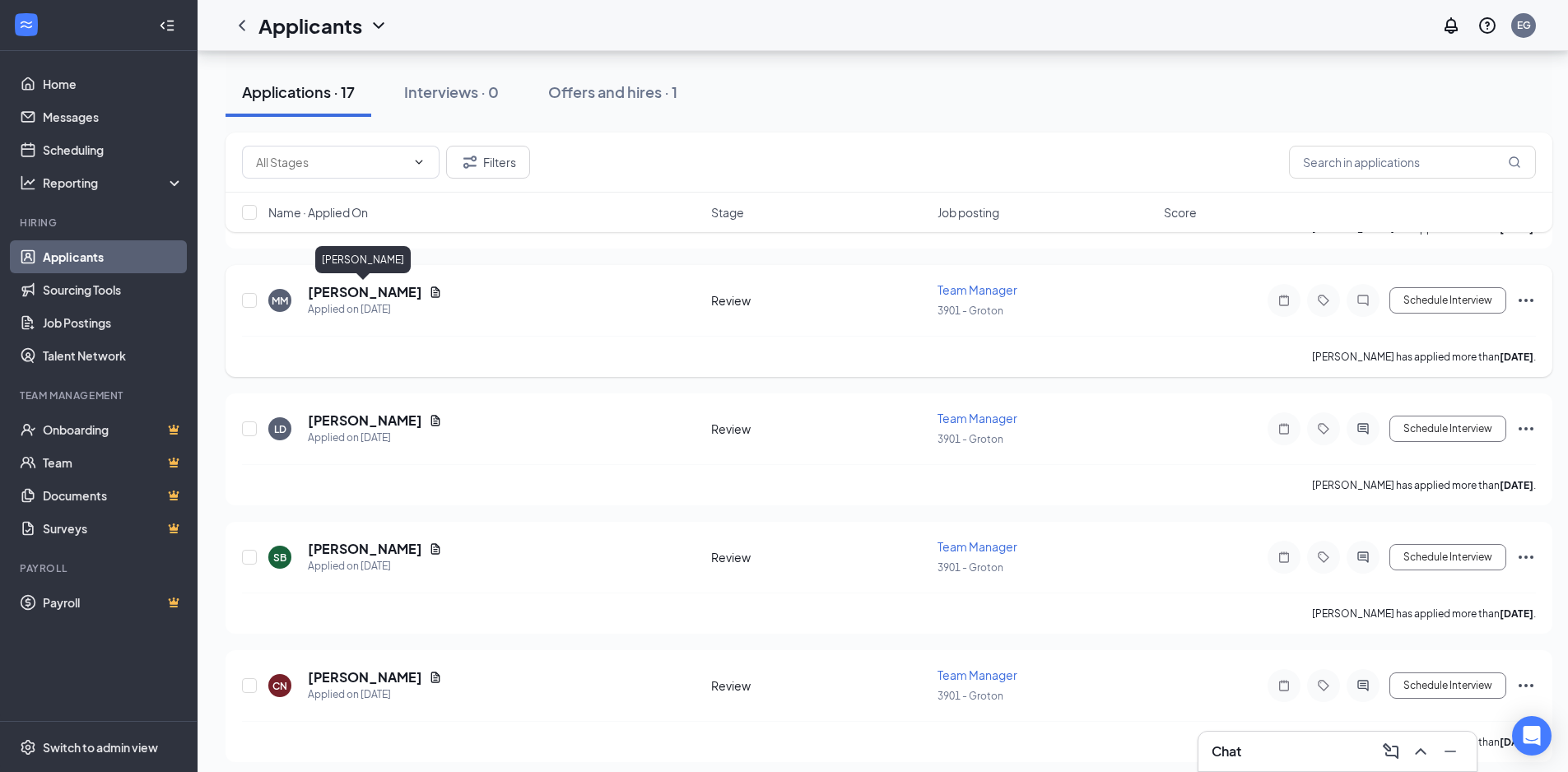
click at [400, 295] on h5 "[PERSON_NAME]" at bounding box center [364, 292] width 114 height 19
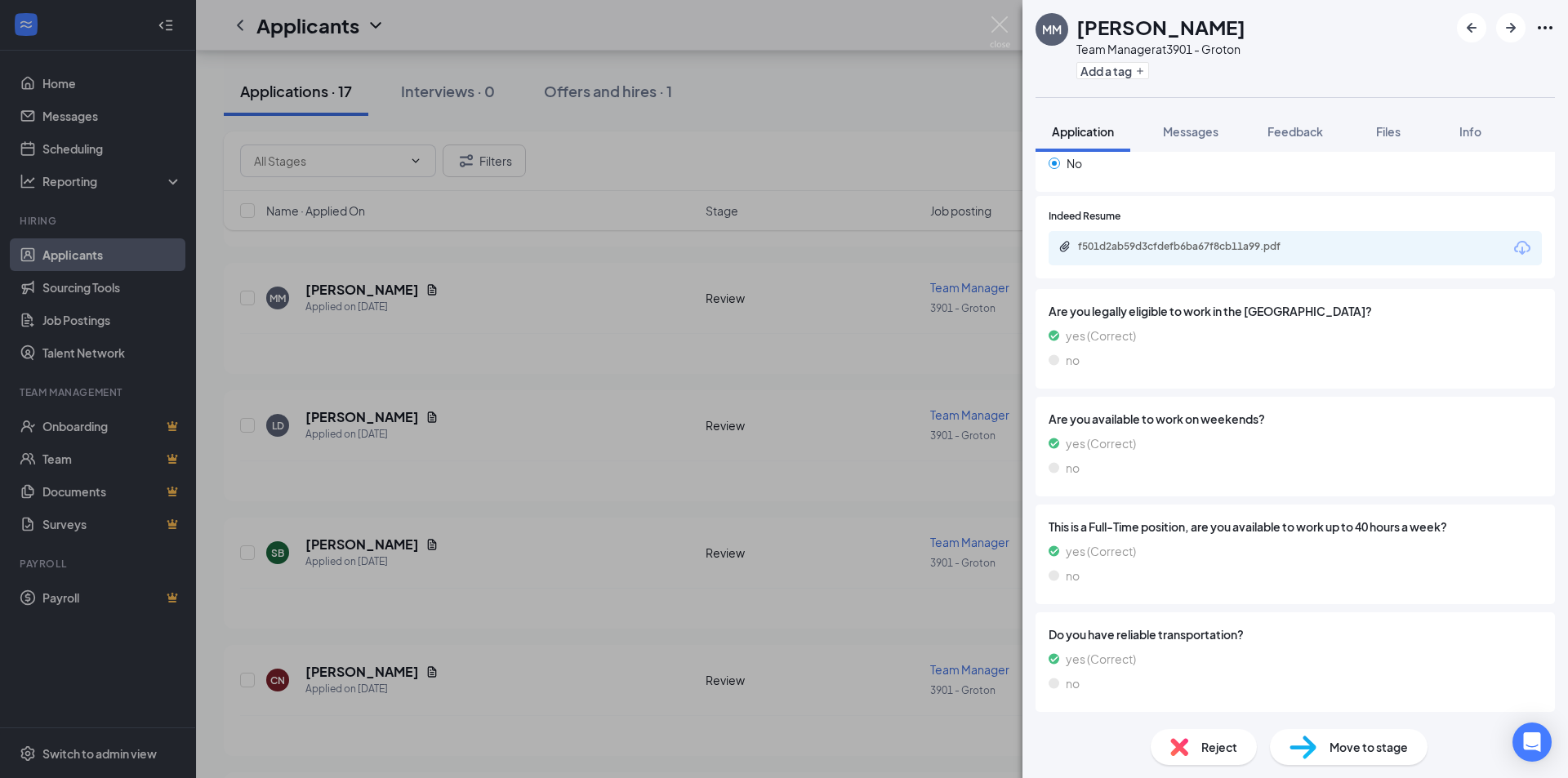
scroll to position [52, 0]
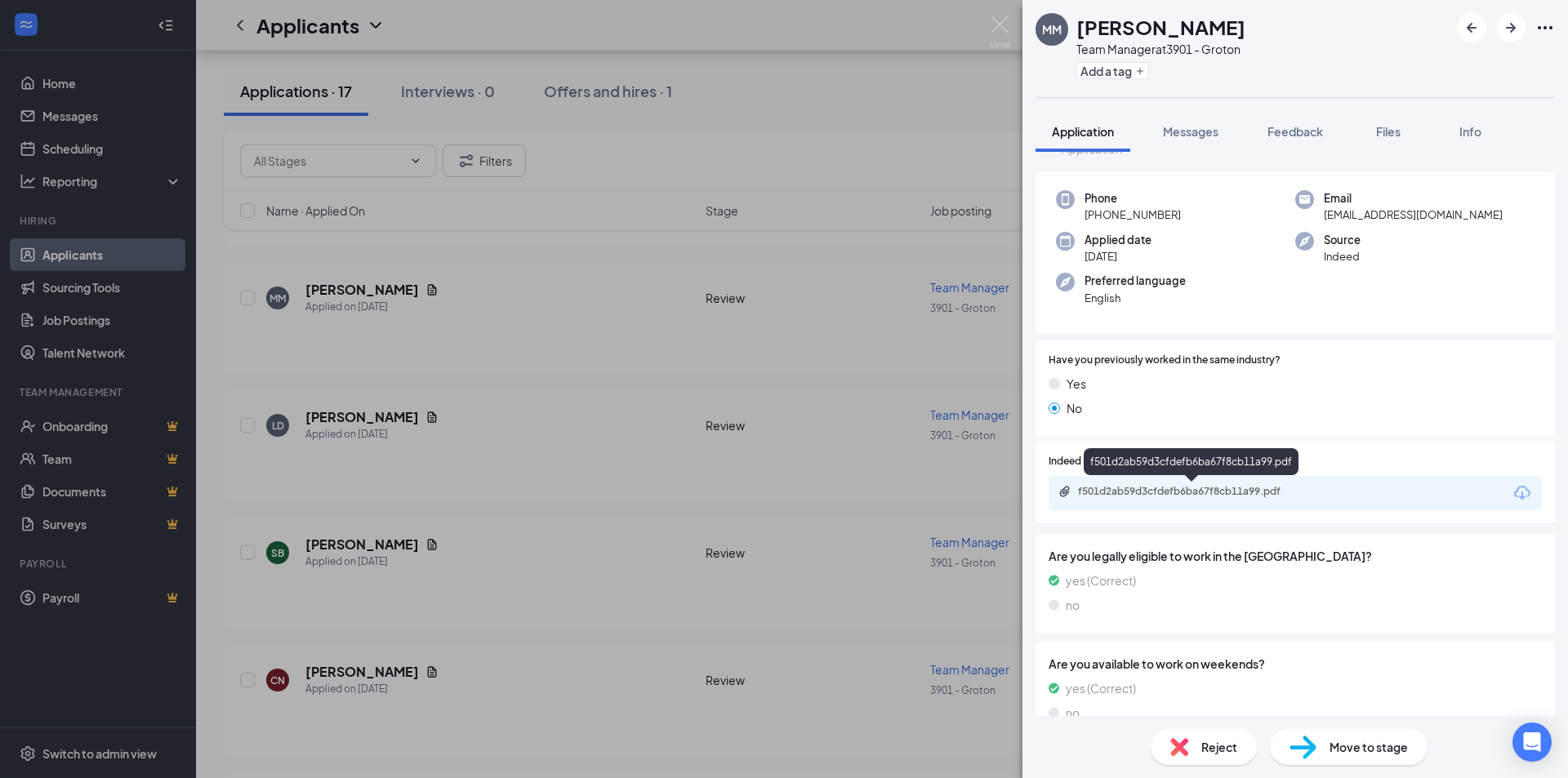
click at [1272, 494] on div "f501d2ab59d3cfdefb6ba67f8cb11a99.pdf" at bounding box center [1192, 490] width 229 height 13
click at [1210, 147] on button "Messages" at bounding box center [1190, 132] width 88 height 41
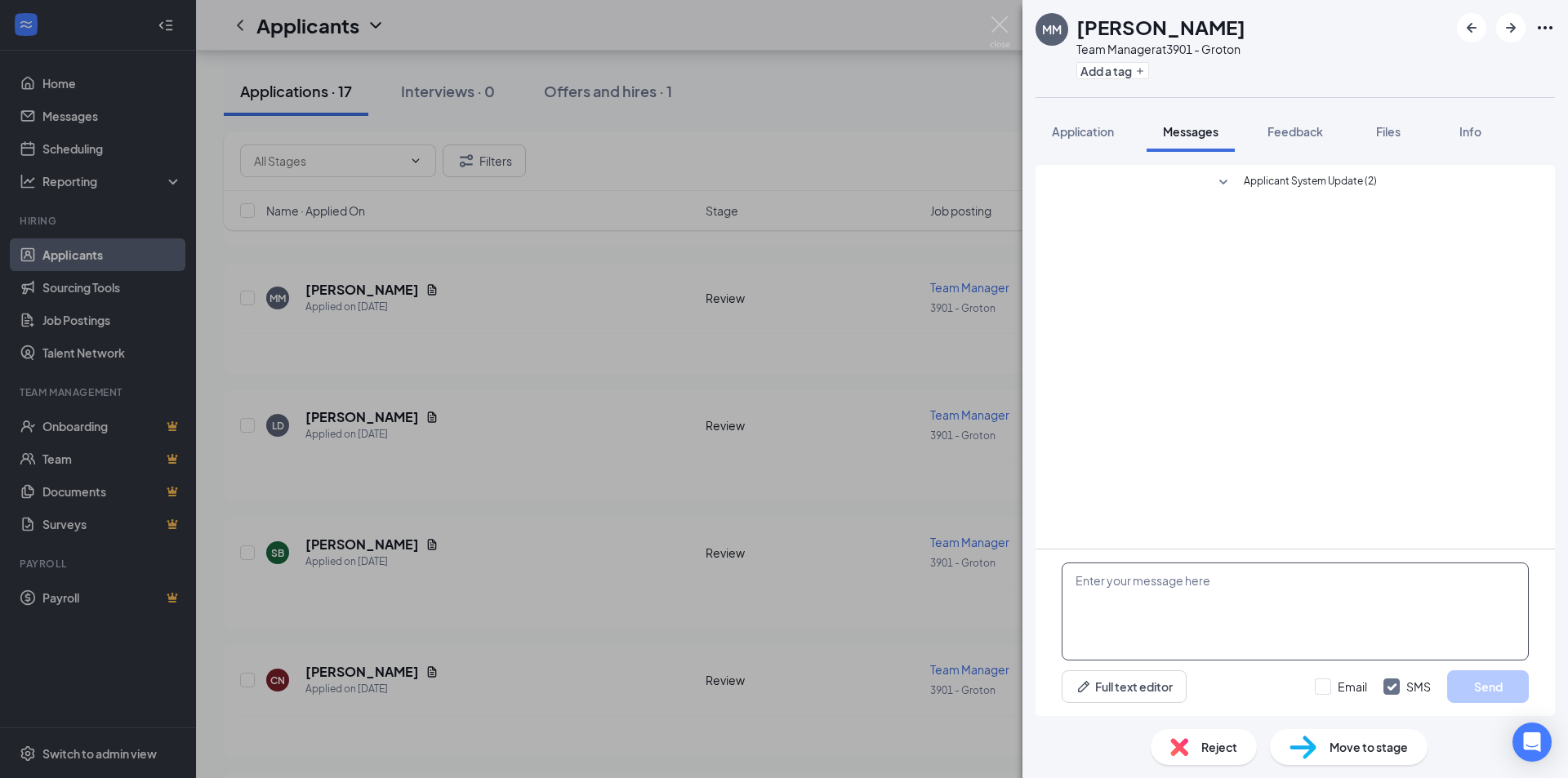
click at [1263, 578] on textarea at bounding box center [1295, 611] width 467 height 98
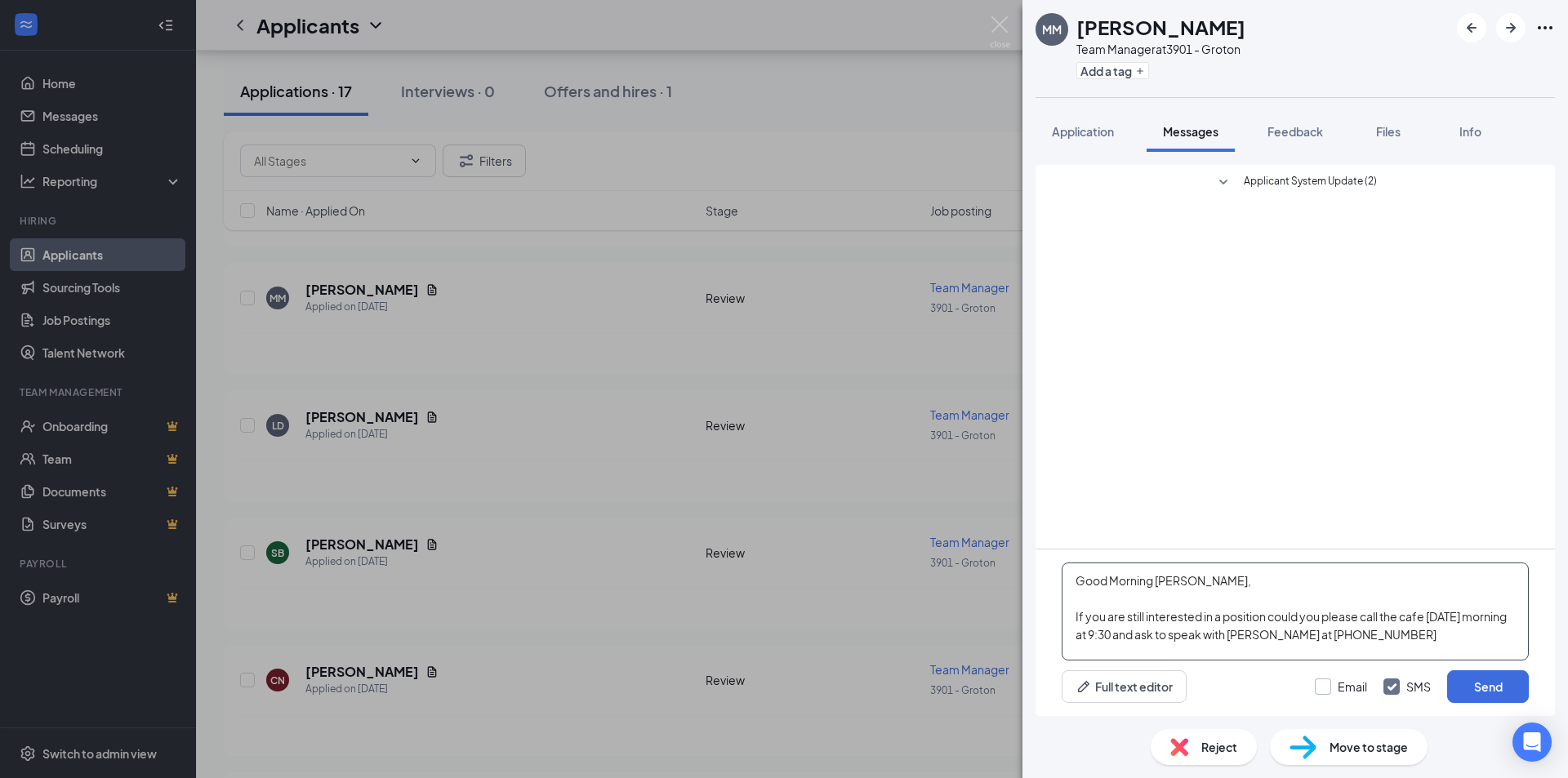
type textarea "Good Morning Michael, If you are still interested in a position could you pleas…"
click at [1322, 692] on input "Email" at bounding box center [1341, 686] width 52 height 16
checkbox input "true"
click at [1486, 692] on button "Send" at bounding box center [1488, 687] width 81 height 33
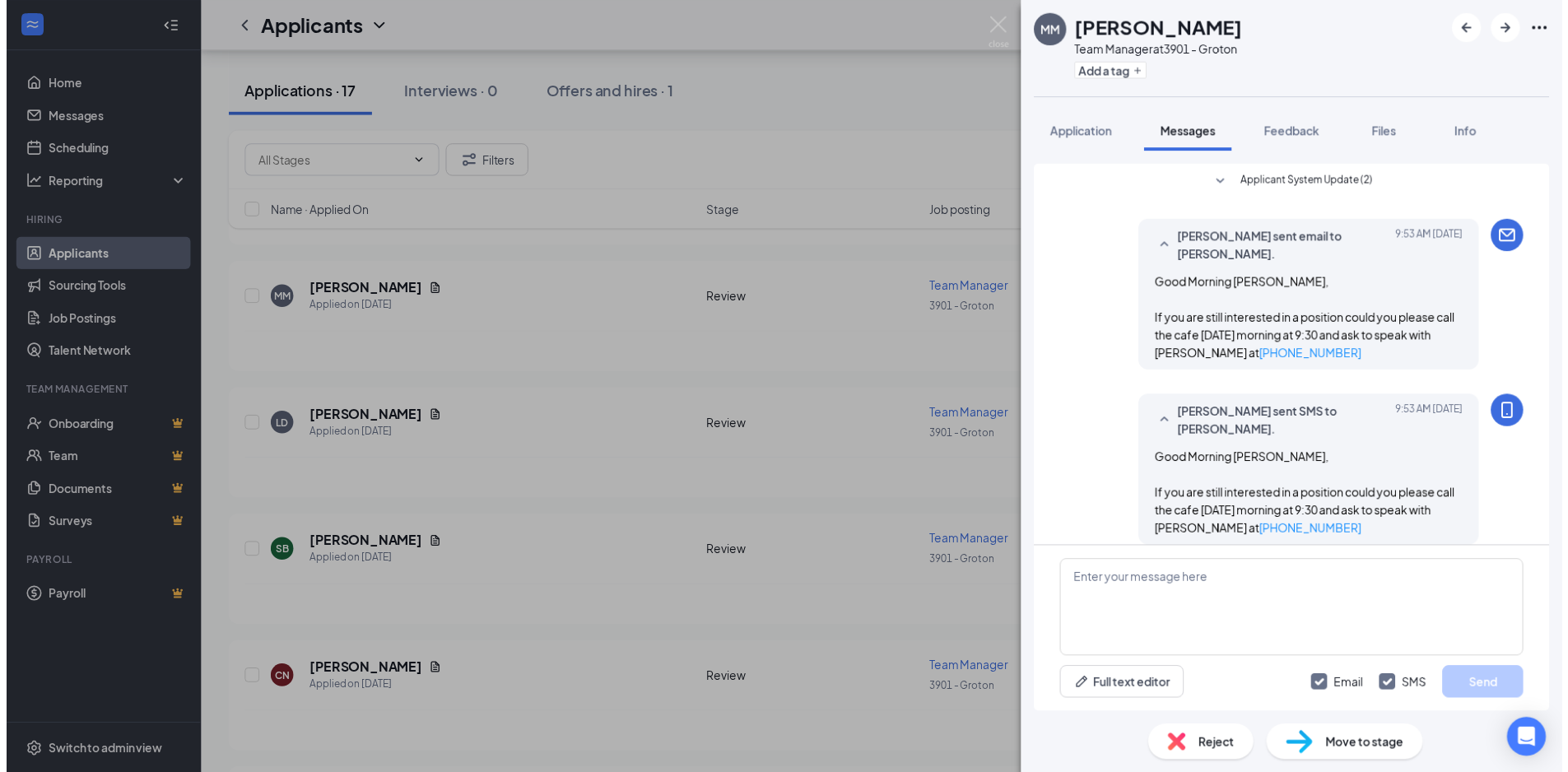
scroll to position [17, 0]
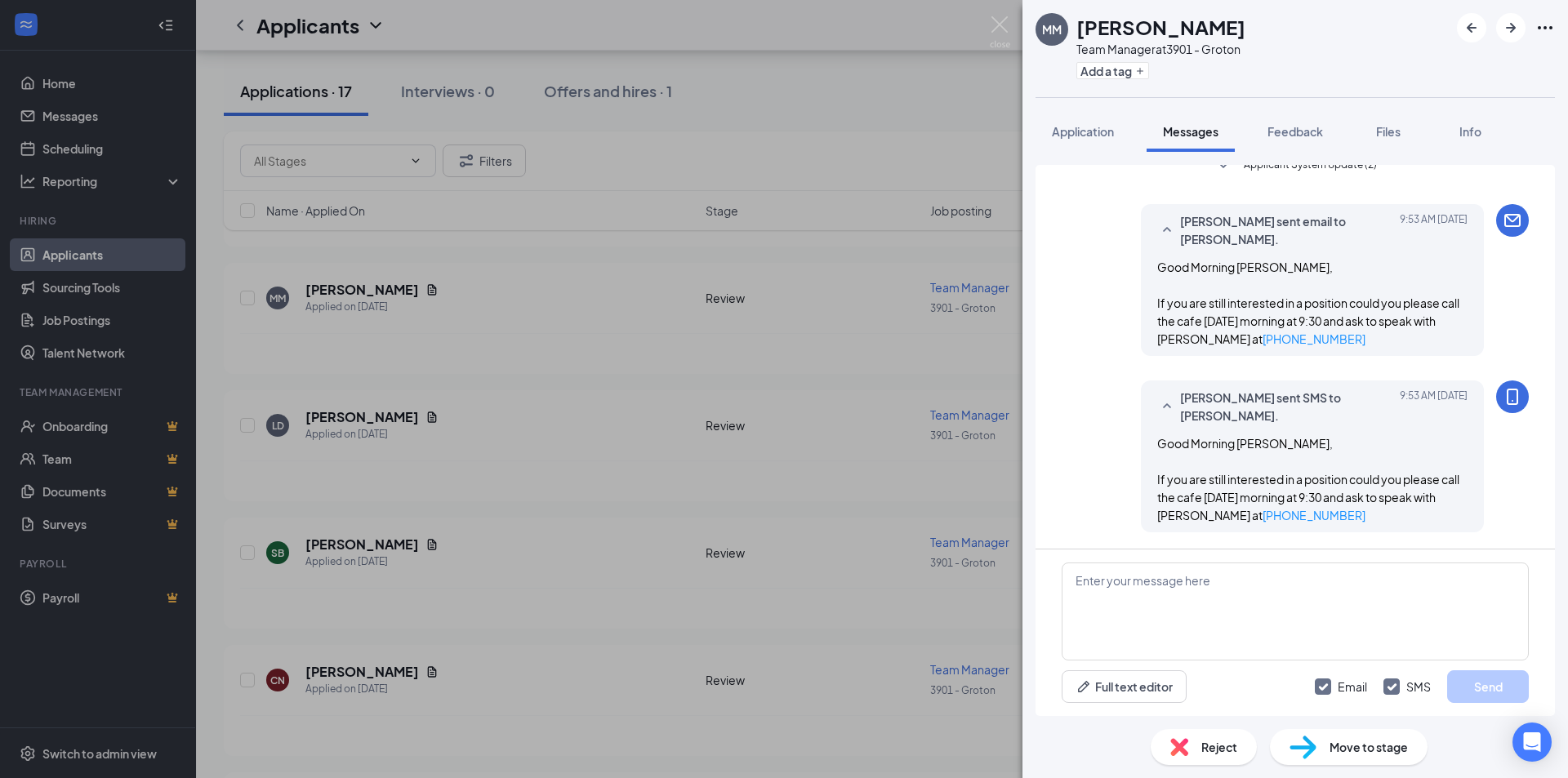
click at [860, 506] on div "MM Michael Magliano Team Manager at 3901 - Groton Add a tag Application Message…" at bounding box center [784, 389] width 1568 height 778
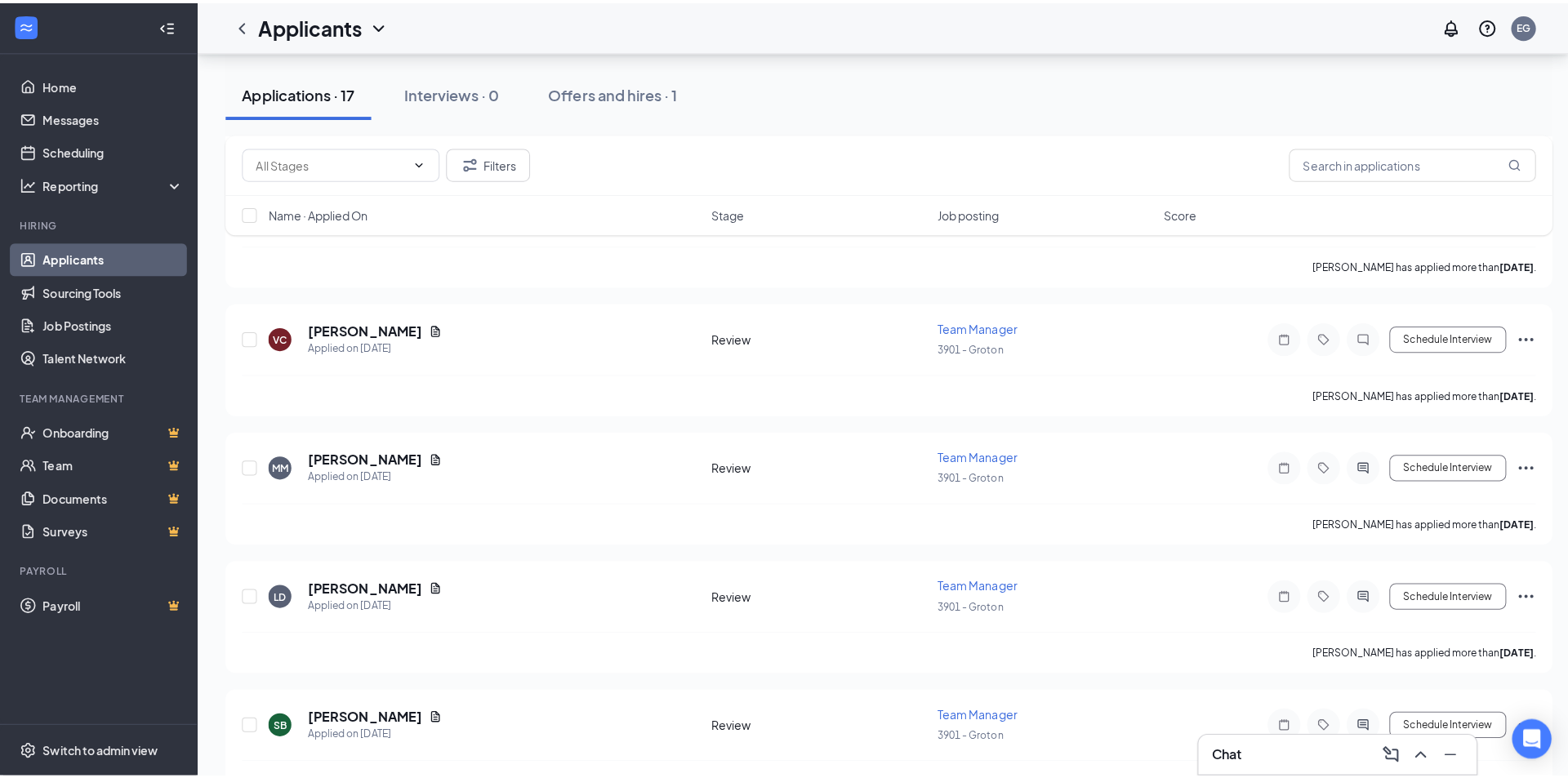
scroll to position [734, 0]
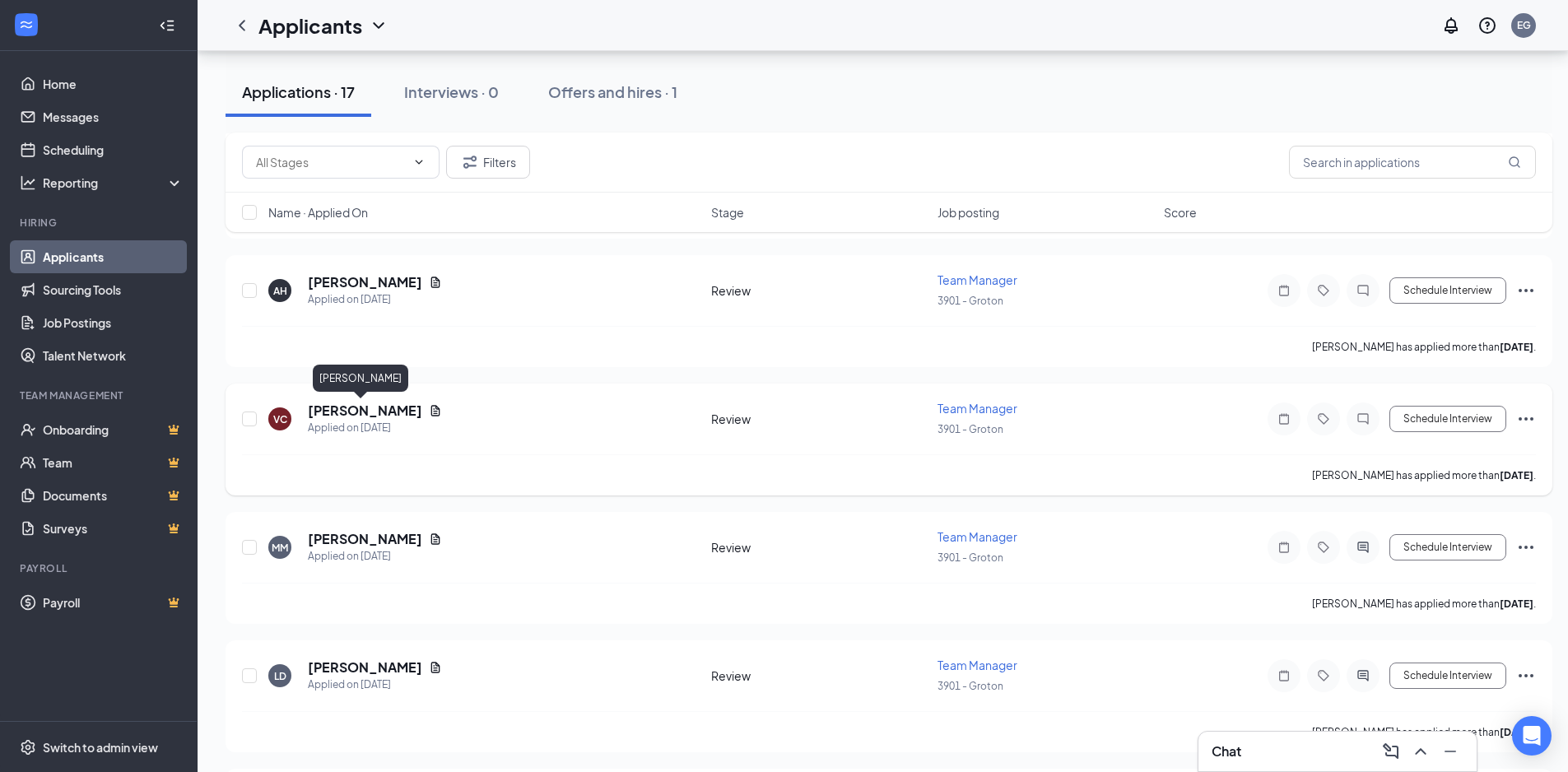
click at [372, 408] on h5 "[PERSON_NAME]" at bounding box center [364, 410] width 114 height 19
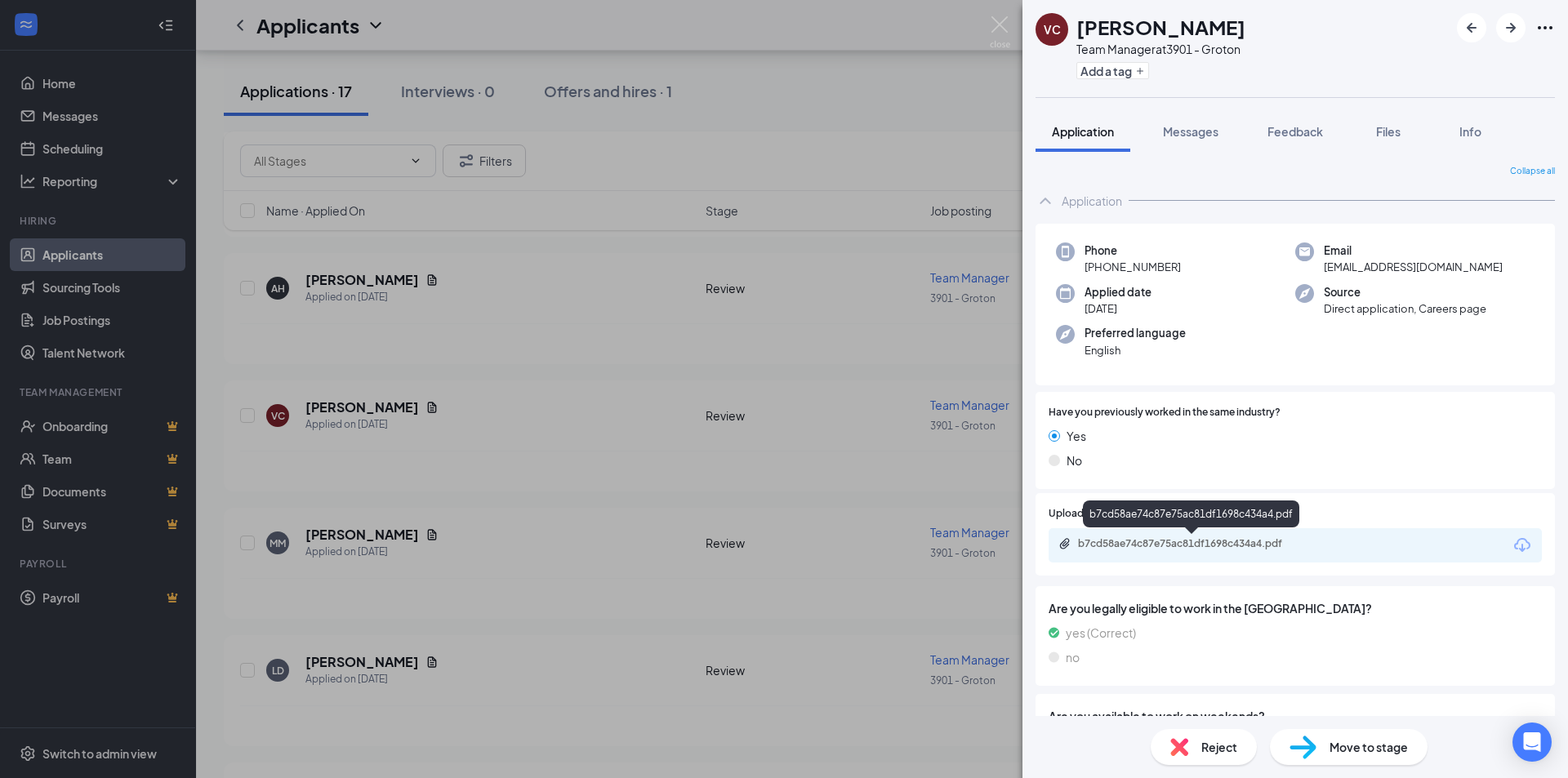
click at [1289, 552] on div "b7cd58ae74c87e75ac81df1698c434a4.pdf" at bounding box center [1190, 545] width 265 height 16
click at [1180, 142] on button "Messages" at bounding box center [1190, 132] width 88 height 41
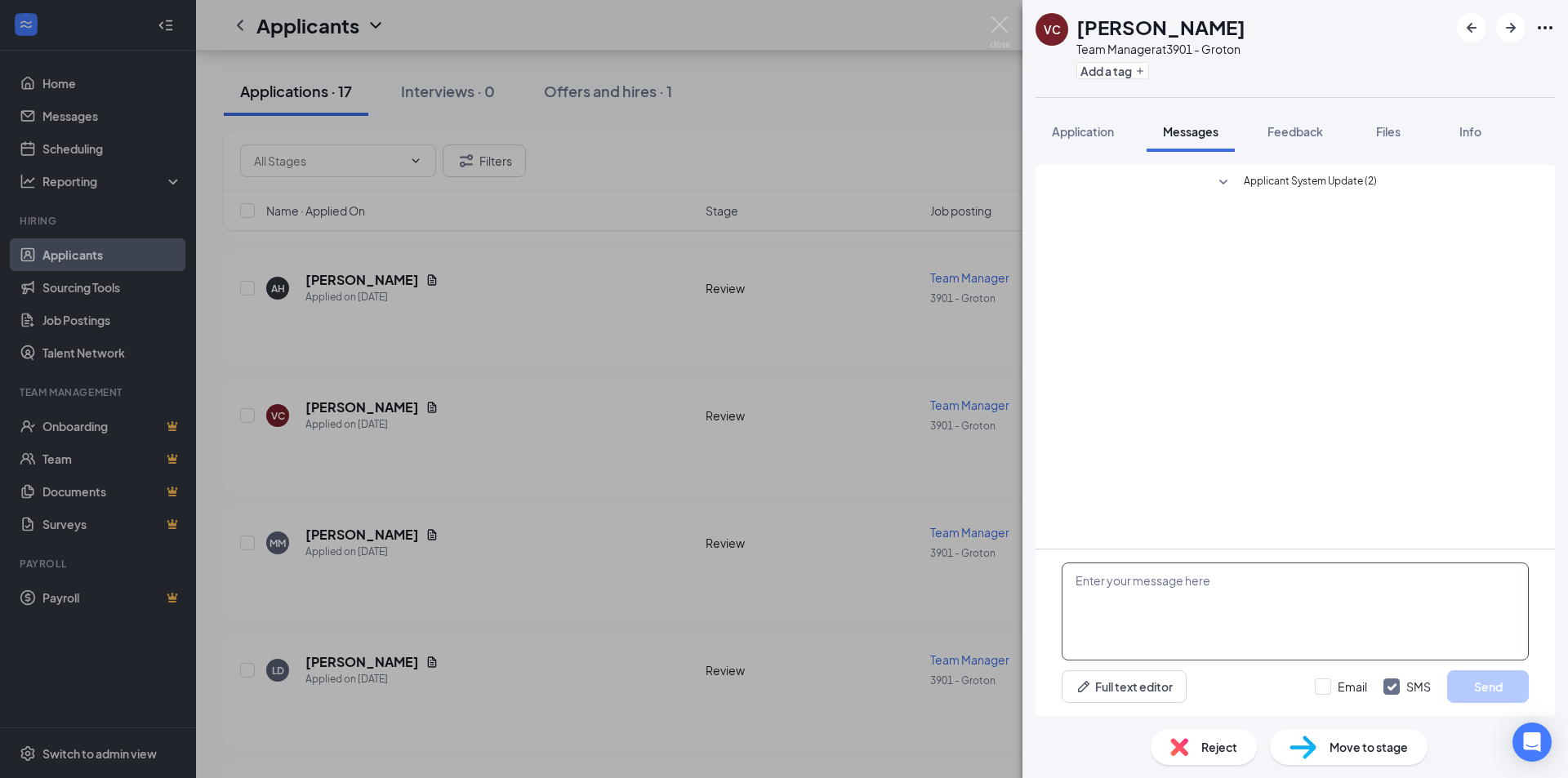
click at [1123, 590] on textarea at bounding box center [1295, 611] width 467 height 98
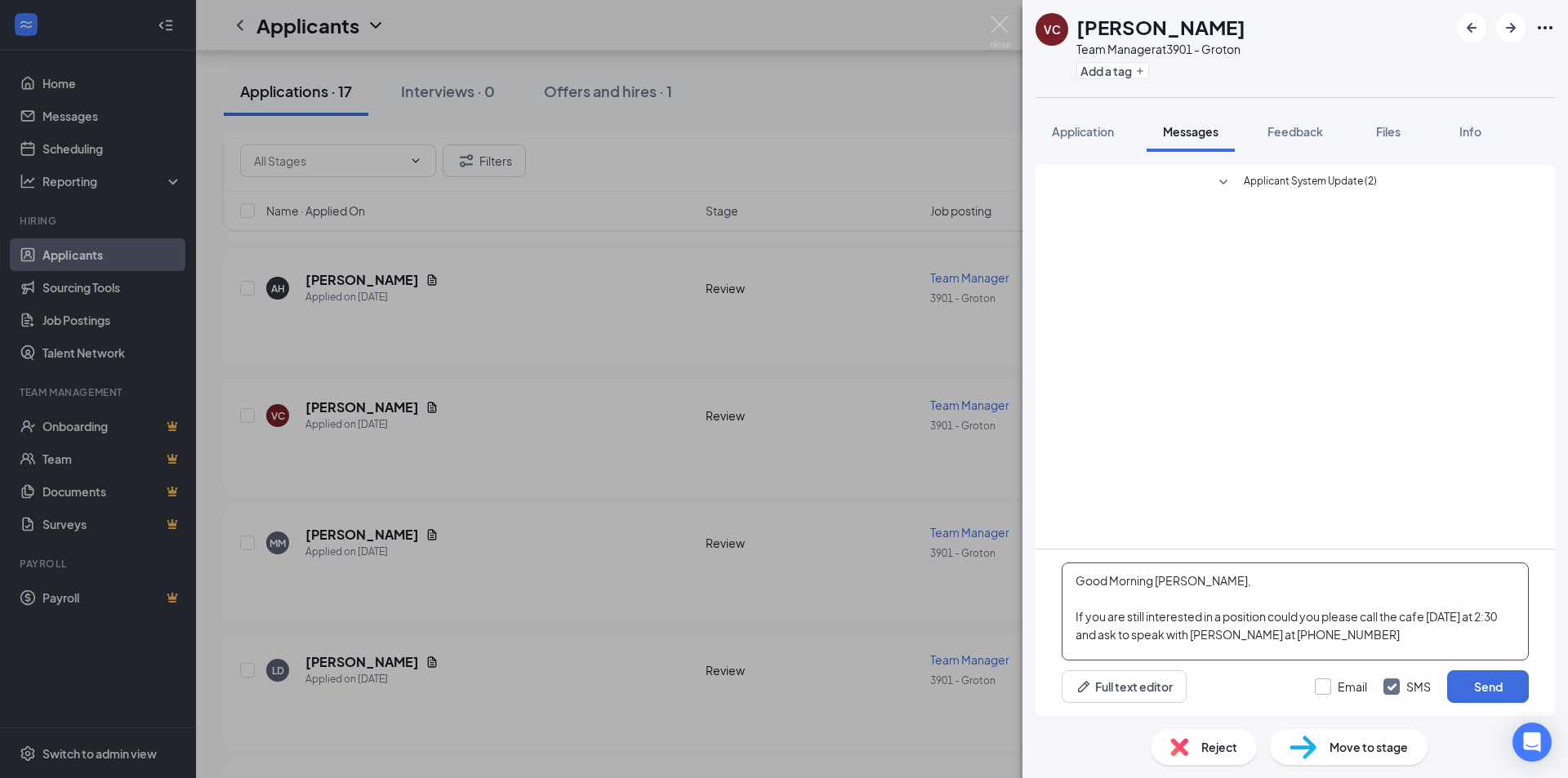
type textarea "Good Morning Vanessa, If you are still interested in a position could you pleas…"
click at [1316, 690] on input "Email" at bounding box center [1341, 686] width 52 height 16
checkbox input "true"
click at [1489, 688] on button "Send" at bounding box center [1488, 687] width 81 height 33
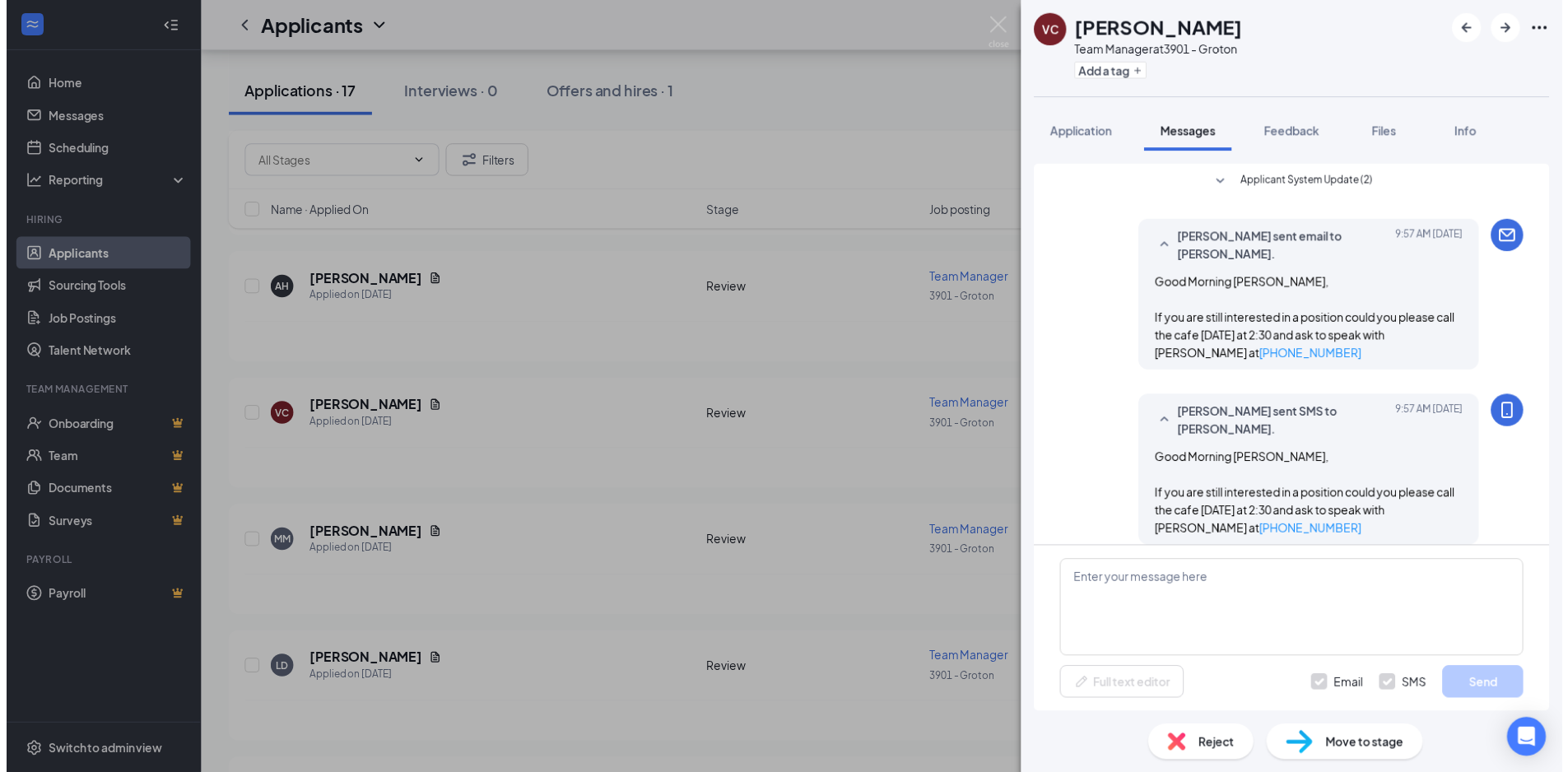
scroll to position [17, 0]
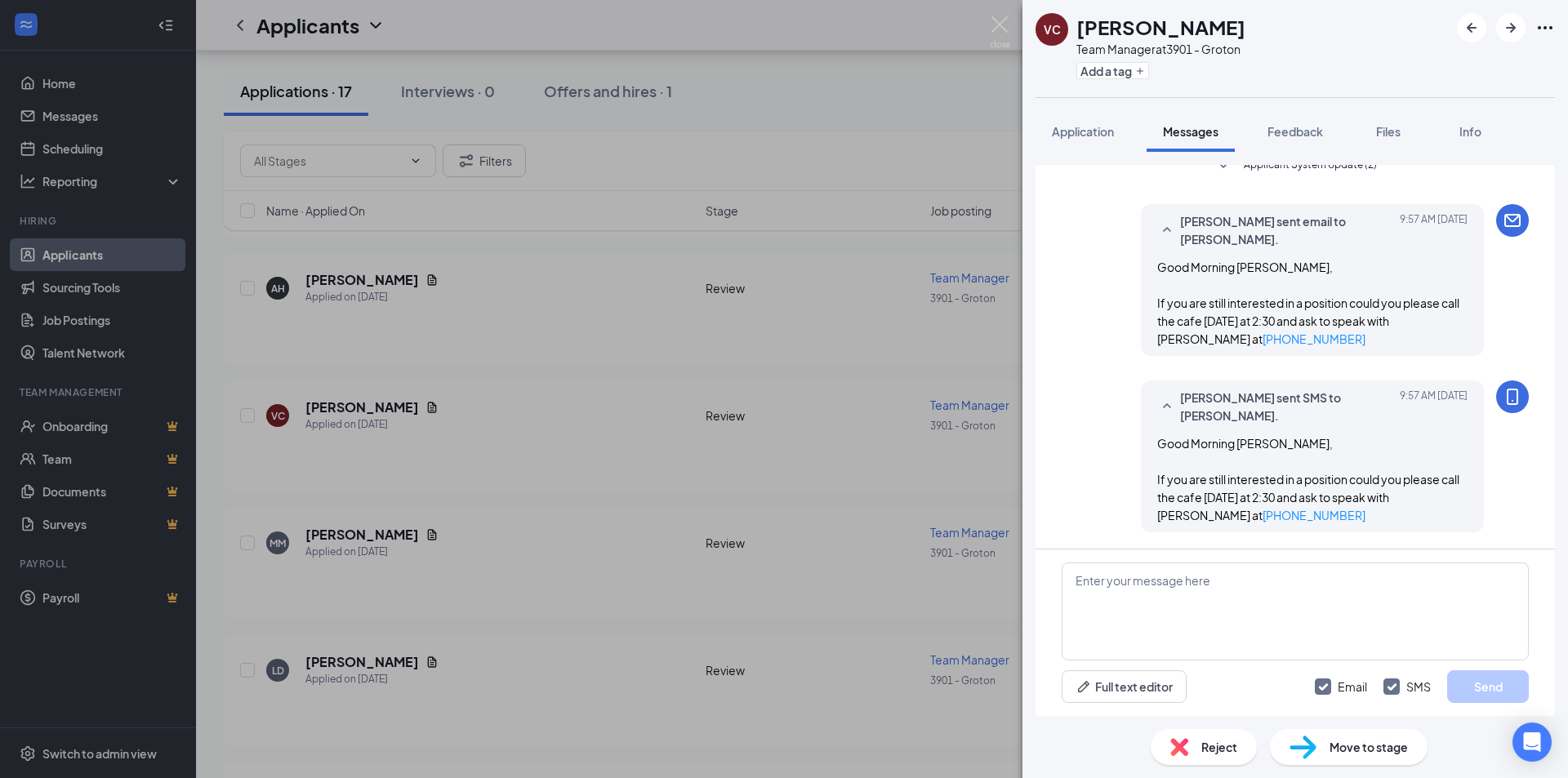
click at [925, 136] on div "VC Vanessa Codd Team Manager at 3901 - Groton Add a tag Application Messages Fe…" at bounding box center [784, 389] width 1568 height 778
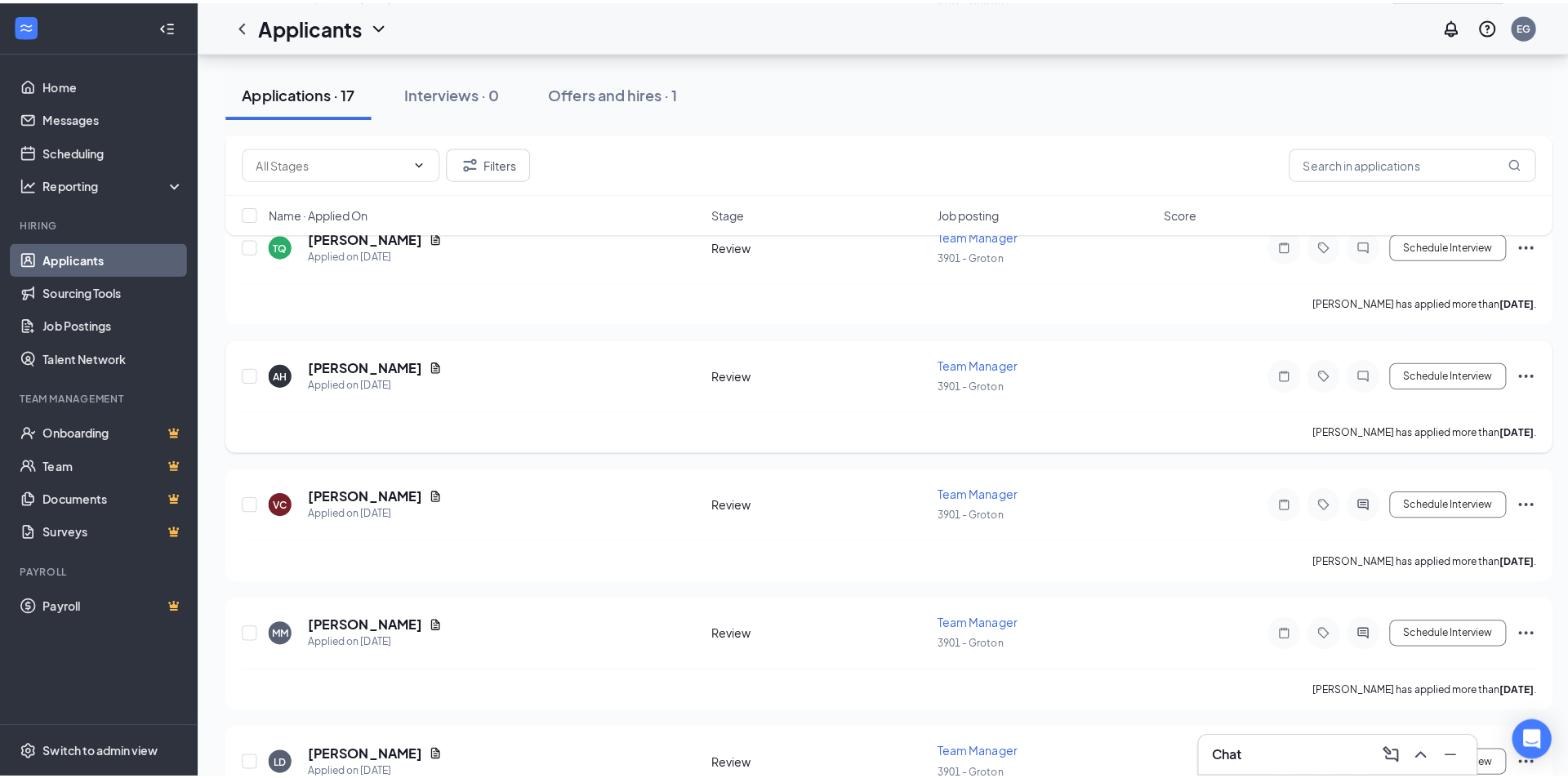
scroll to position [572, 0]
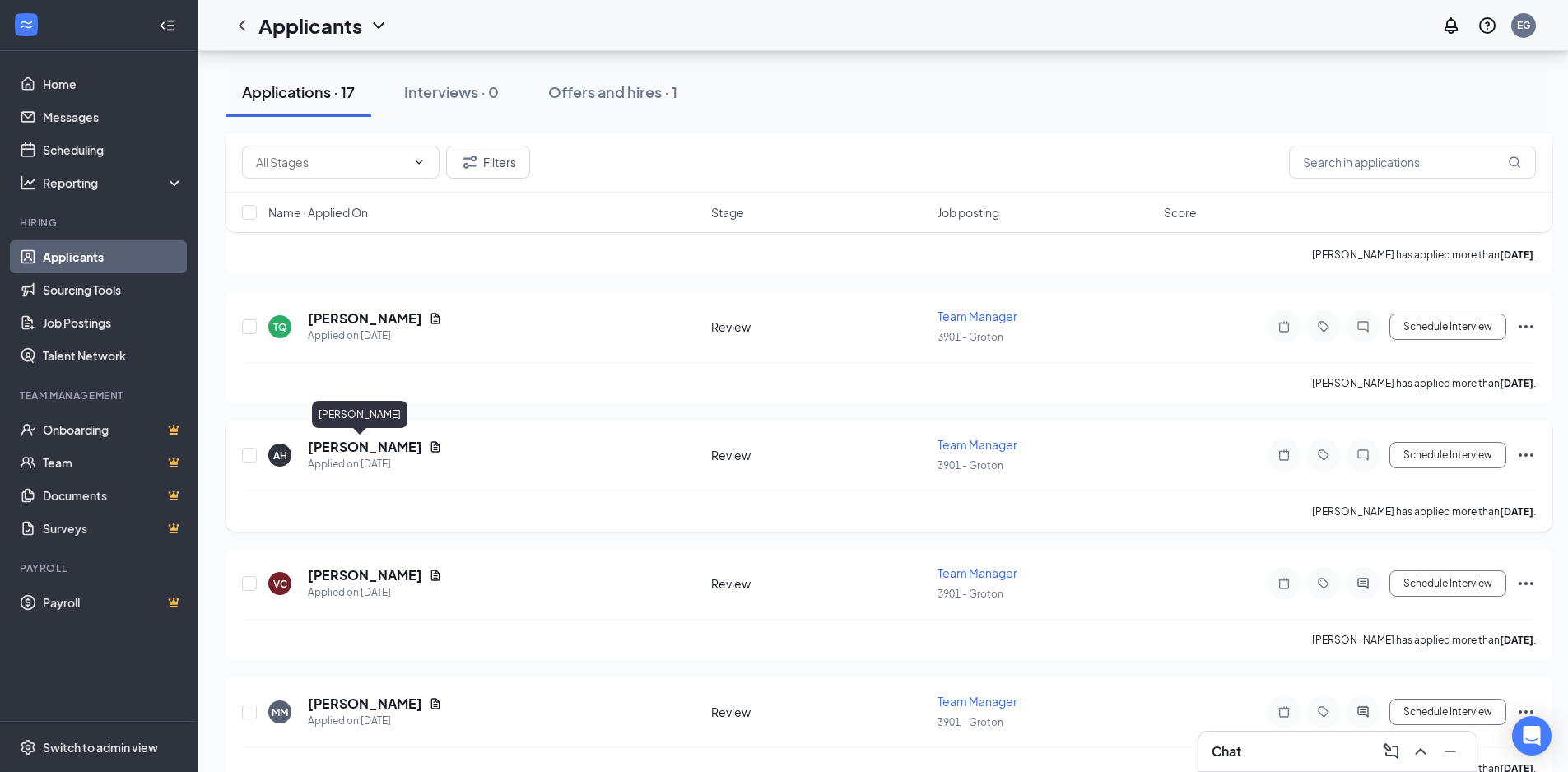
click at [364, 450] on h5 "[PERSON_NAME]" at bounding box center [364, 447] width 114 height 19
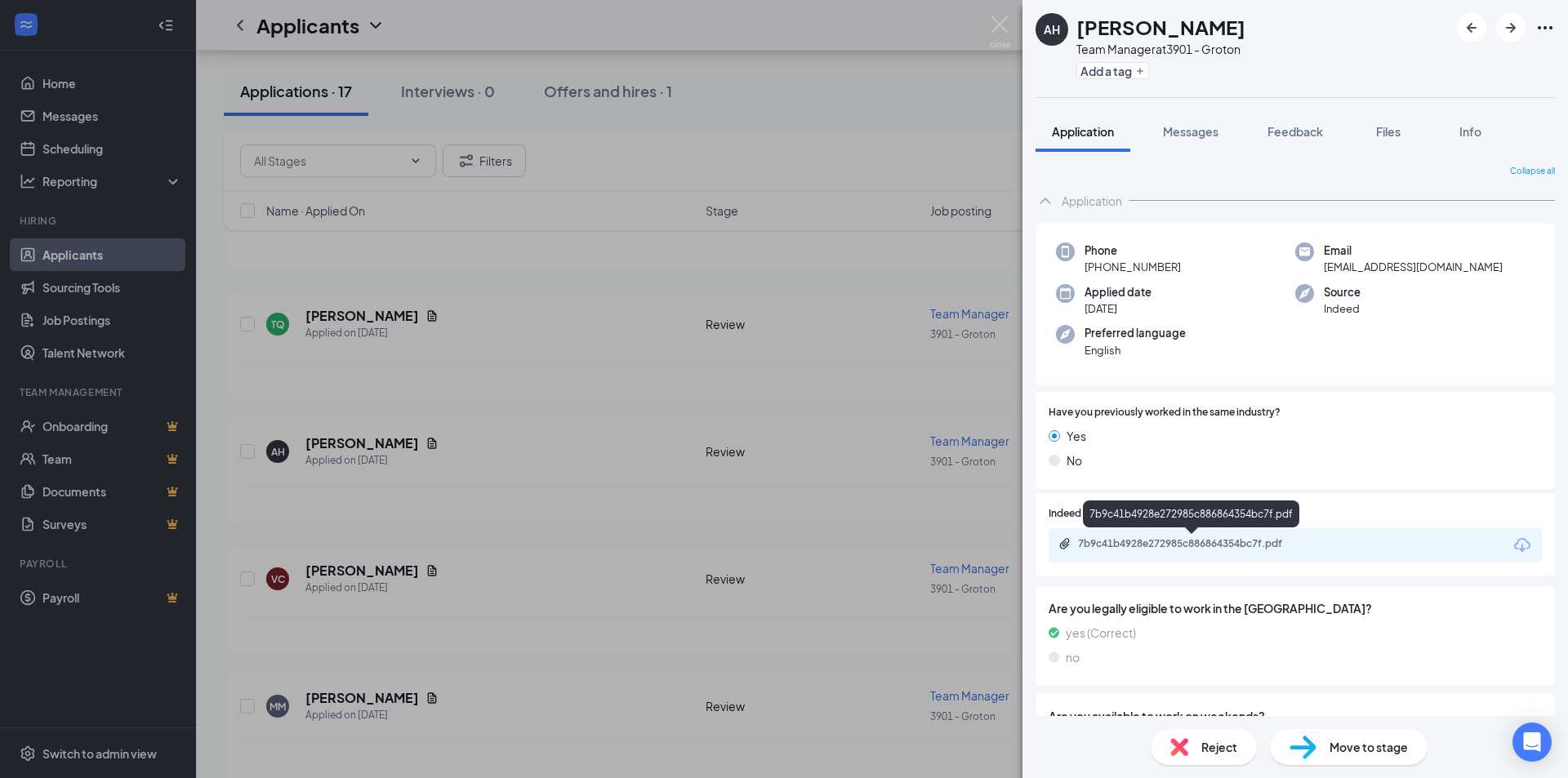
click at [1304, 550] on div "7b9c41b4928e272985c886864354bc7f.pdf" at bounding box center [1192, 543] width 229 height 13
click at [1180, 138] on span "Messages" at bounding box center [1190, 131] width 55 height 15
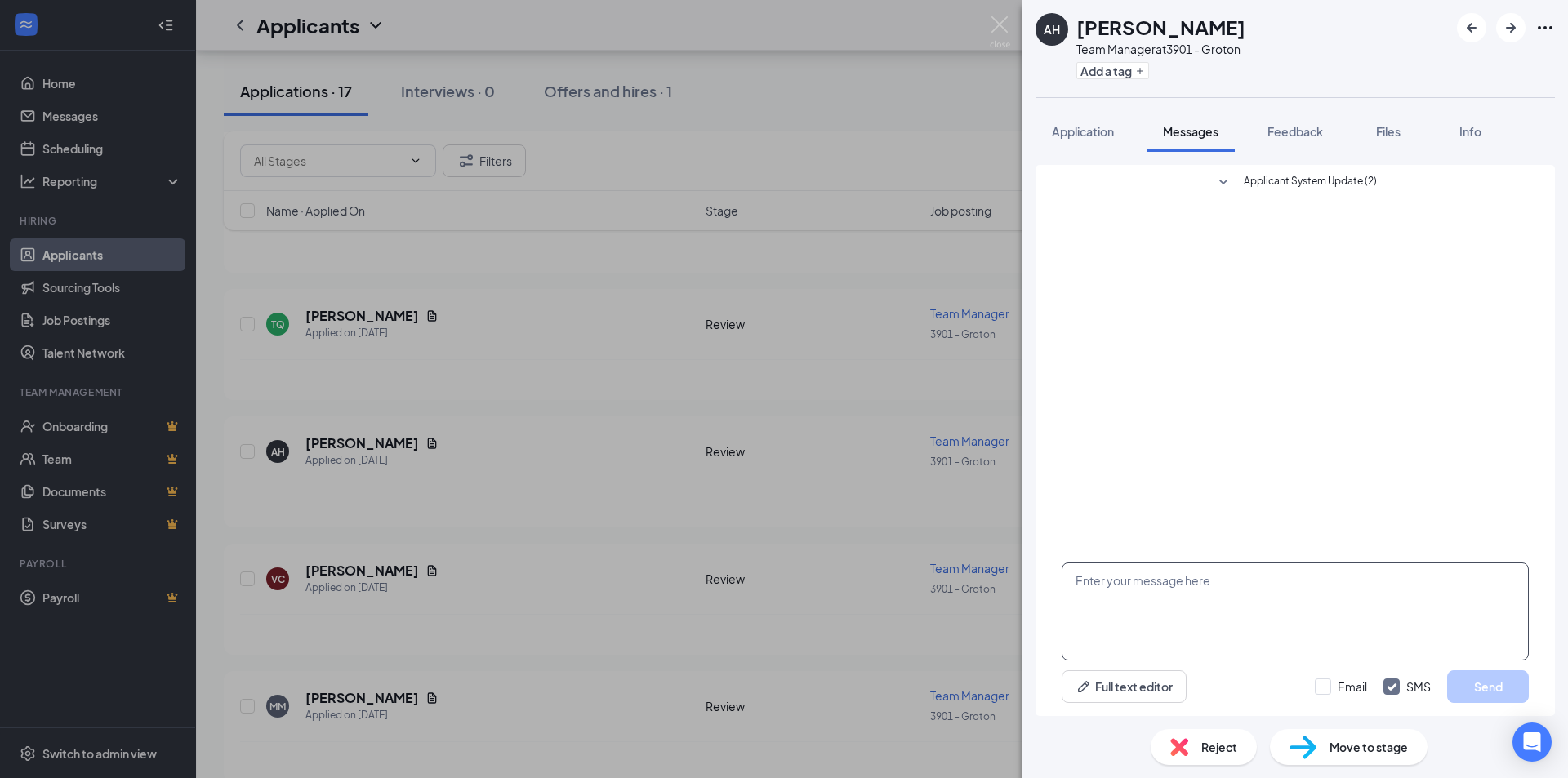
click at [1145, 578] on textarea at bounding box center [1295, 611] width 467 height 98
click at [894, 626] on div "AH Autumn Huff Team Manager at 3901 - Groton Add a tag Application Messages Fee…" at bounding box center [784, 389] width 1568 height 778
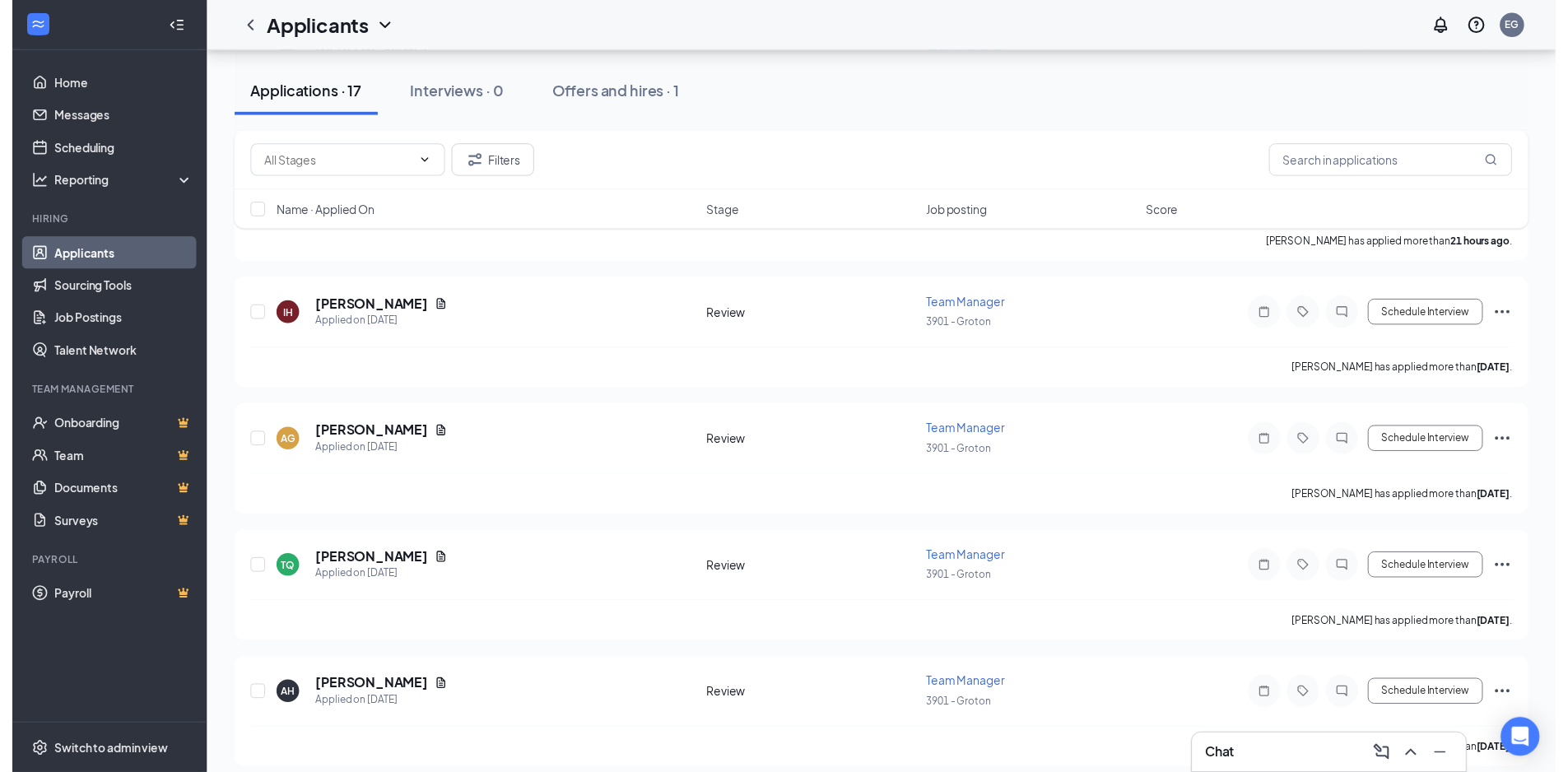
scroll to position [411, 0]
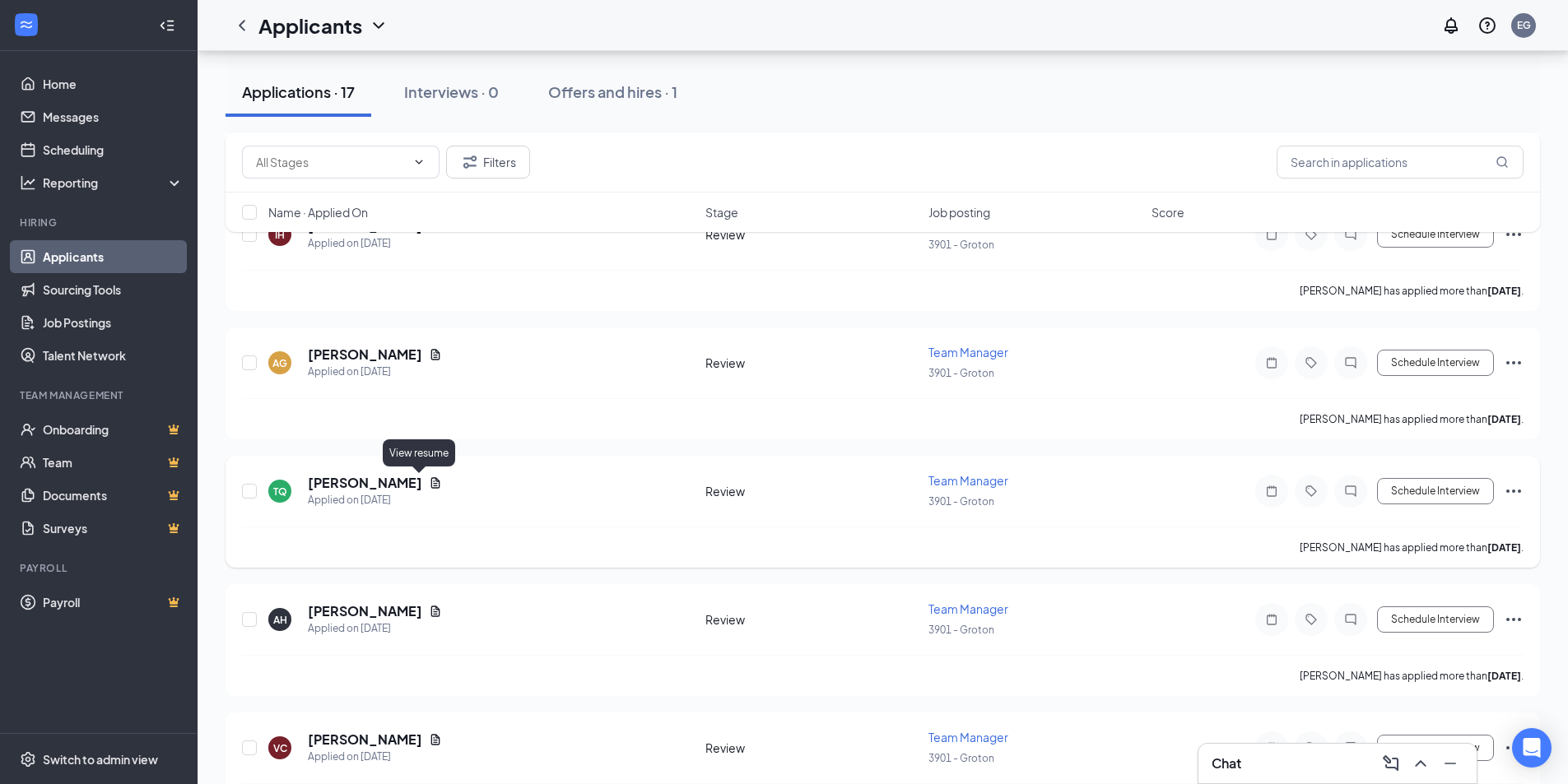
click at [429, 484] on icon "Document" at bounding box center [435, 482] width 13 height 13
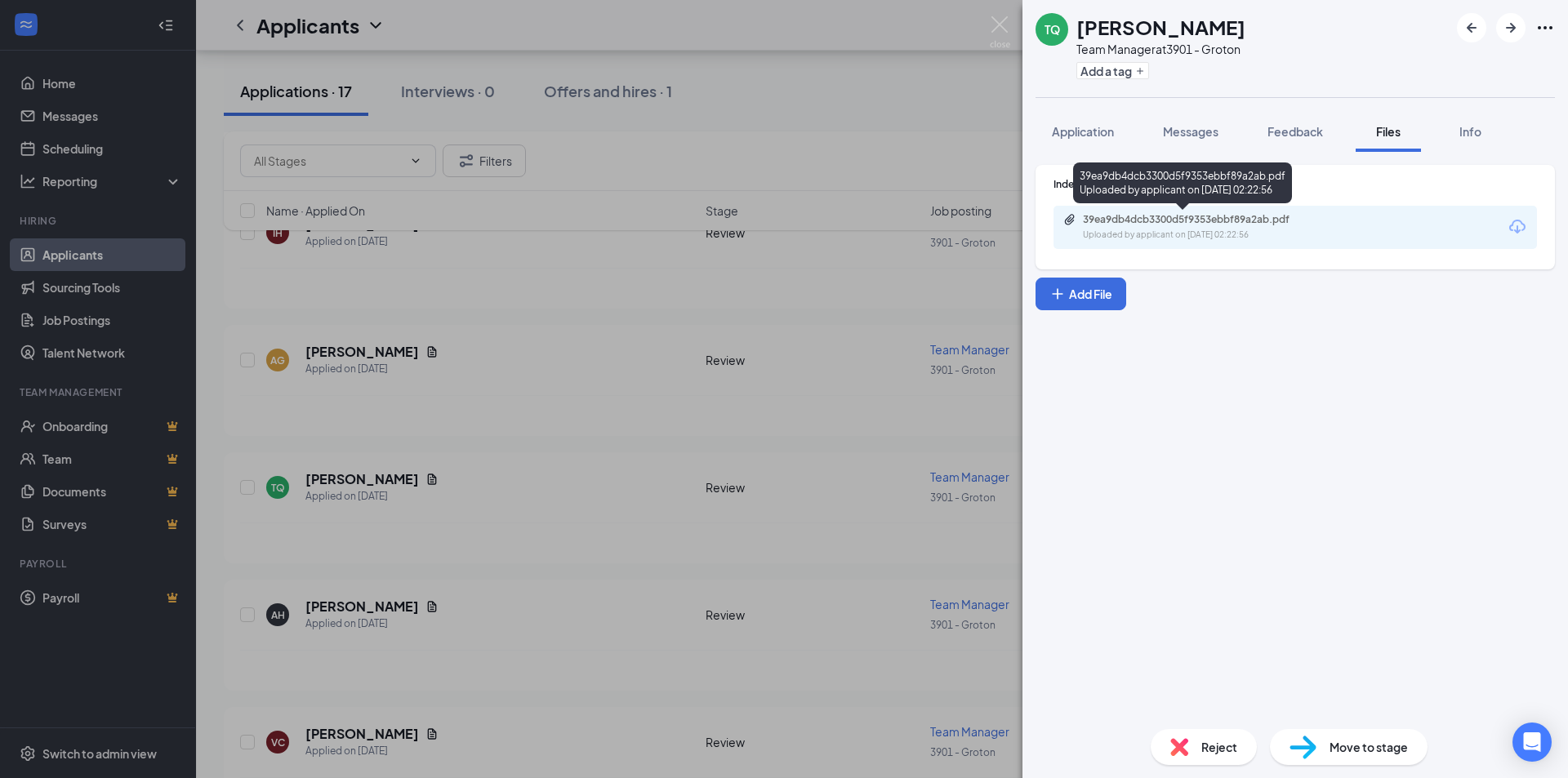
click at [1257, 225] on div "39ea9db4dcb3300d5f9353ebbf89a2ab.pdf" at bounding box center [1197, 219] width 229 height 13
click at [549, 320] on div "TQ Tyree Quinones Team Manager at 3901 - Groton Add a tag Application Messages …" at bounding box center [784, 389] width 1568 height 778
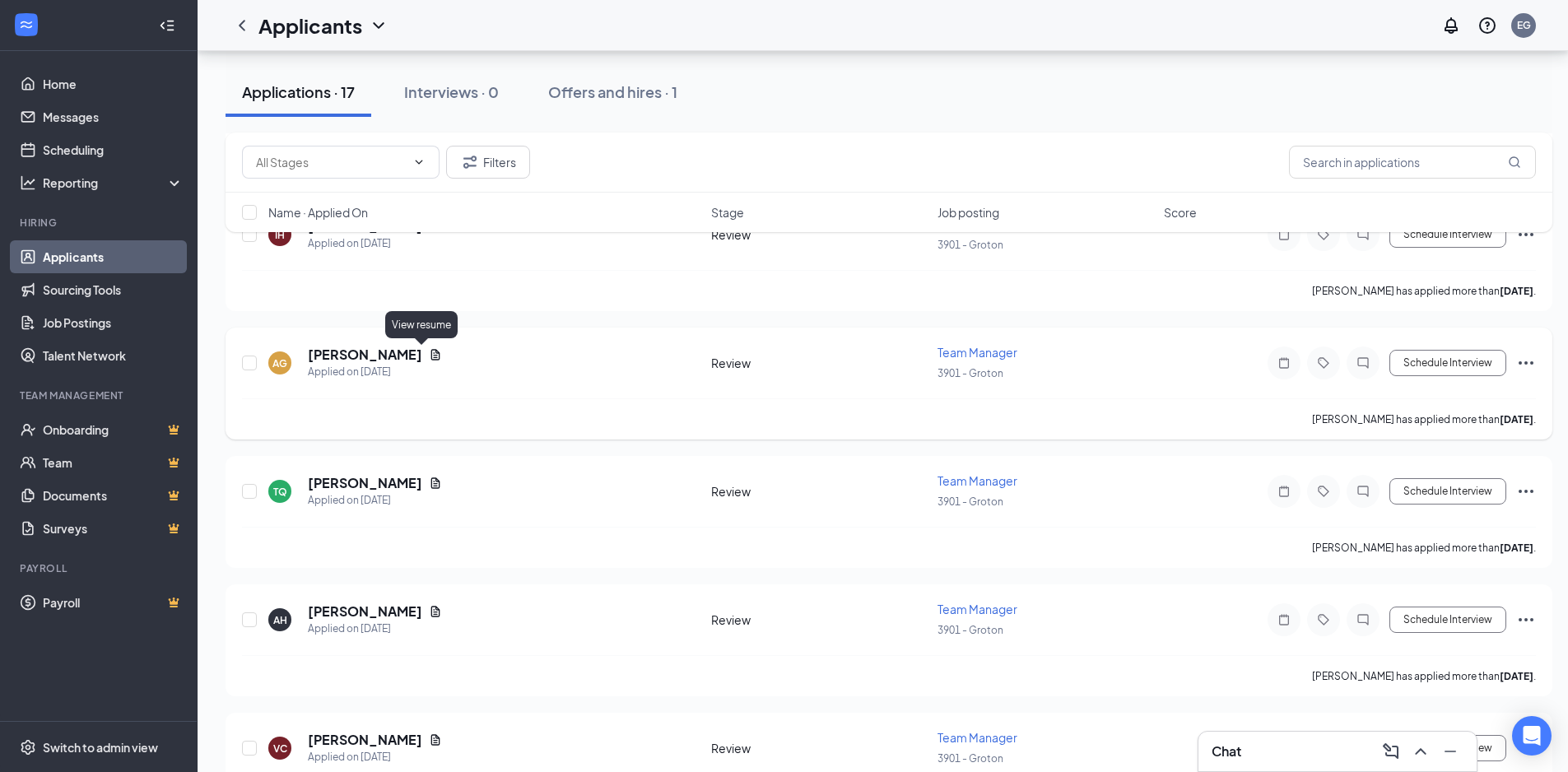
click at [432, 355] on icon "Document" at bounding box center [436, 354] width 9 height 11
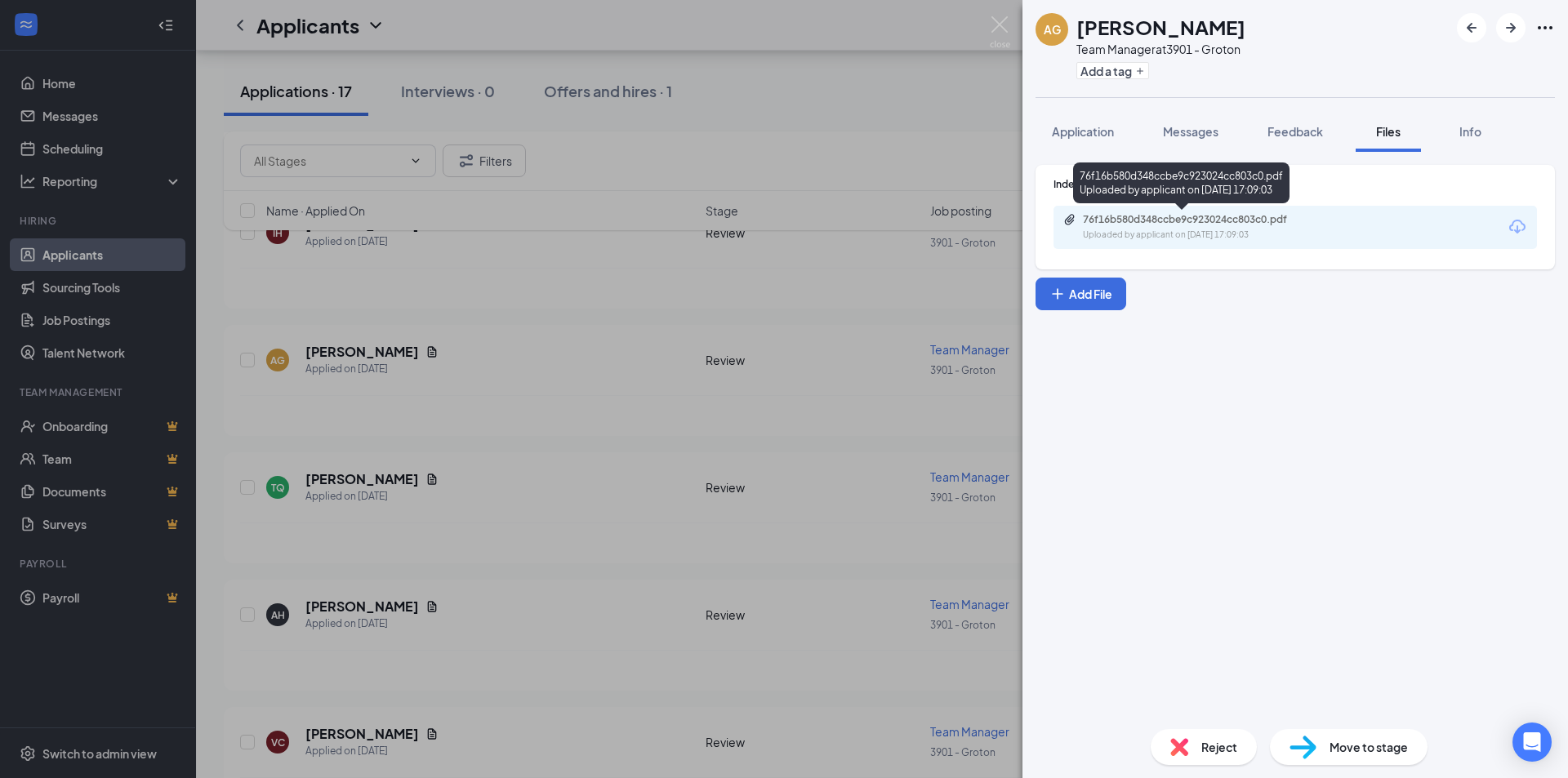
click at [1223, 234] on div "Uploaded by applicant on Aug 21, 2025 at 17:09:03" at bounding box center [1205, 234] width 245 height 13
click at [760, 316] on div "AG Anthony Gafoor Team Manager at 3901 - Groton Add a tag Application Messages …" at bounding box center [784, 389] width 1568 height 778
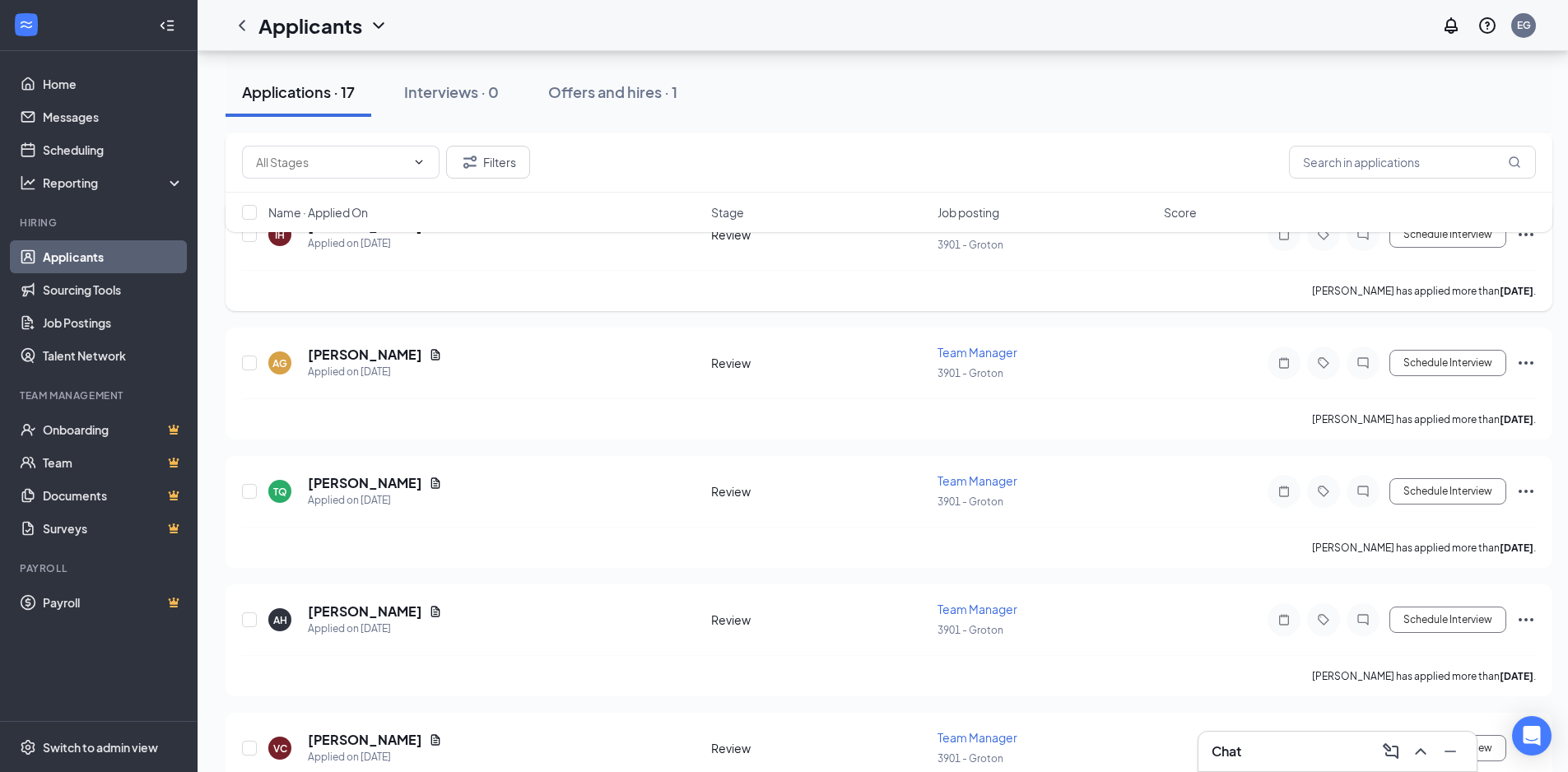
scroll to position [329, 0]
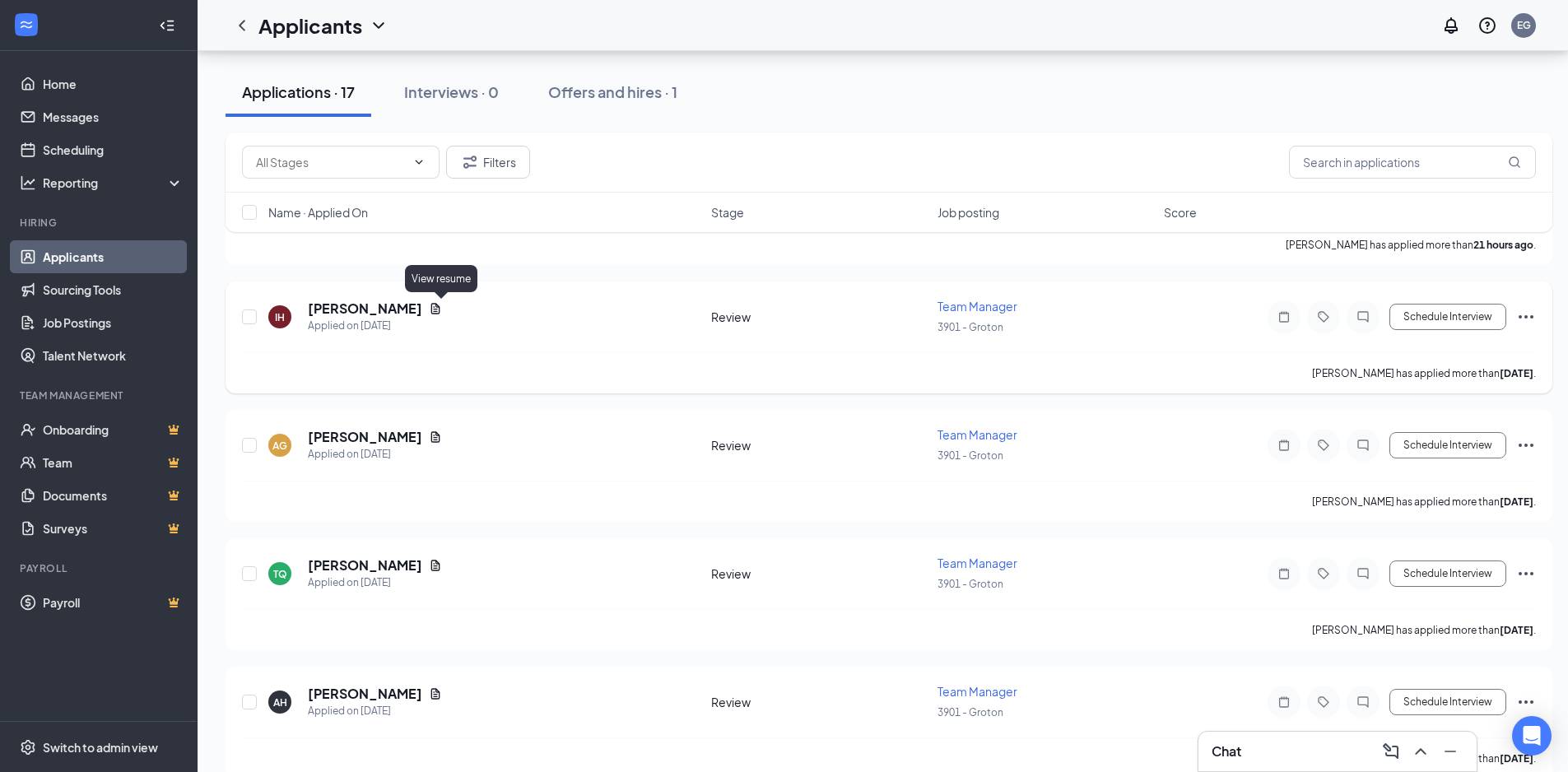
click at [441, 311] on icon "Document" at bounding box center [435, 308] width 13 height 13
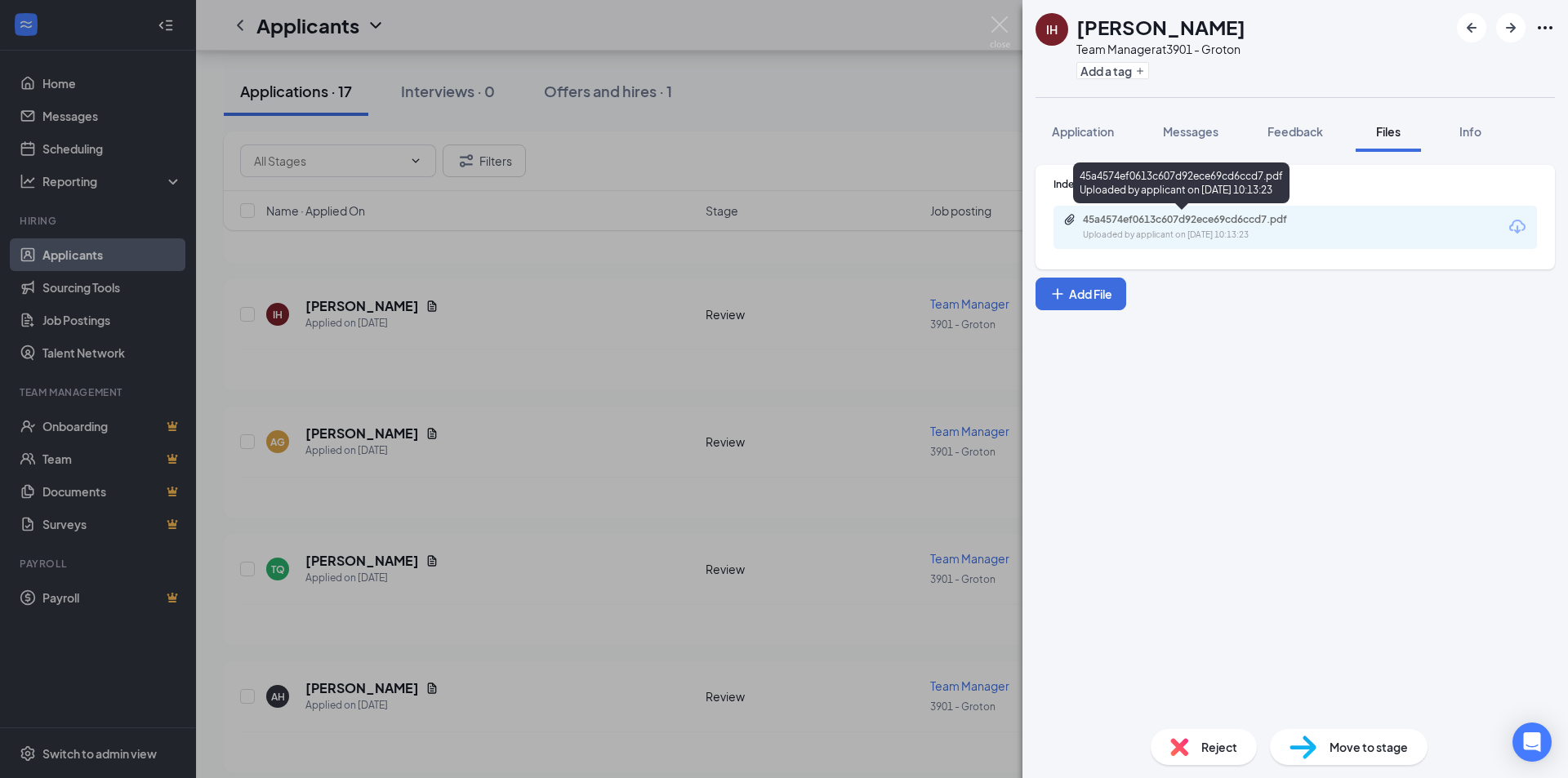
click at [1300, 225] on div "45a4574ef0613c607d92ece69cd6ccd7.pdf" at bounding box center [1197, 219] width 229 height 13
click at [837, 277] on div "IH Ishawinda Hayslett Team Manager at 3901 - Groton Add a tag Application Messa…" at bounding box center [784, 389] width 1568 height 778
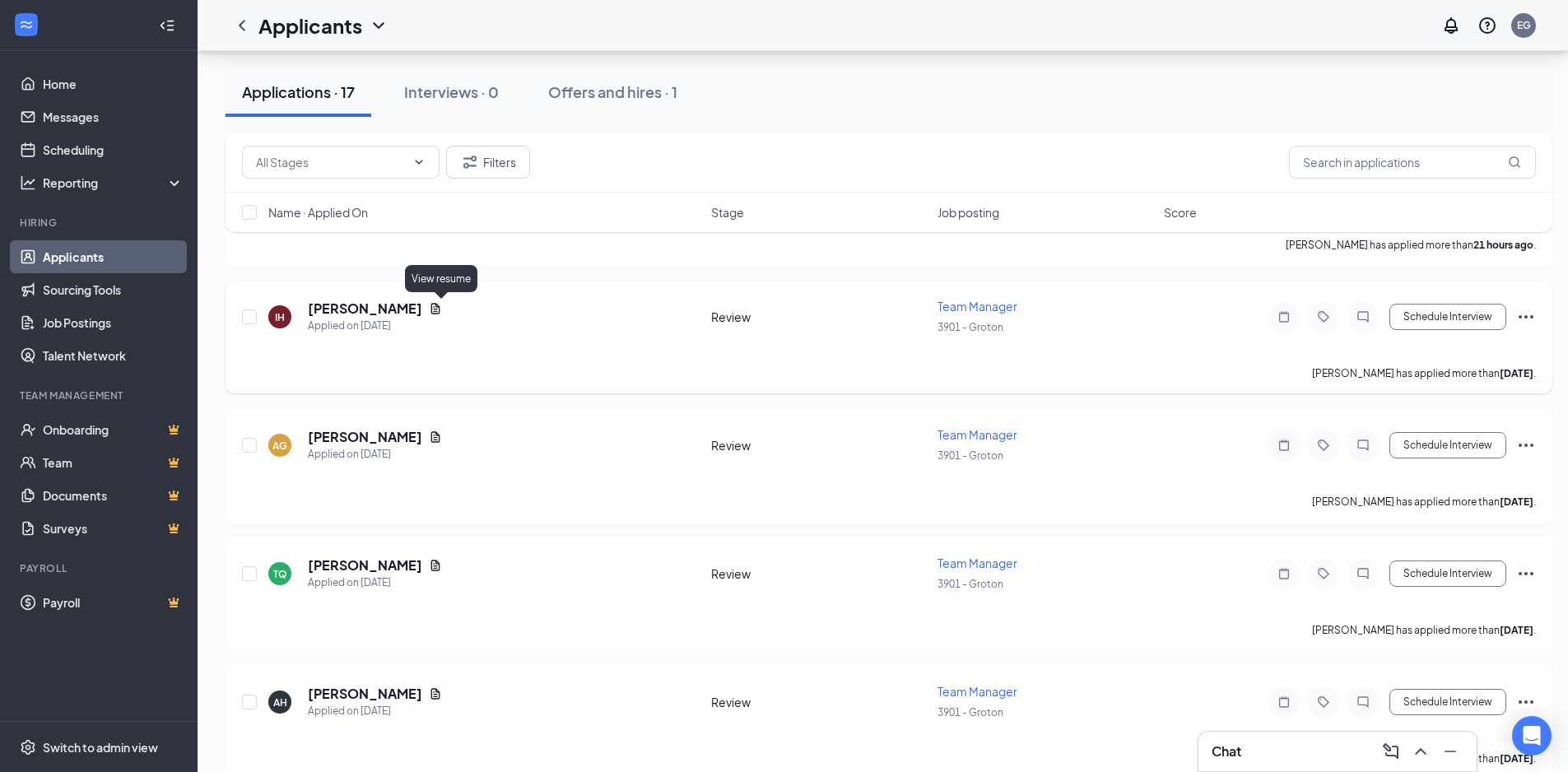
click at [438, 314] on icon "Document" at bounding box center [436, 308] width 9 height 11
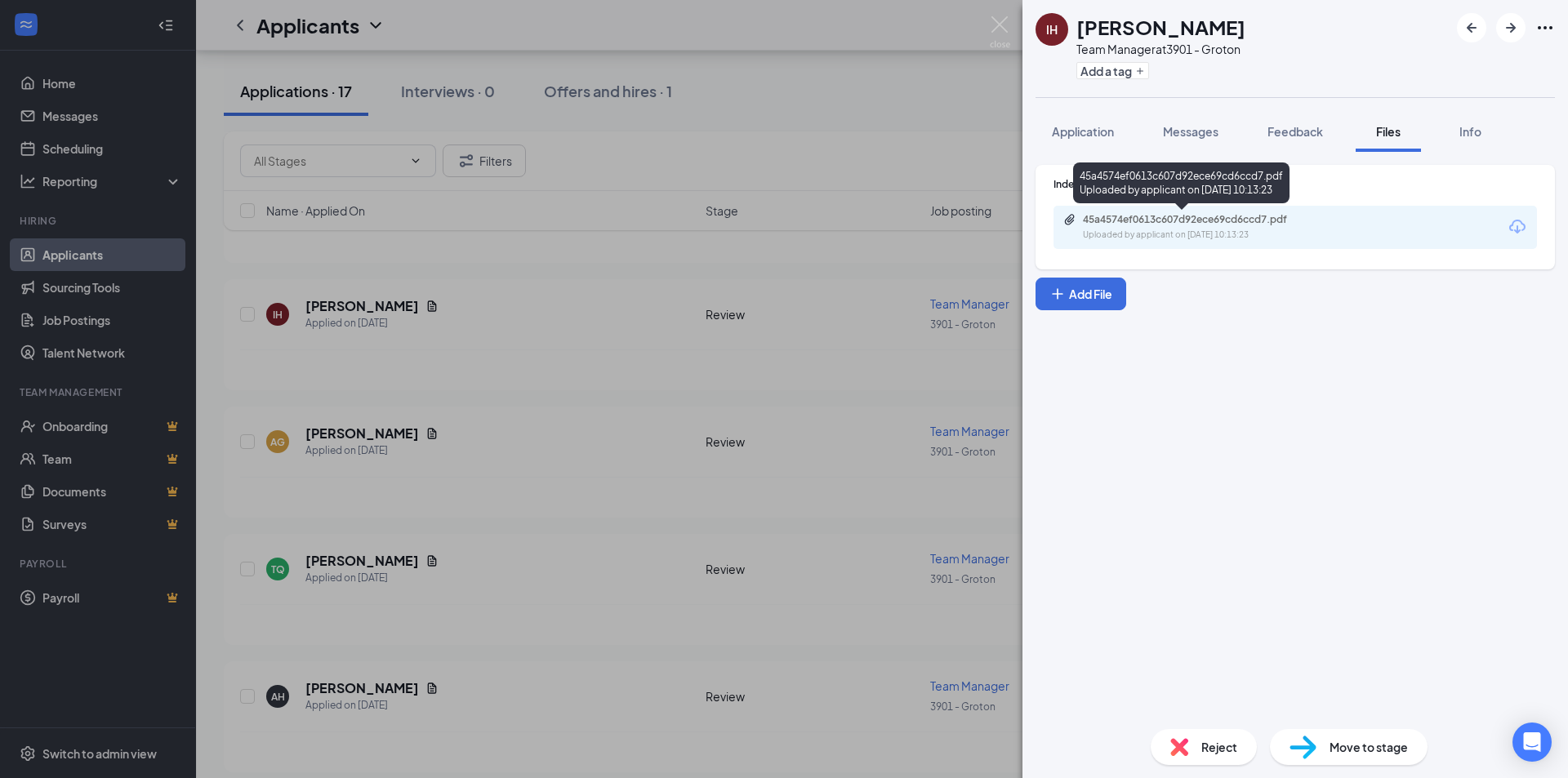
click at [1262, 236] on div "Uploaded by applicant on Aug 24, 2025 at 10:13:23" at bounding box center [1205, 234] width 245 height 13
click at [643, 260] on div "IH Ishawinda Hayslett Team Manager at 3901 - Groton Add a tag Application Messa…" at bounding box center [784, 389] width 1568 height 778
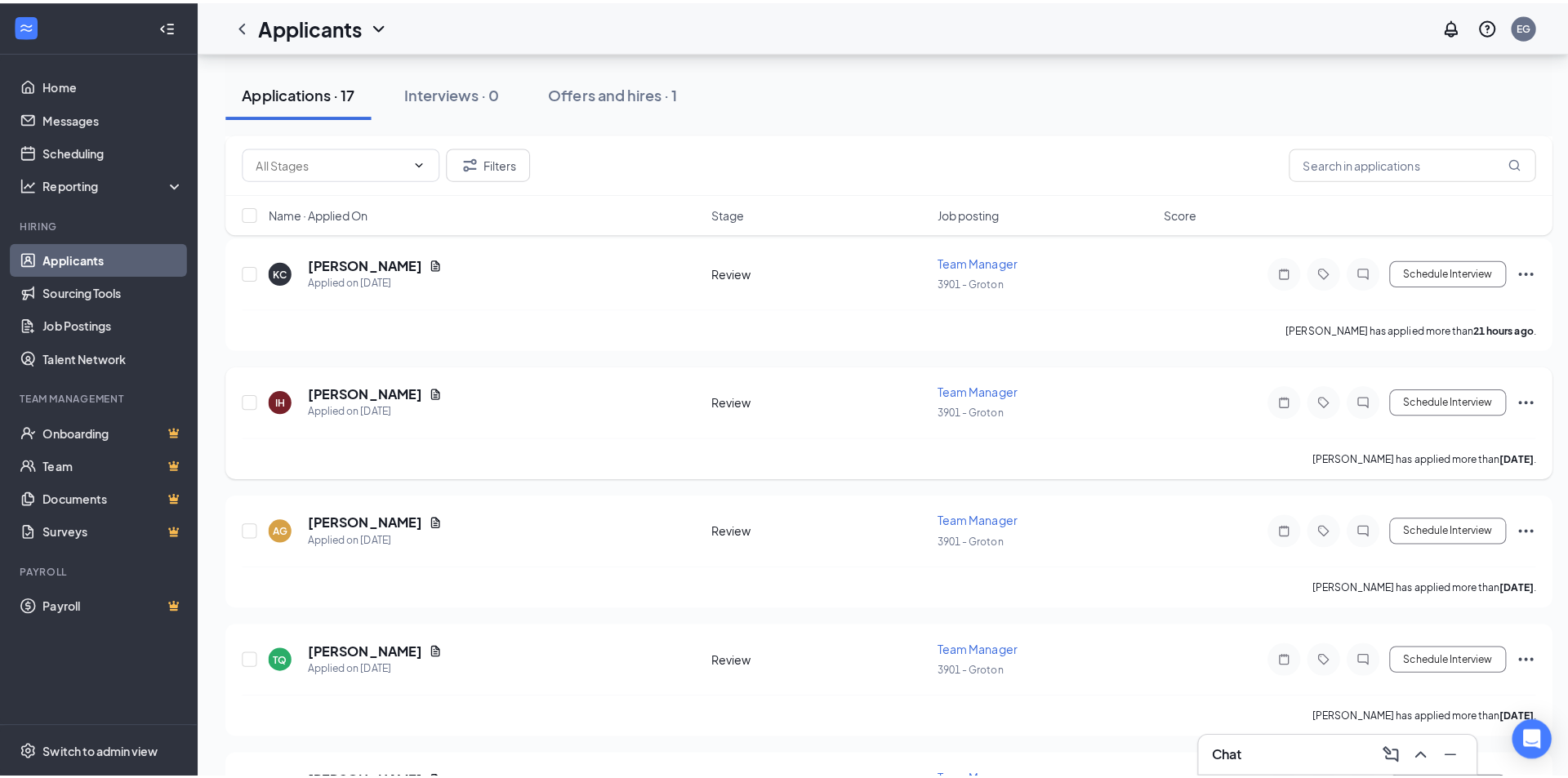
scroll to position [164, 0]
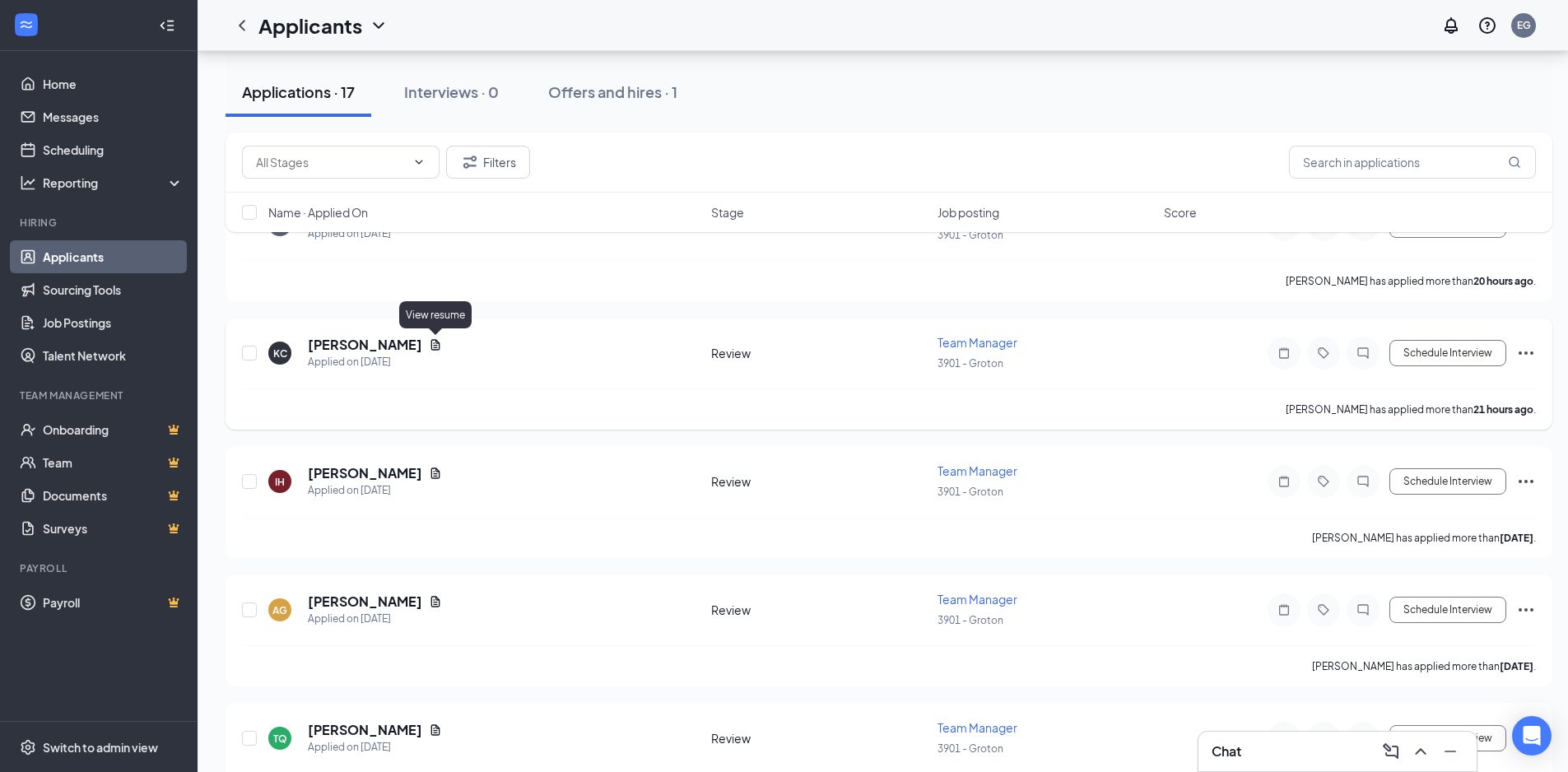
click at [433, 345] on icon "Document" at bounding box center [435, 344] width 13 height 13
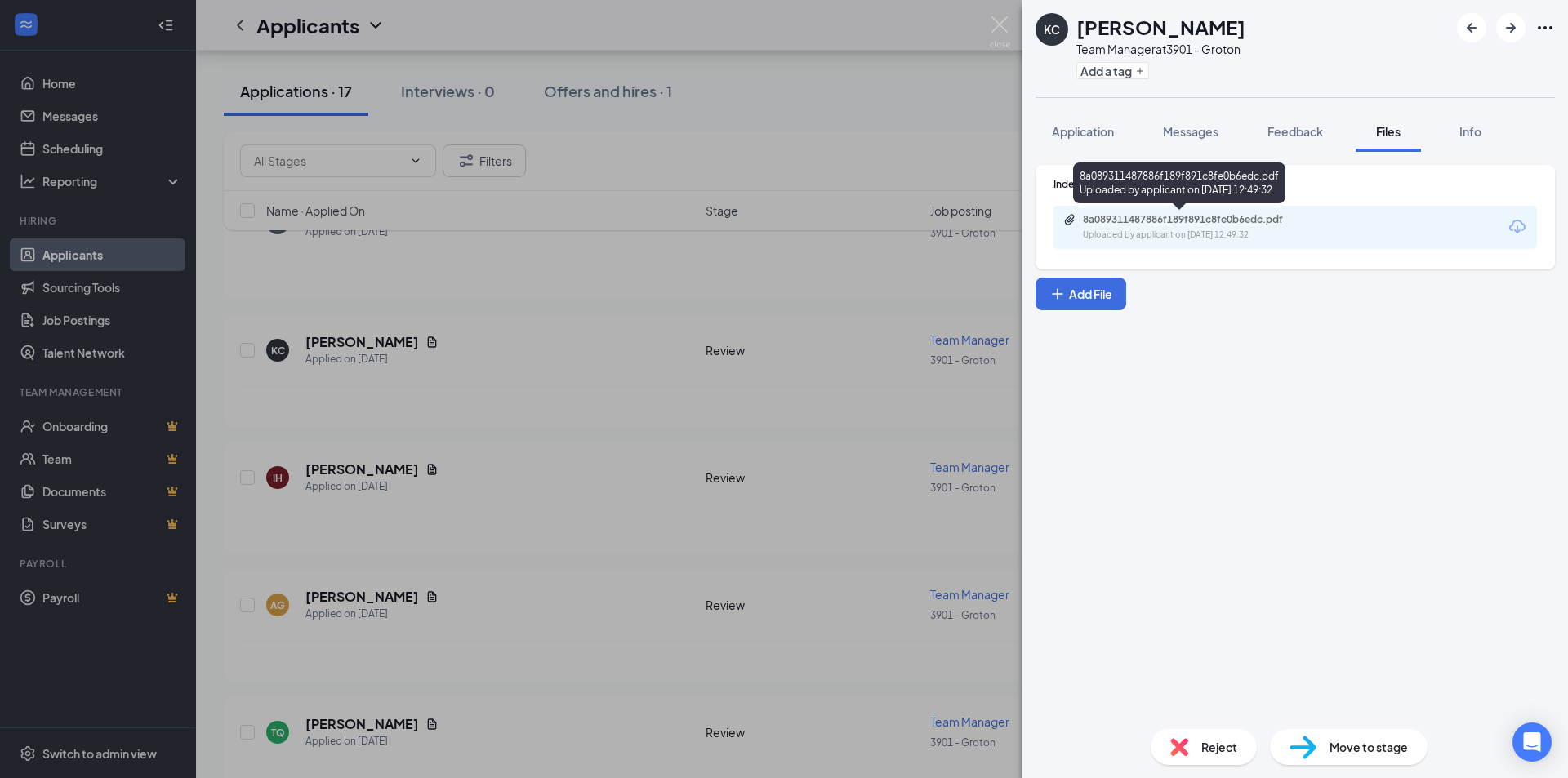
click at [1286, 235] on div "Uploaded by applicant on Aug 26, 2025 at 12:49:32" at bounding box center [1205, 234] width 245 height 13
click at [631, 432] on div "KC Kathryn Crossway Team Manager at 3901 - Groton Add a tag Application Message…" at bounding box center [784, 389] width 1568 height 778
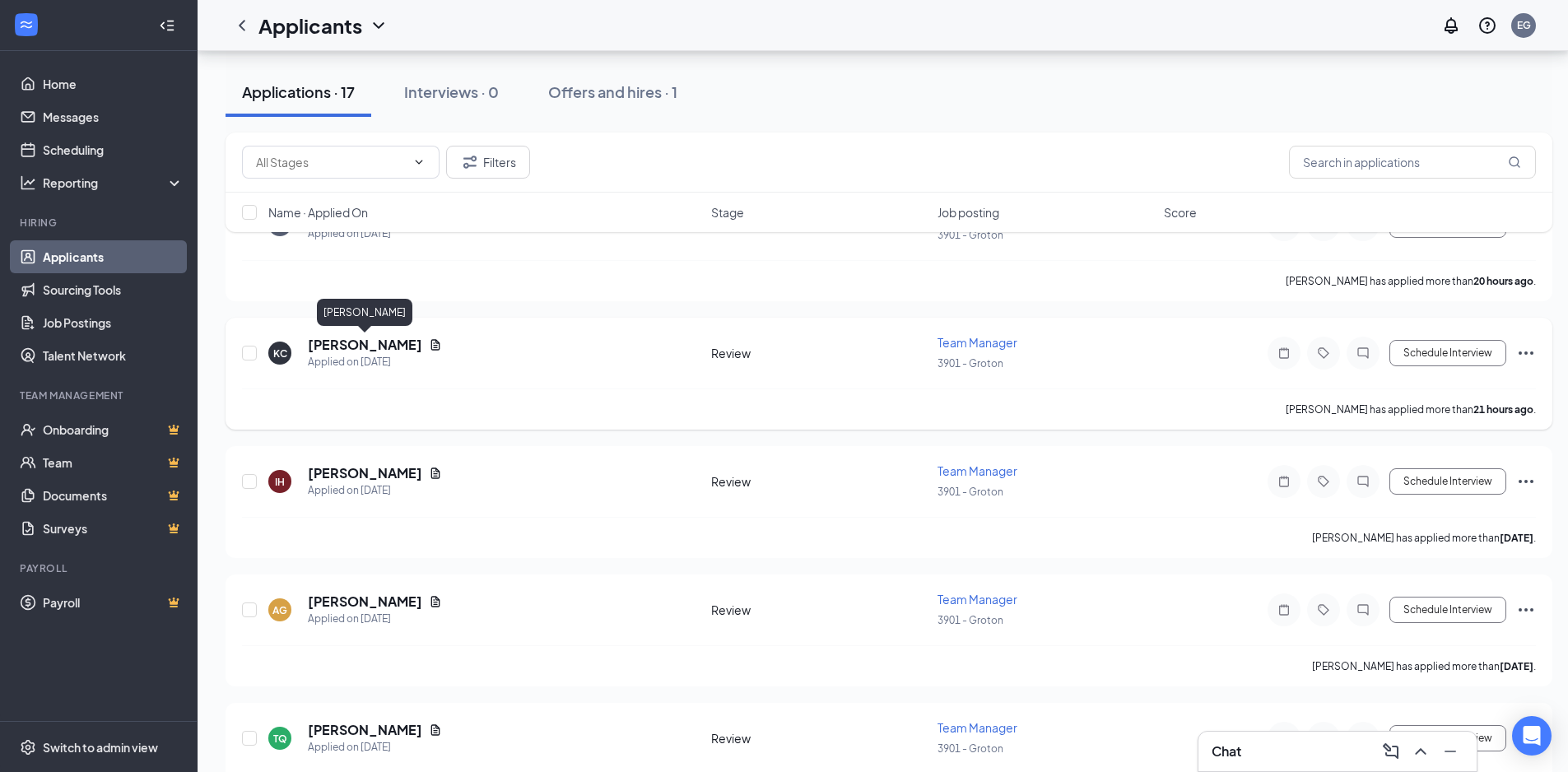
click at [384, 343] on h5 "[PERSON_NAME]" at bounding box center [364, 345] width 114 height 19
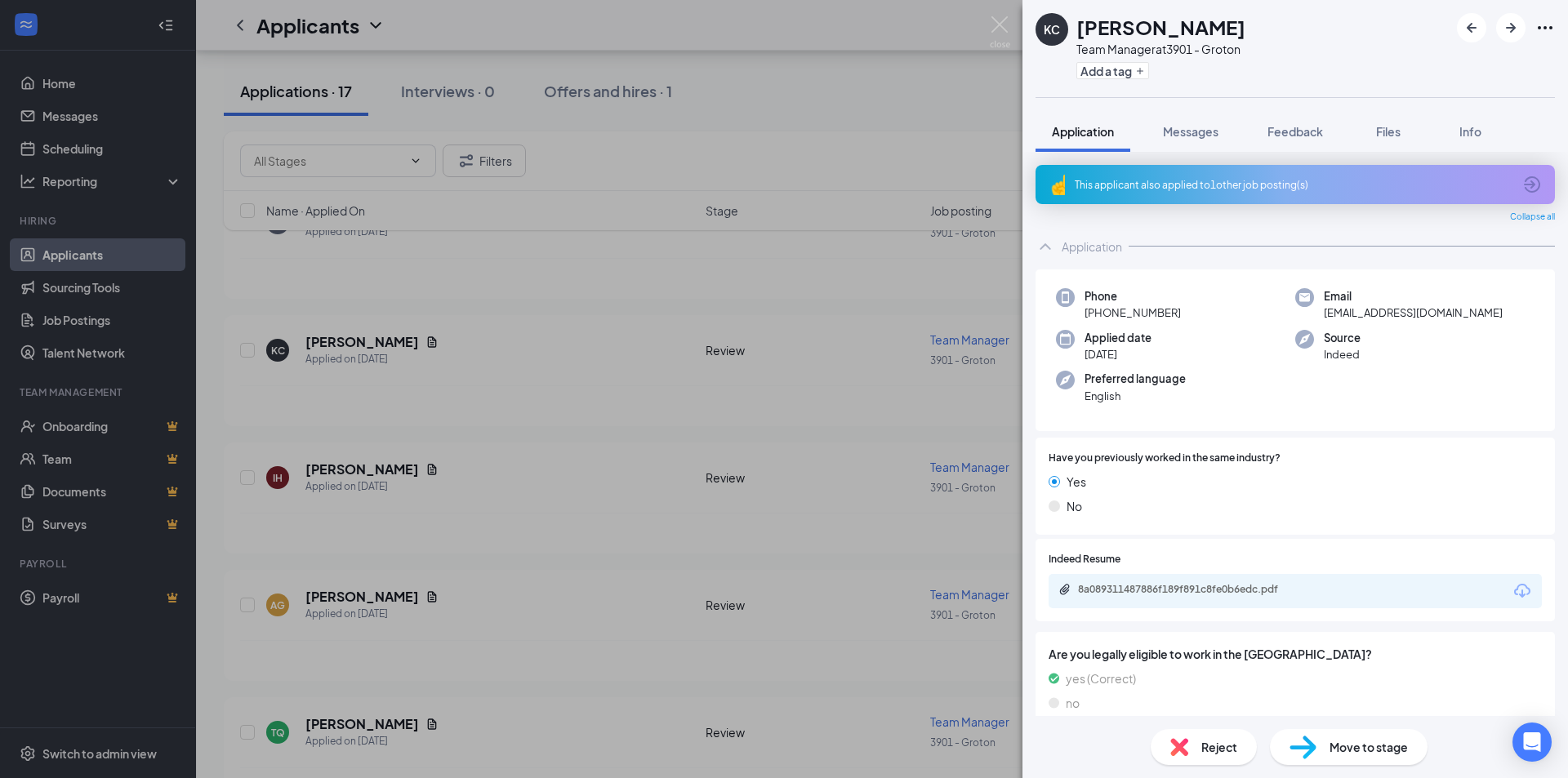
click at [1216, 752] on span "Reject" at bounding box center [1218, 747] width 36 height 18
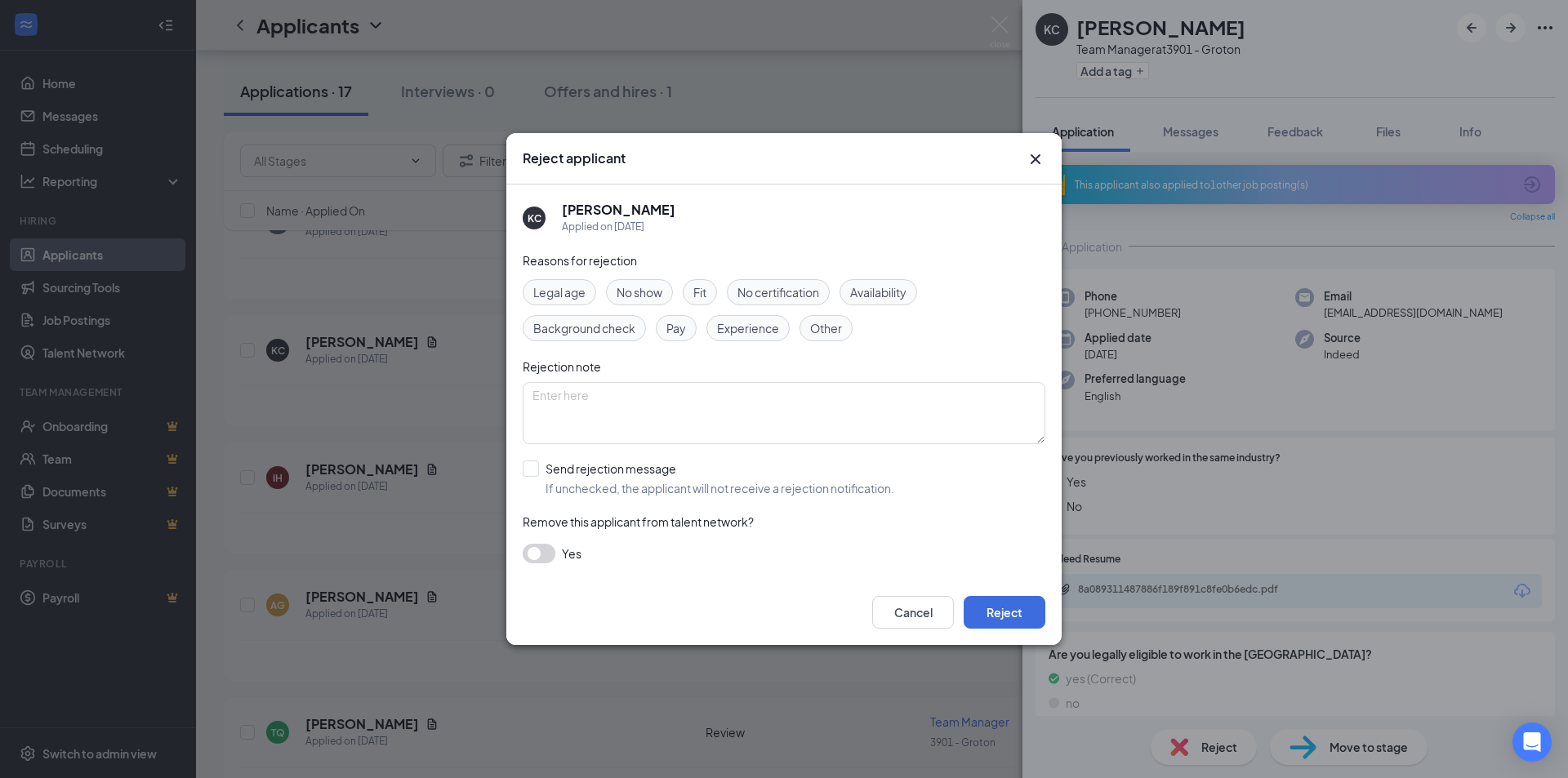
click at [744, 334] on span "Experience" at bounding box center [748, 327] width 62 height 18
click at [1000, 614] on button "Reject" at bounding box center [1004, 612] width 81 height 33
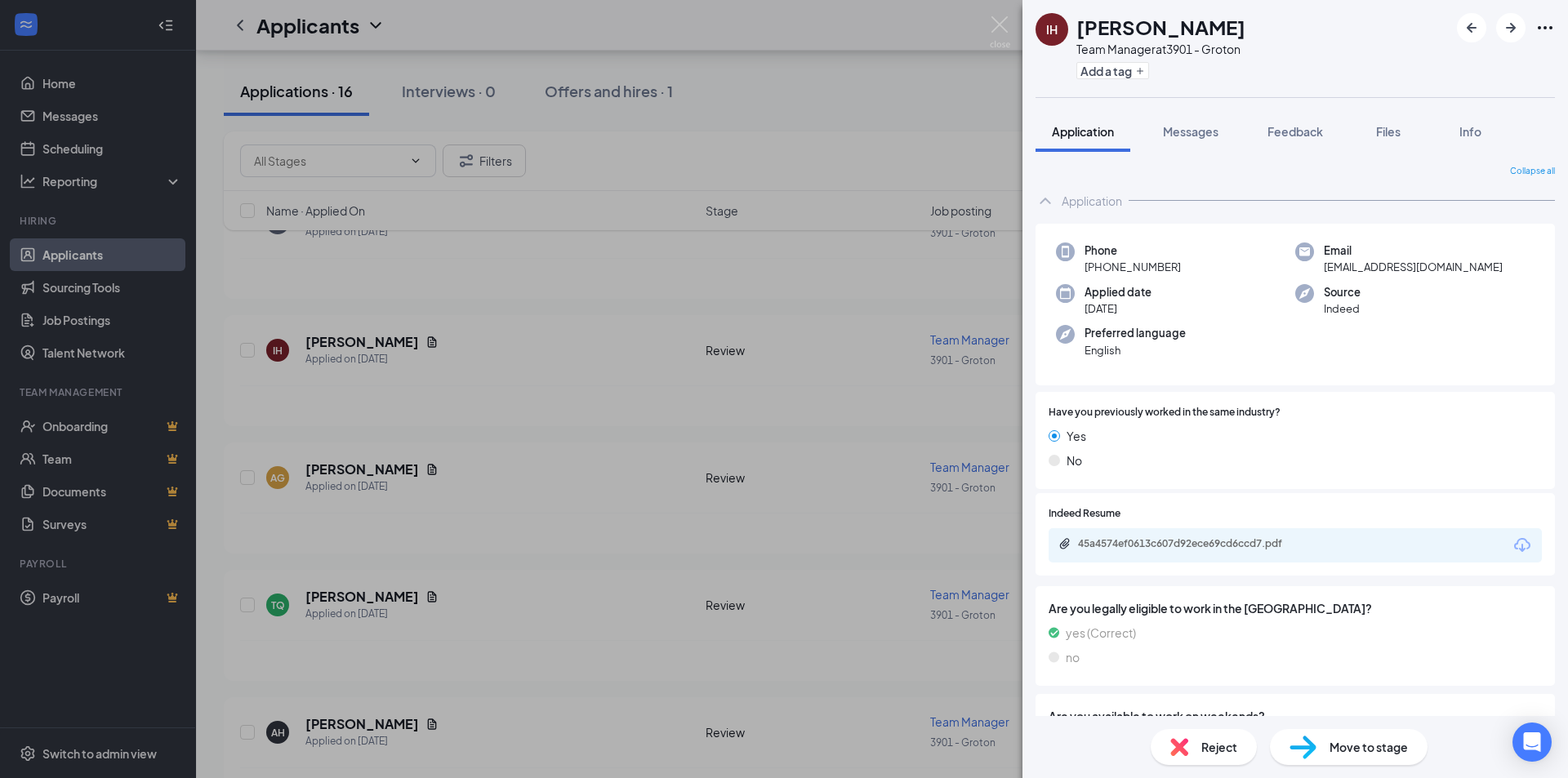
click at [630, 308] on div "IH Ishawinda Hayslett Team Manager at 3901 - Groton Add a tag Application Messa…" at bounding box center [784, 389] width 1568 height 778
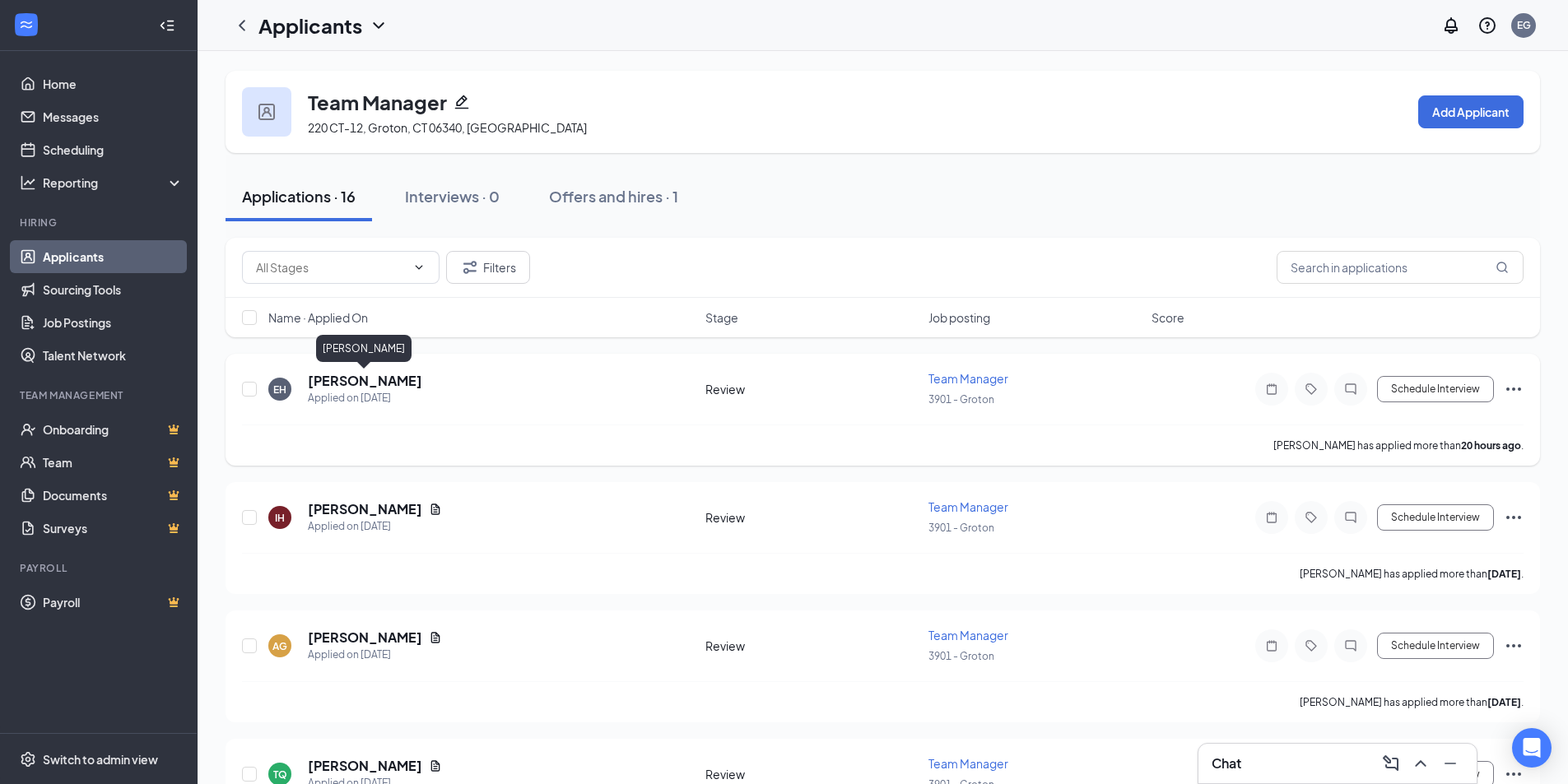
click at [392, 383] on h5 "[PERSON_NAME]" at bounding box center [364, 381] width 114 height 19
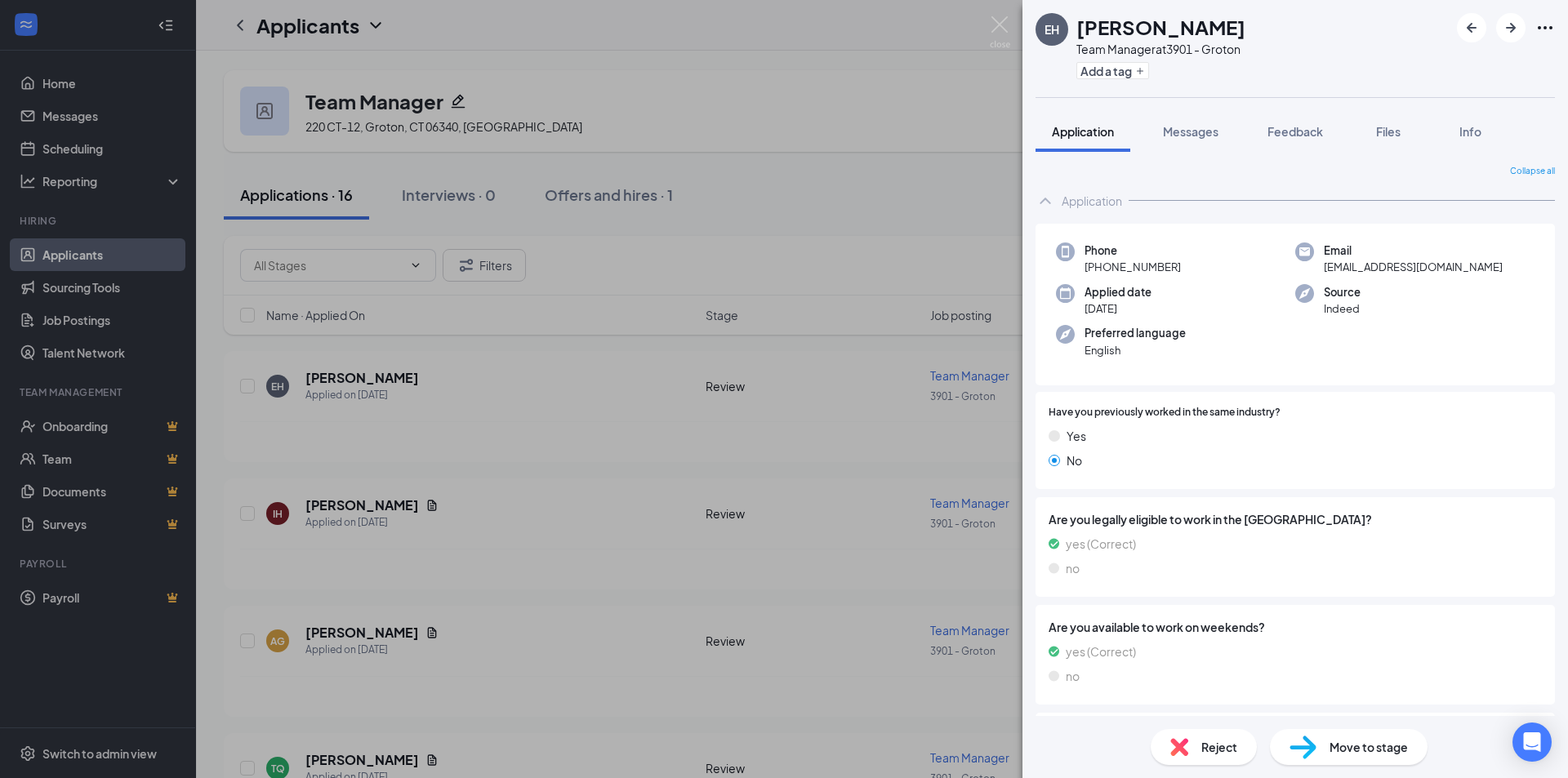
click at [603, 464] on div "EH [PERSON_NAME] Team Manager at 3901 - Groton Add a tag Application Messages F…" at bounding box center [784, 389] width 1568 height 778
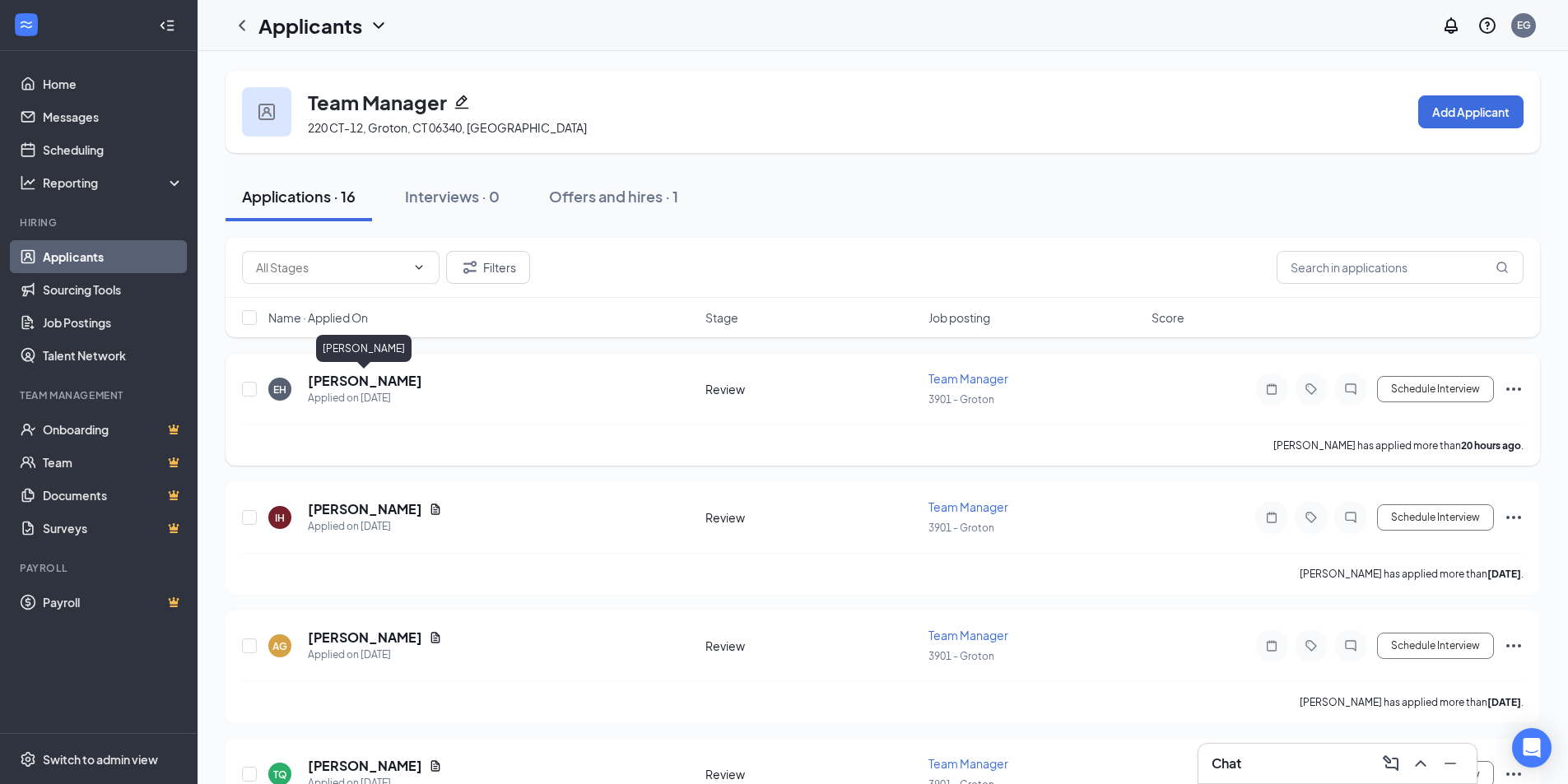
click at [395, 381] on h5 "[PERSON_NAME]" at bounding box center [364, 381] width 114 height 19
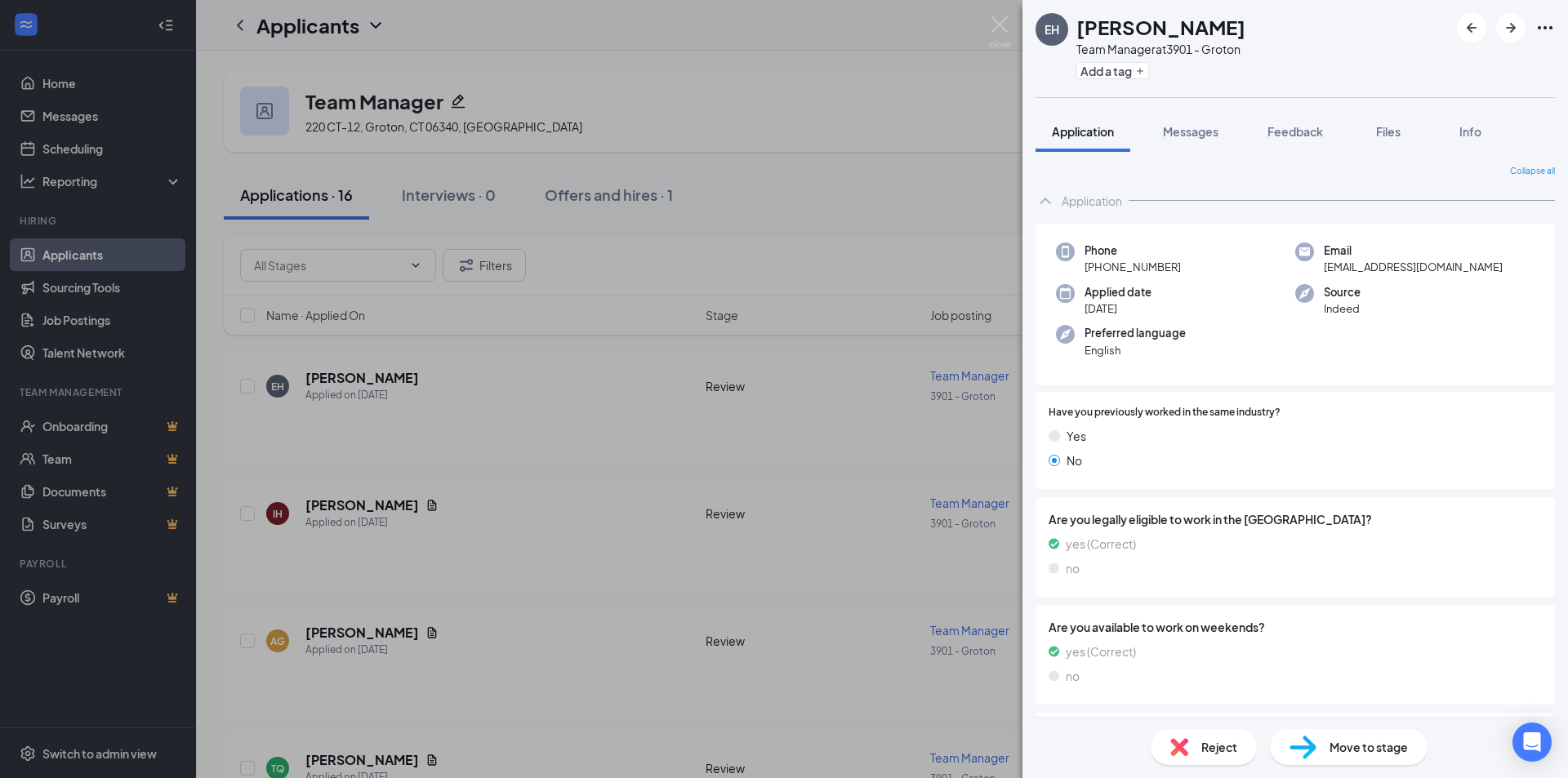
click at [1221, 761] on div "Reject" at bounding box center [1204, 746] width 107 height 36
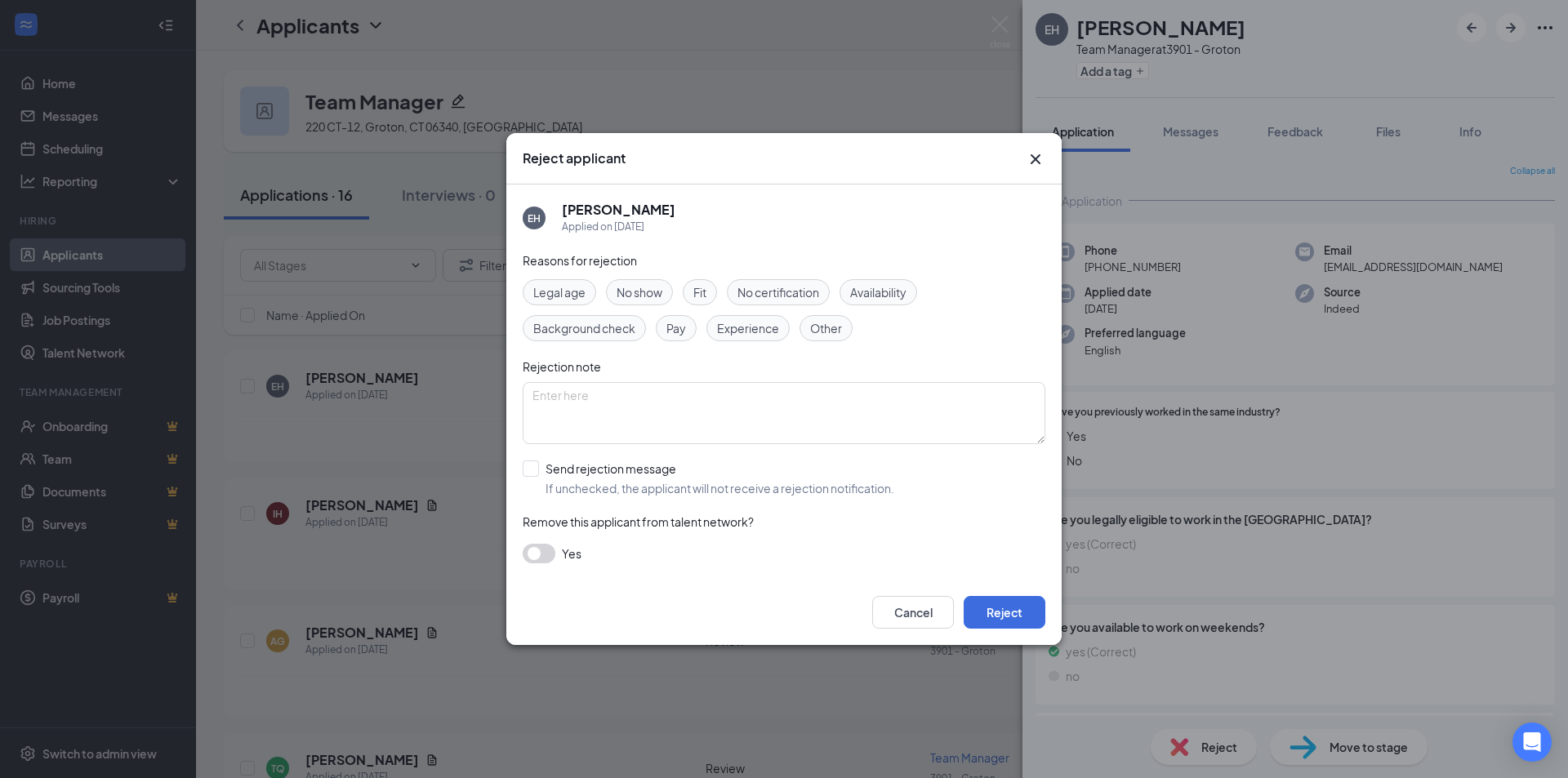
click at [821, 337] on div "Other" at bounding box center [826, 327] width 53 height 26
click at [1004, 616] on button "Reject" at bounding box center [1004, 612] width 81 height 33
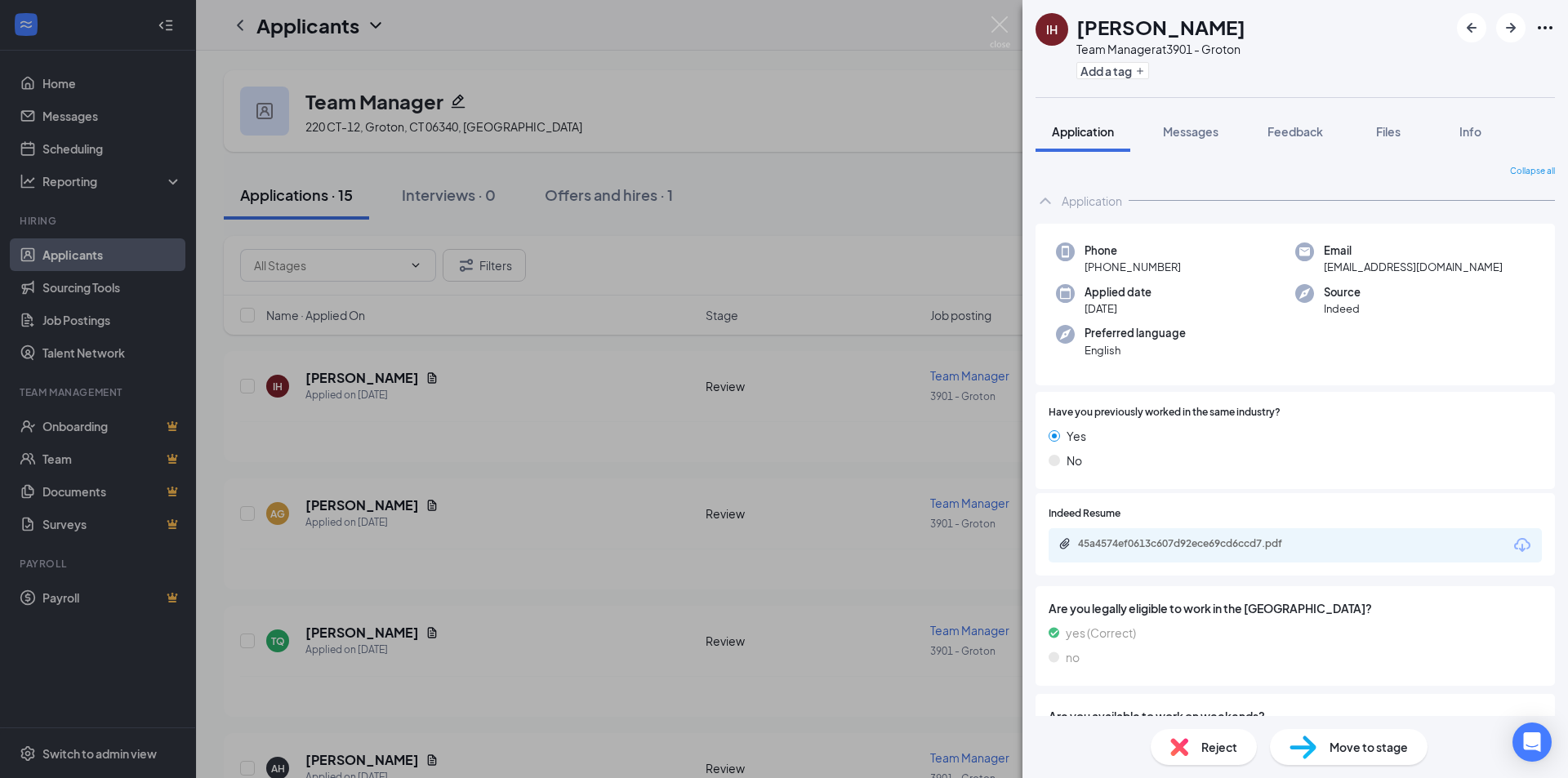
click at [594, 340] on div "IH Ishawinda Hayslett Team Manager at 3901 - Groton Add a tag Application Messa…" at bounding box center [784, 389] width 1568 height 778
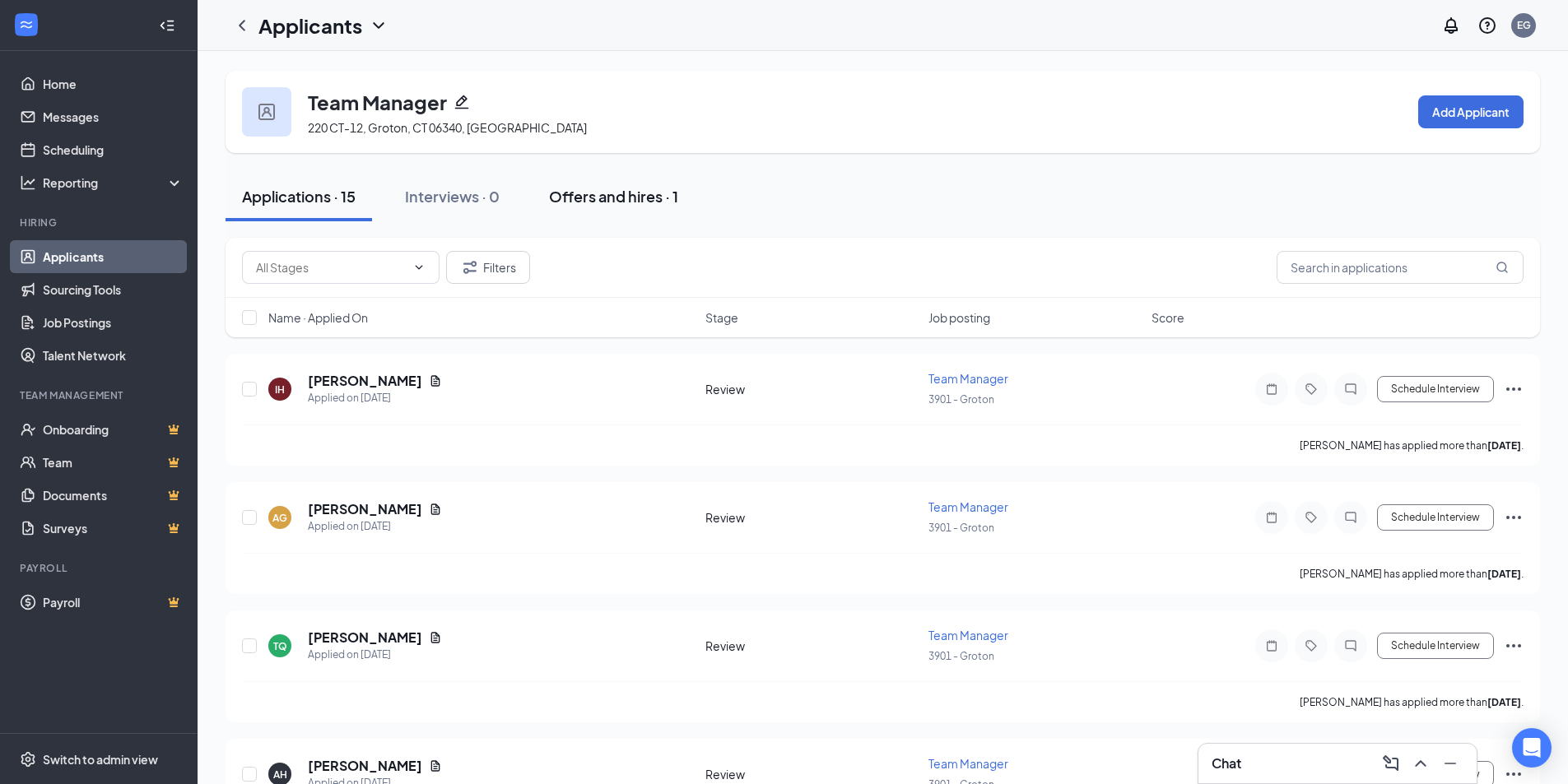
click at [611, 199] on div "Offers and hires · 1" at bounding box center [614, 195] width 129 height 21
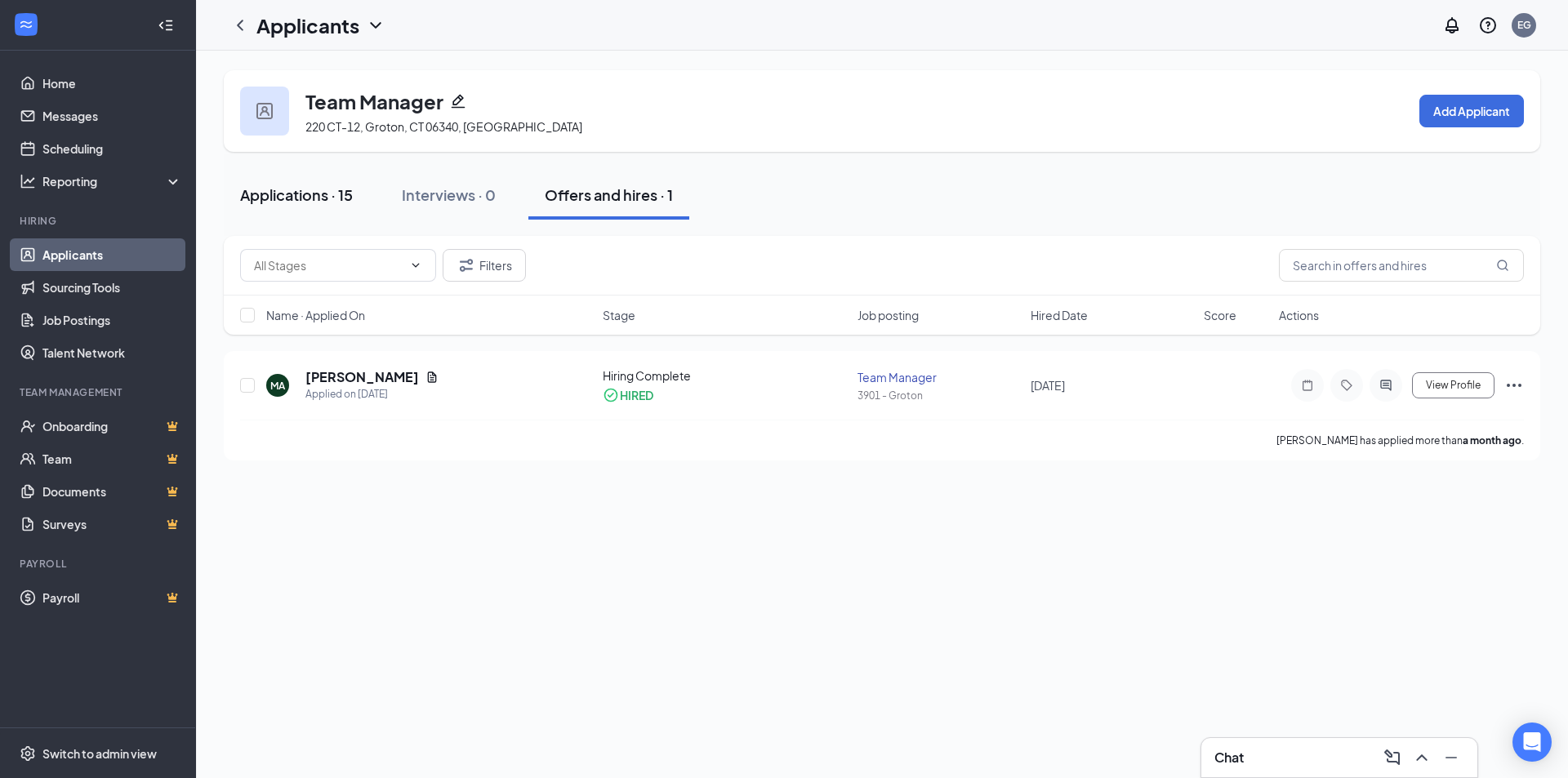
click at [319, 202] on div "Applications · 15" at bounding box center [297, 194] width 112 height 20
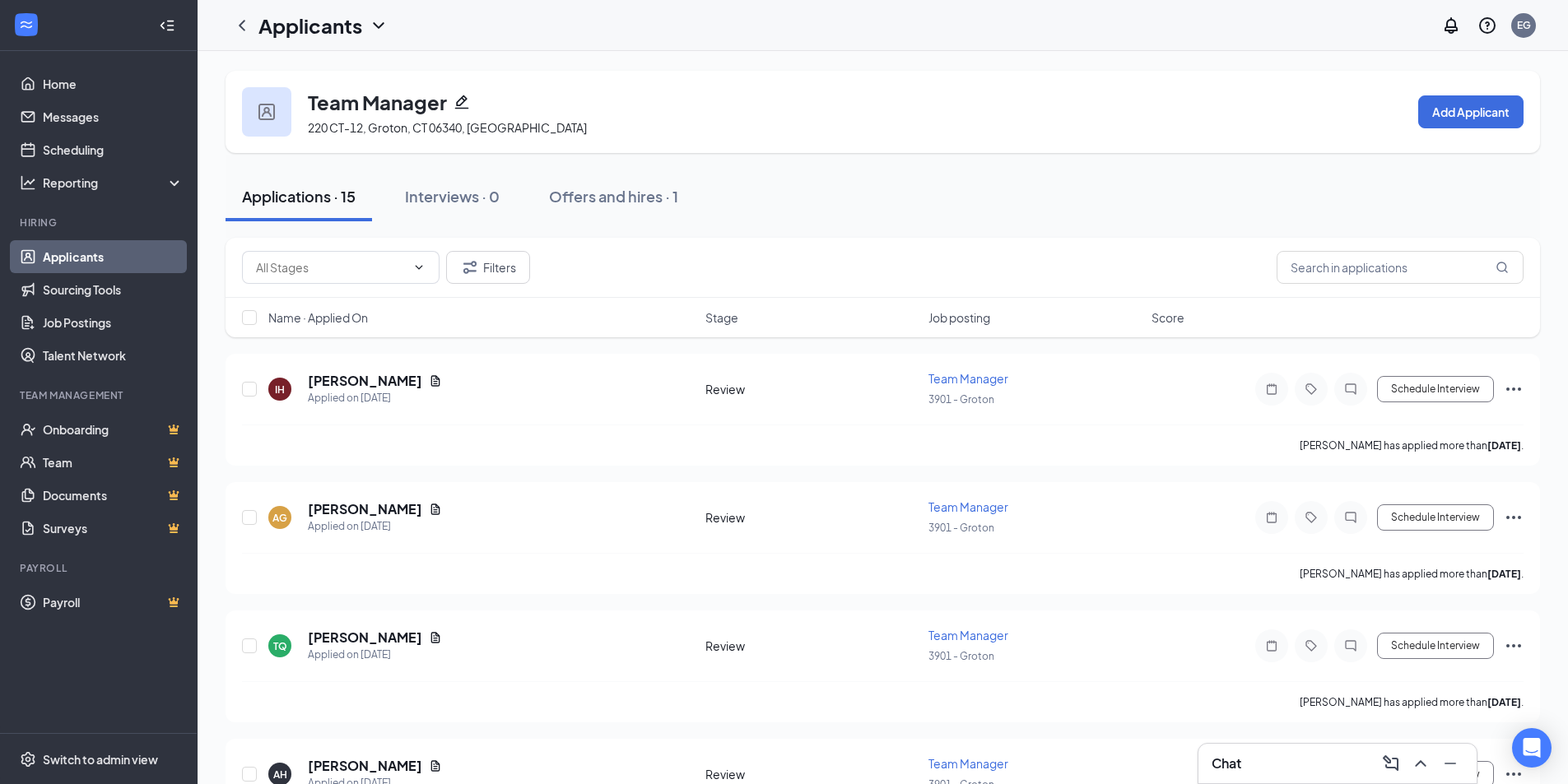
click at [819, 126] on div "Team Manager 220 CT-12, Groton, CT 06340, USA Add Applicant" at bounding box center [883, 111] width 1315 height 82
